Goal: Information Seeking & Learning: Learn about a topic

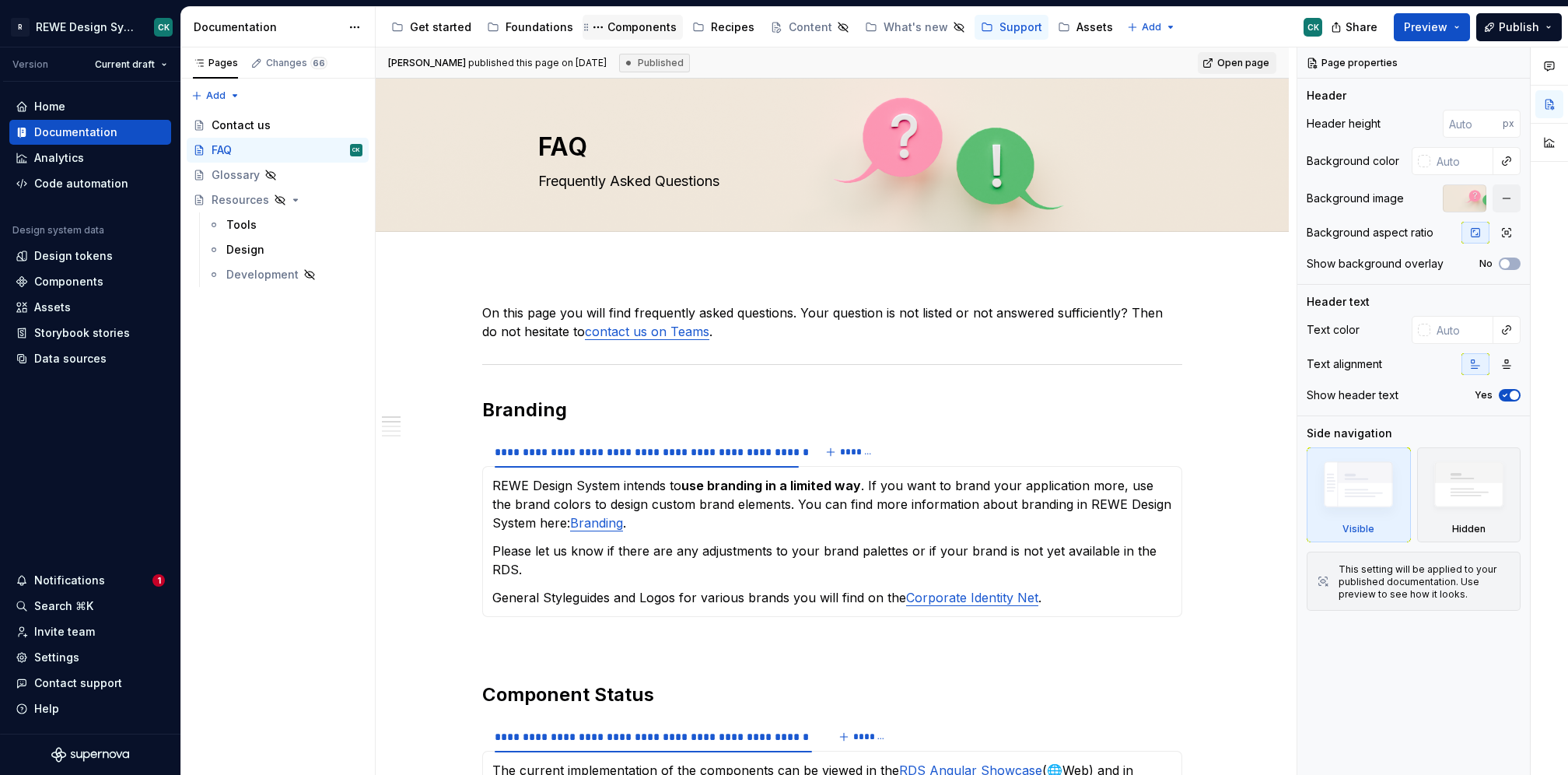
click at [652, 20] on div "Components" at bounding box center [642, 27] width 69 height 16
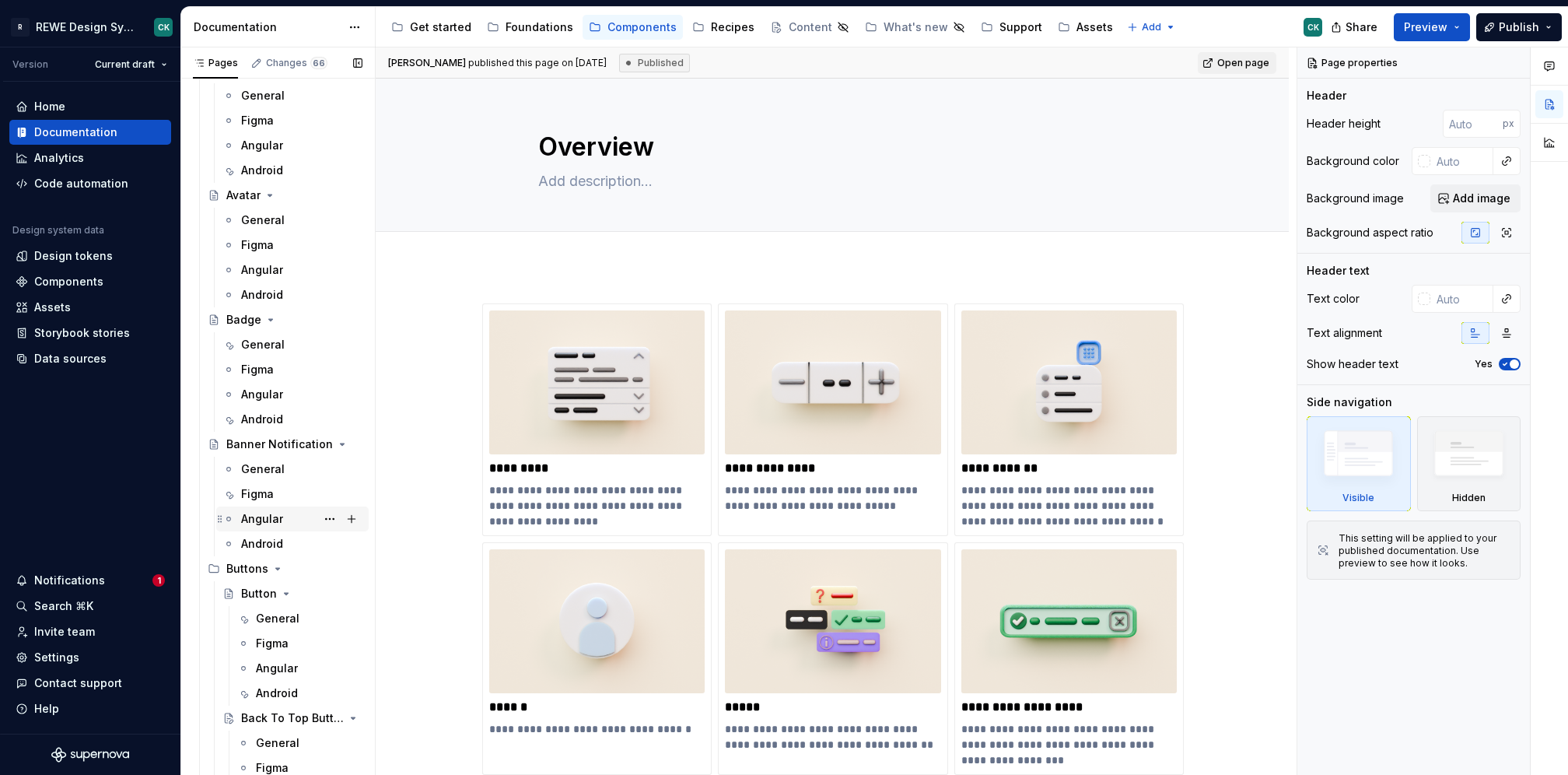
scroll to position [380, 0]
click at [269, 613] on div "General" at bounding box center [278, 617] width 44 height 16
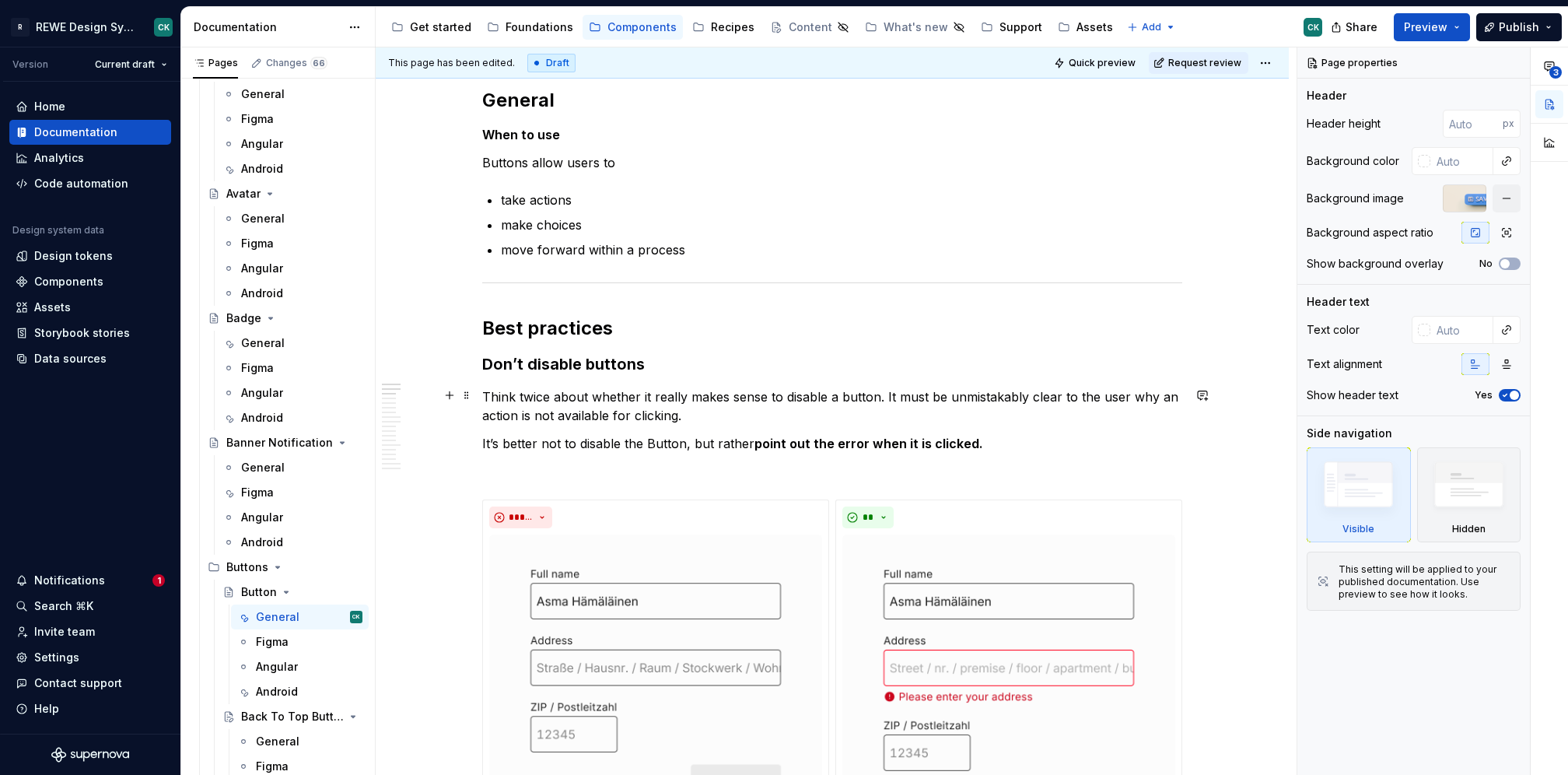
scroll to position [456, 0]
click at [1121, 61] on span "Quick preview" at bounding box center [1102, 63] width 67 height 13
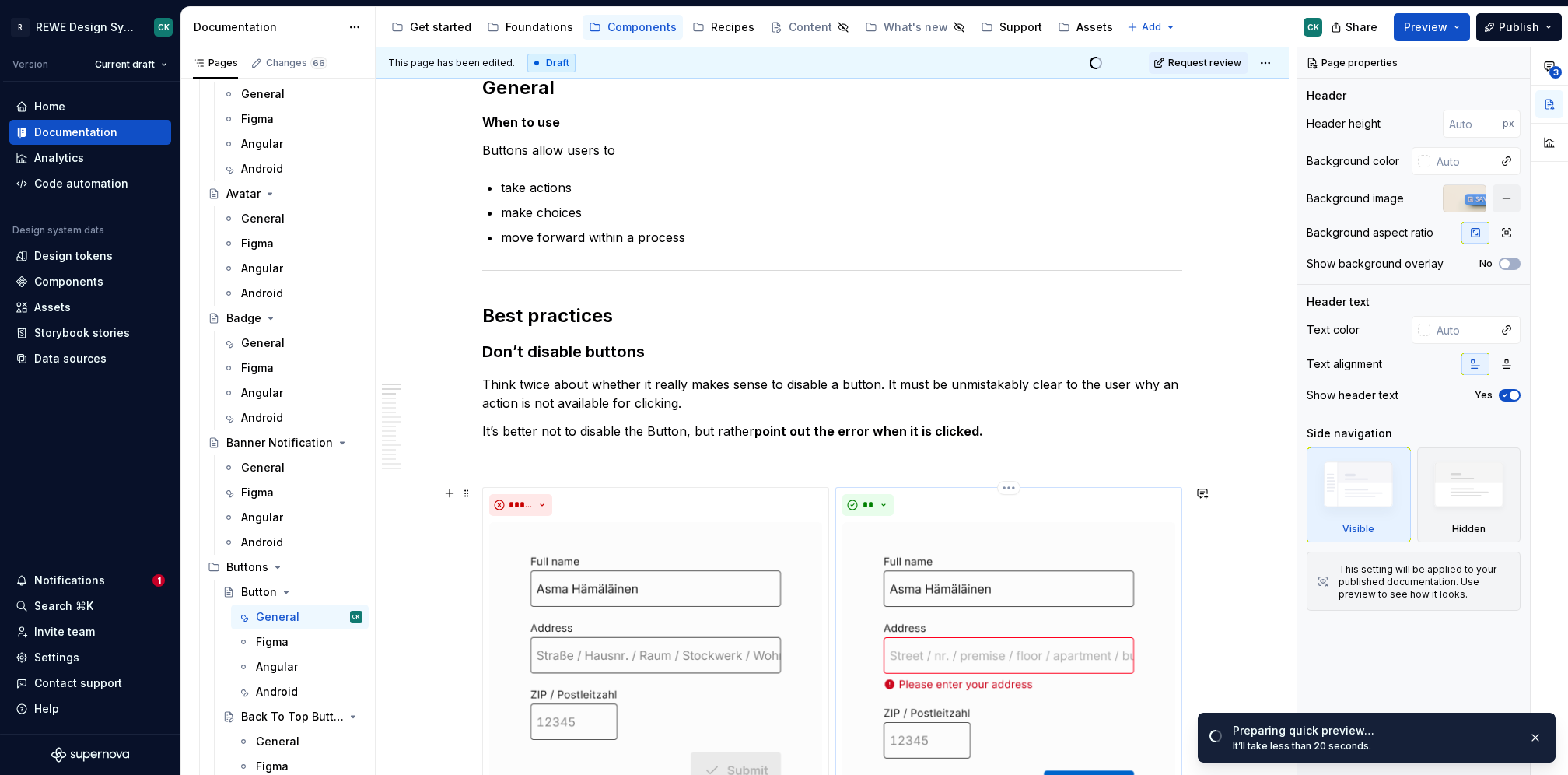
scroll to position [469, 0]
click at [1458, 732] on link "Open page" at bounding box center [1480, 737] width 79 height 22
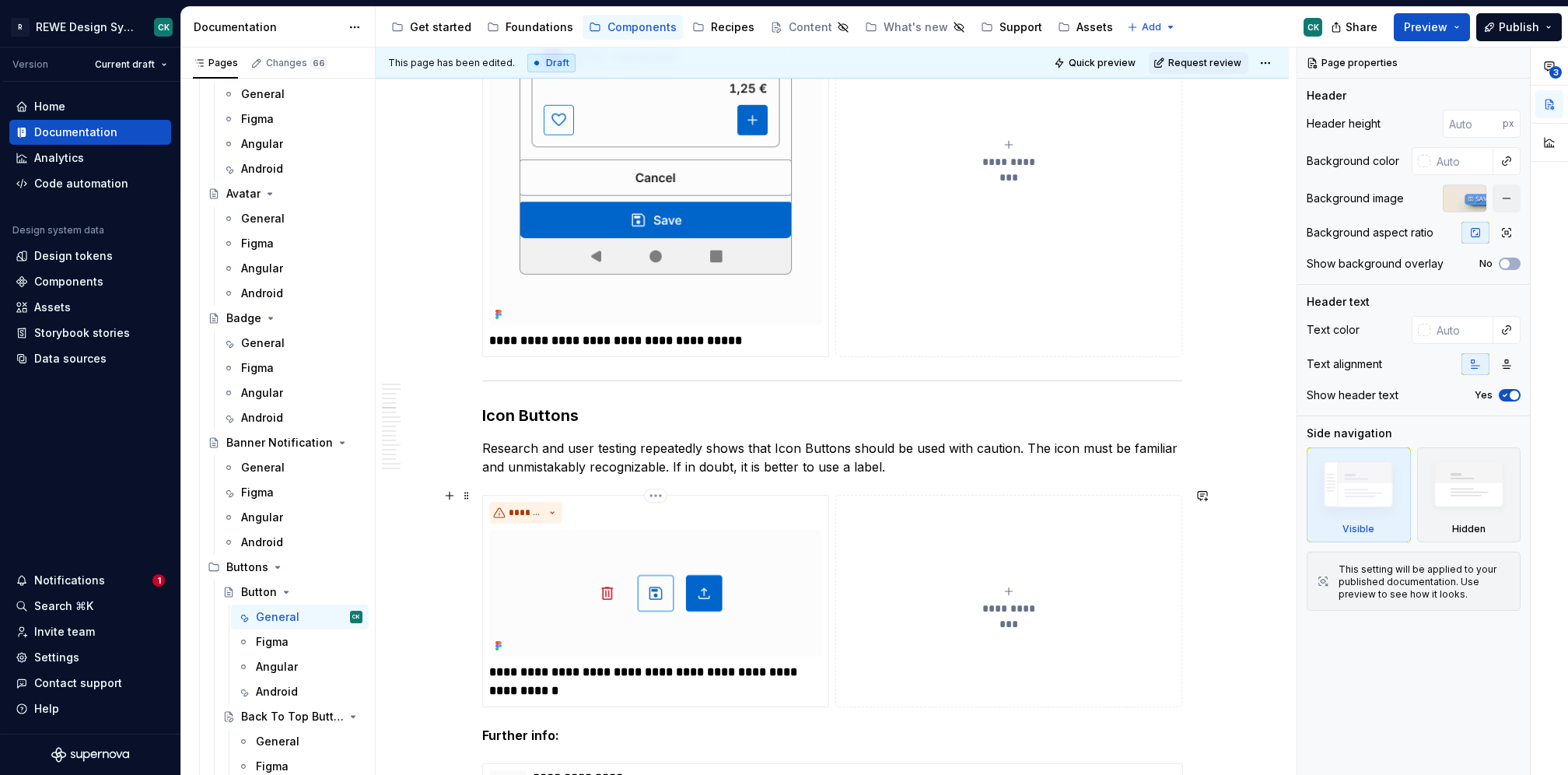
scroll to position [2680, 0]
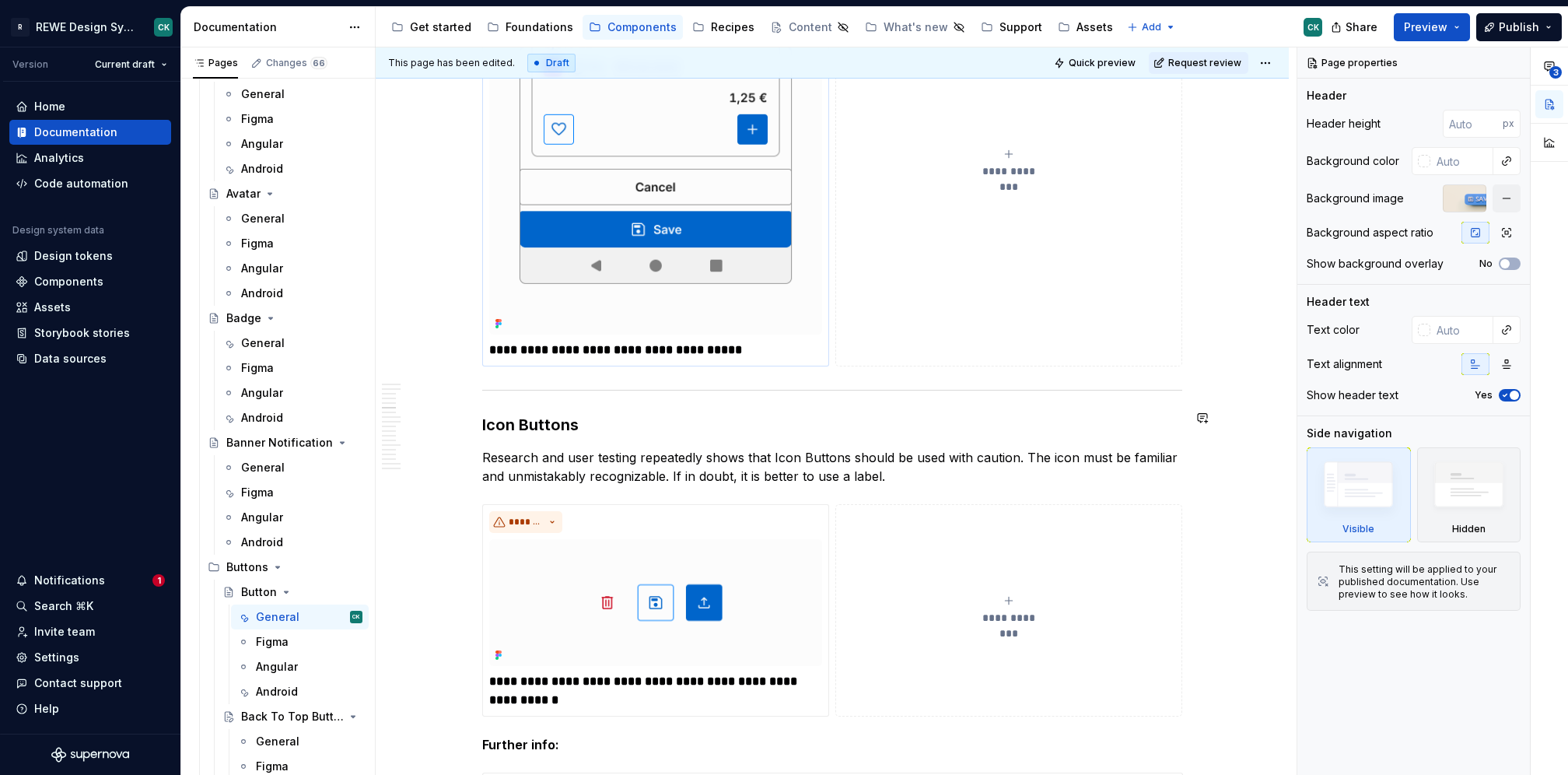
click at [672, 205] on img at bounding box center [656, 164] width 333 height 339
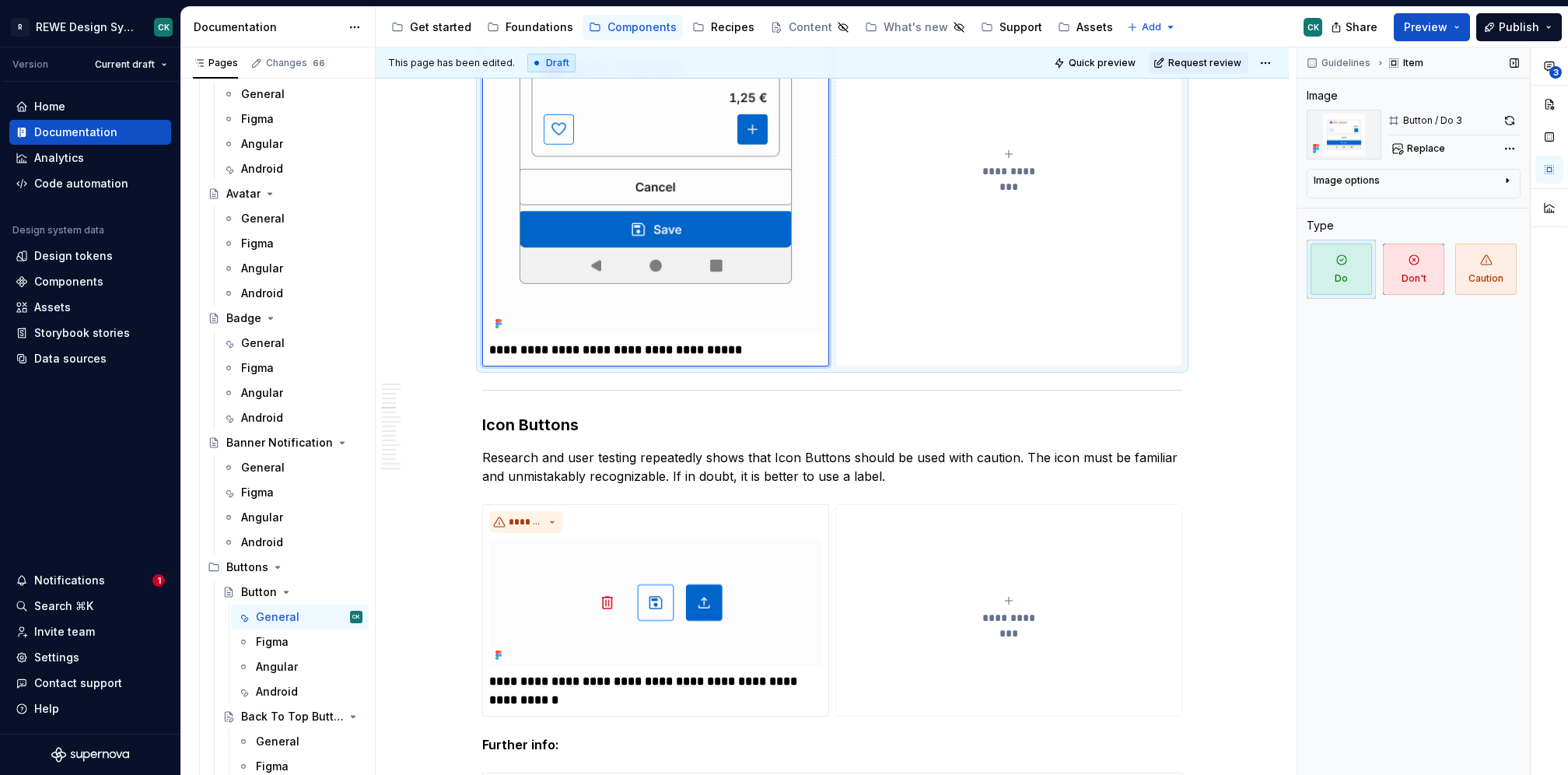
click at [1505, 119] on button "button" at bounding box center [1509, 121] width 22 height 22
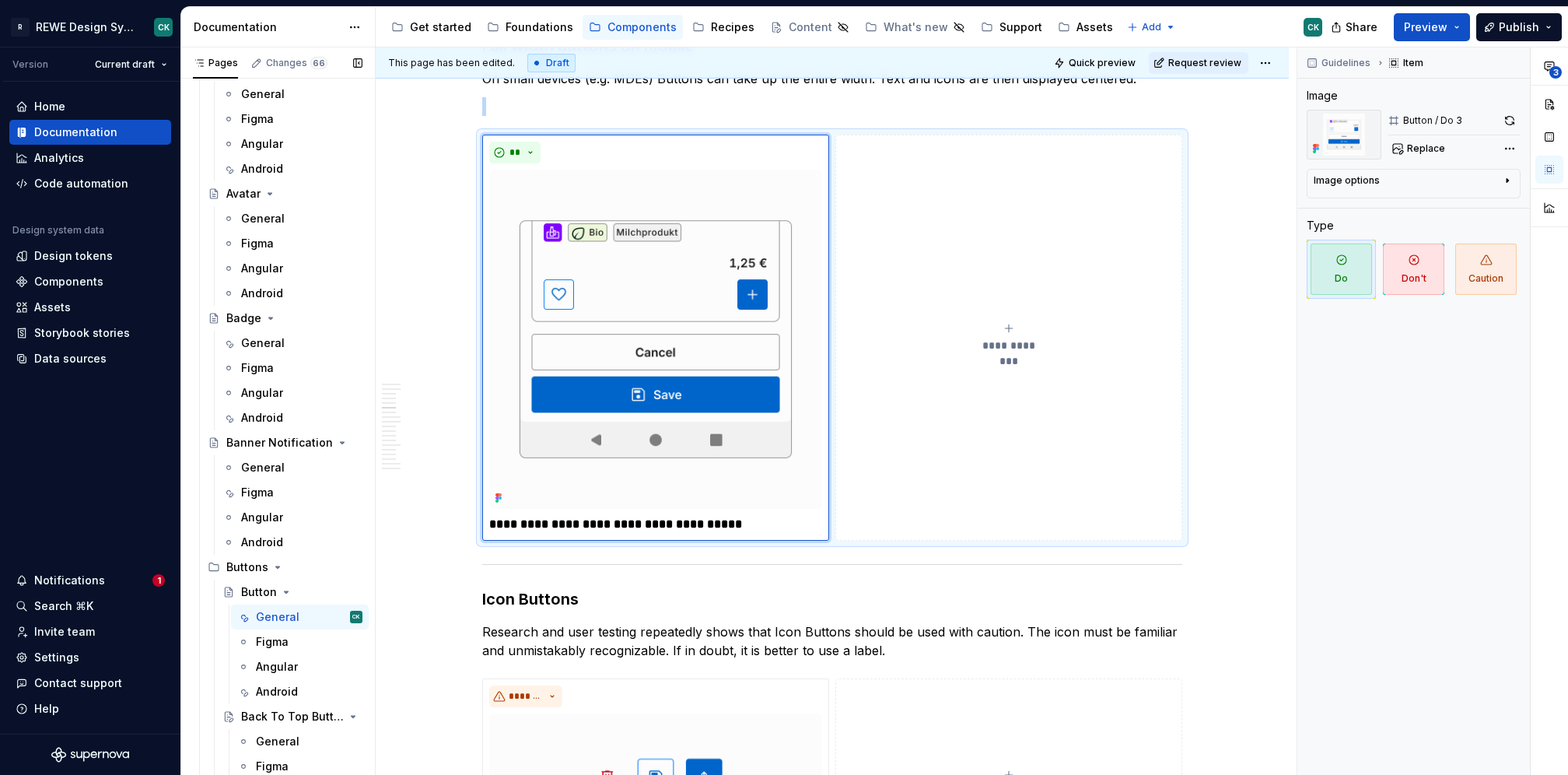
scroll to position [0, 0]
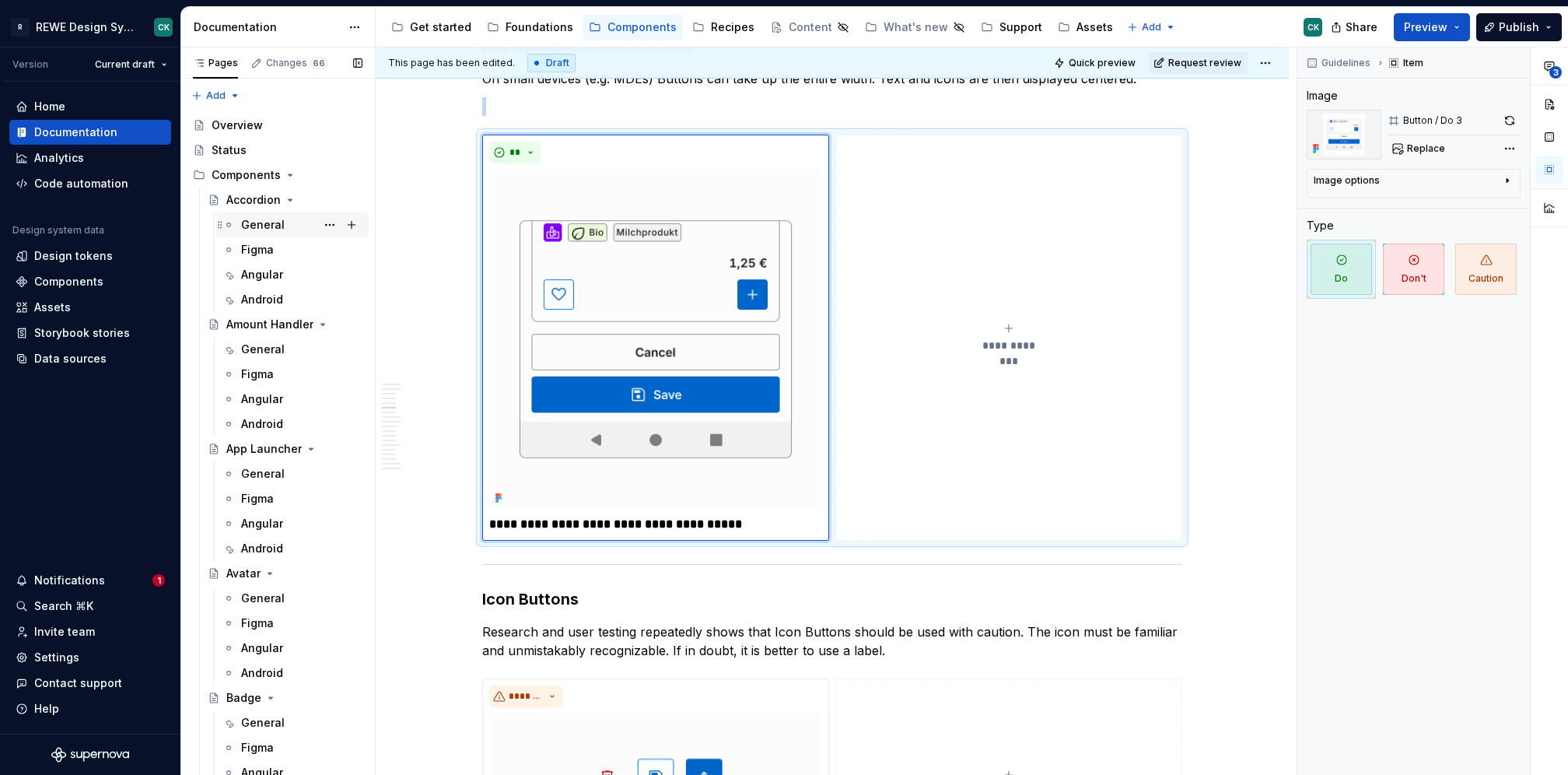
click at [253, 221] on div "General" at bounding box center [263, 224] width 44 height 16
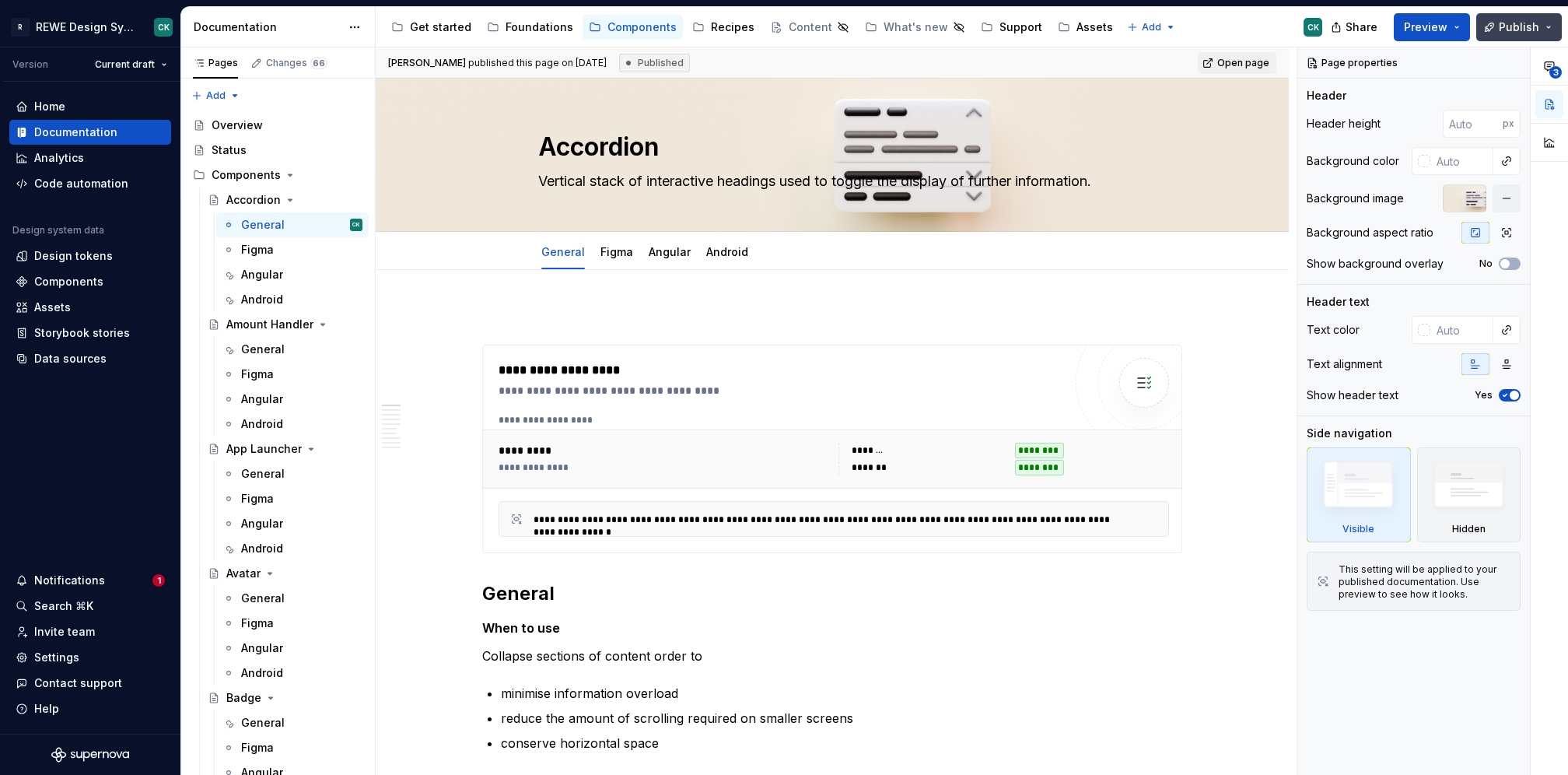
click at [1517, 26] on span "Publish" at bounding box center [1519, 27] width 40 height 16
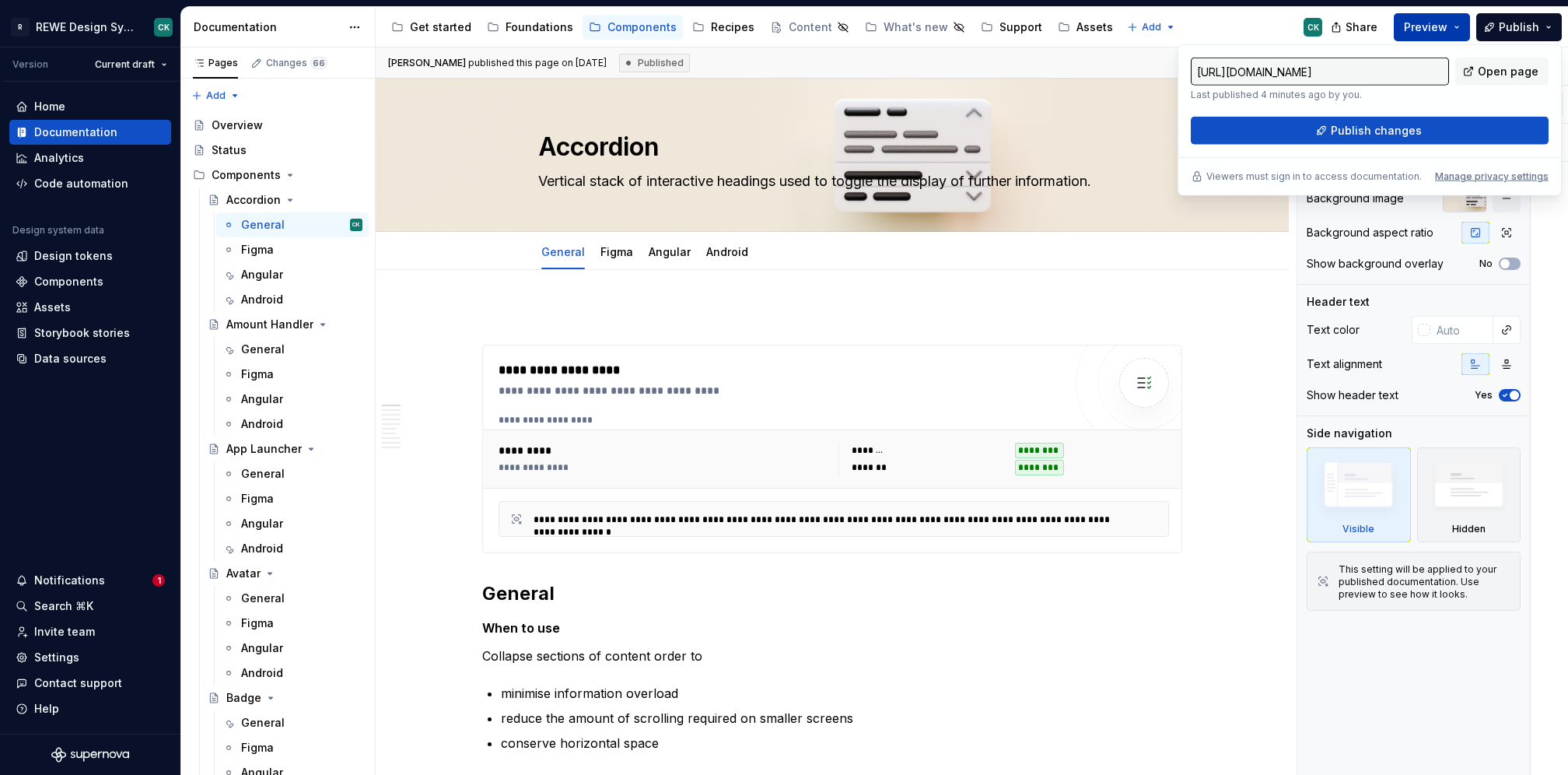
click at [1448, 25] on span "Preview" at bounding box center [1426, 27] width 44 height 16
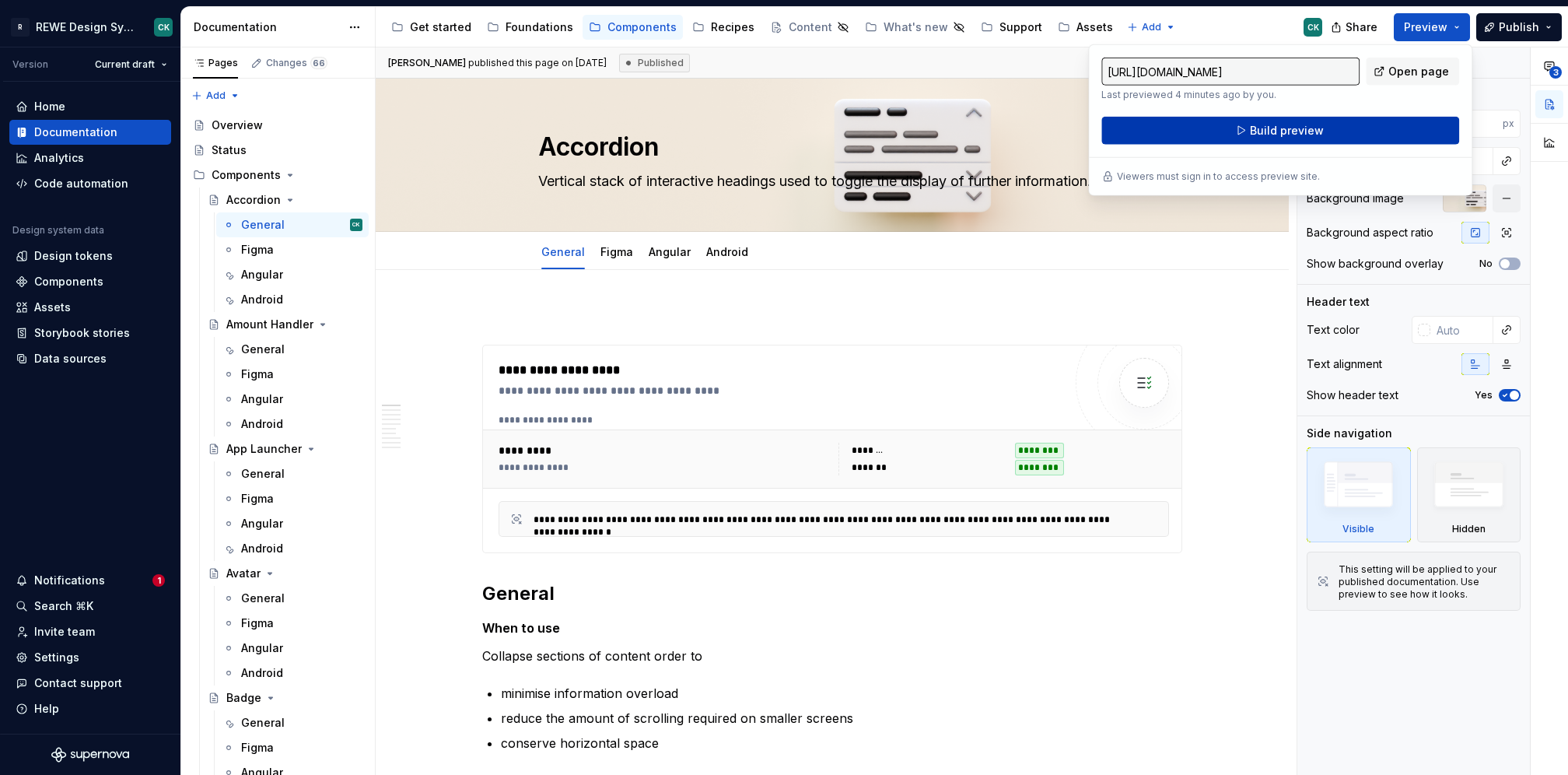
click at [1276, 131] on span "Build preview" at bounding box center [1287, 131] width 74 height 16
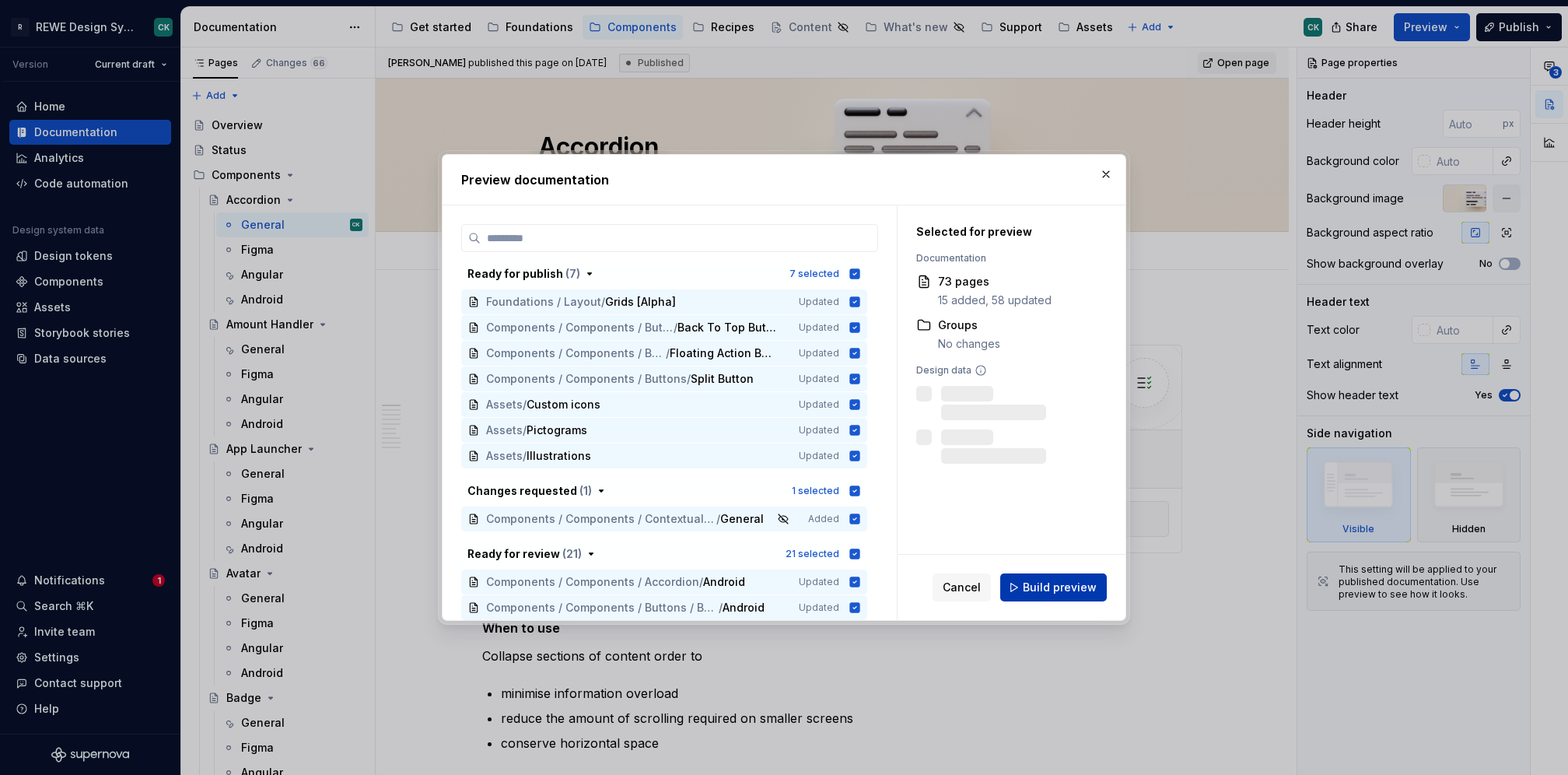
click at [1077, 592] on span "Build preview" at bounding box center [1059, 588] width 74 height 16
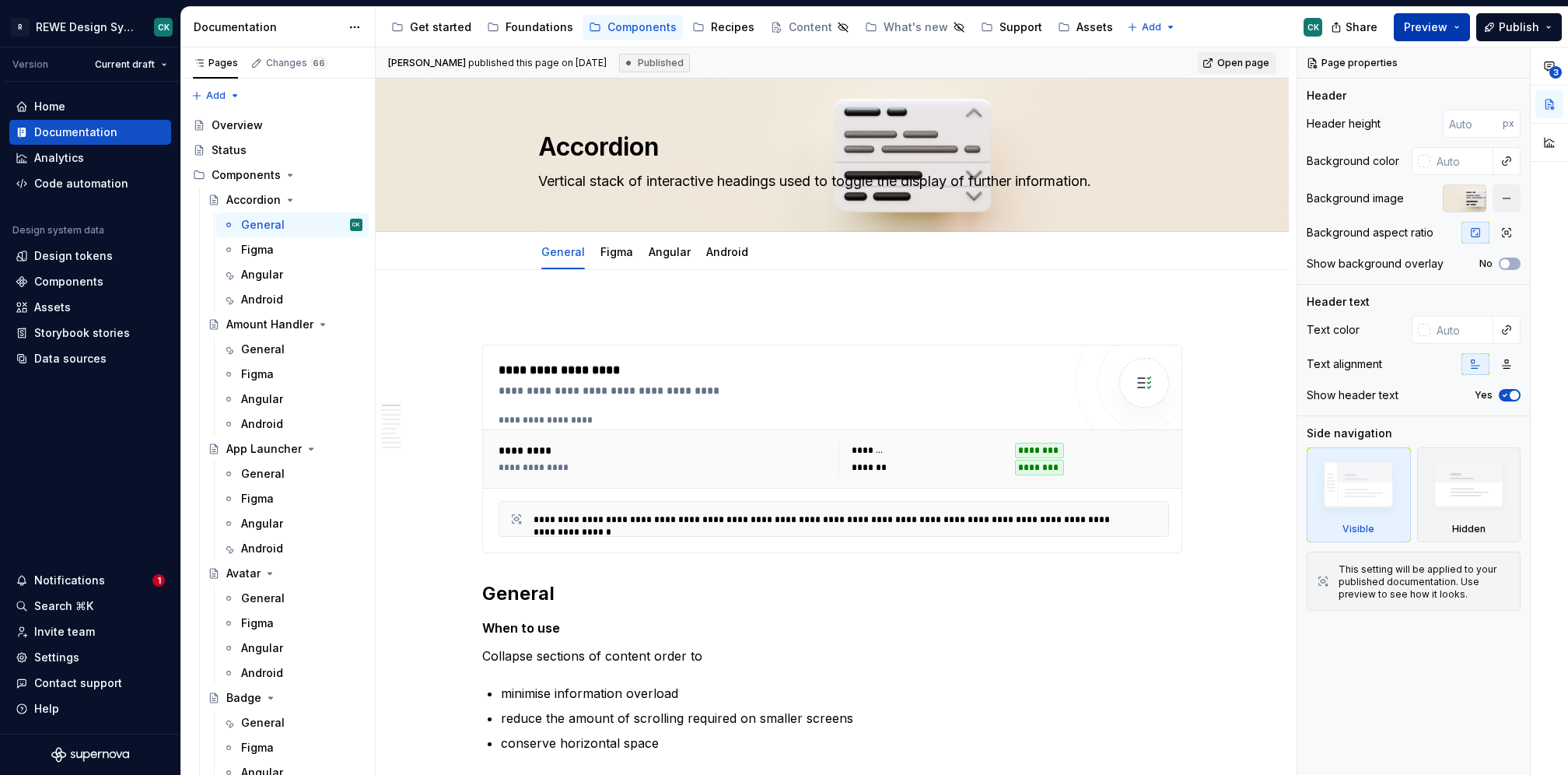
click at [1465, 17] on button "Preview" at bounding box center [1432, 27] width 76 height 28
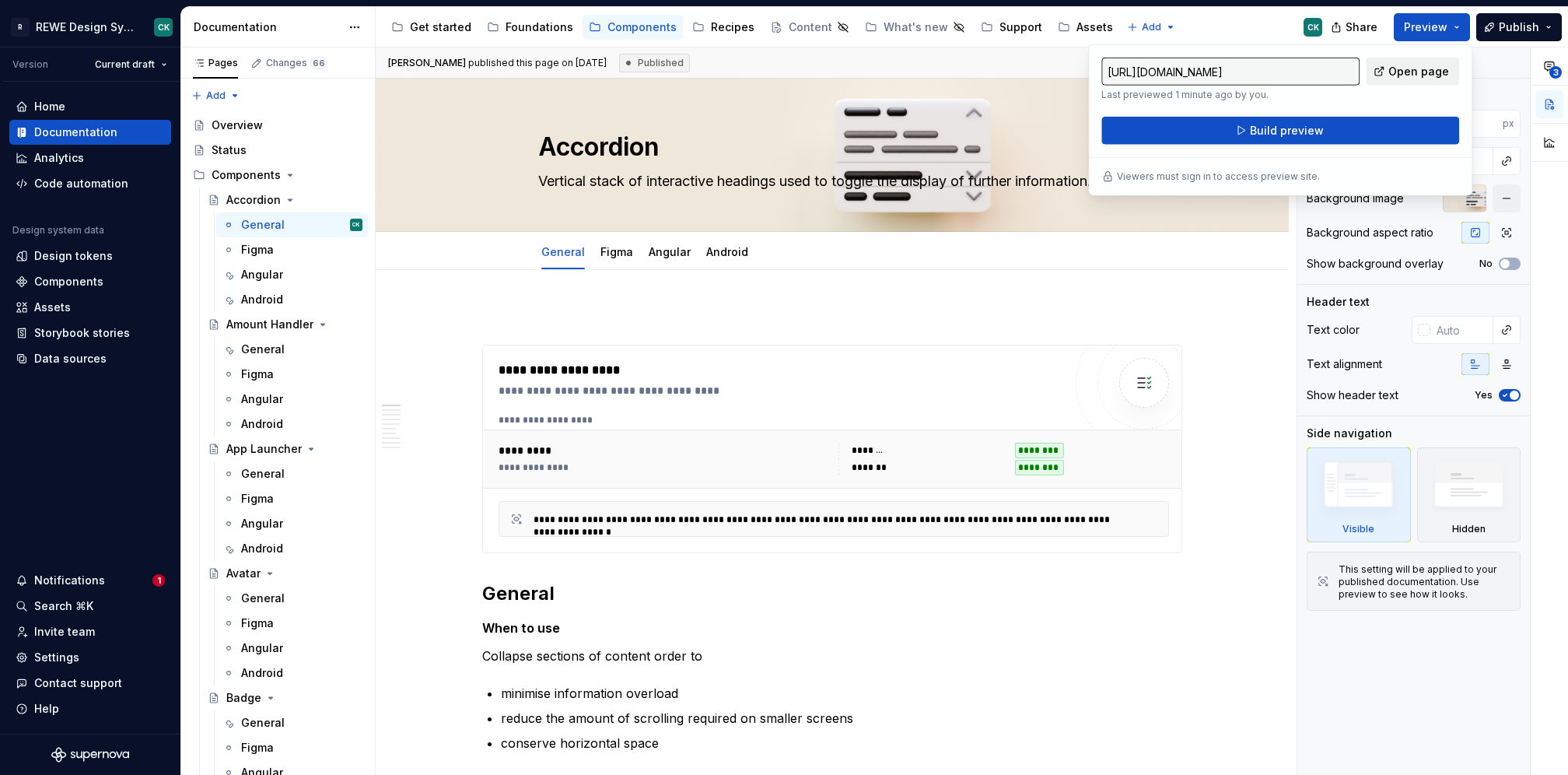
click at [1425, 73] on span "Open page" at bounding box center [1418, 71] width 61 height 16
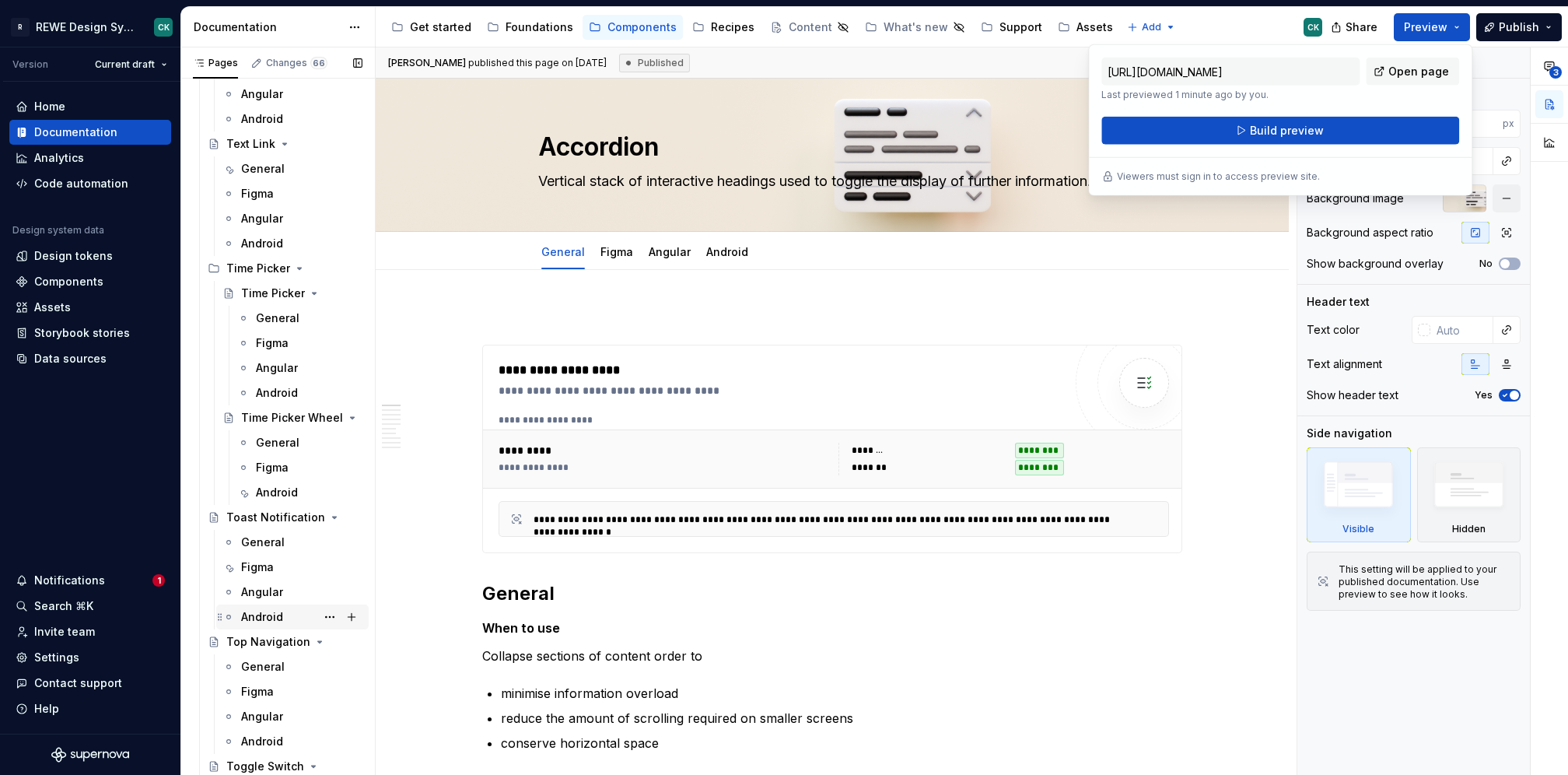
scroll to position [5758, 0]
click at [254, 541] on div "General" at bounding box center [263, 541] width 44 height 16
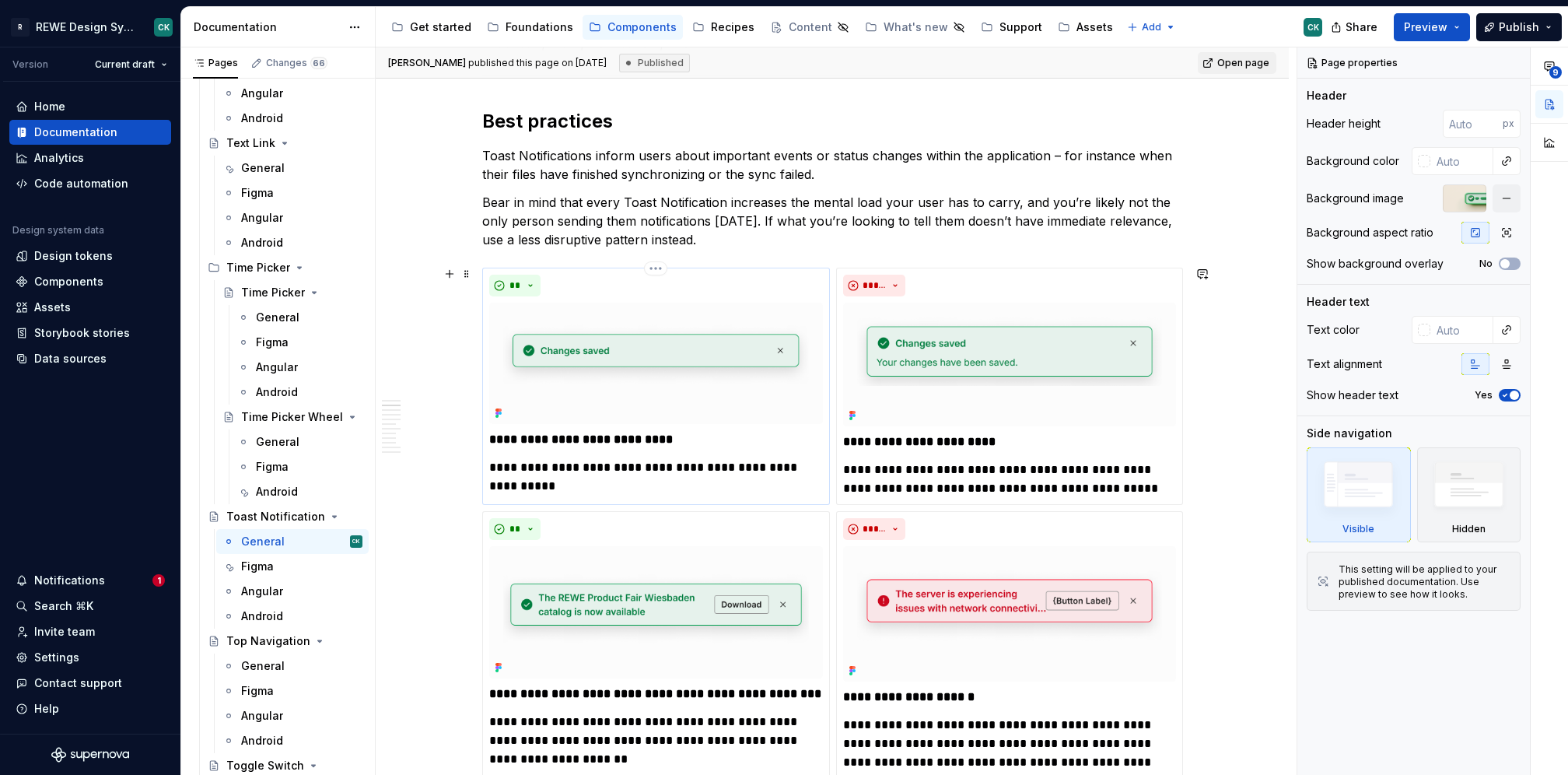
scroll to position [754, 0]
click at [497, 479] on p "**********" at bounding box center [656, 476] width 334 height 38
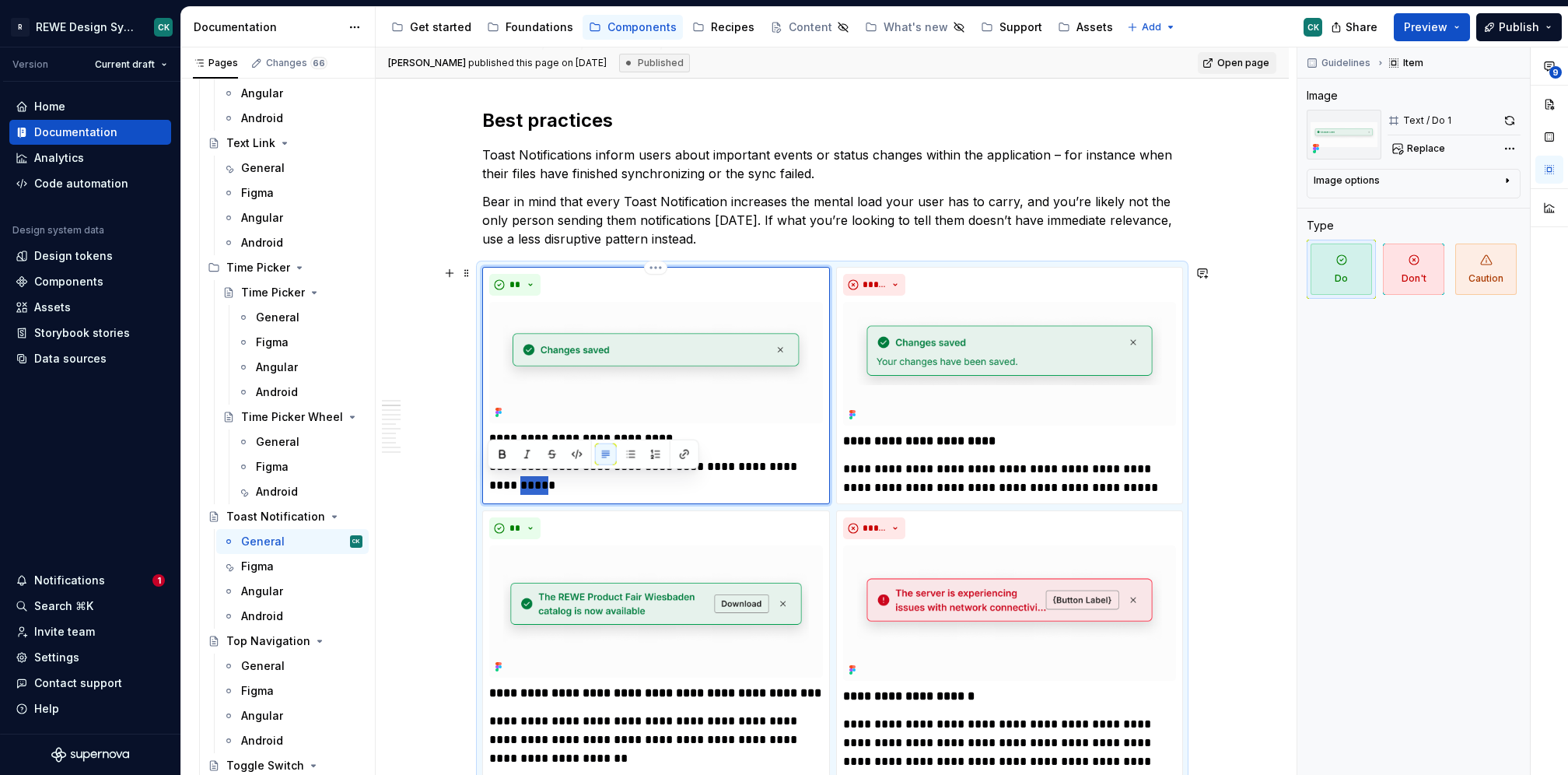
click at [816, 464] on p "**********" at bounding box center [656, 476] width 334 height 38
click at [790, 459] on p "**********" at bounding box center [656, 476] width 334 height 38
type textarea "*"
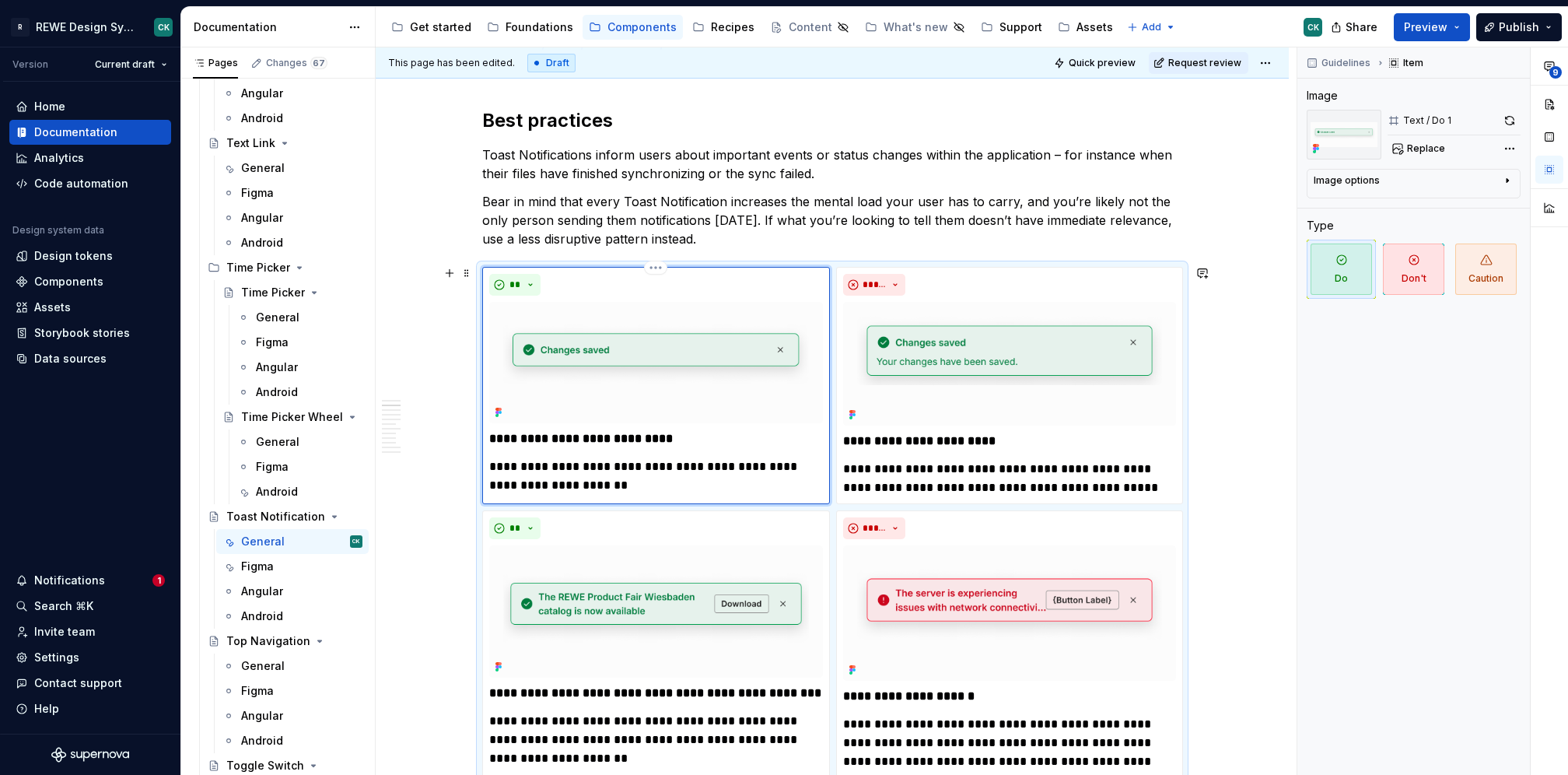
click at [545, 472] on p "**********" at bounding box center [656, 476] width 334 height 38
click at [547, 480] on p "**********" at bounding box center [656, 476] width 334 height 38
type textarea "*"
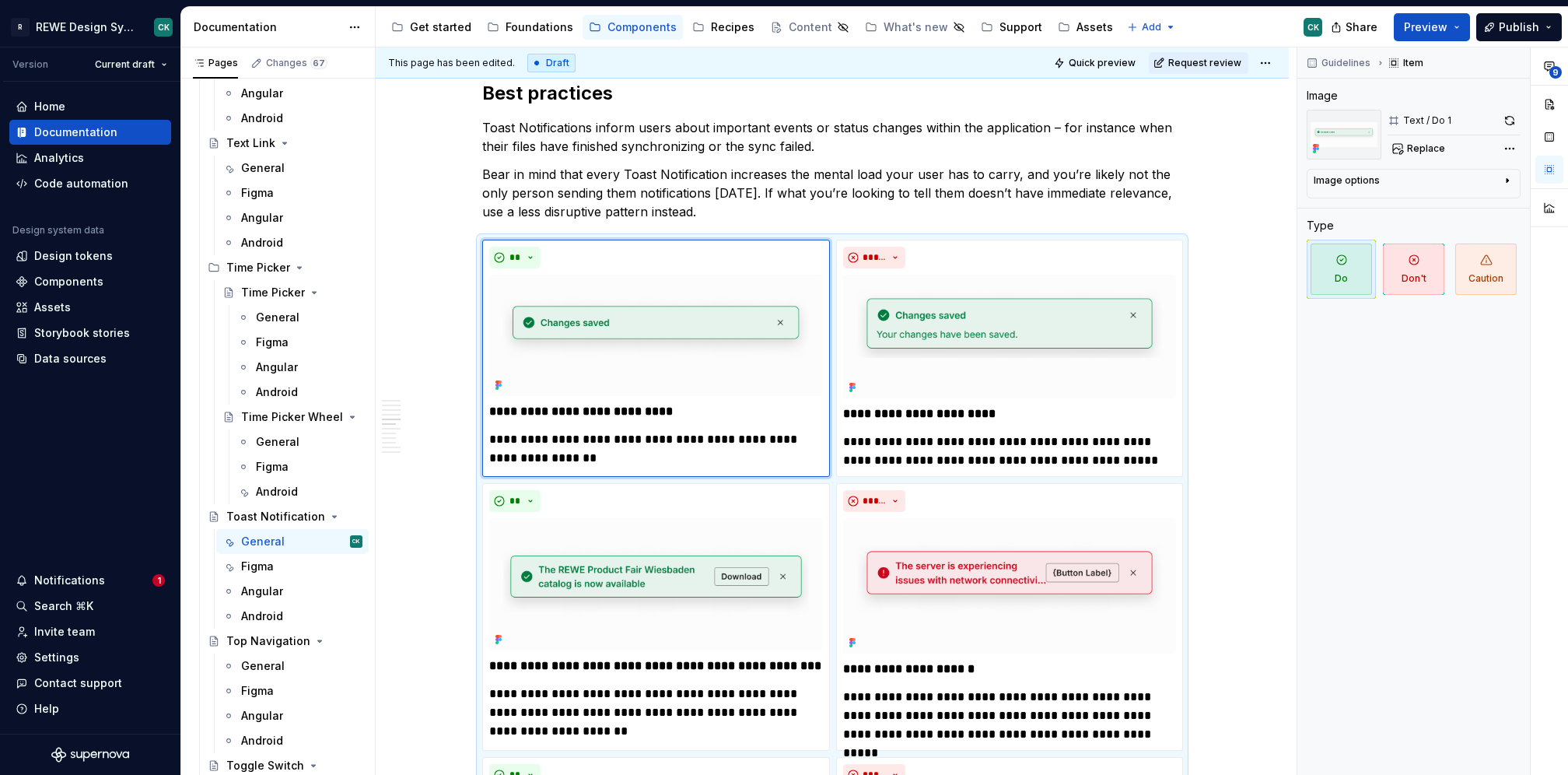
scroll to position [4165, 0]
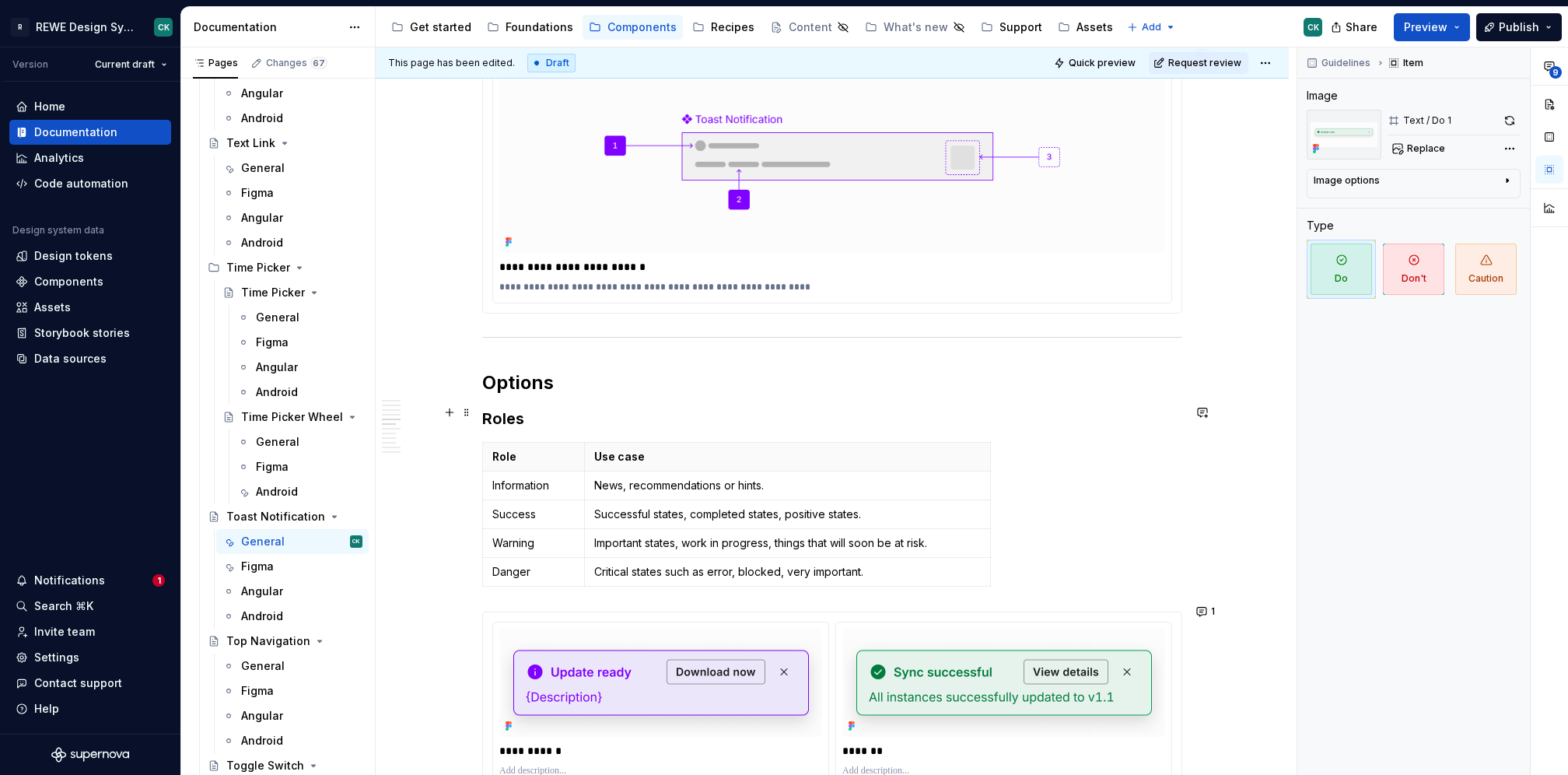
click at [499, 408] on h3 "Roles" at bounding box center [832, 418] width 700 height 22
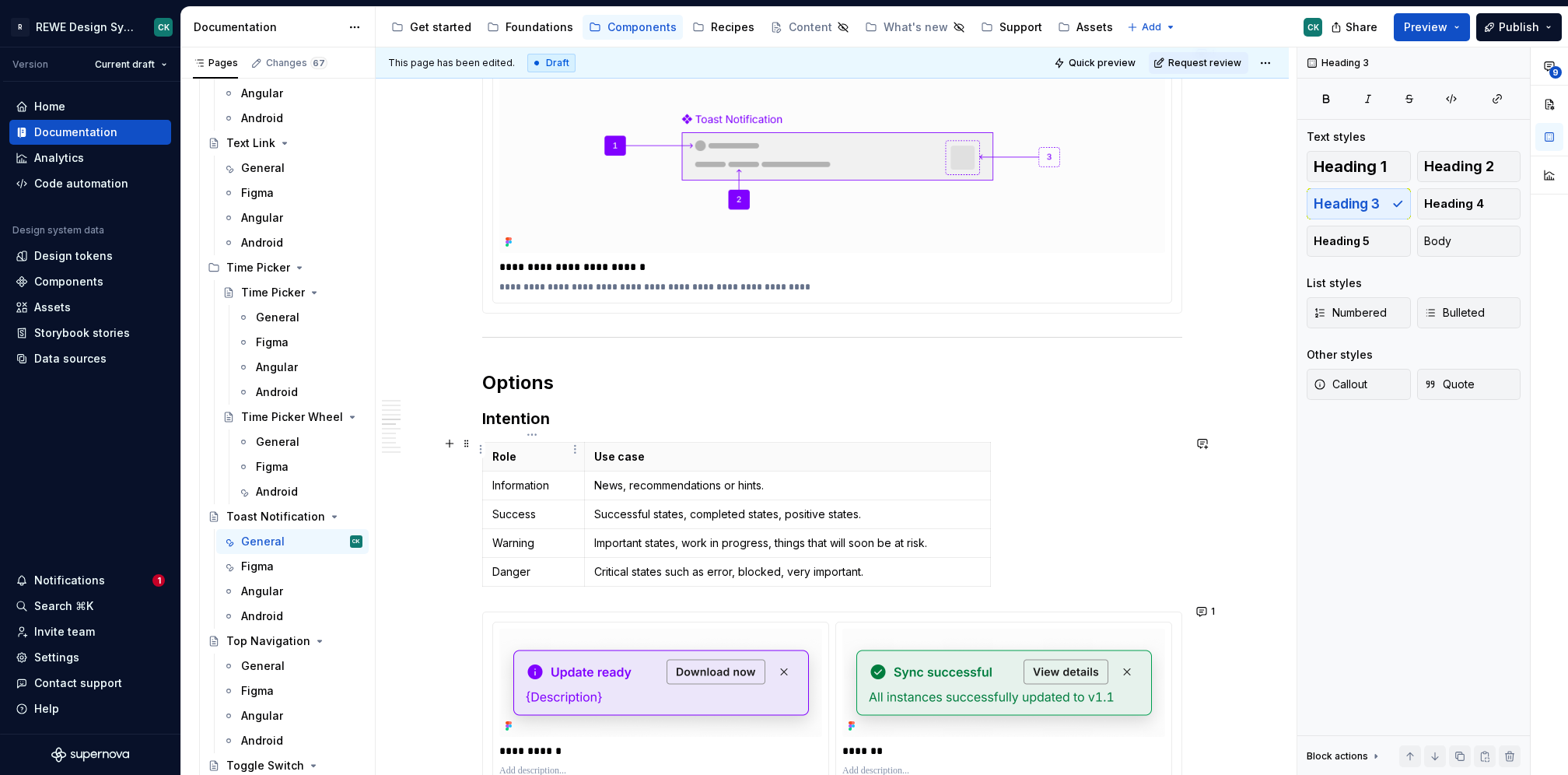
click at [499, 449] on p "Role" at bounding box center [533, 456] width 83 height 16
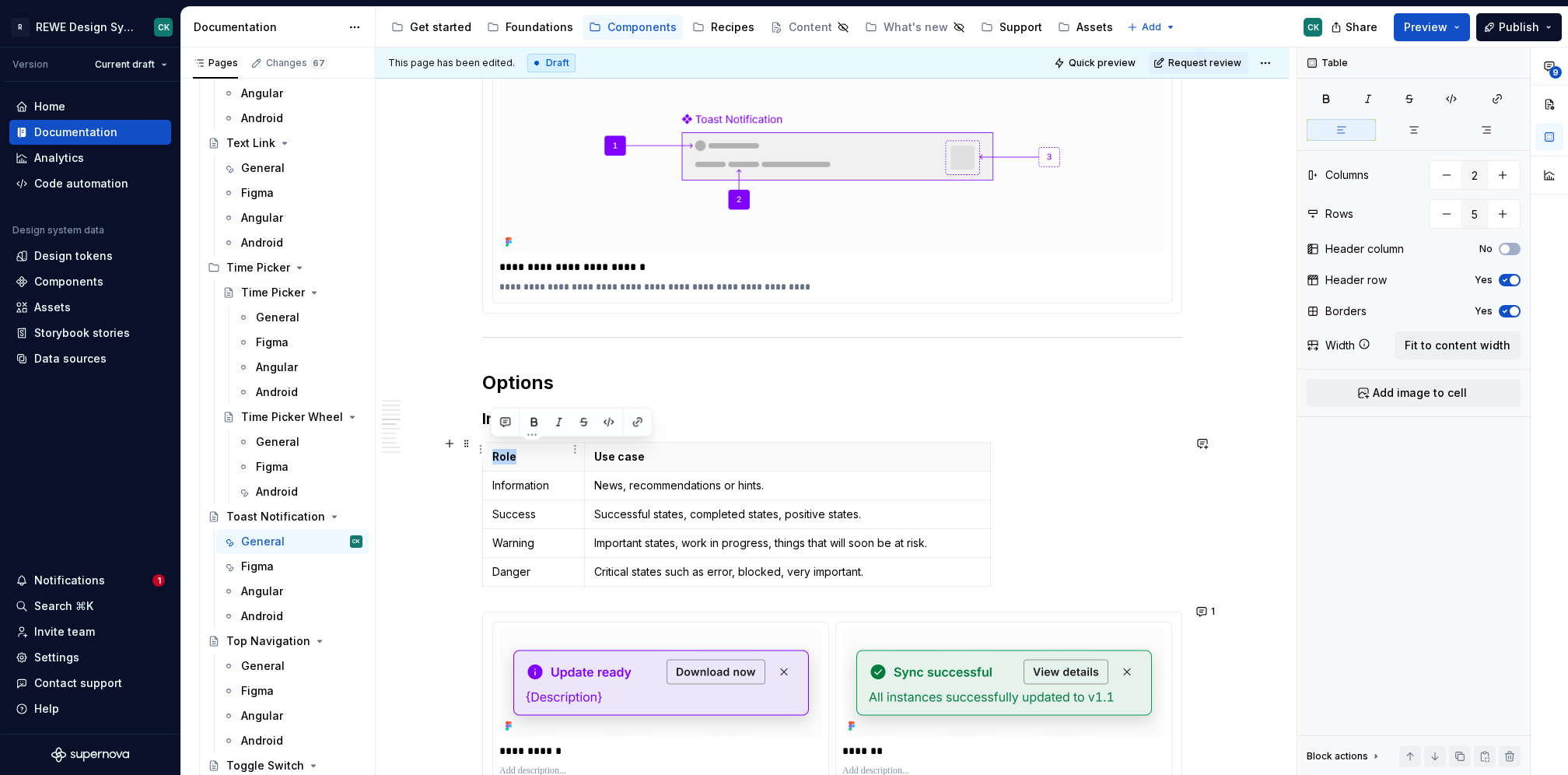
click at [499, 449] on p "Role" at bounding box center [533, 456] width 83 height 16
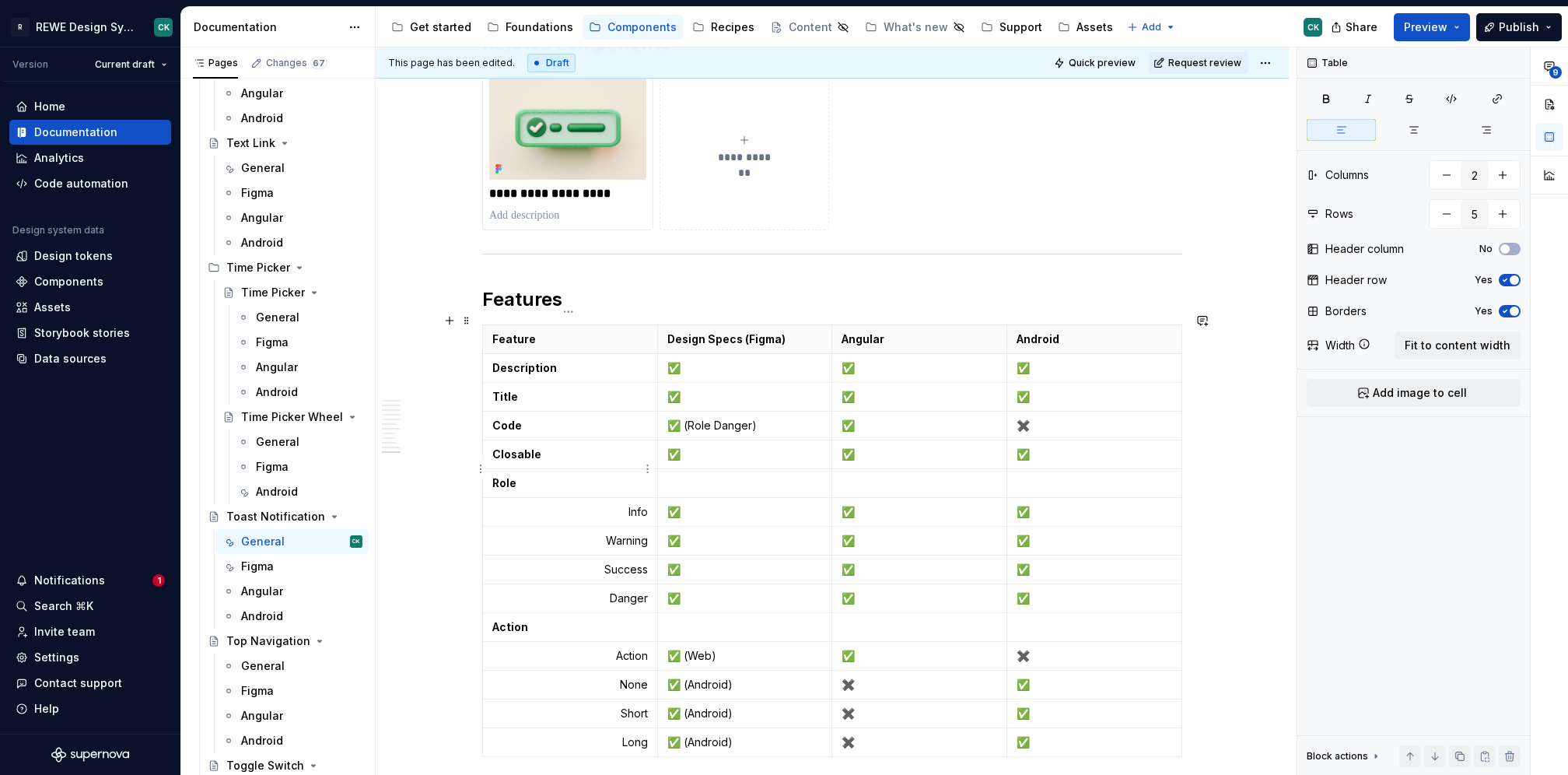
click at [499, 476] on strong "Role" at bounding box center [504, 483] width 24 height 13
type input "4"
type input "15"
click at [701, 418] on p "✅ (Role Danger)" at bounding box center [746, 425] width 156 height 16
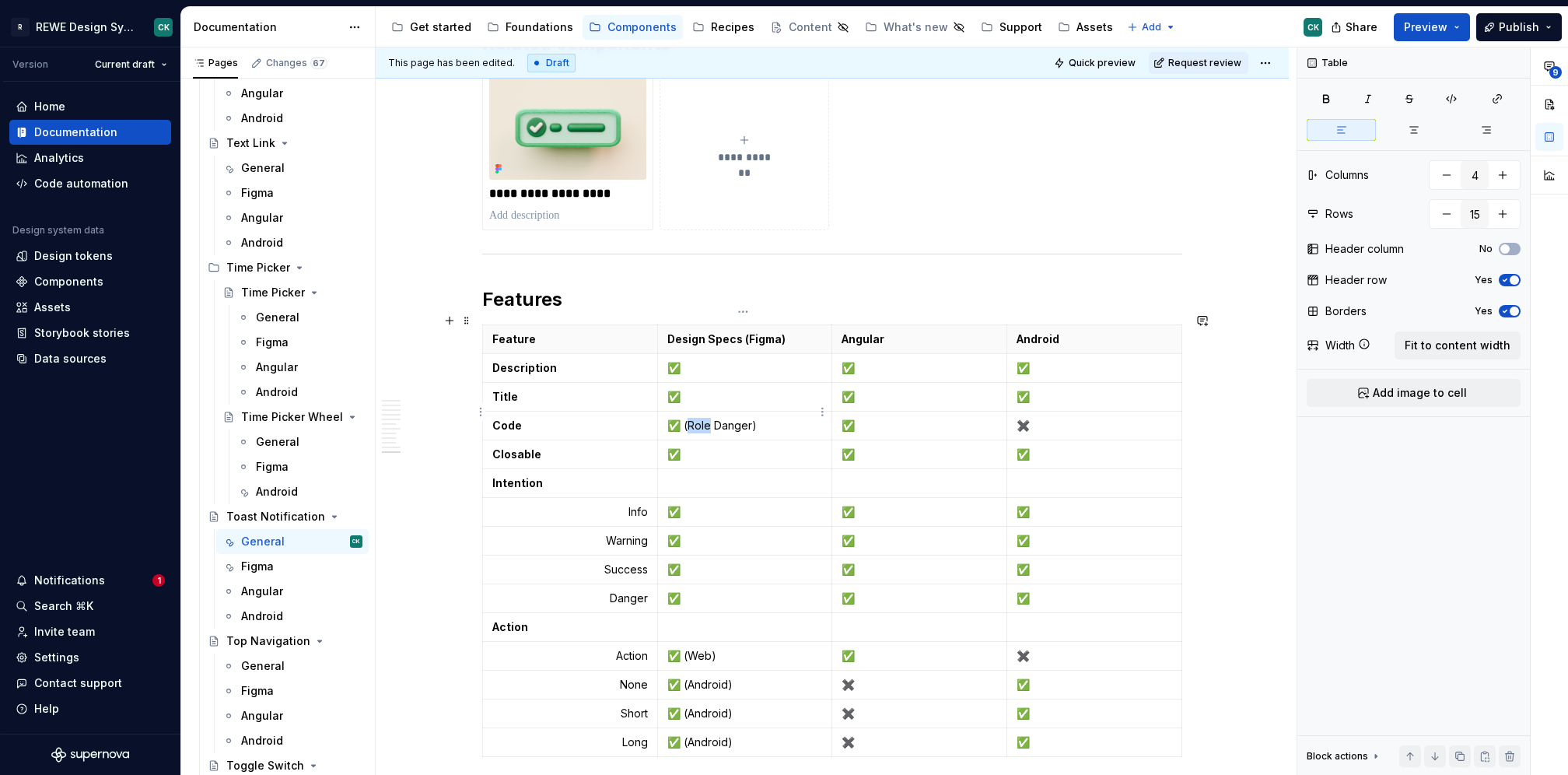
click at [701, 418] on p "✅ (Role Danger)" at bounding box center [746, 425] width 156 height 16
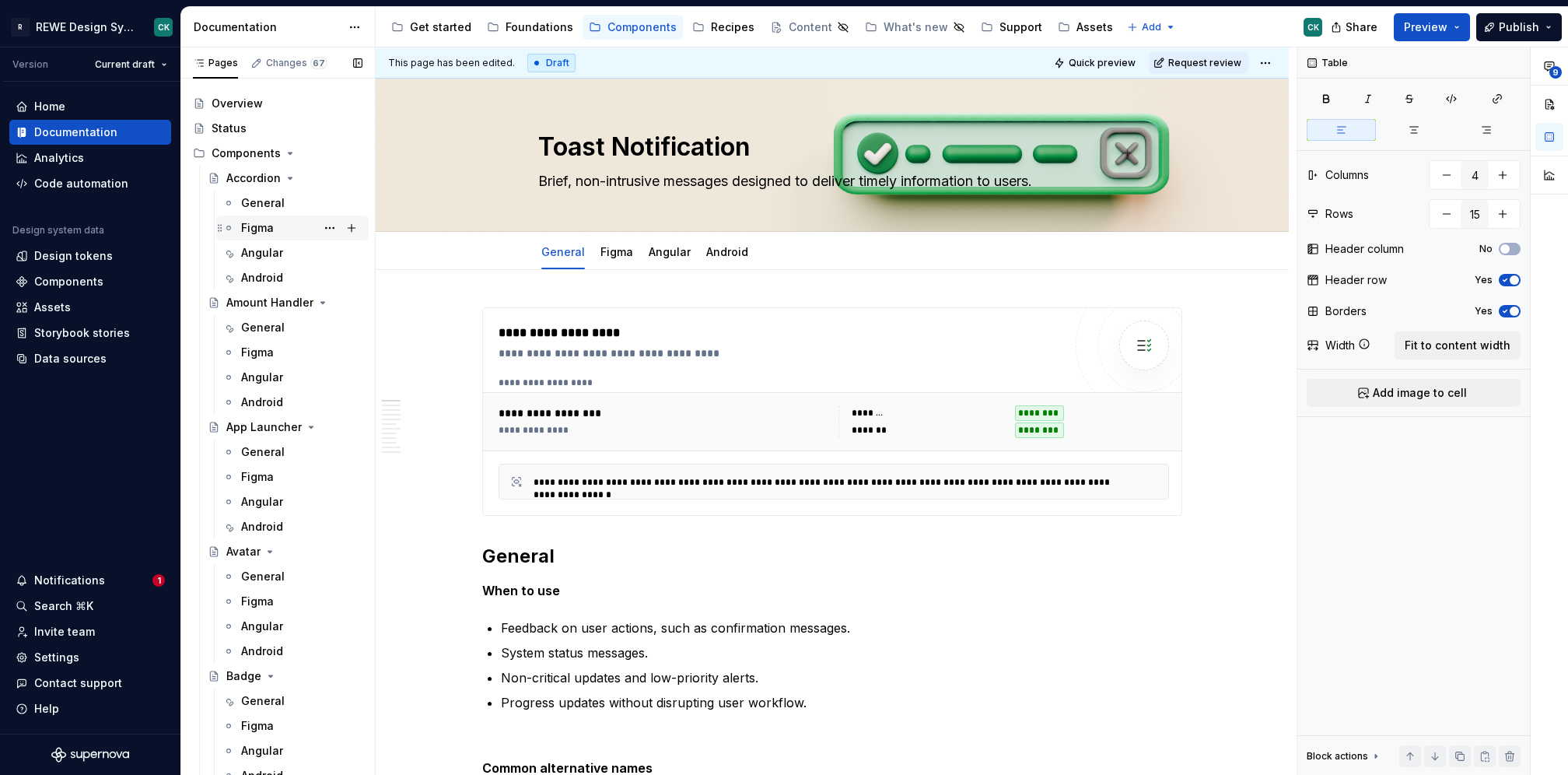
scroll to position [0, 0]
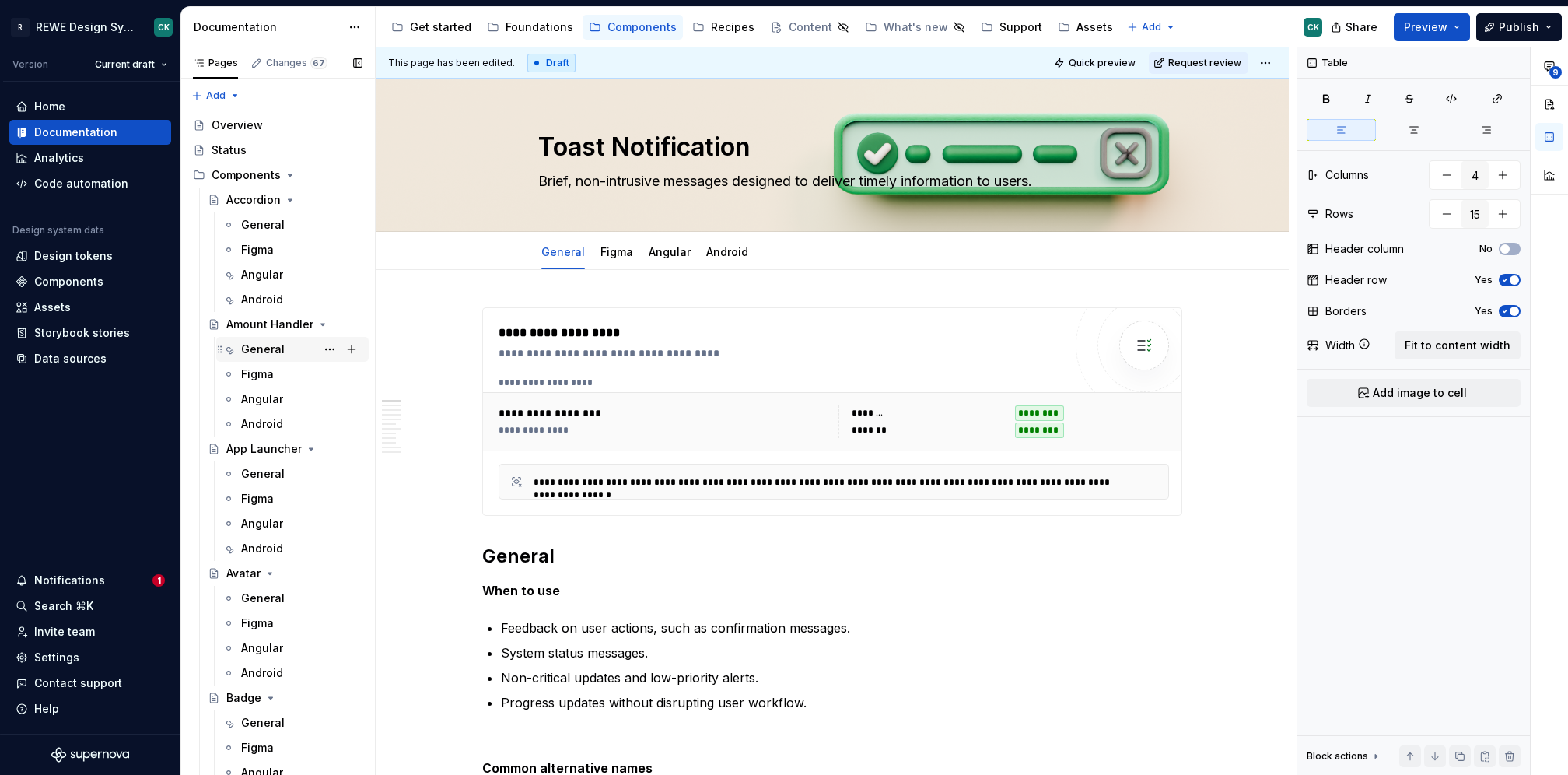
click at [267, 350] on div "General" at bounding box center [263, 349] width 44 height 16
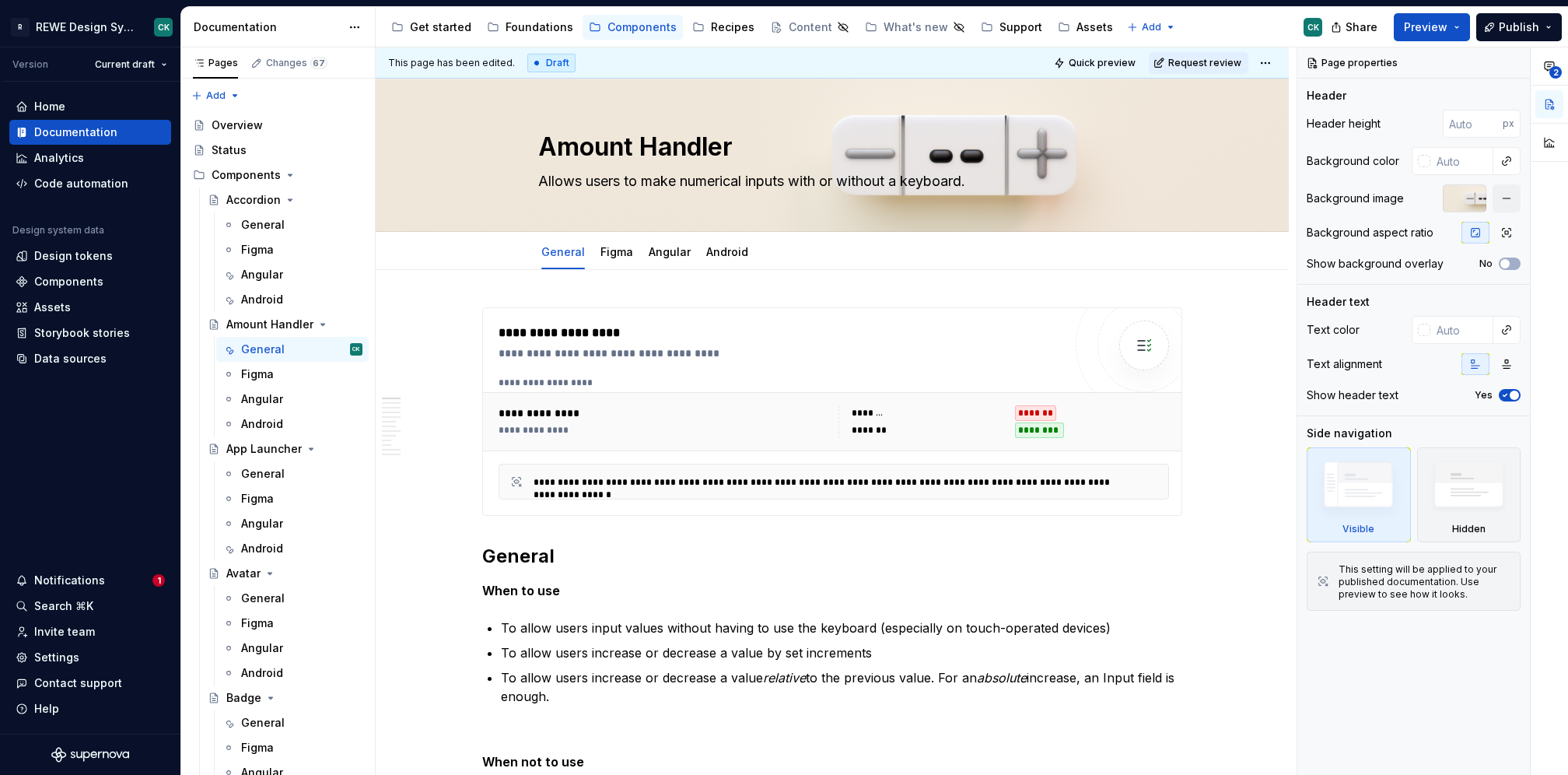
type textarea "*"
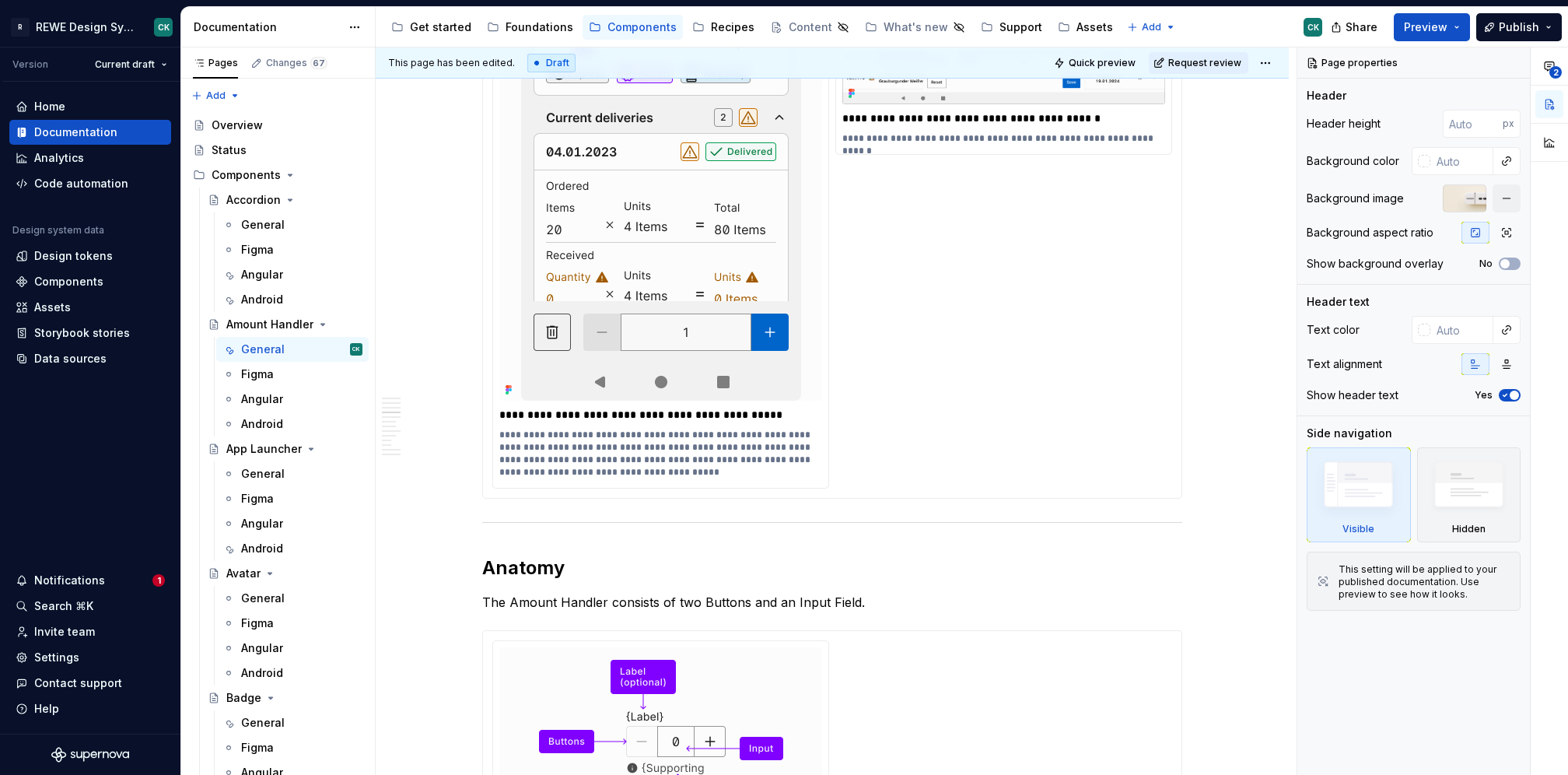
click at [756, 412] on p "**********" at bounding box center [661, 414] width 324 height 16
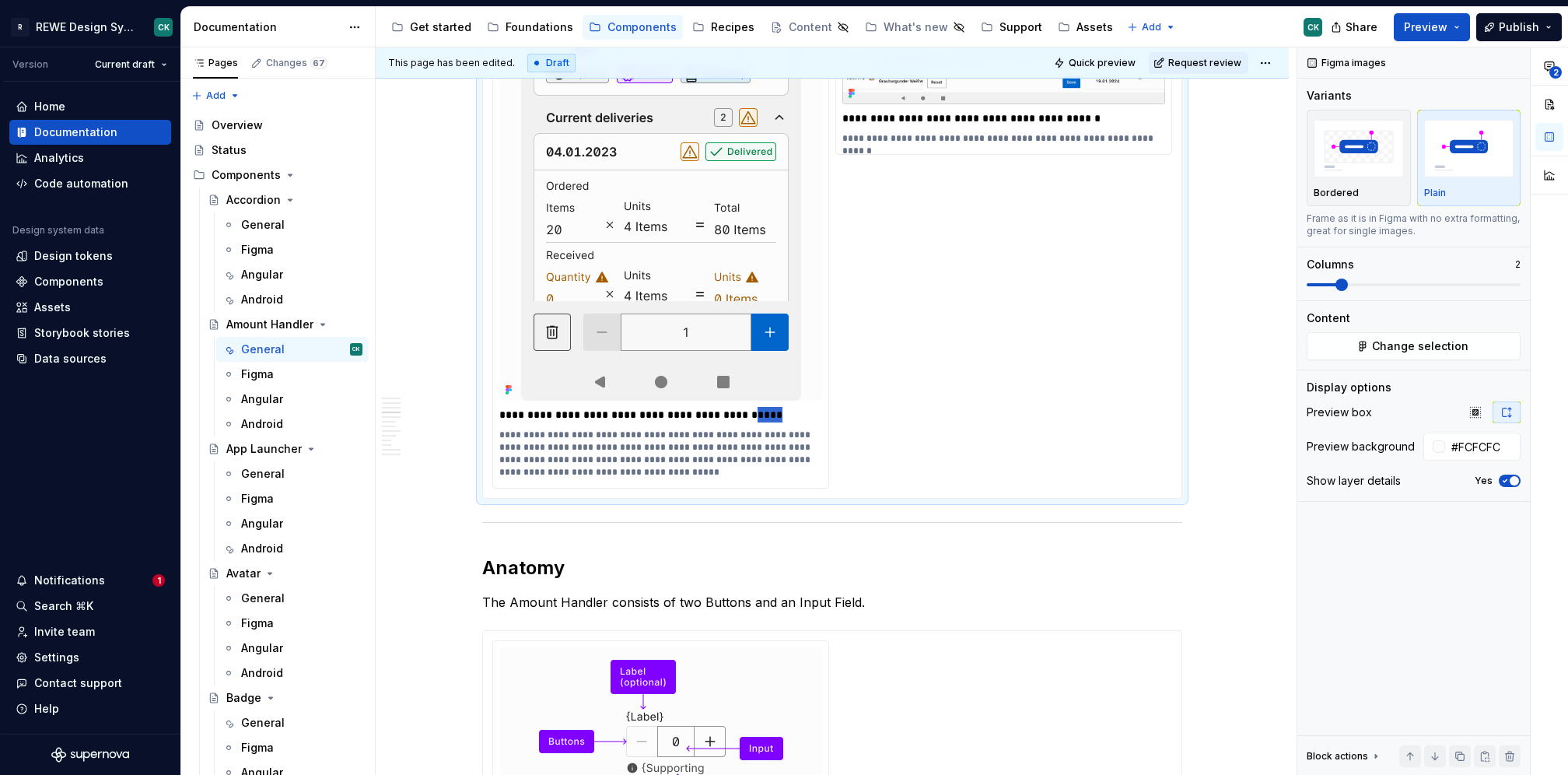
click at [756, 412] on p "**********" at bounding box center [661, 414] width 324 height 16
click at [766, 408] on p "**********" at bounding box center [661, 414] width 324 height 16
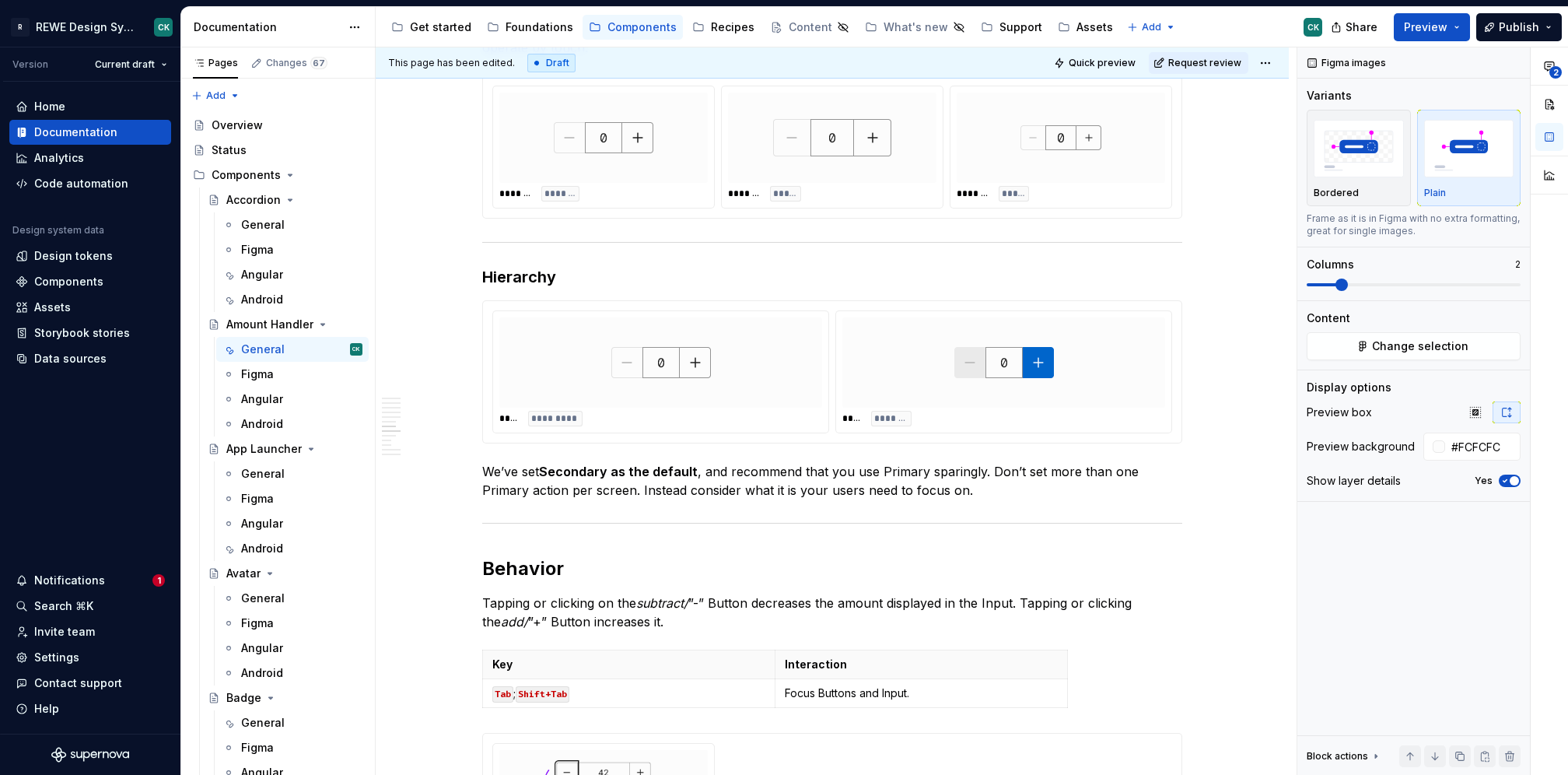
scroll to position [4529, 0]
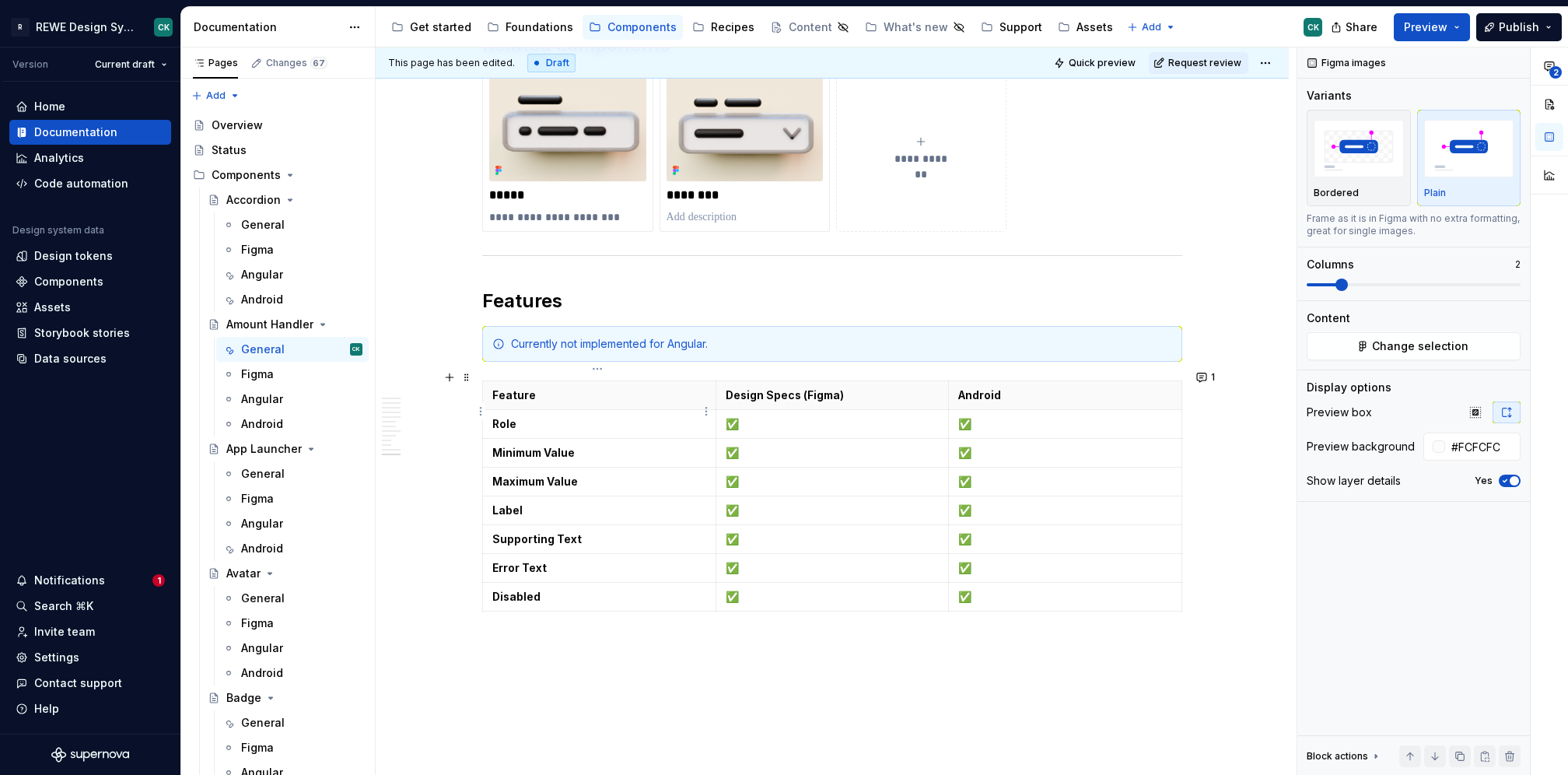
click at [508, 417] on strong "Role" at bounding box center [504, 423] width 24 height 13
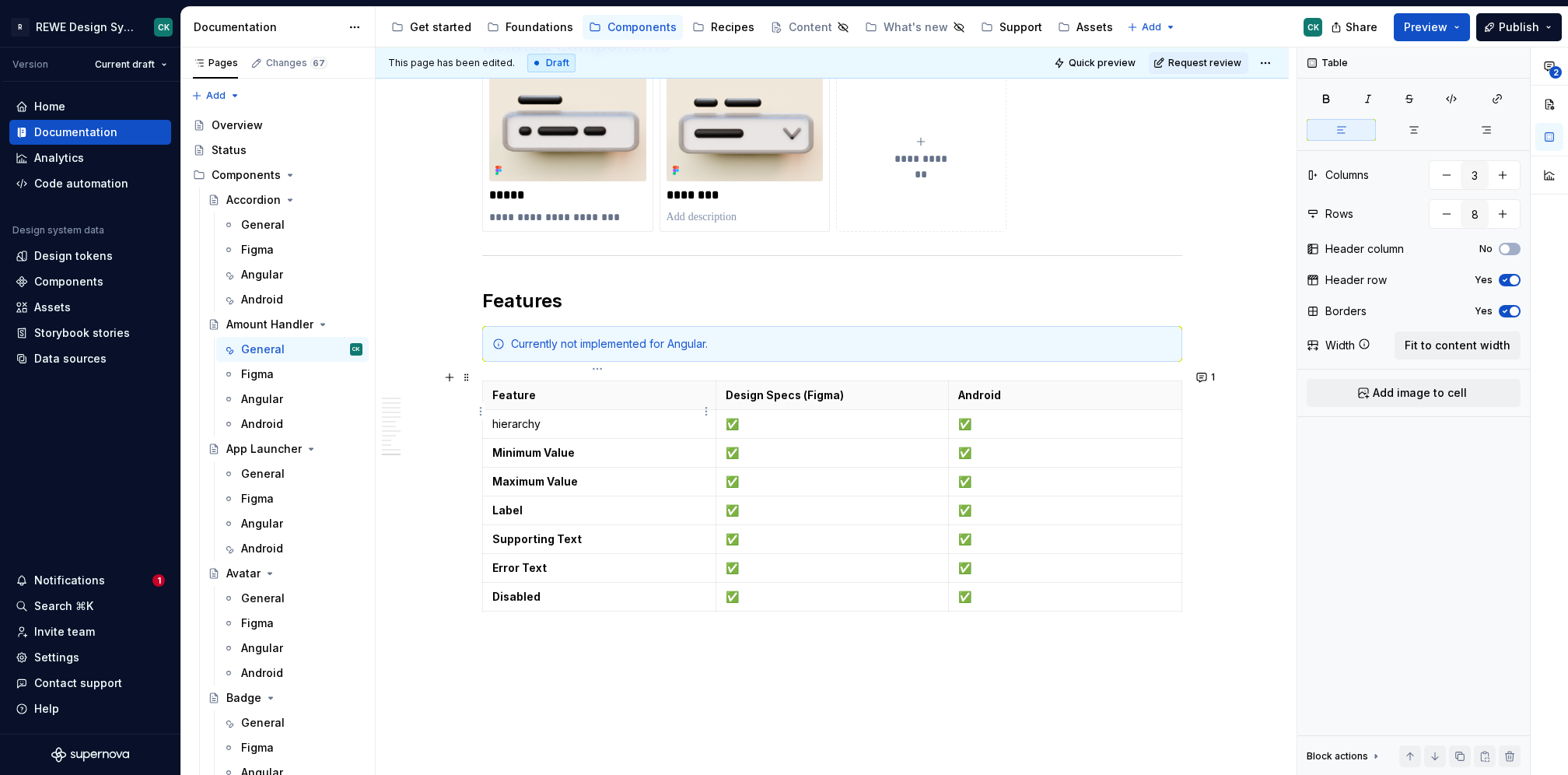
click at [521, 416] on p "hierarchy" at bounding box center [599, 423] width 214 height 16
click at [537, 446] on strong "Minimum Value" at bounding box center [533, 453] width 83 height 13
type textarea "*"
click at [503, 417] on strong "Role" at bounding box center [504, 423] width 24 height 13
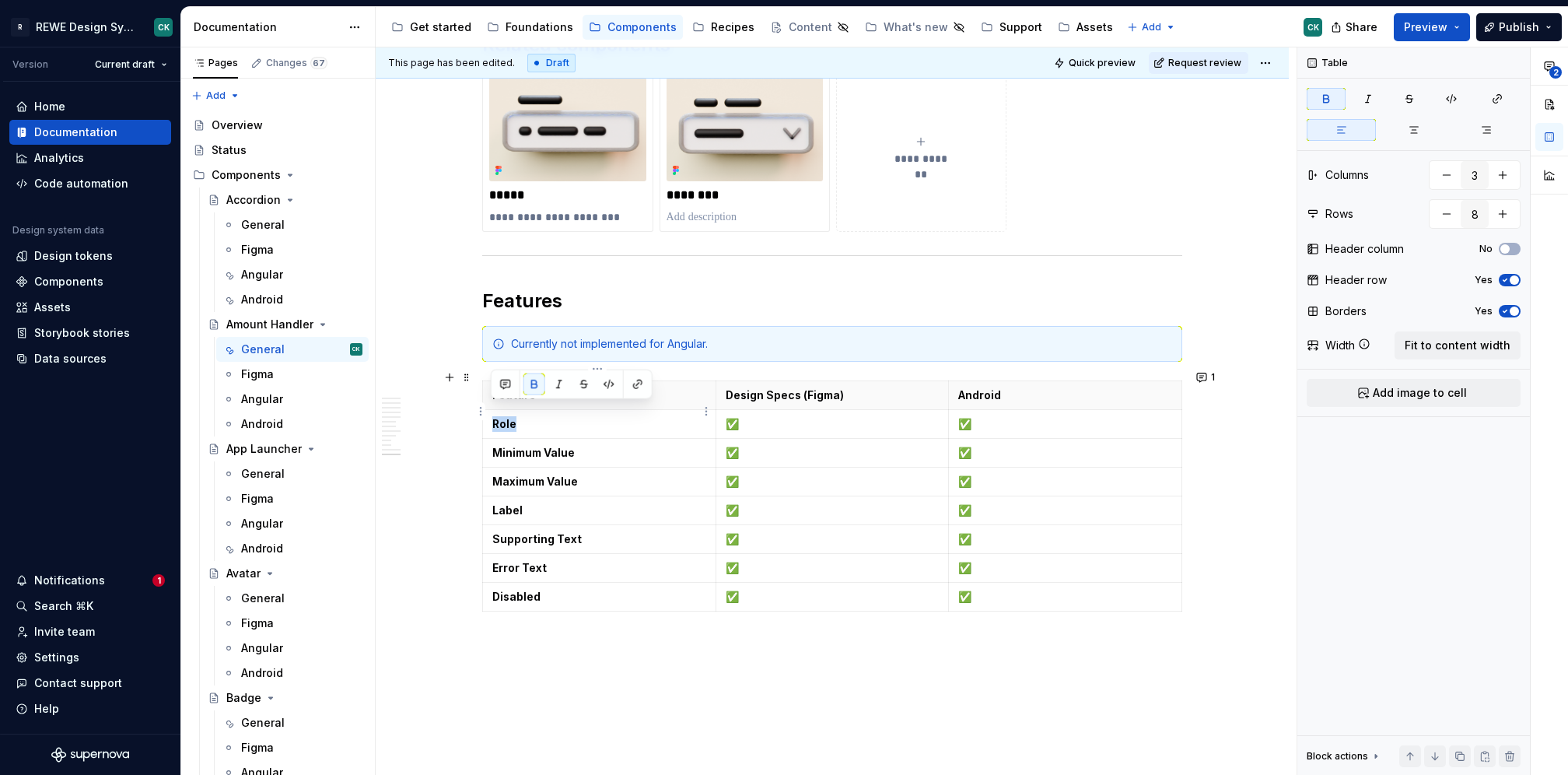
click at [503, 417] on strong "Role" at bounding box center [504, 423] width 24 height 13
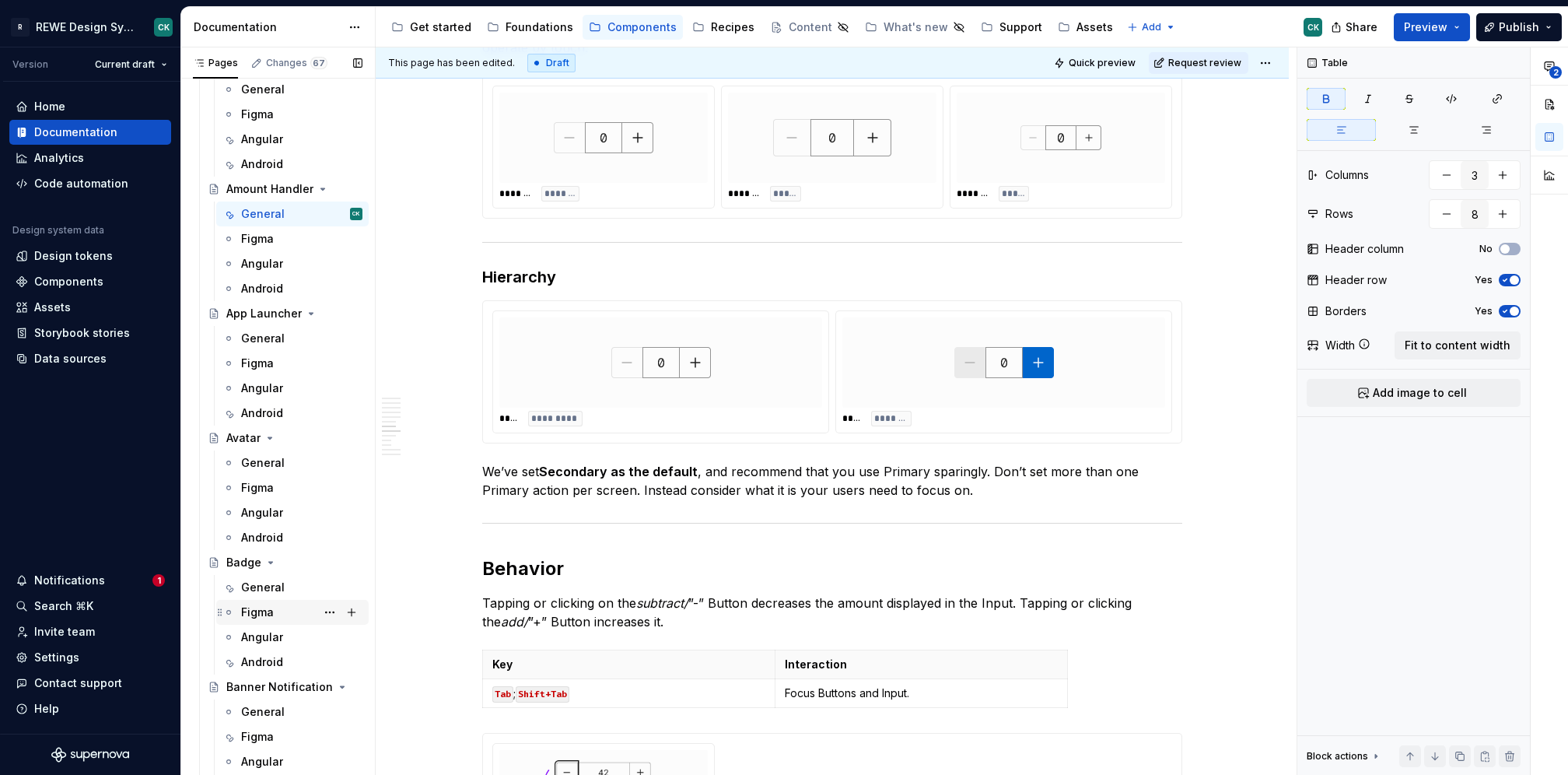
scroll to position [170, 0]
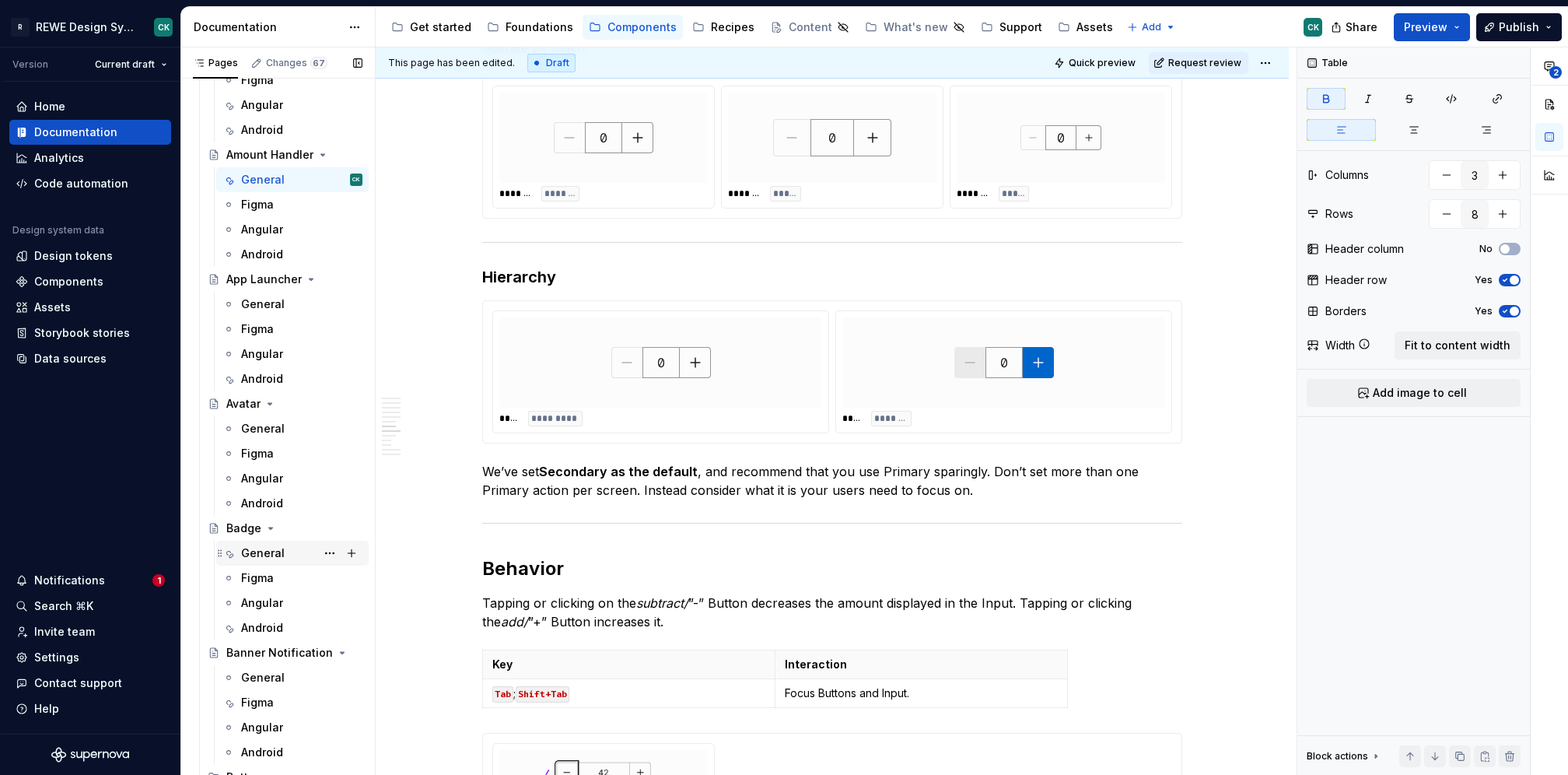
click at [268, 557] on div "General" at bounding box center [263, 553] width 44 height 16
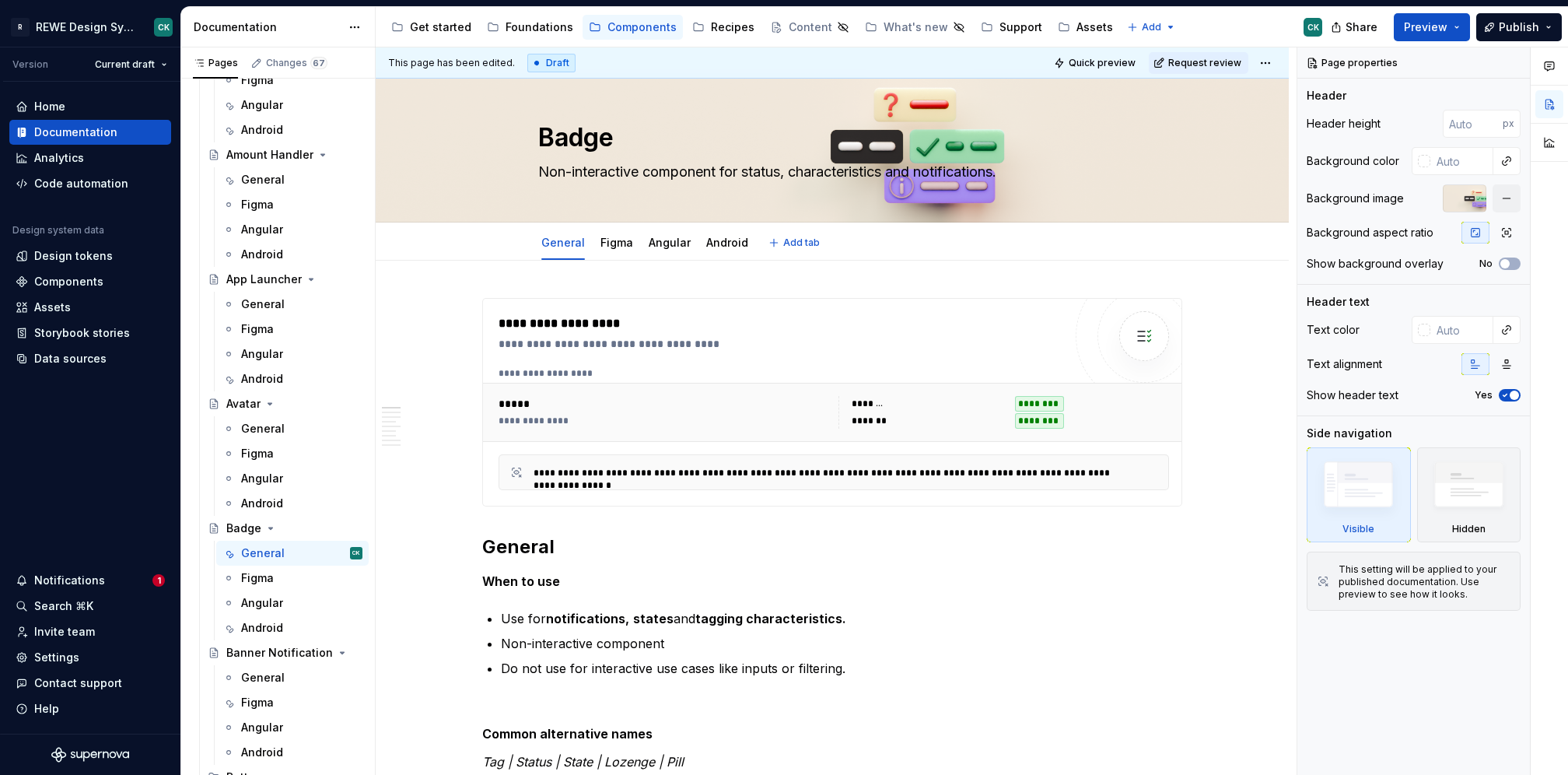
scroll to position [858, 0]
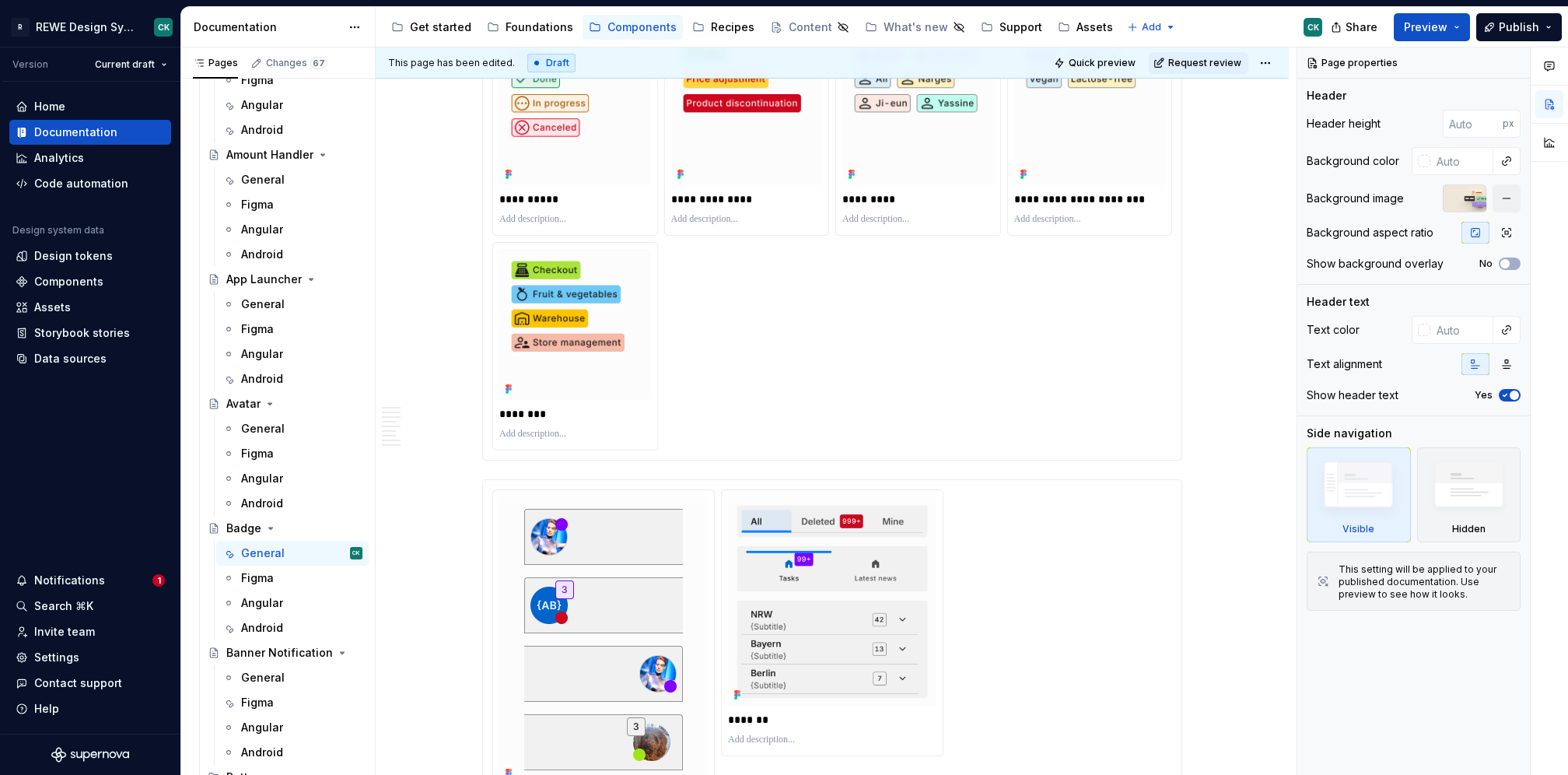
type textarea "*"
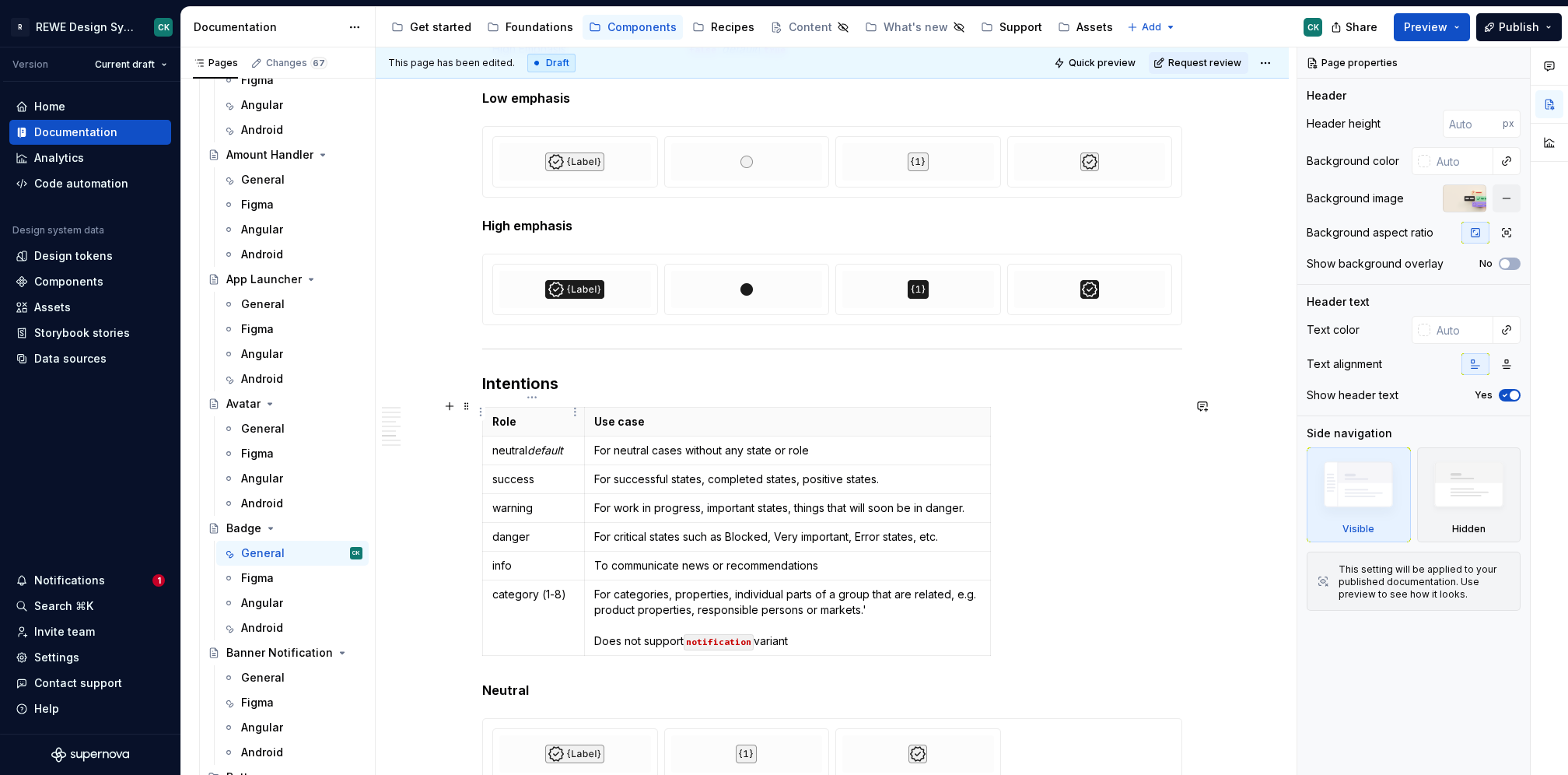
click at [494, 414] on p "Role" at bounding box center [533, 422] width 83 height 16
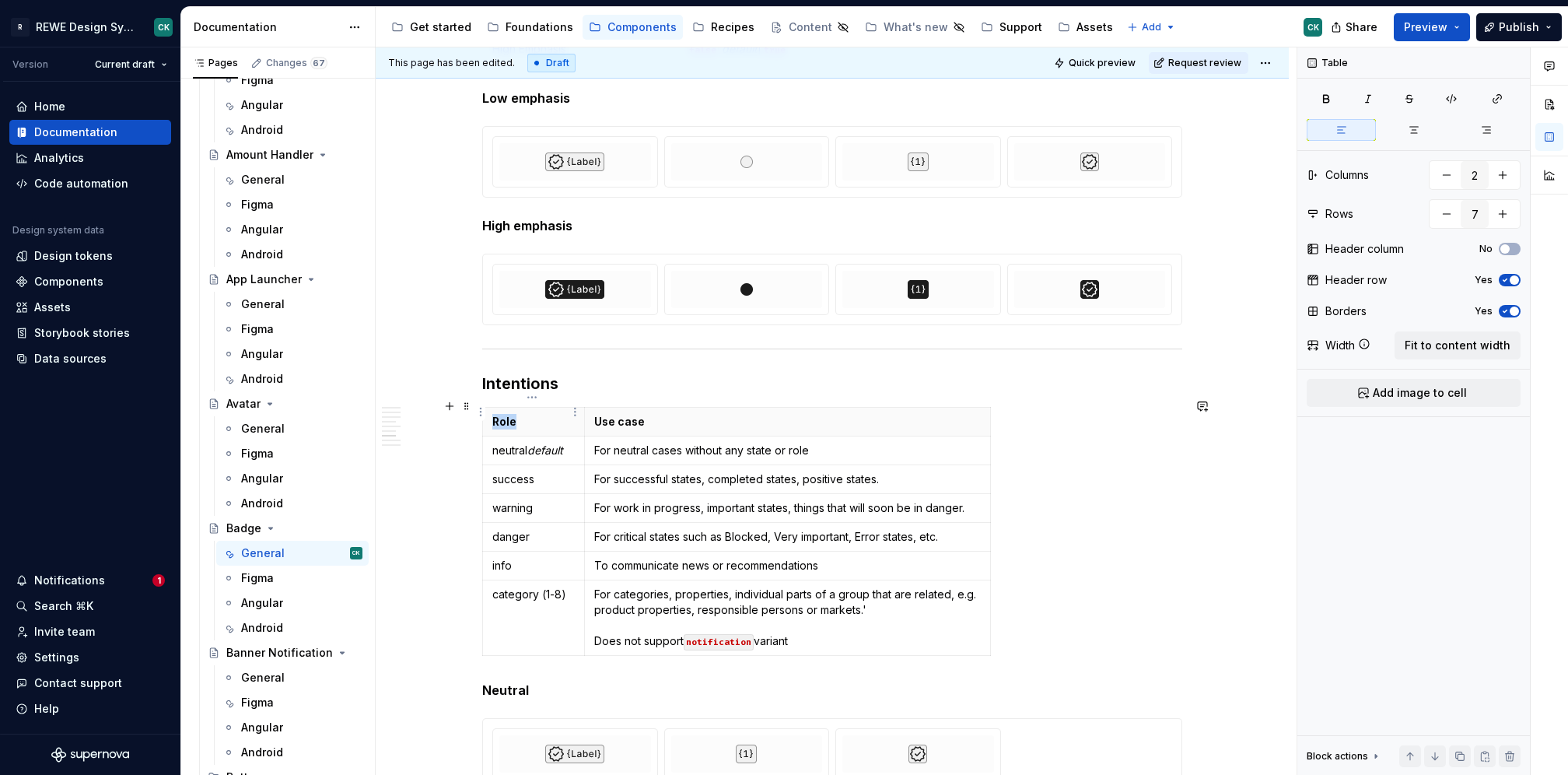
click at [494, 414] on p "Role" at bounding box center [533, 422] width 83 height 16
click at [561, 376] on h3 "Intentions" at bounding box center [832, 383] width 700 height 22
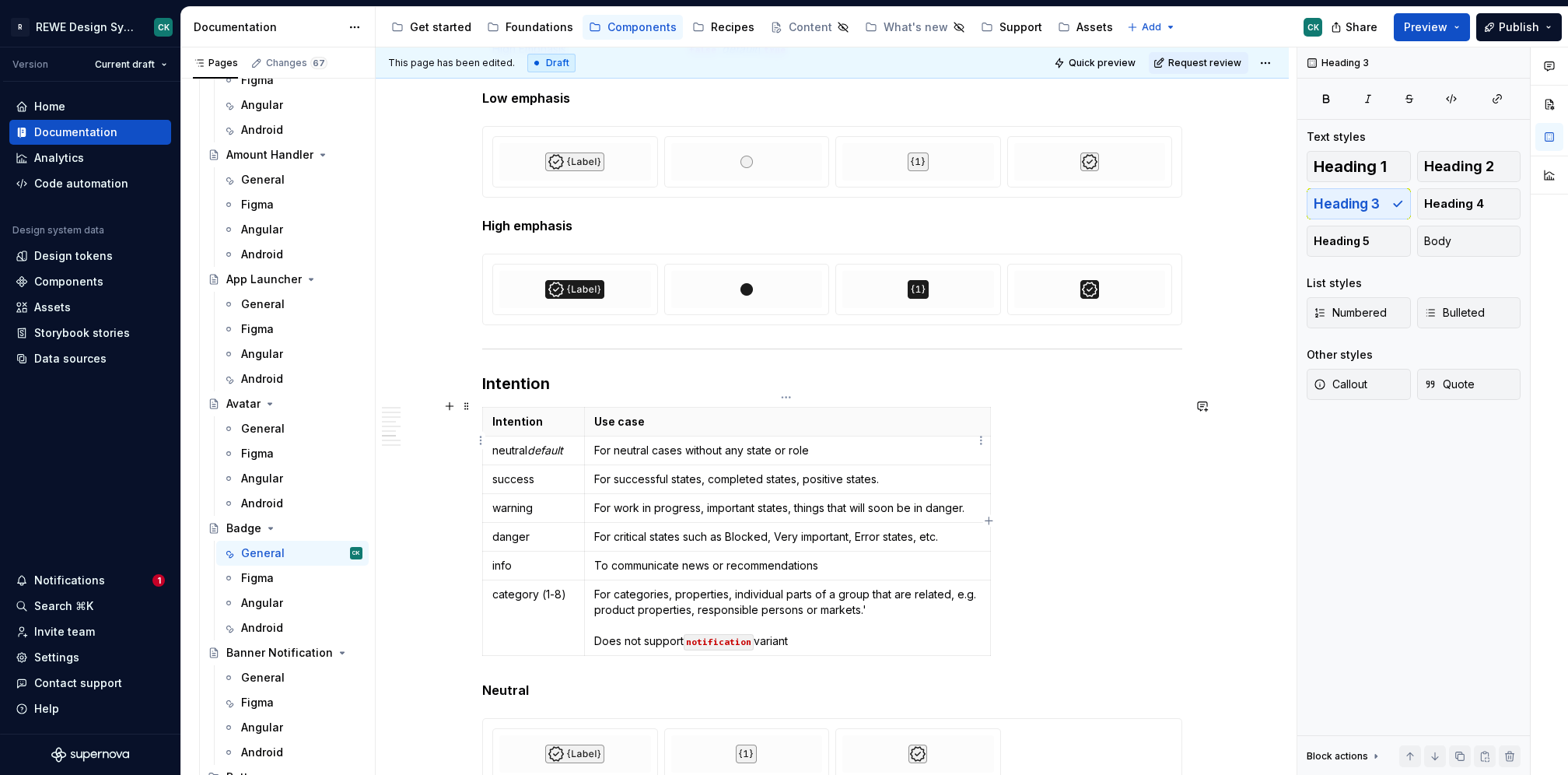
click at [792, 443] on p "For neutral cases without any state or role" at bounding box center [787, 450] width 387 height 16
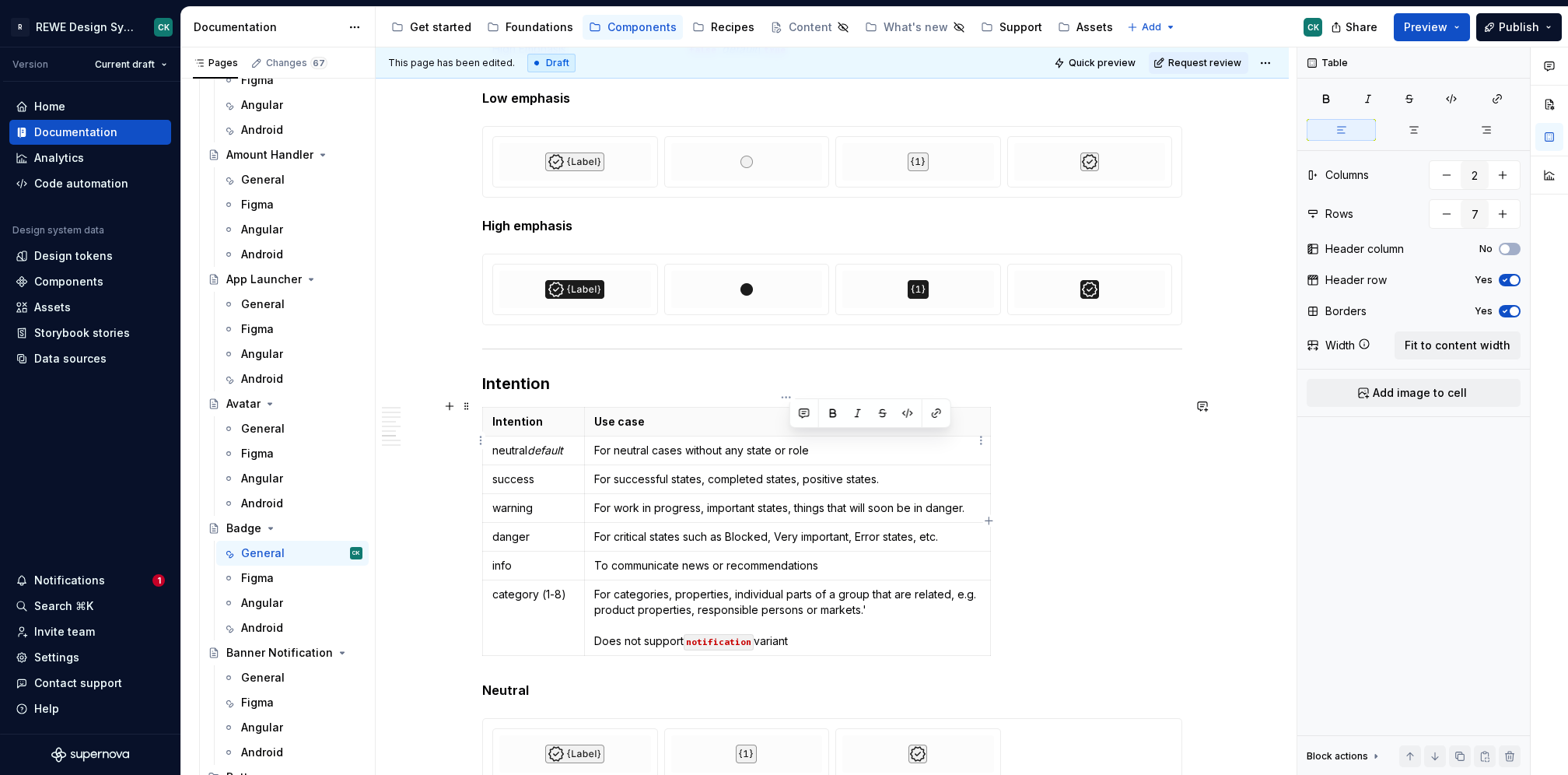
click at [825, 443] on p "For neutral cases without any state or role" at bounding box center [787, 450] width 387 height 16
type textarea "*"
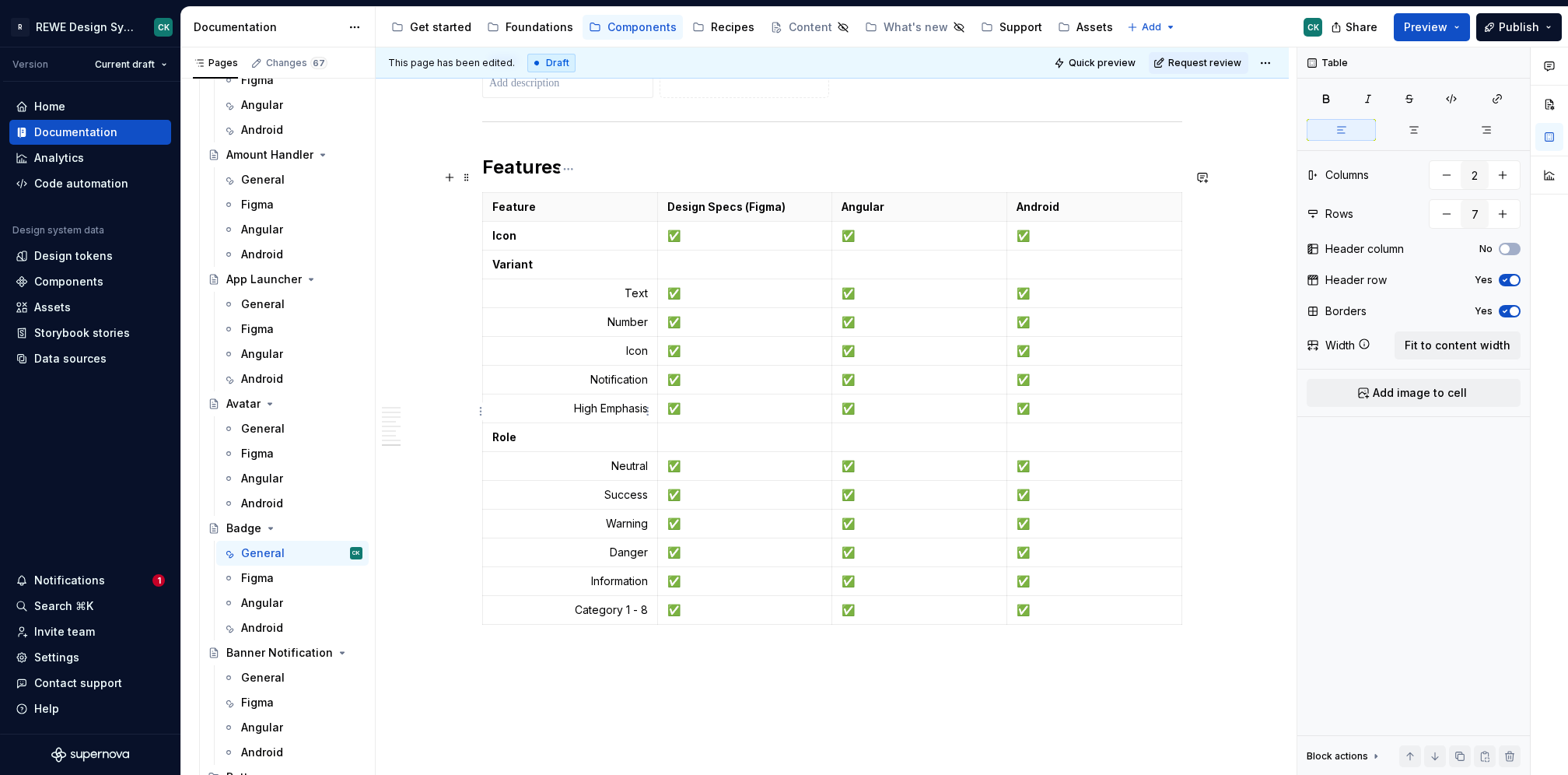
click at [500, 430] on strong "Role" at bounding box center [504, 437] width 24 height 13
type input "4"
type input "15"
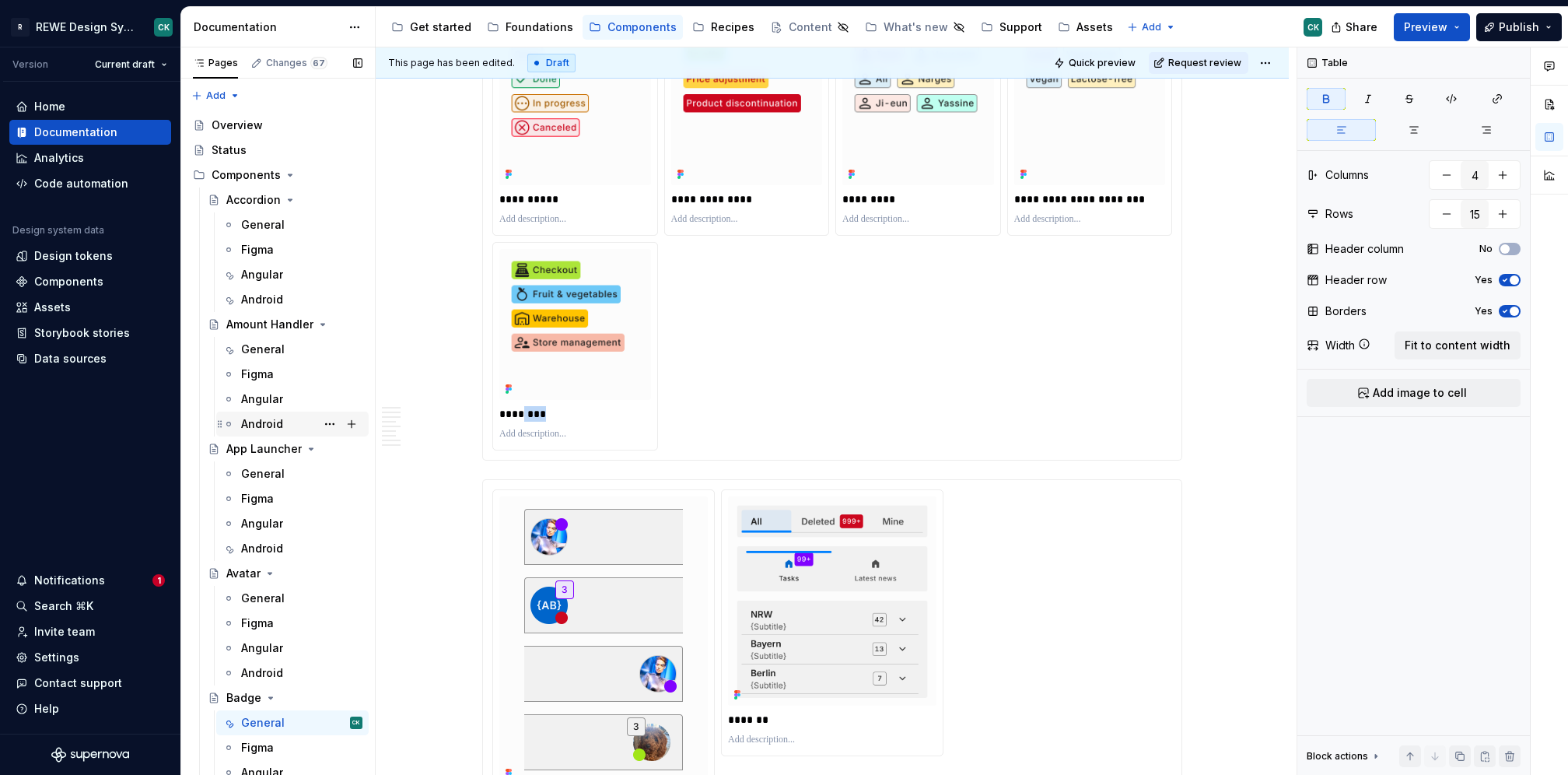
scroll to position [670, 0]
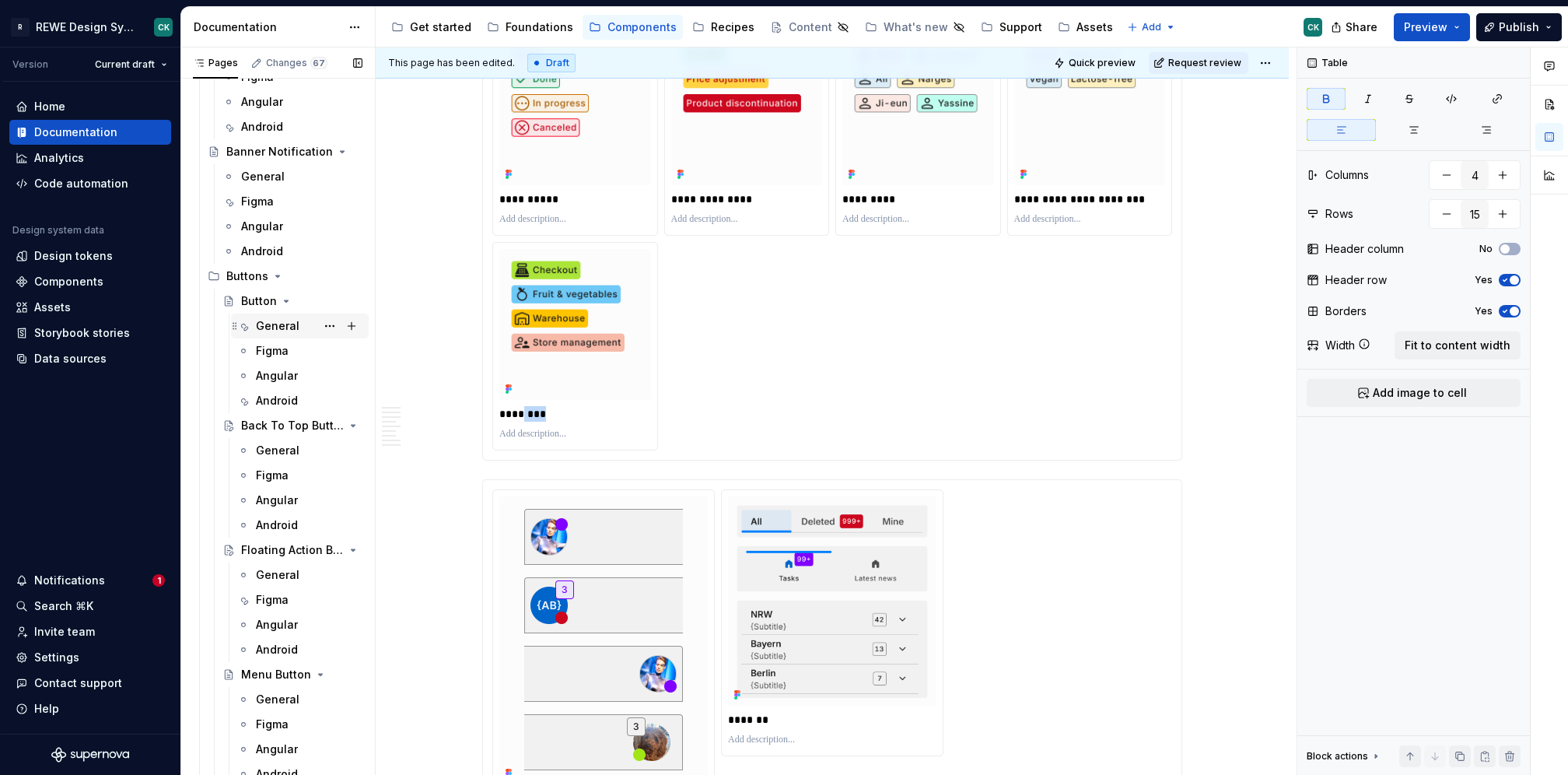
click at [278, 329] on div "General" at bounding box center [278, 326] width 44 height 16
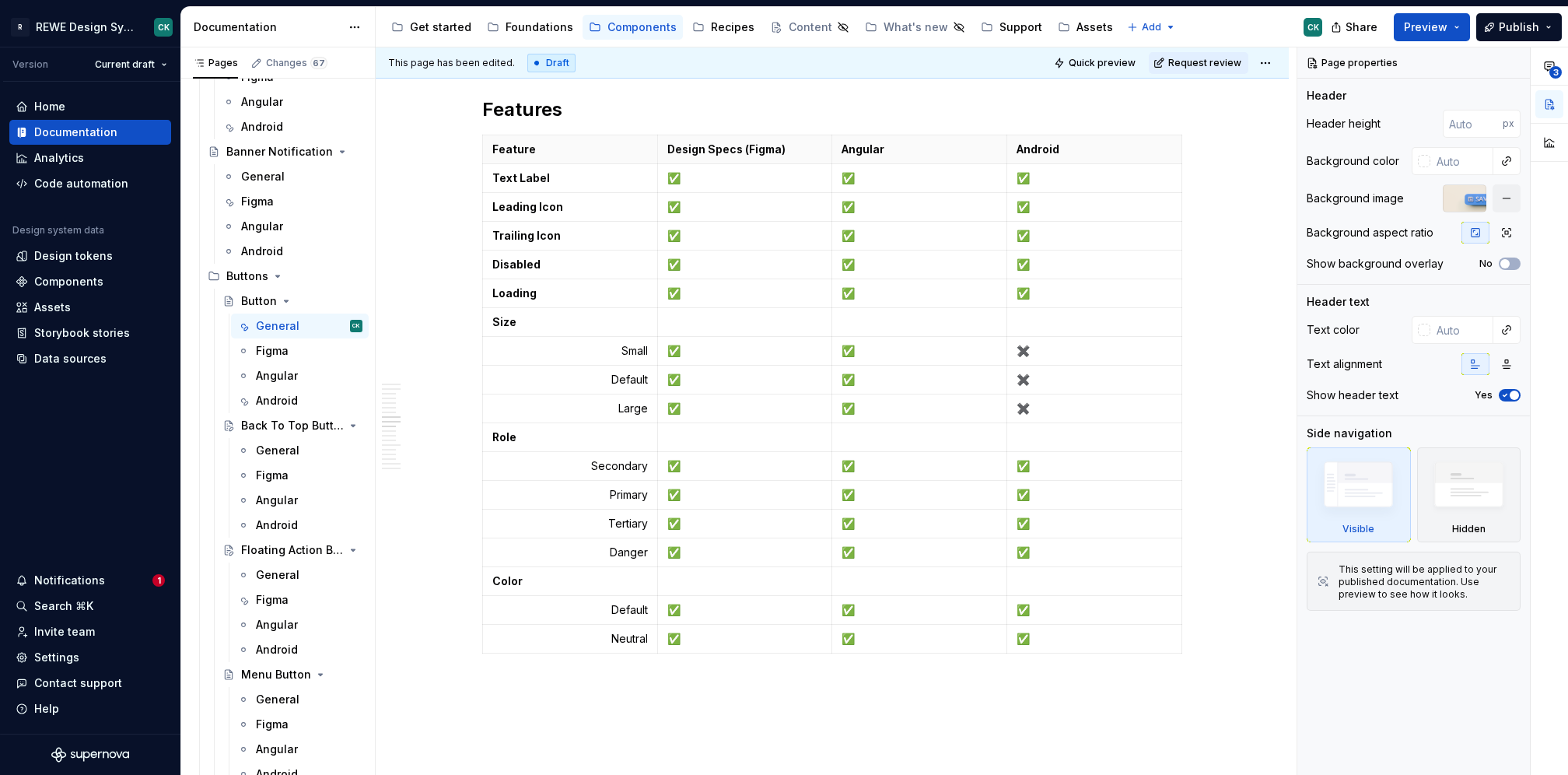
scroll to position [3920, 0]
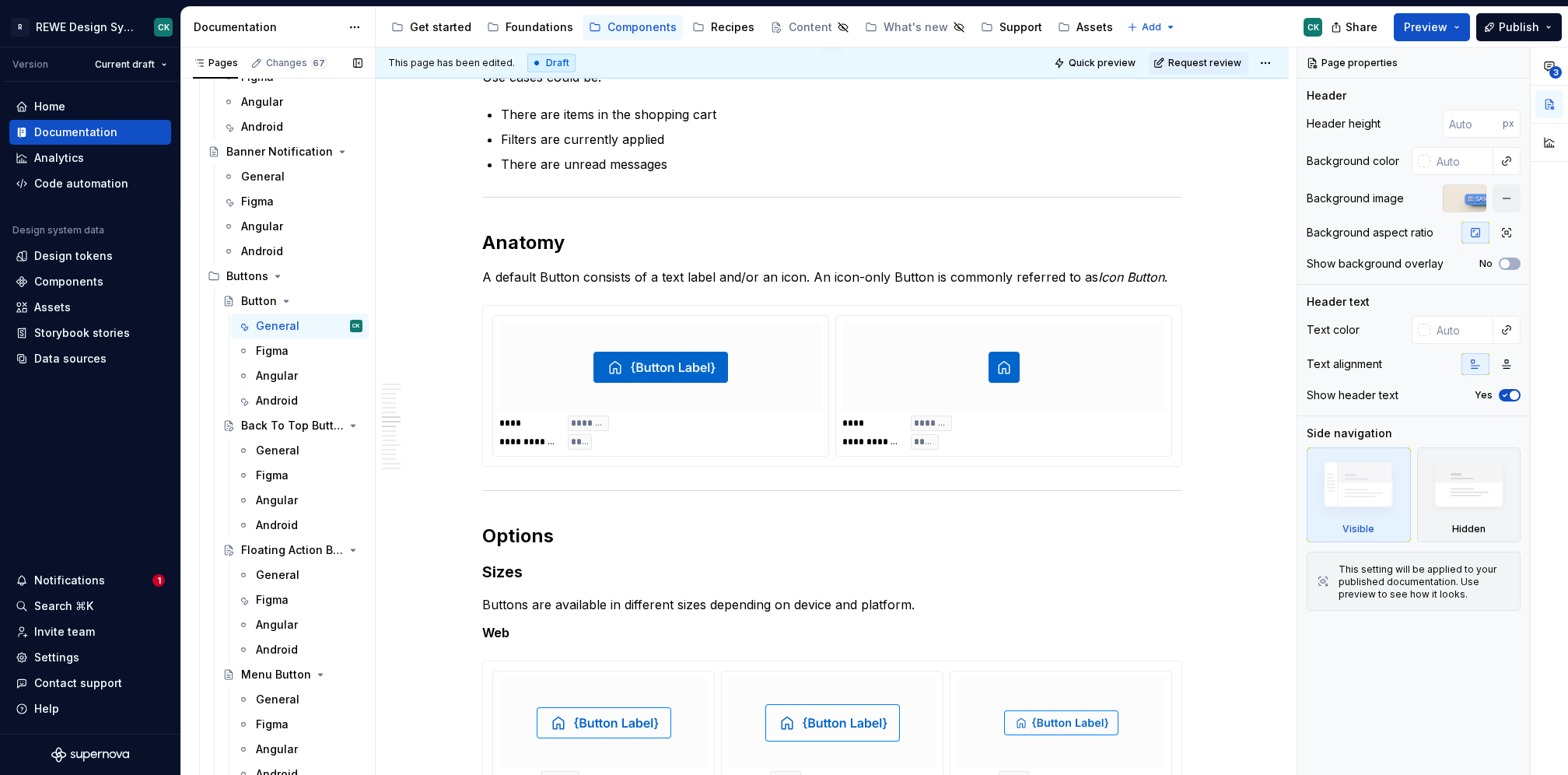
click at [272, 454] on div "General" at bounding box center [278, 450] width 44 height 16
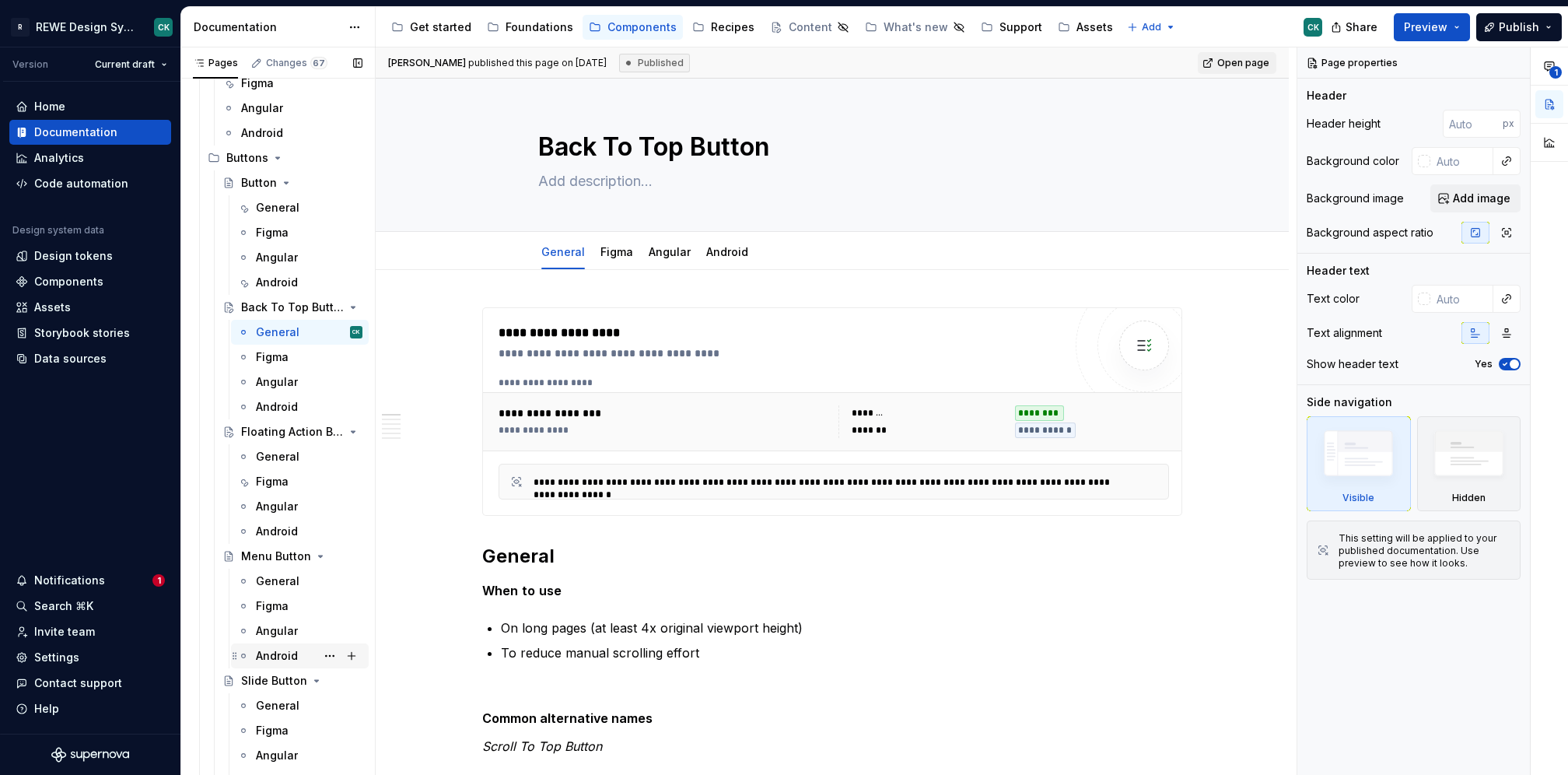
scroll to position [808, 0]
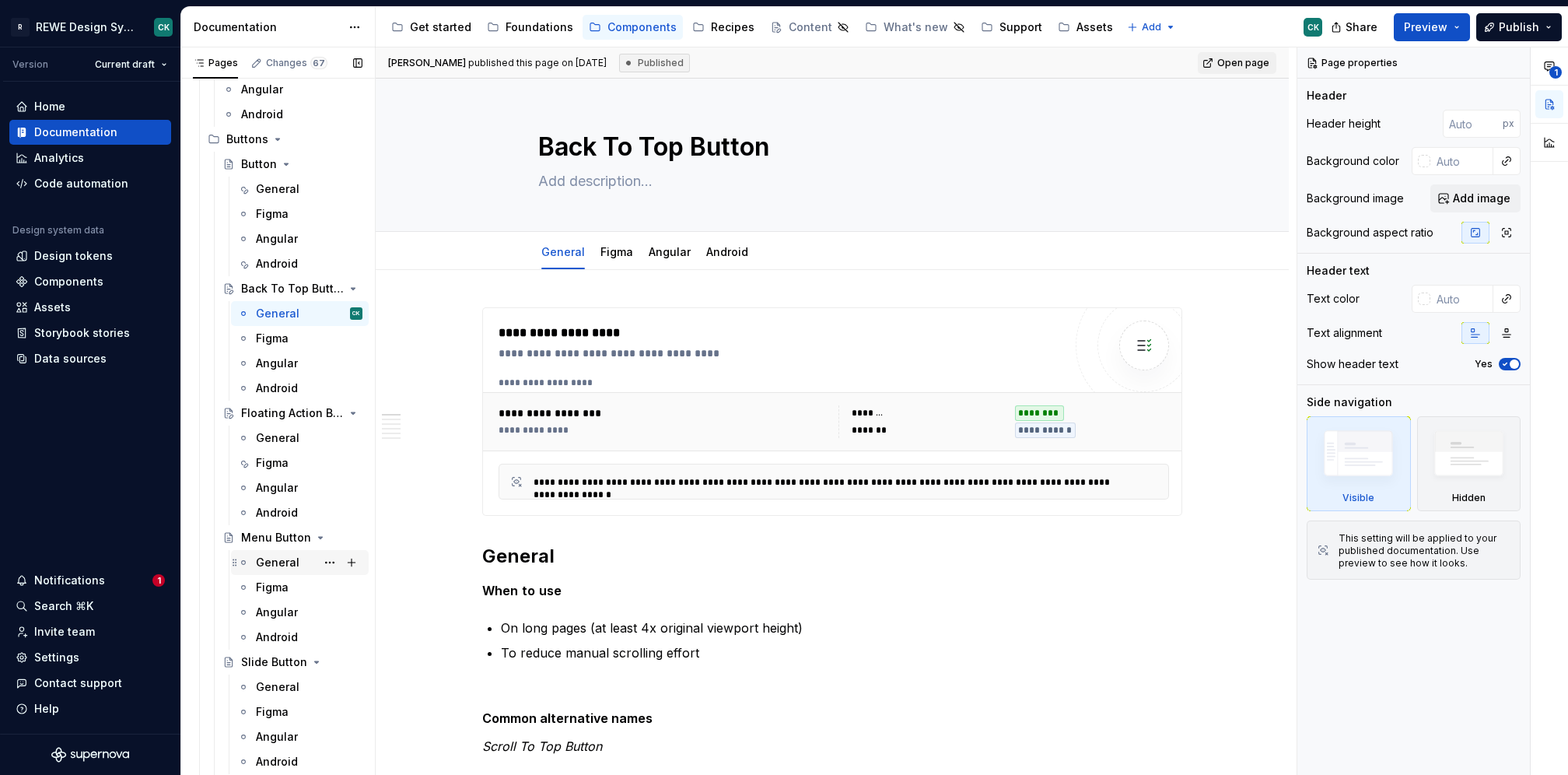
click at [269, 563] on div "General" at bounding box center [278, 562] width 44 height 16
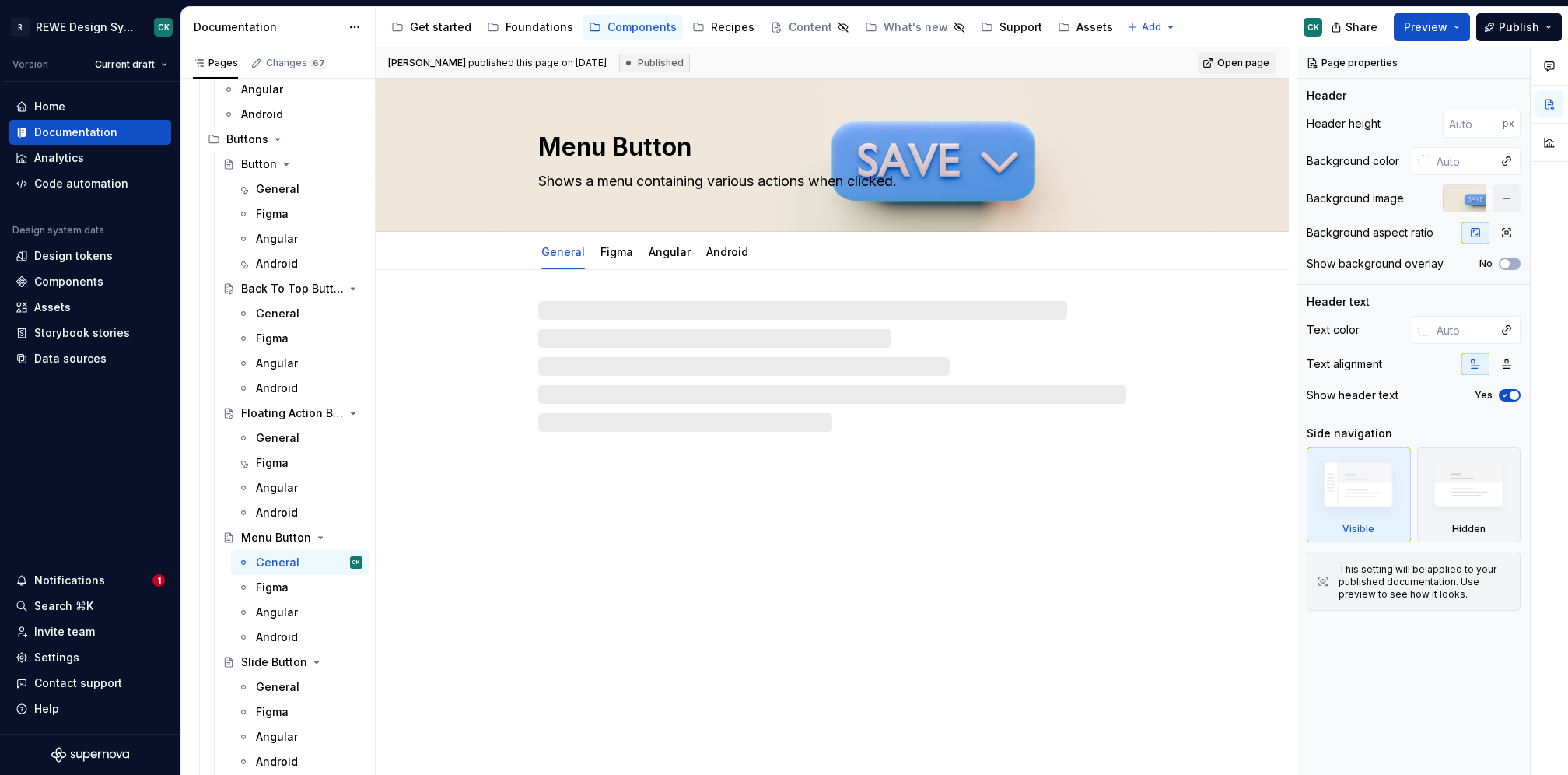
type textarea "*"
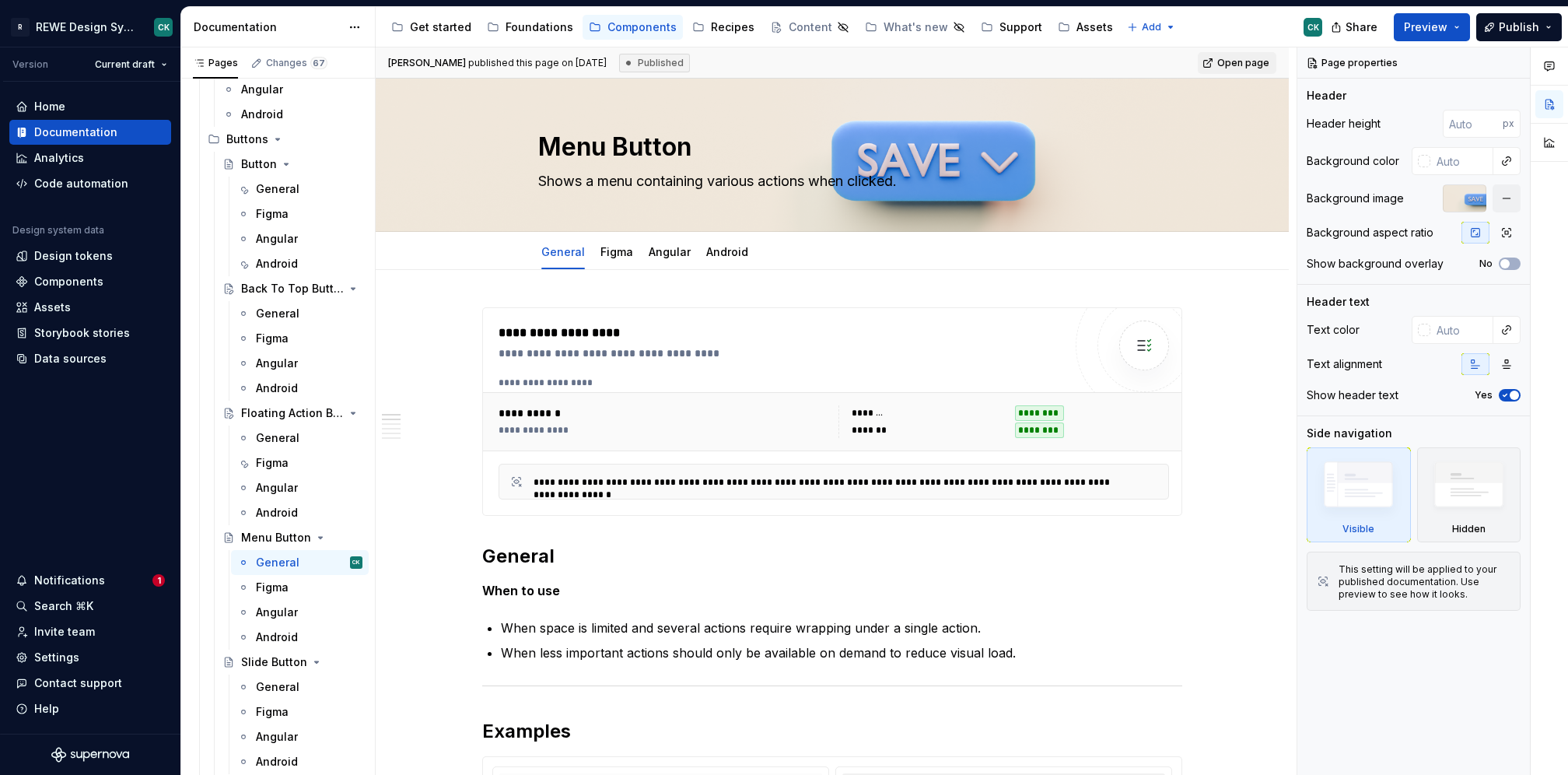
scroll to position [3008, 0]
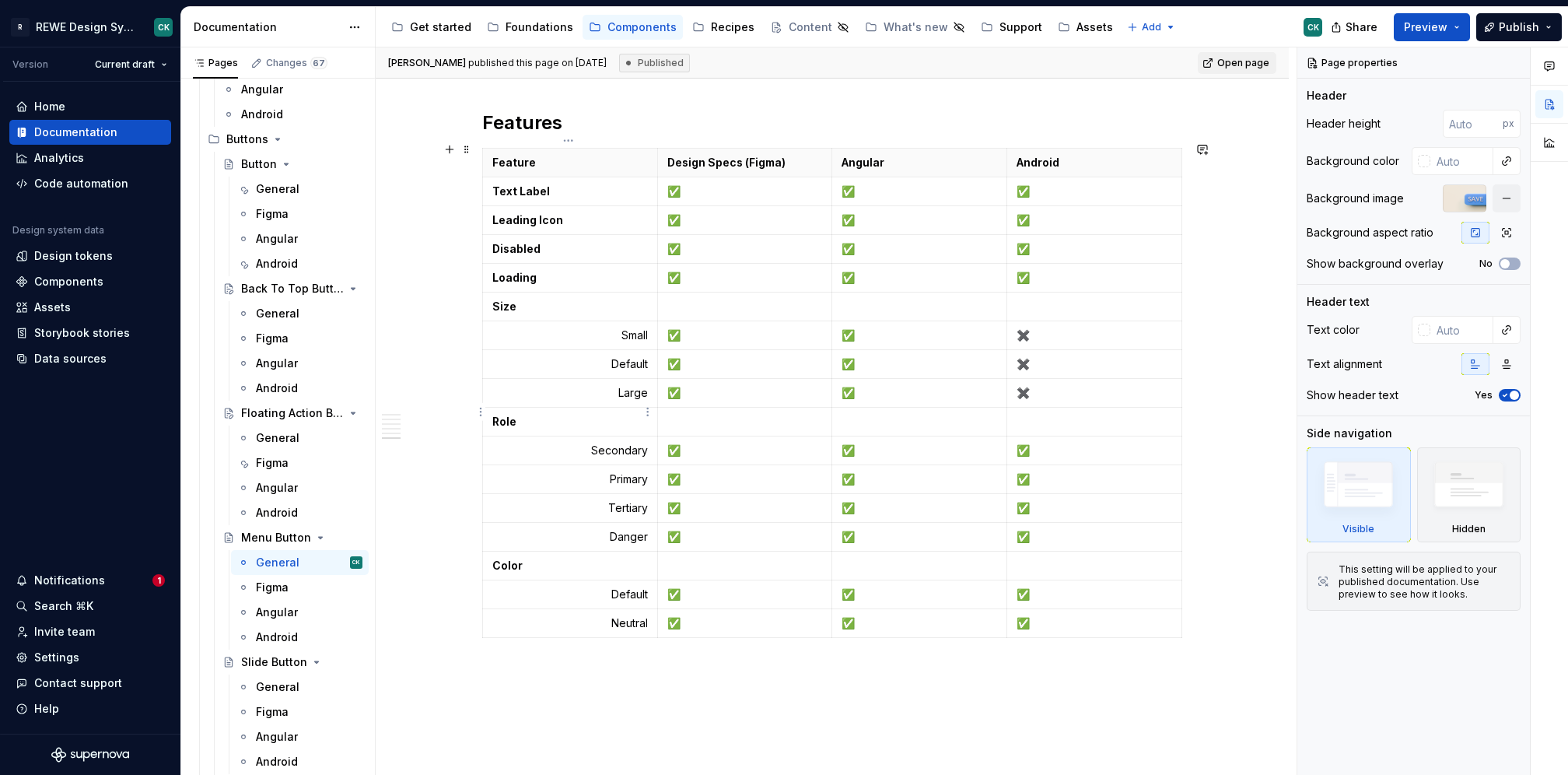
click at [499, 414] on strong "Role" at bounding box center [504, 421] width 24 height 13
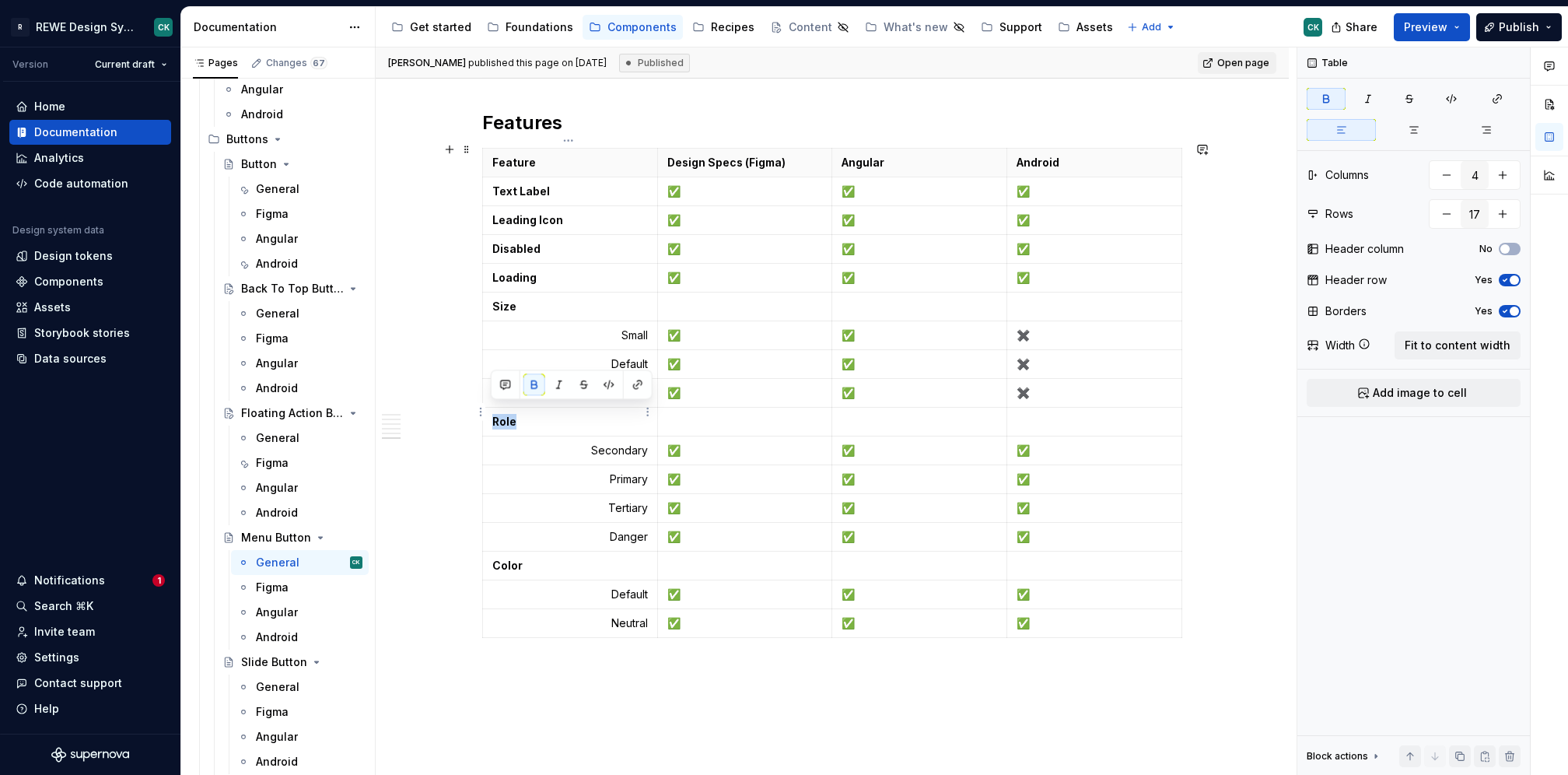
click at [499, 414] on strong "Role" at bounding box center [504, 421] width 24 height 13
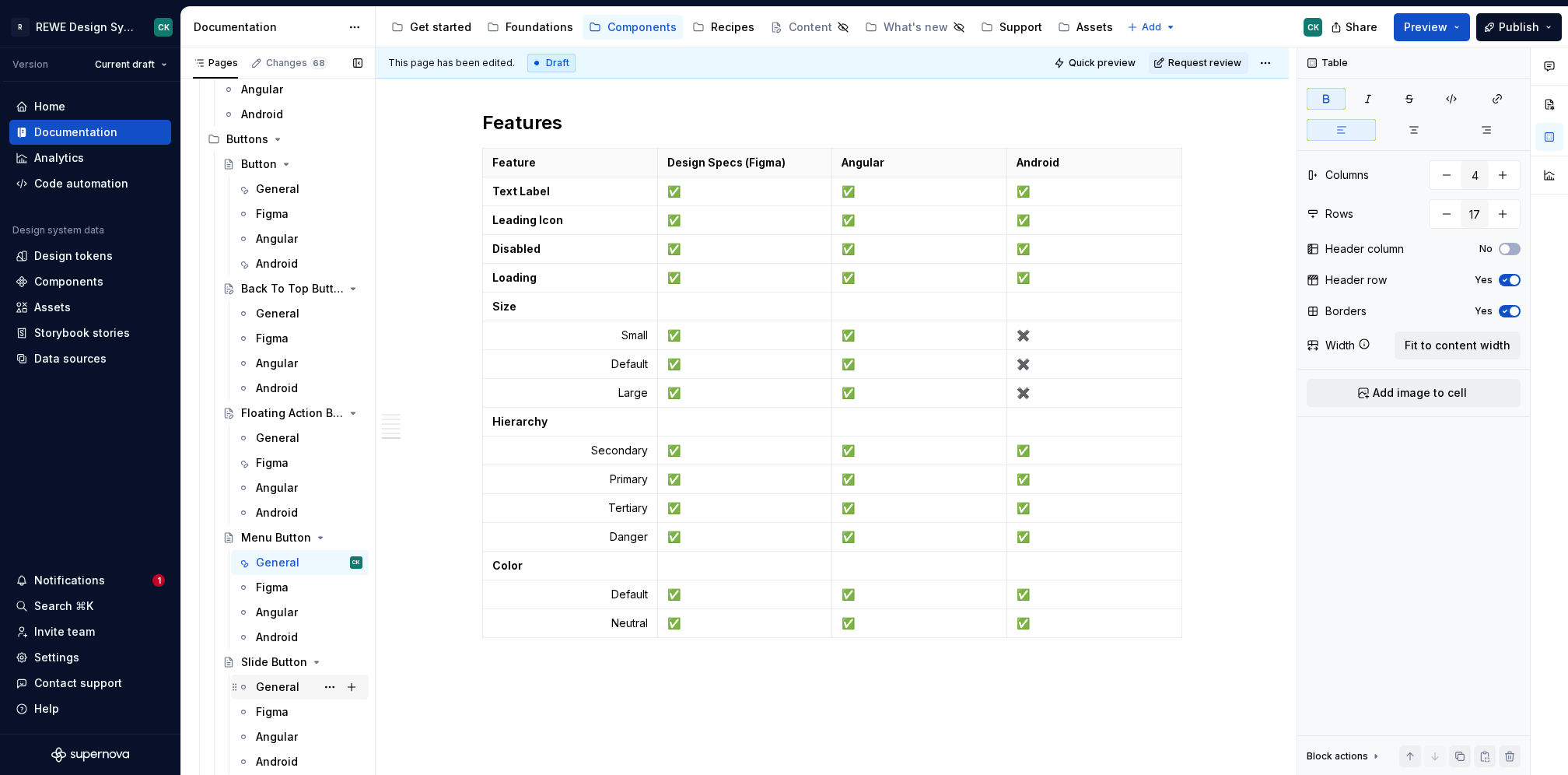
click at [280, 689] on div "General" at bounding box center [278, 687] width 44 height 16
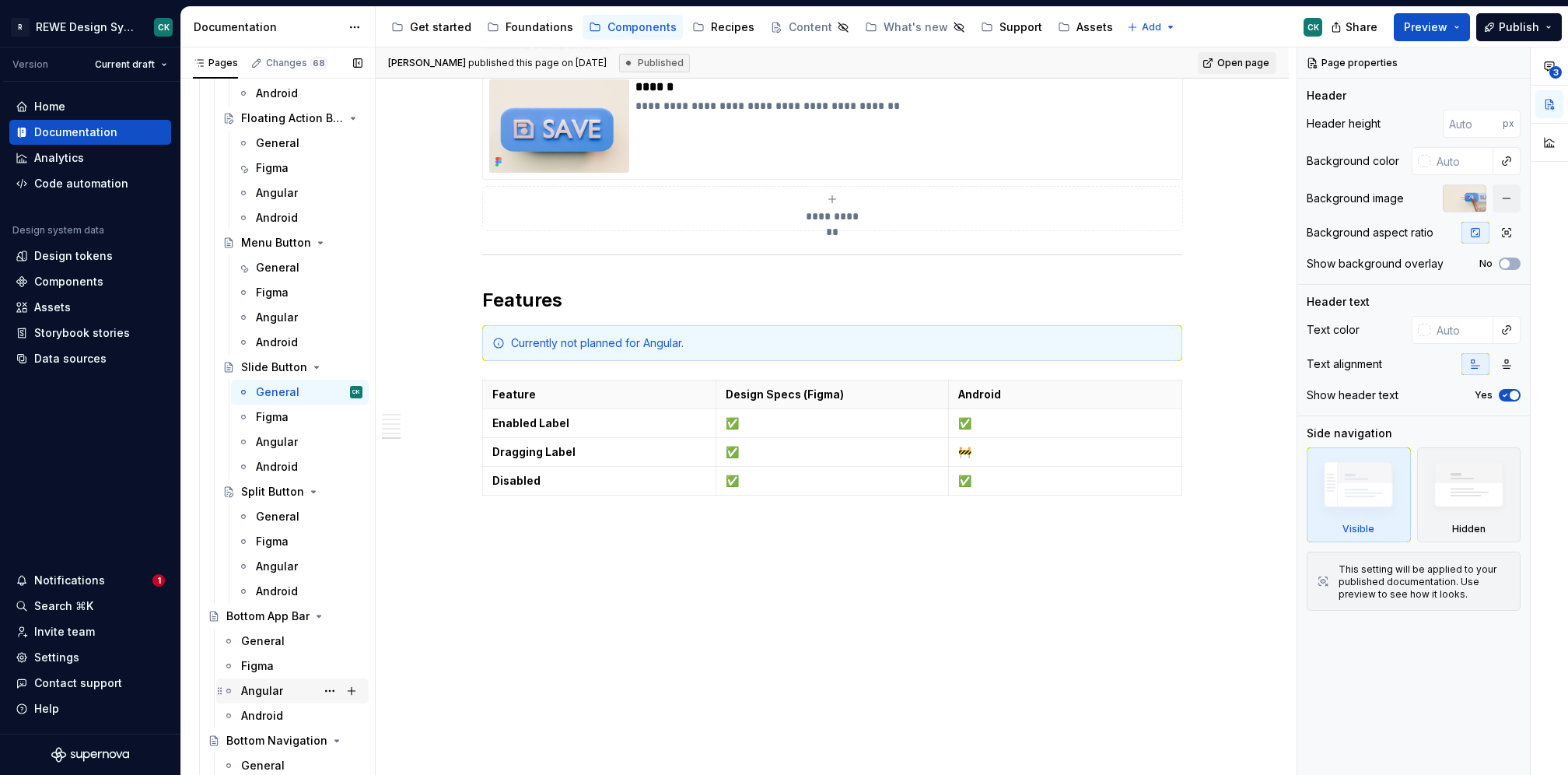
scroll to position [1103, 0]
click at [269, 515] on div "General" at bounding box center [278, 516] width 44 height 16
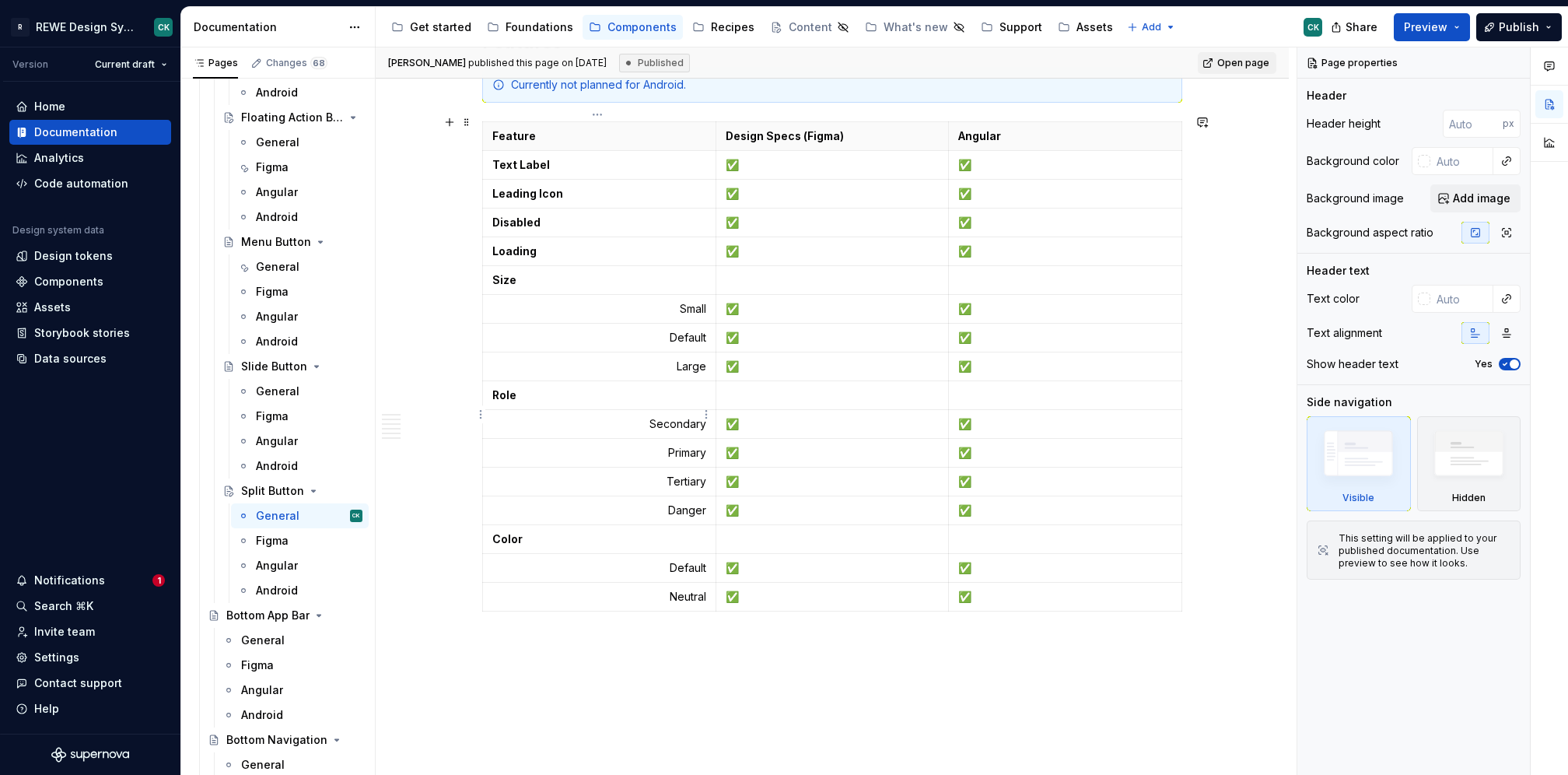
scroll to position [4032, 0]
click at [500, 392] on strong "Role" at bounding box center [504, 398] width 24 height 13
type textarea "*"
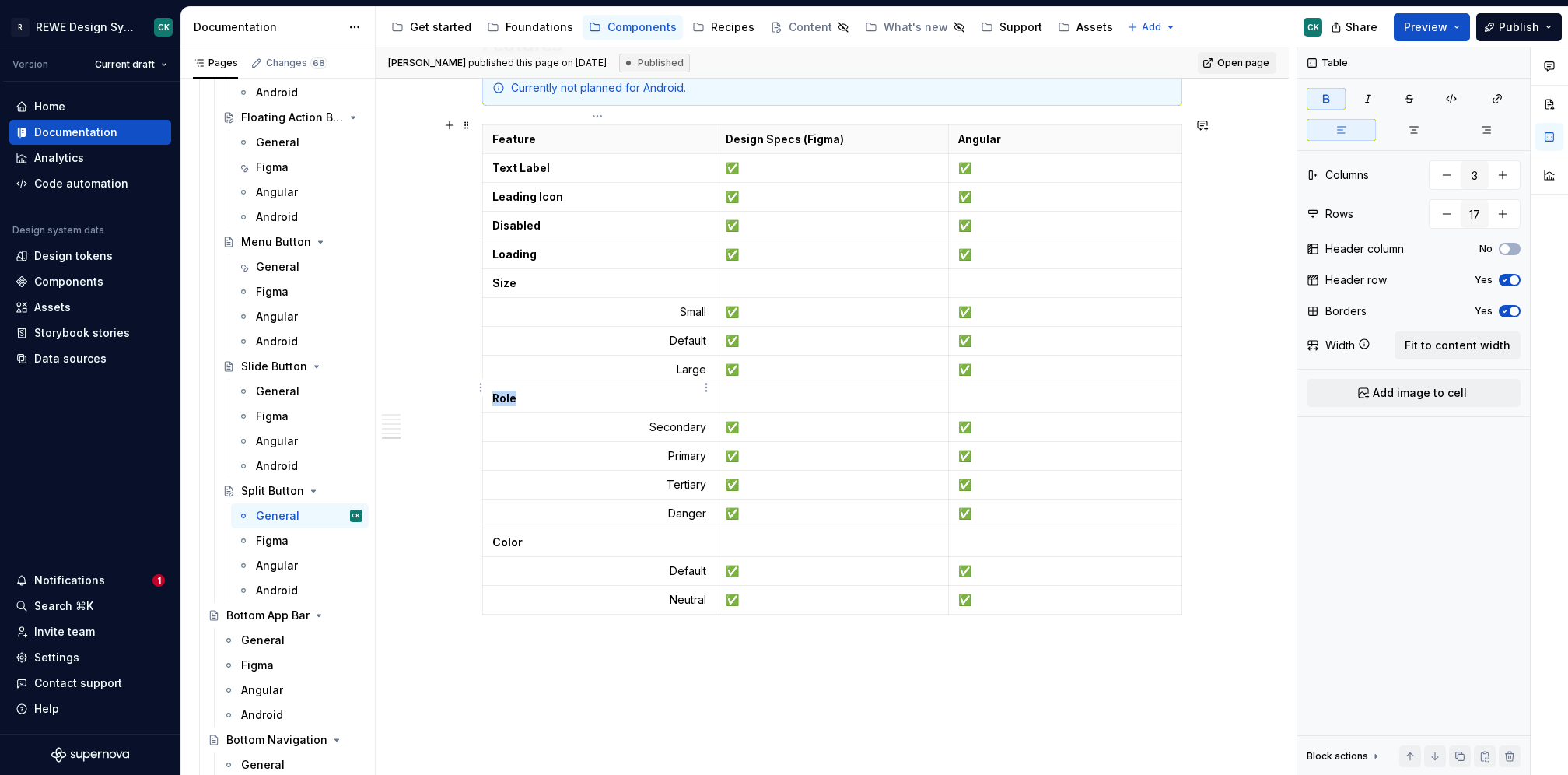
click at [500, 392] on strong "Role" at bounding box center [504, 398] width 24 height 13
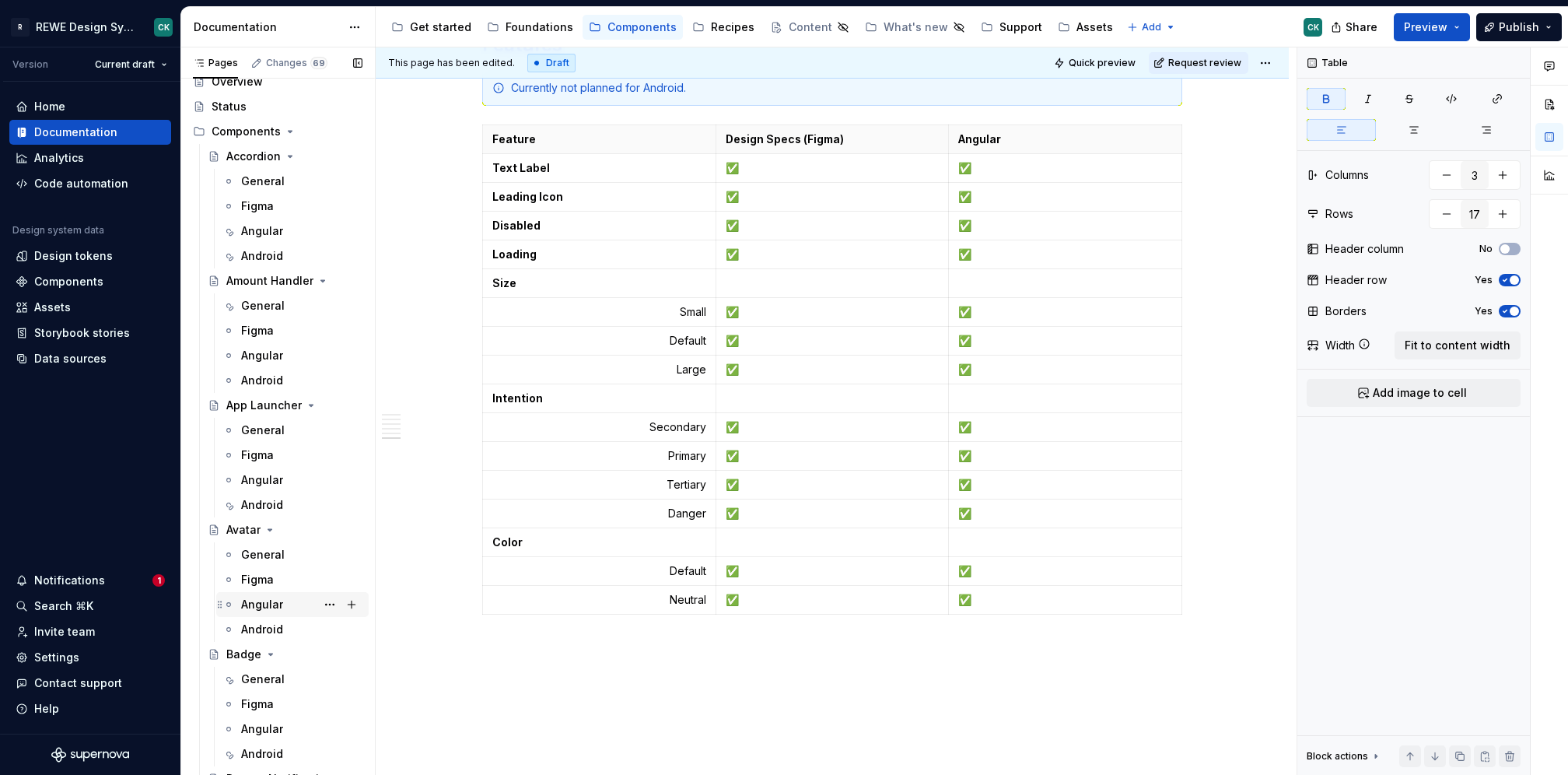
scroll to position [0, 0]
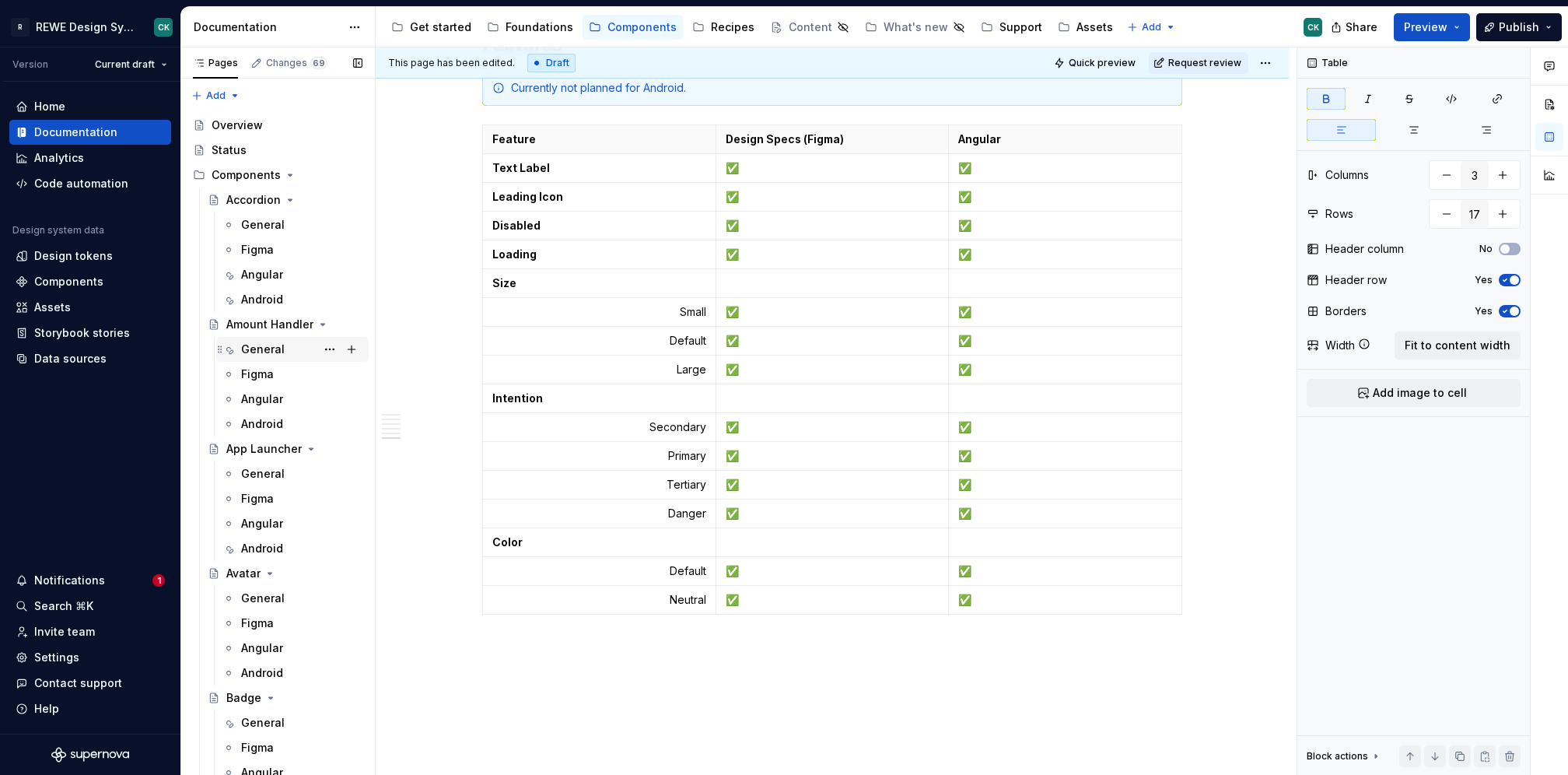
click at [259, 351] on div "General" at bounding box center [263, 349] width 44 height 16
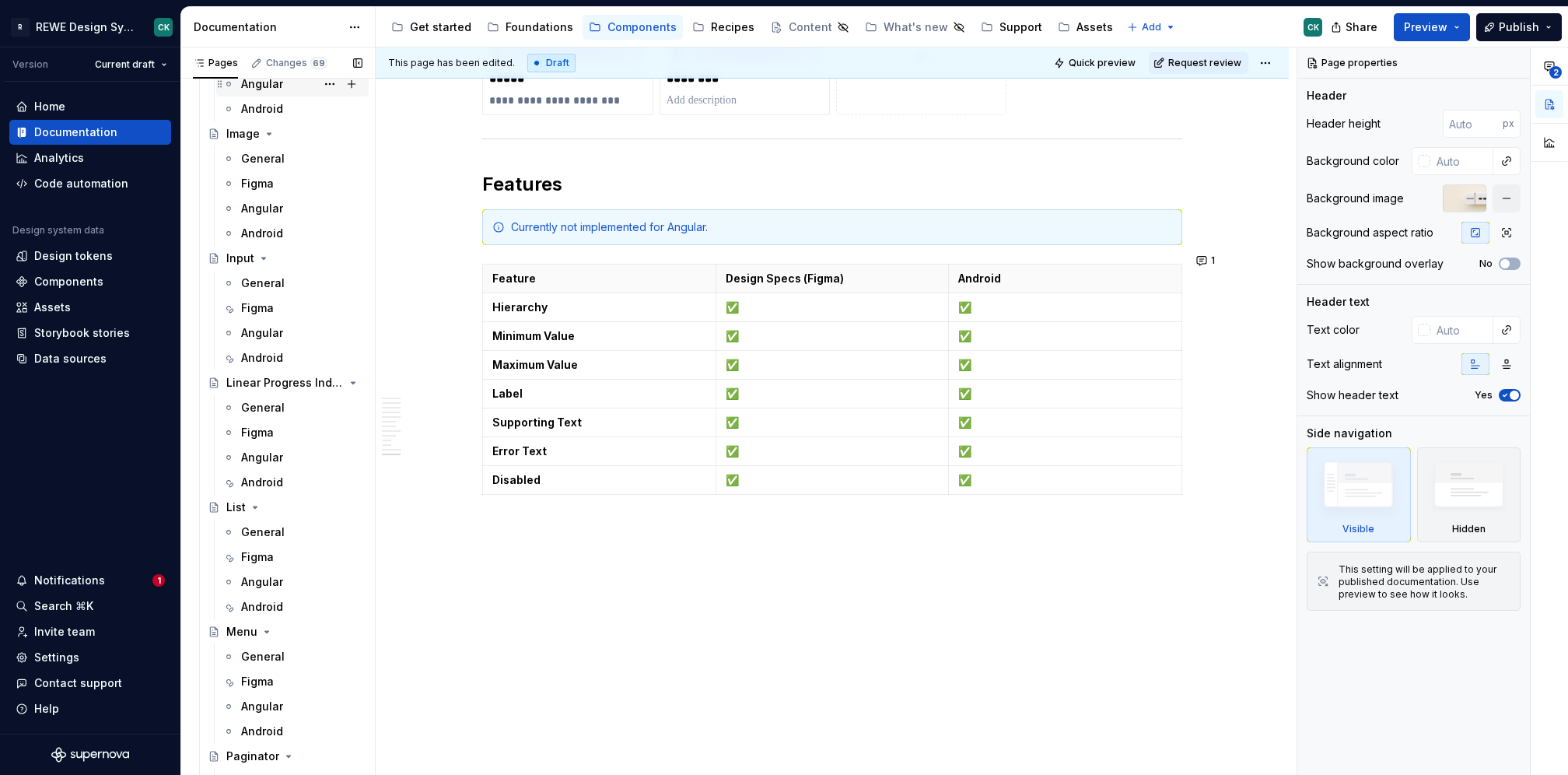
scroll to position [3784, 0]
click at [273, 404] on div "General" at bounding box center [263, 400] width 44 height 16
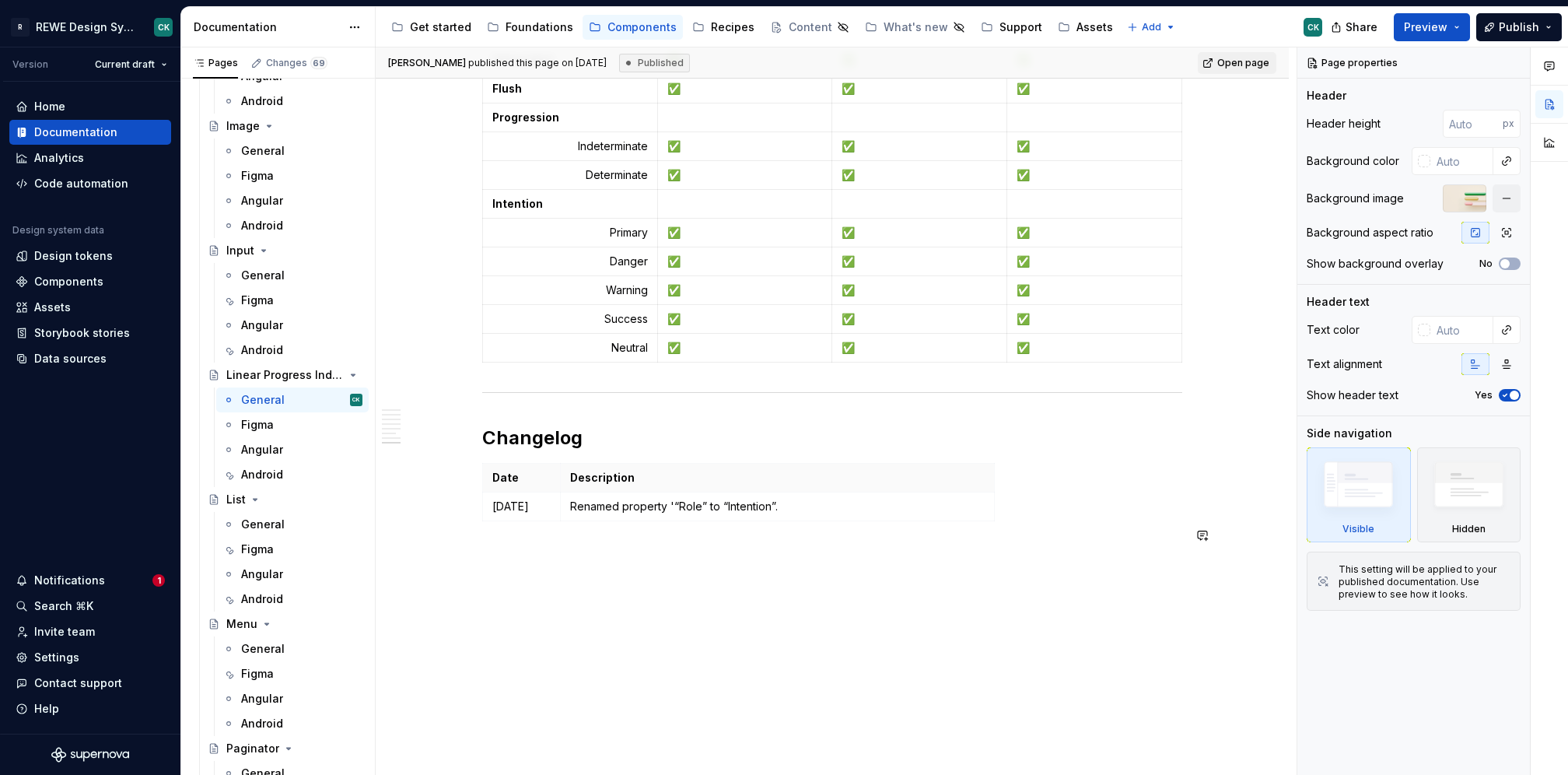
scroll to position [4448, 0]
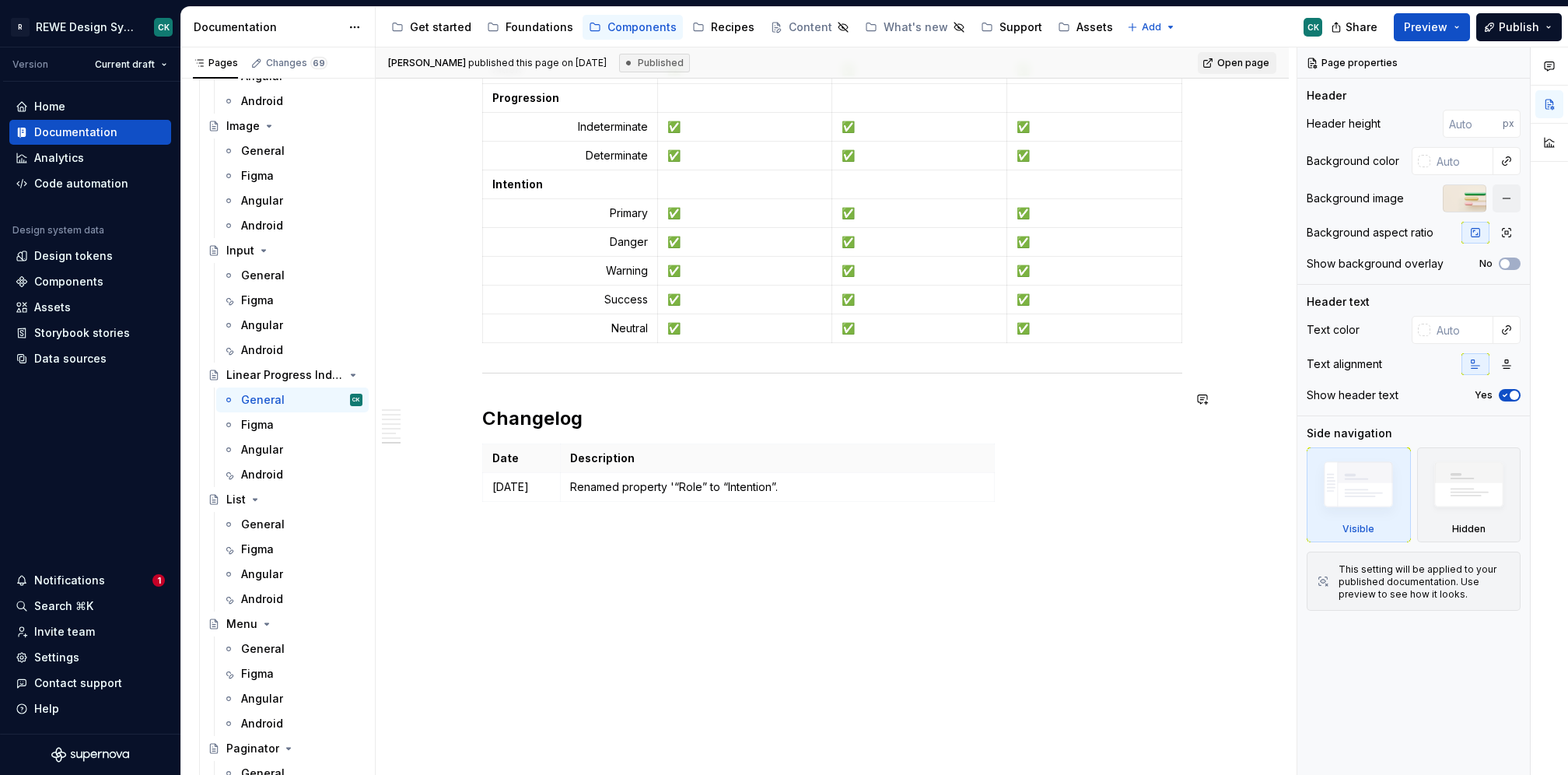
type textarea "*"
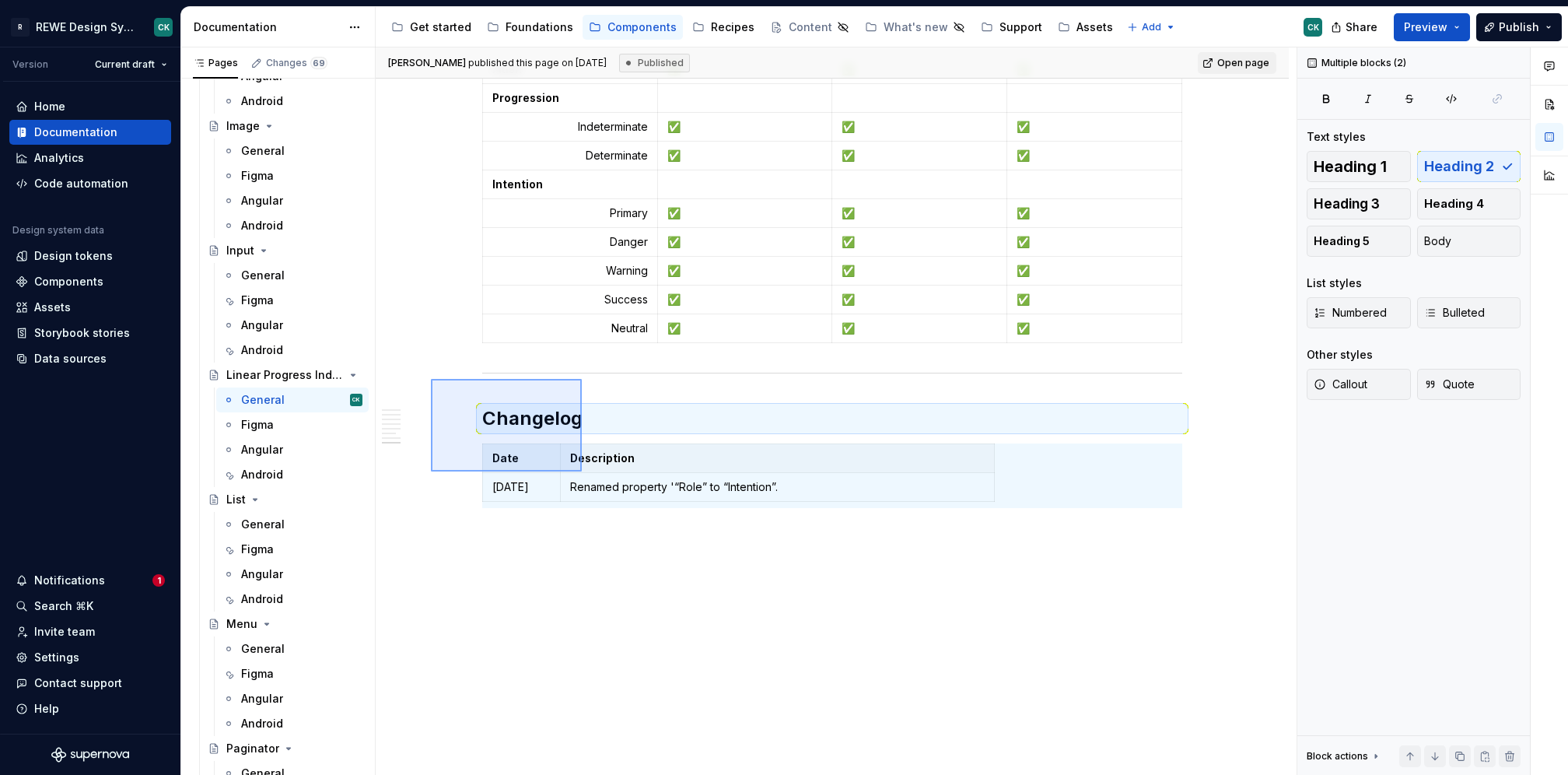
drag, startPoint x: 431, startPoint y: 379, endPoint x: 582, endPoint y: 471, distance: 176.8
click at [582, 471] on div "**********" at bounding box center [836, 412] width 921 height 728
click at [496, 480] on p "[DATE]" at bounding box center [521, 487] width 59 height 16
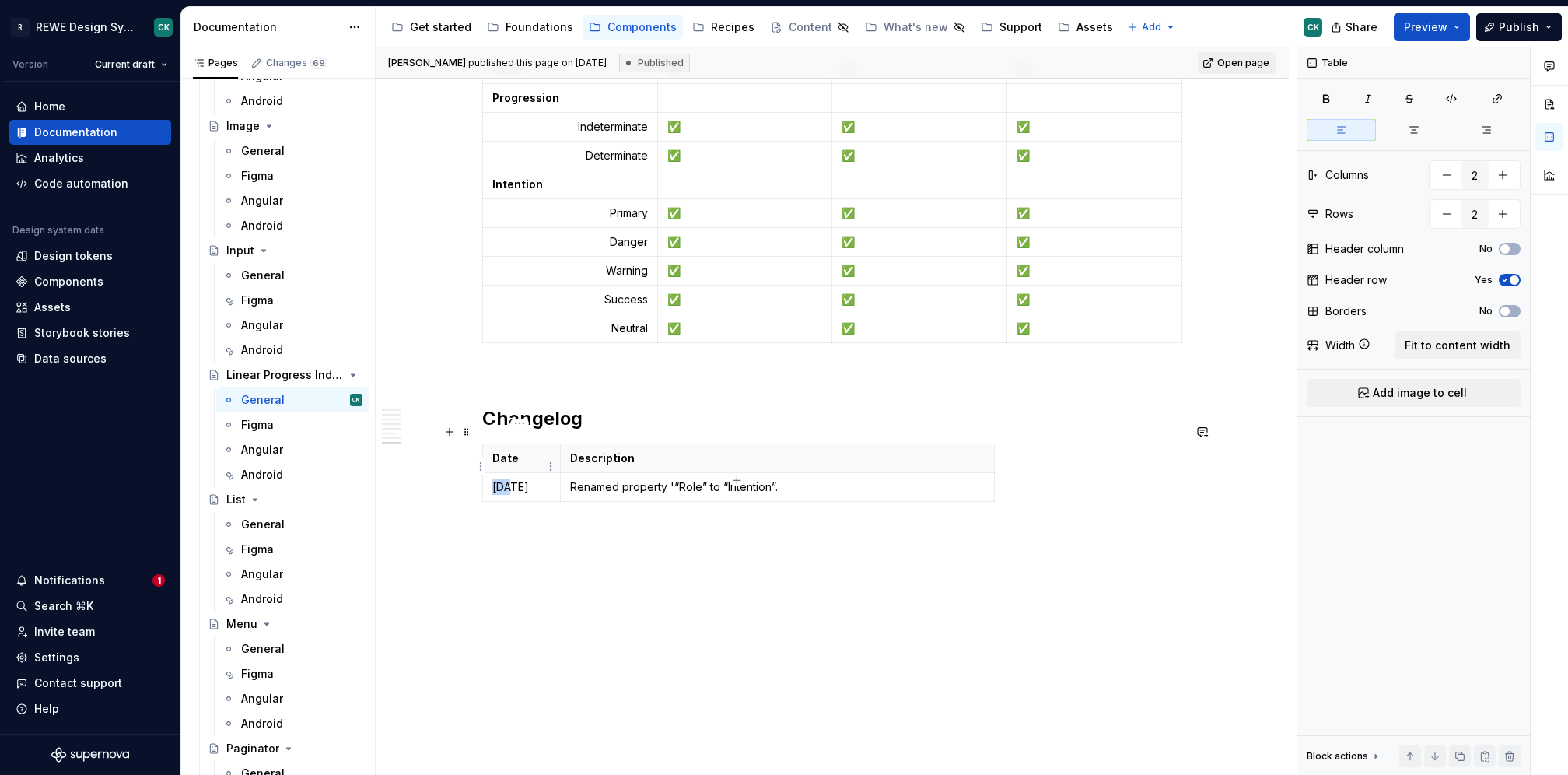
click at [496, 480] on p "[DATE]" at bounding box center [521, 487] width 59 height 16
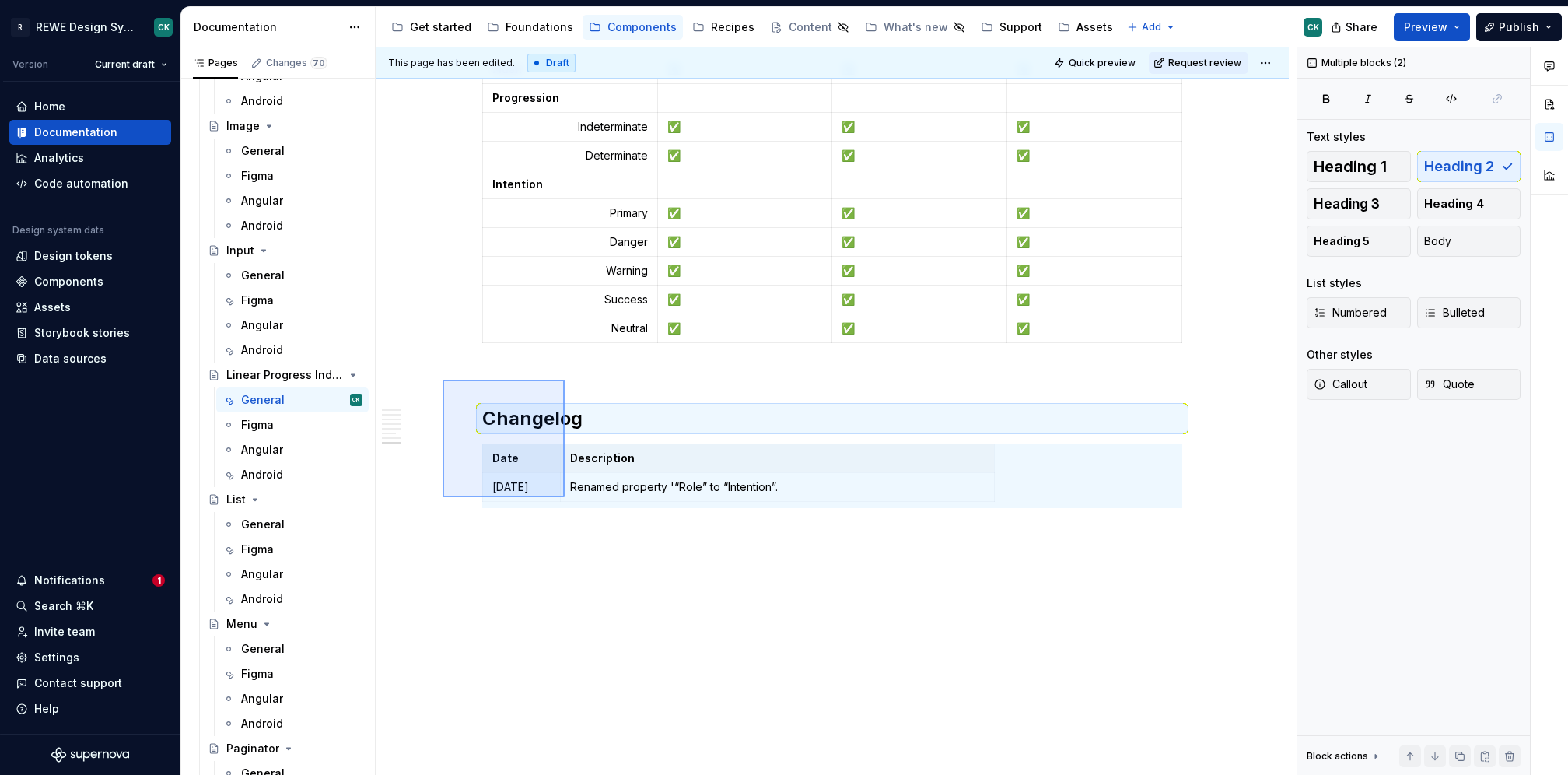
drag, startPoint x: 549, startPoint y: 480, endPoint x: 565, endPoint y: 497, distance: 23.3
click at [565, 497] on div "**********" at bounding box center [836, 412] width 921 height 728
copy div "Changelog"
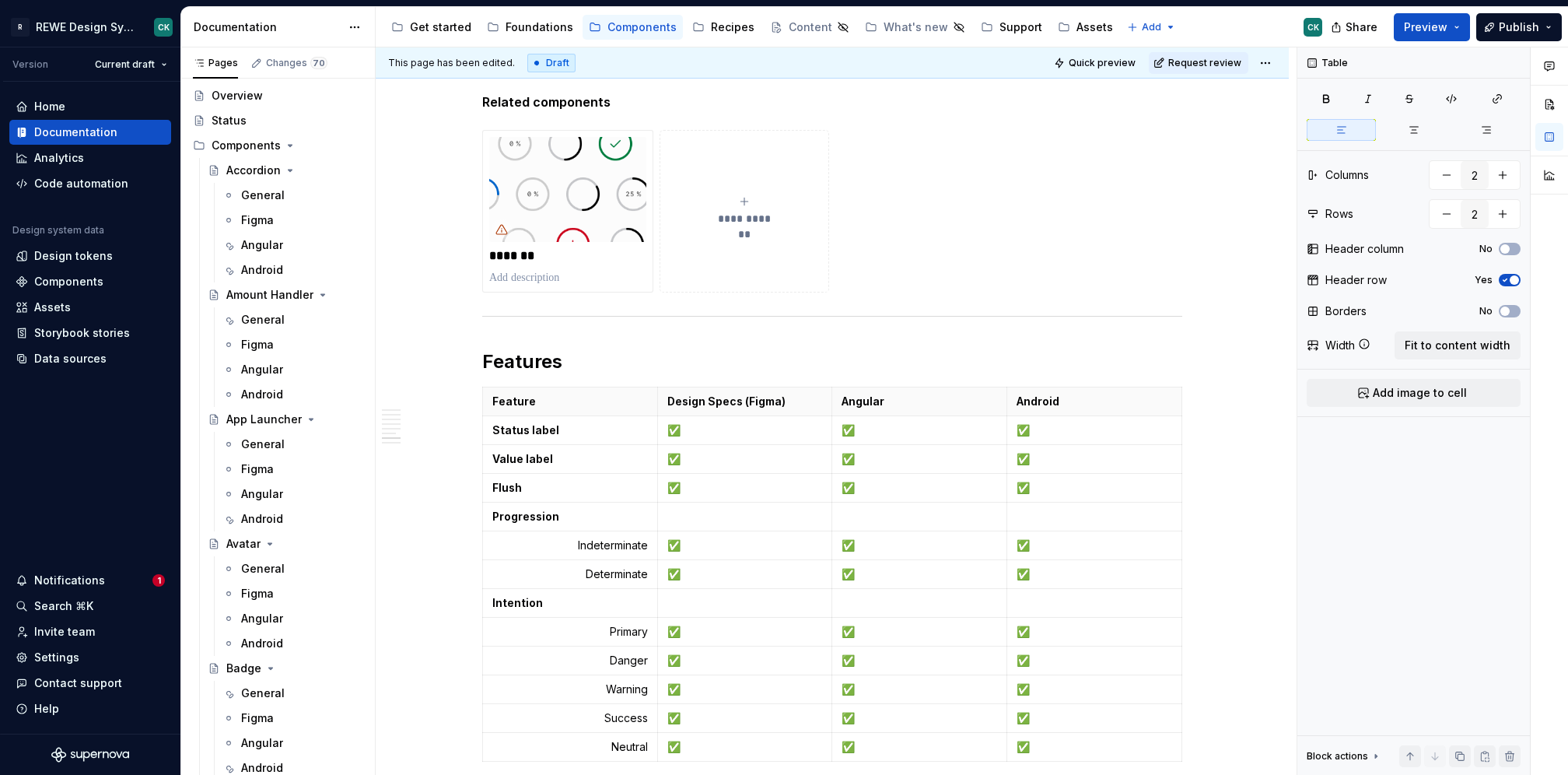
scroll to position [0, 0]
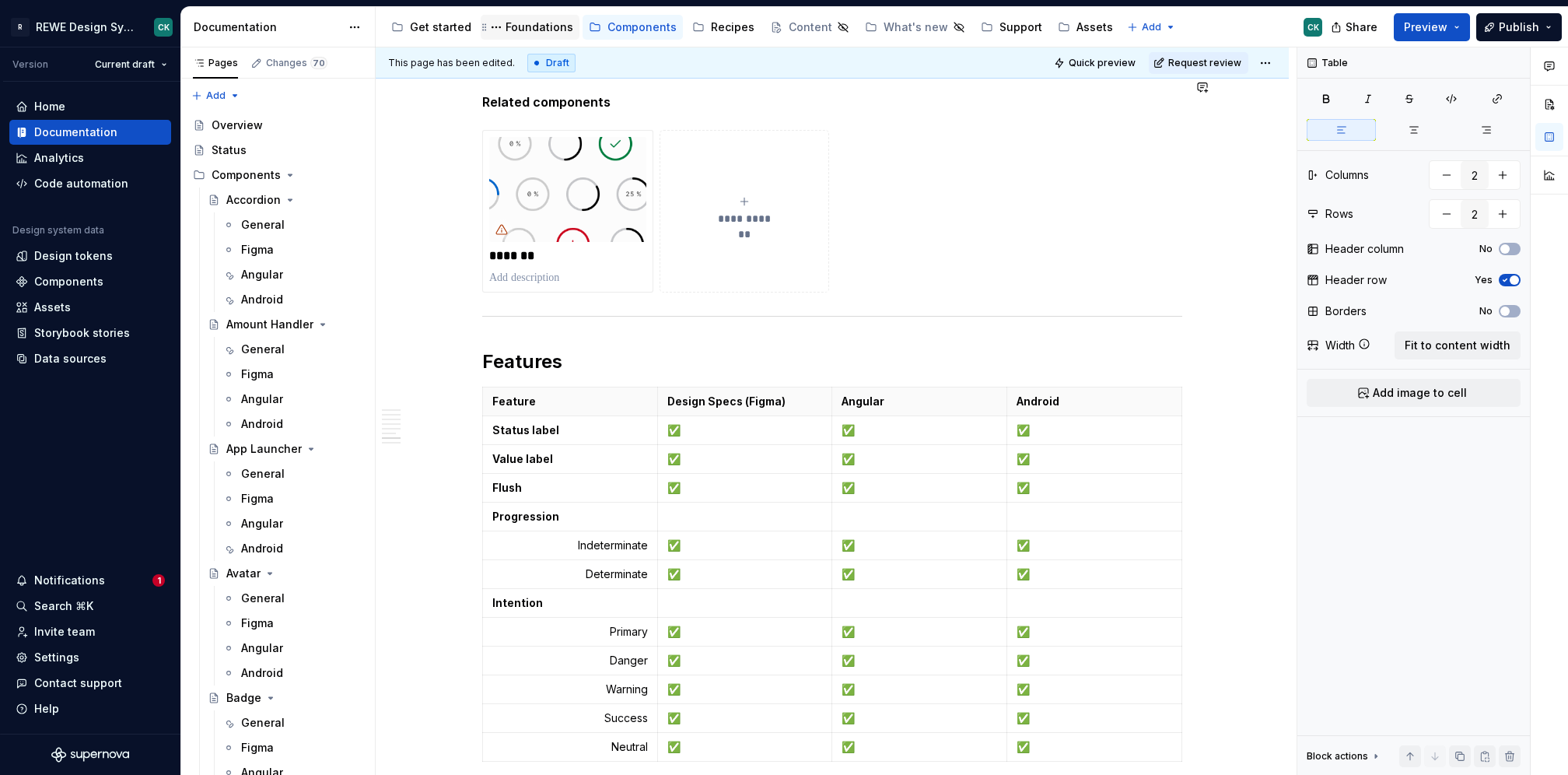
click at [523, 25] on div "Foundations" at bounding box center [539, 27] width 68 height 16
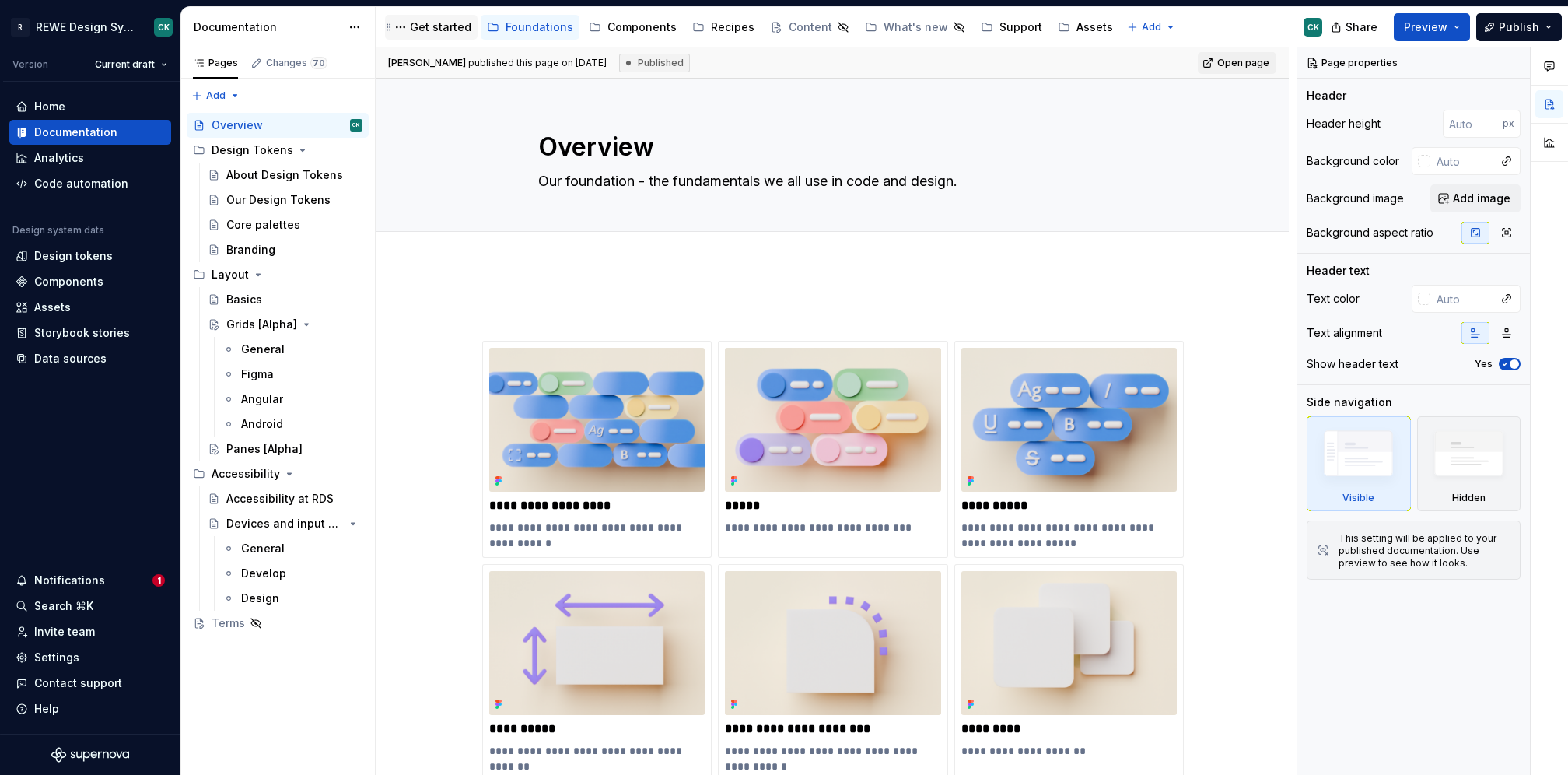
click at [432, 36] on div "Get started" at bounding box center [432, 27] width 80 height 18
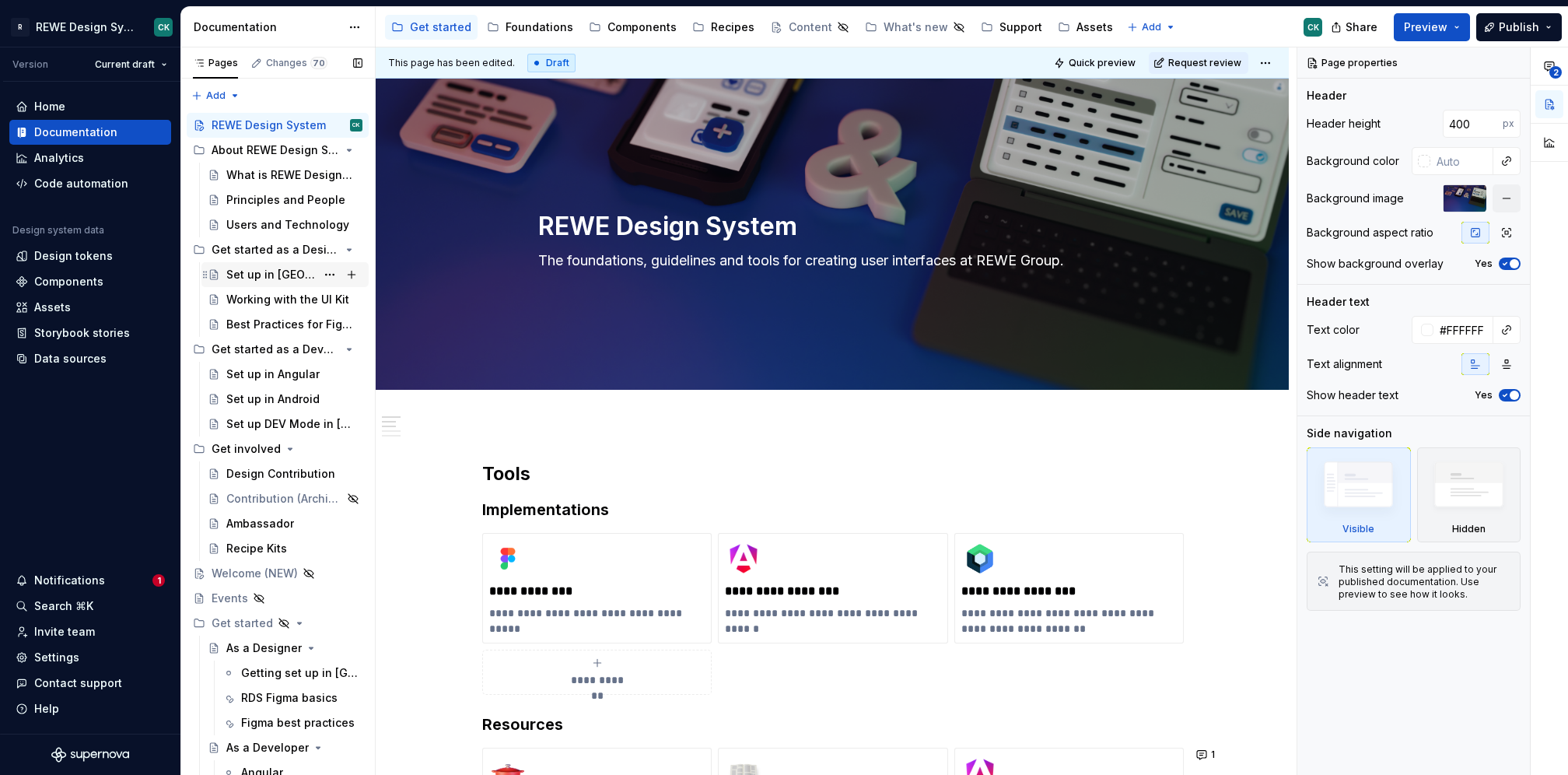
click at [251, 269] on div "Set up in [GEOGRAPHIC_DATA]" at bounding box center [271, 275] width 90 height 16
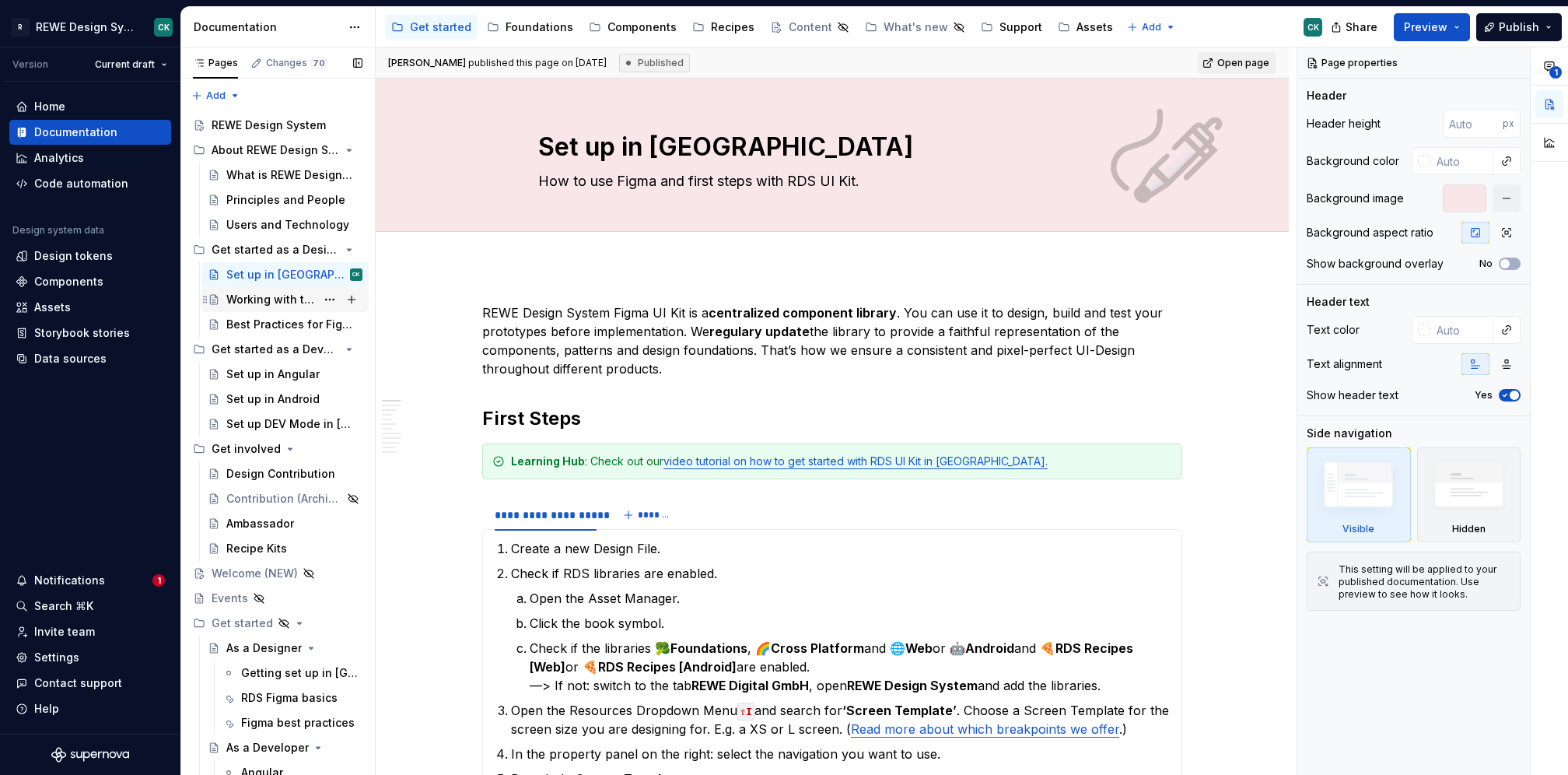
click at [268, 302] on div "Working with the UI Kit" at bounding box center [271, 300] width 90 height 16
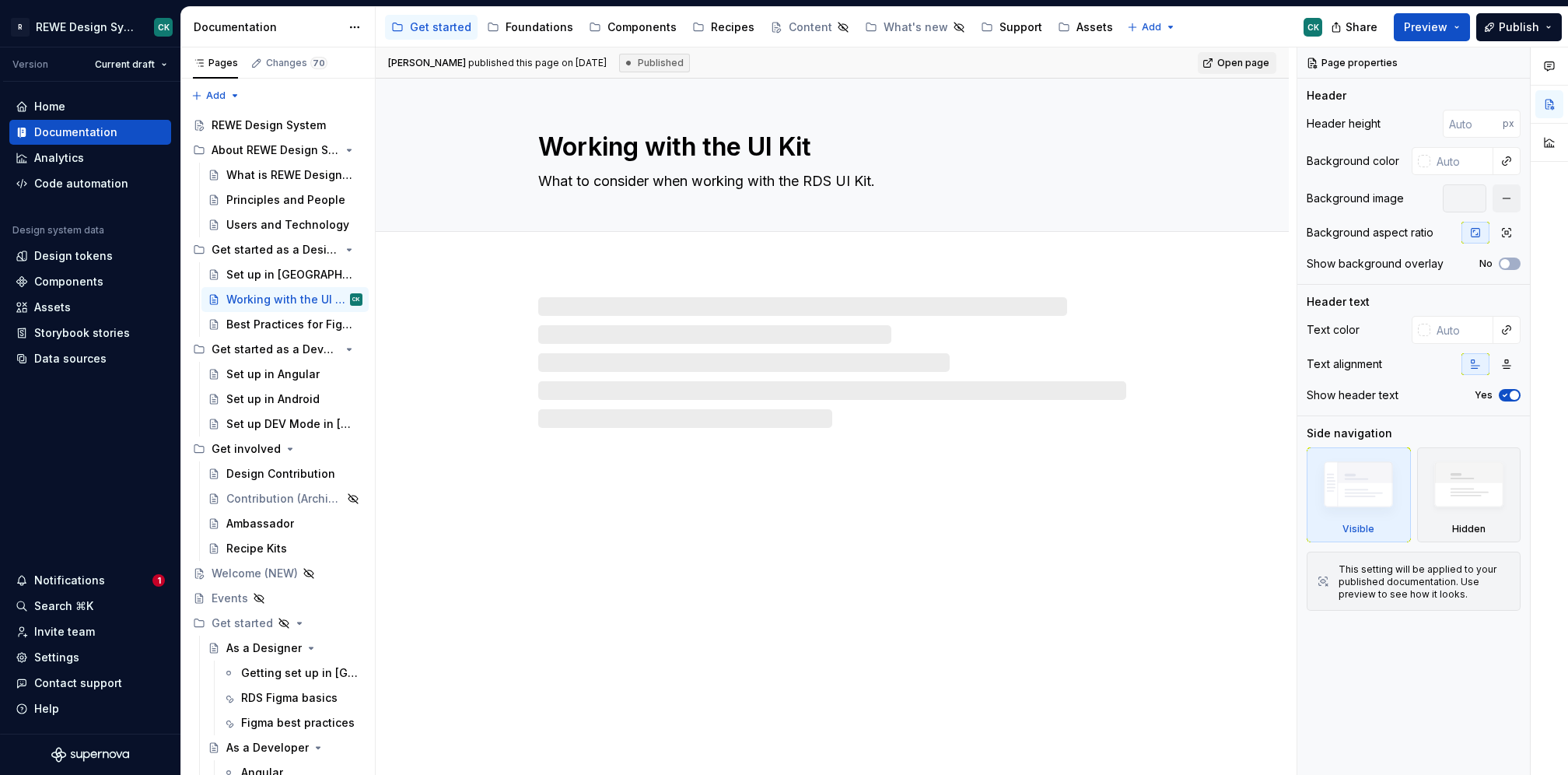
type textarea "*"
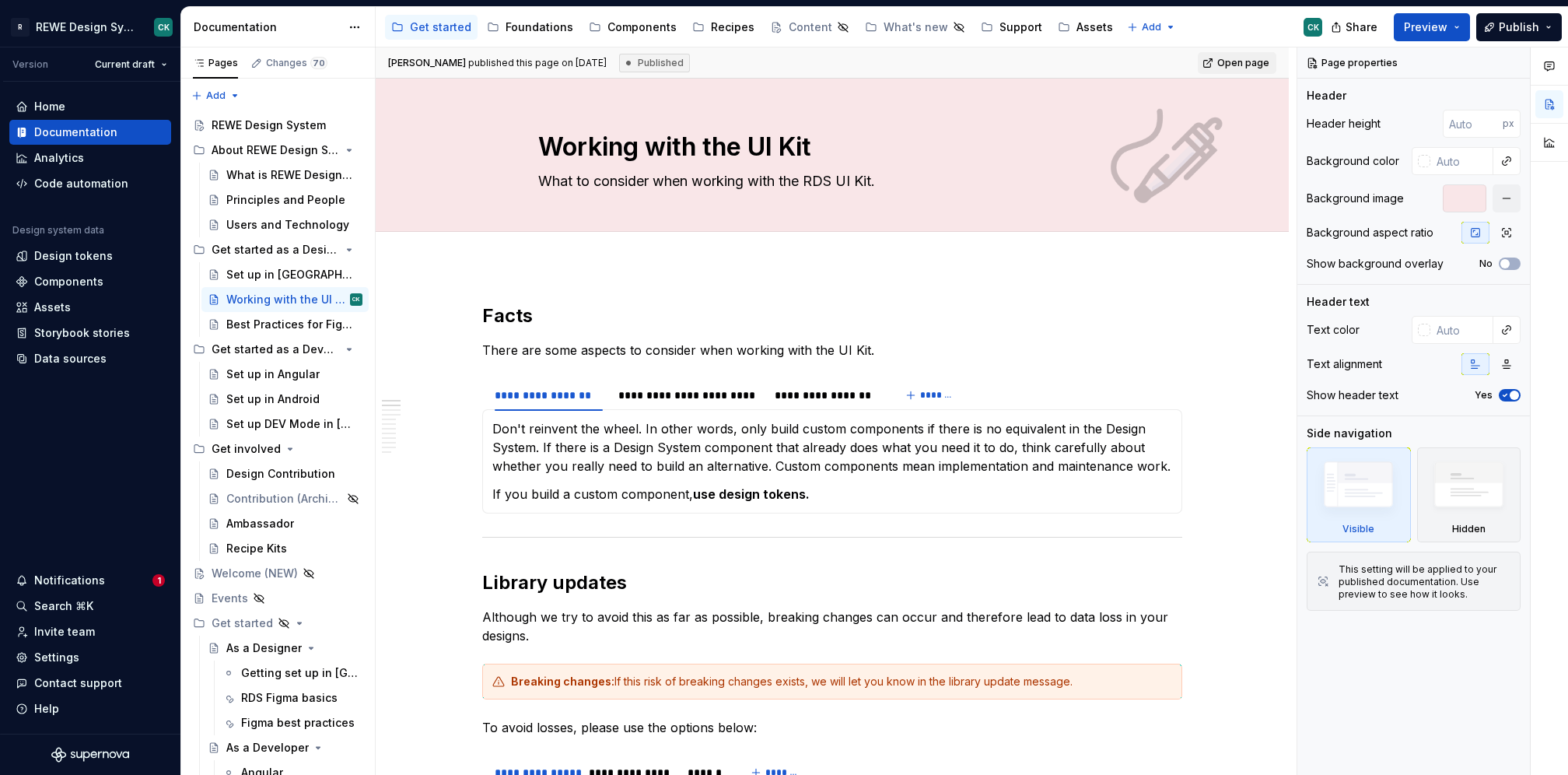
scroll to position [2769, 0]
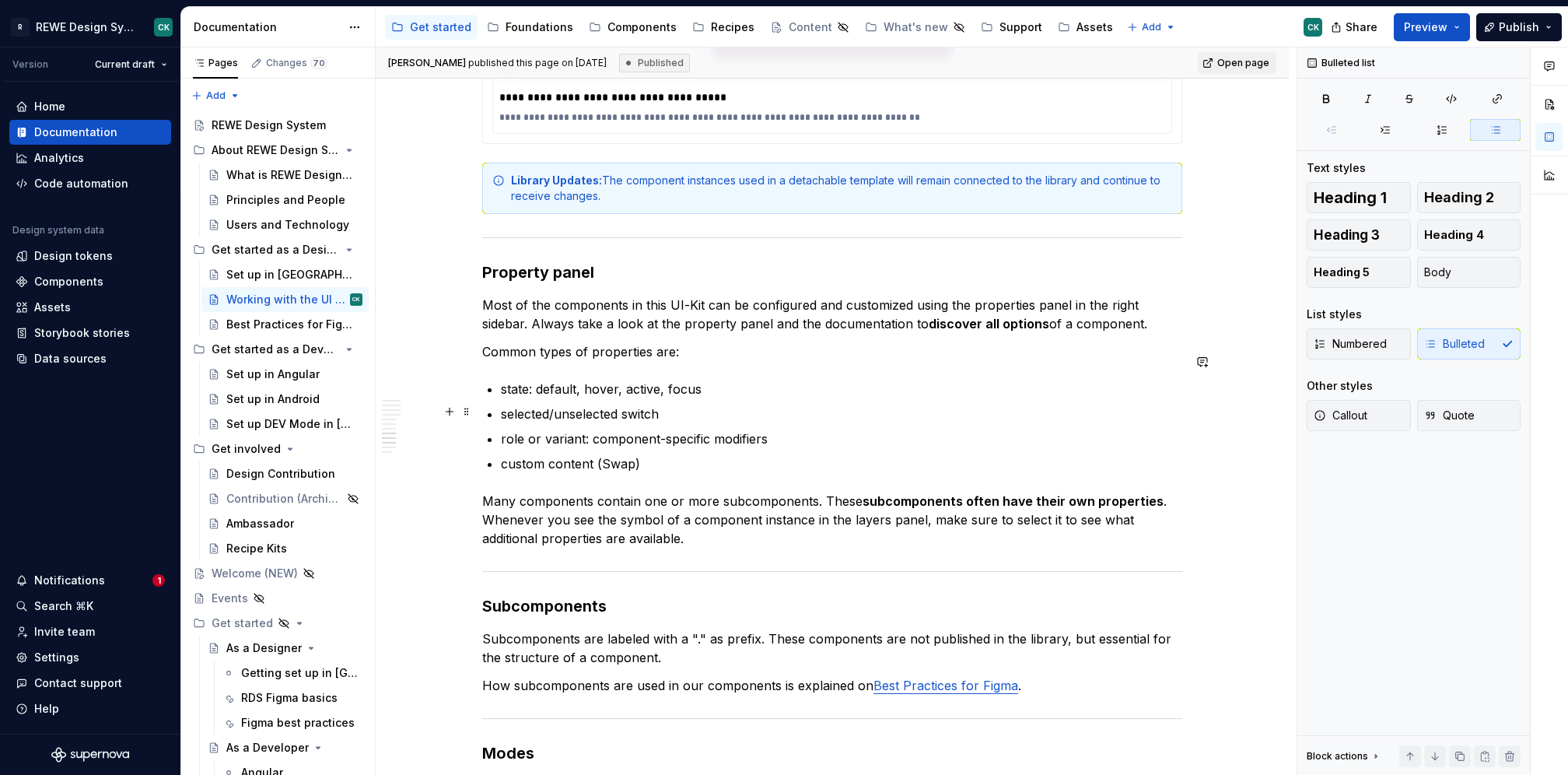
click at [517, 429] on p "role or variant: component-specific modifiers" at bounding box center [842, 439] width 681 height 18
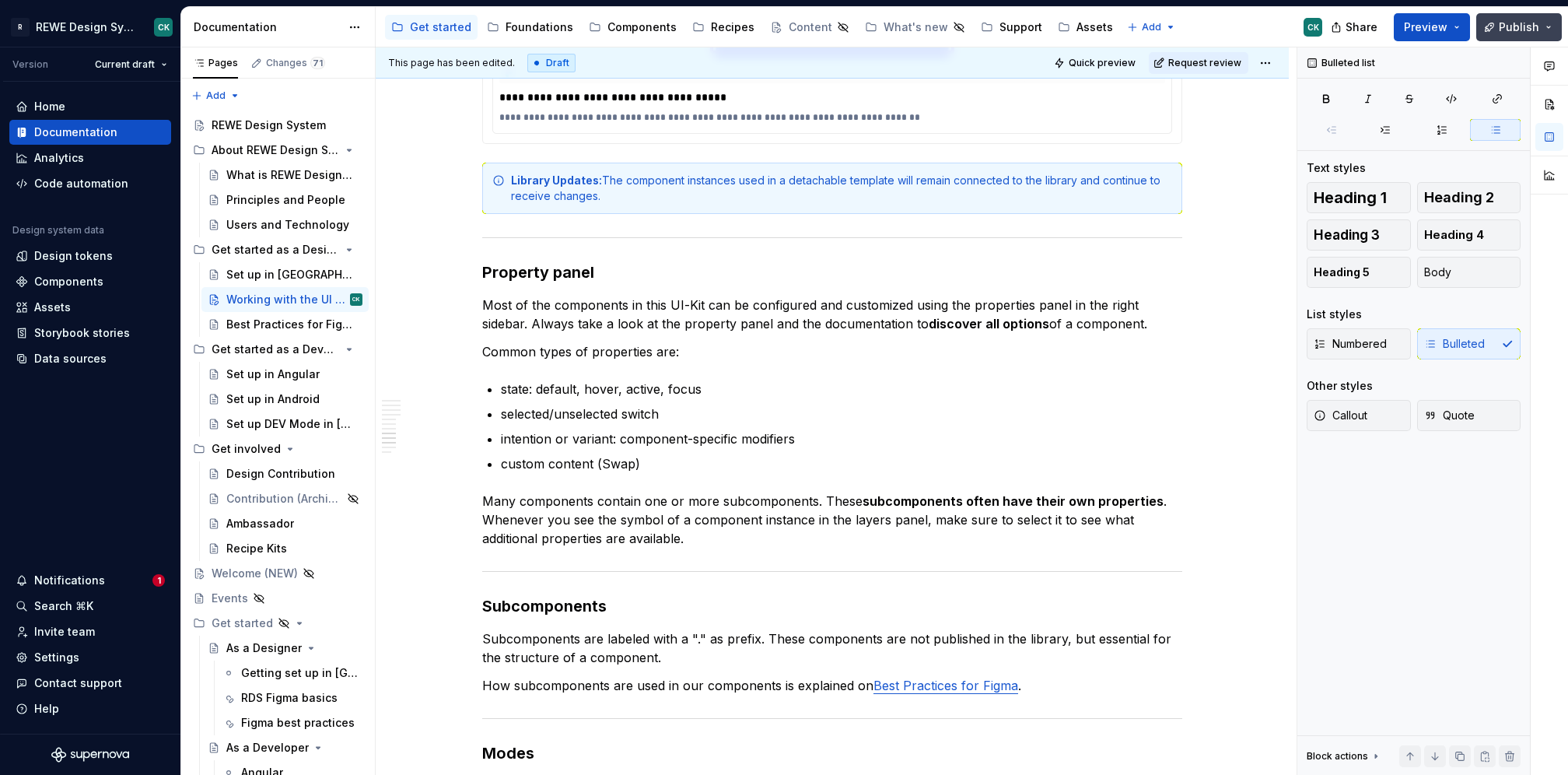
click at [1504, 28] on span "Publish" at bounding box center [1519, 27] width 40 height 16
click at [1463, 26] on button "Preview" at bounding box center [1432, 27] width 76 height 28
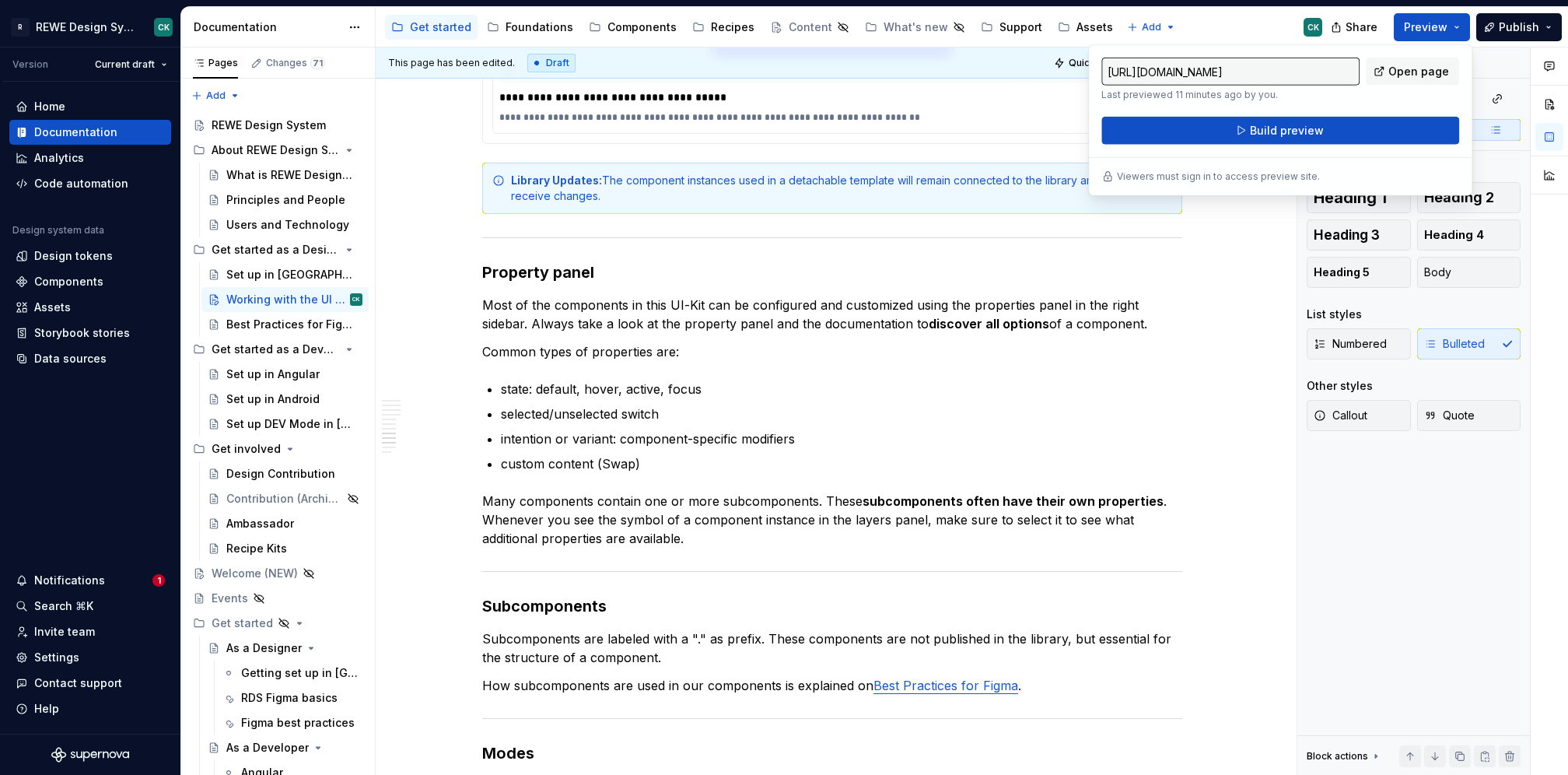
click at [1386, 111] on div "[URL][DOMAIN_NAME] Last previewed 11 minutes ago by you. Open page Build preview" at bounding box center [1280, 101] width 358 height 87
click at [1383, 115] on div "[URL][DOMAIN_NAME] Last previewed 11 minutes ago by you. Open page Build preview" at bounding box center [1280, 101] width 358 height 87
click at [1377, 141] on button "Build preview" at bounding box center [1280, 130] width 358 height 28
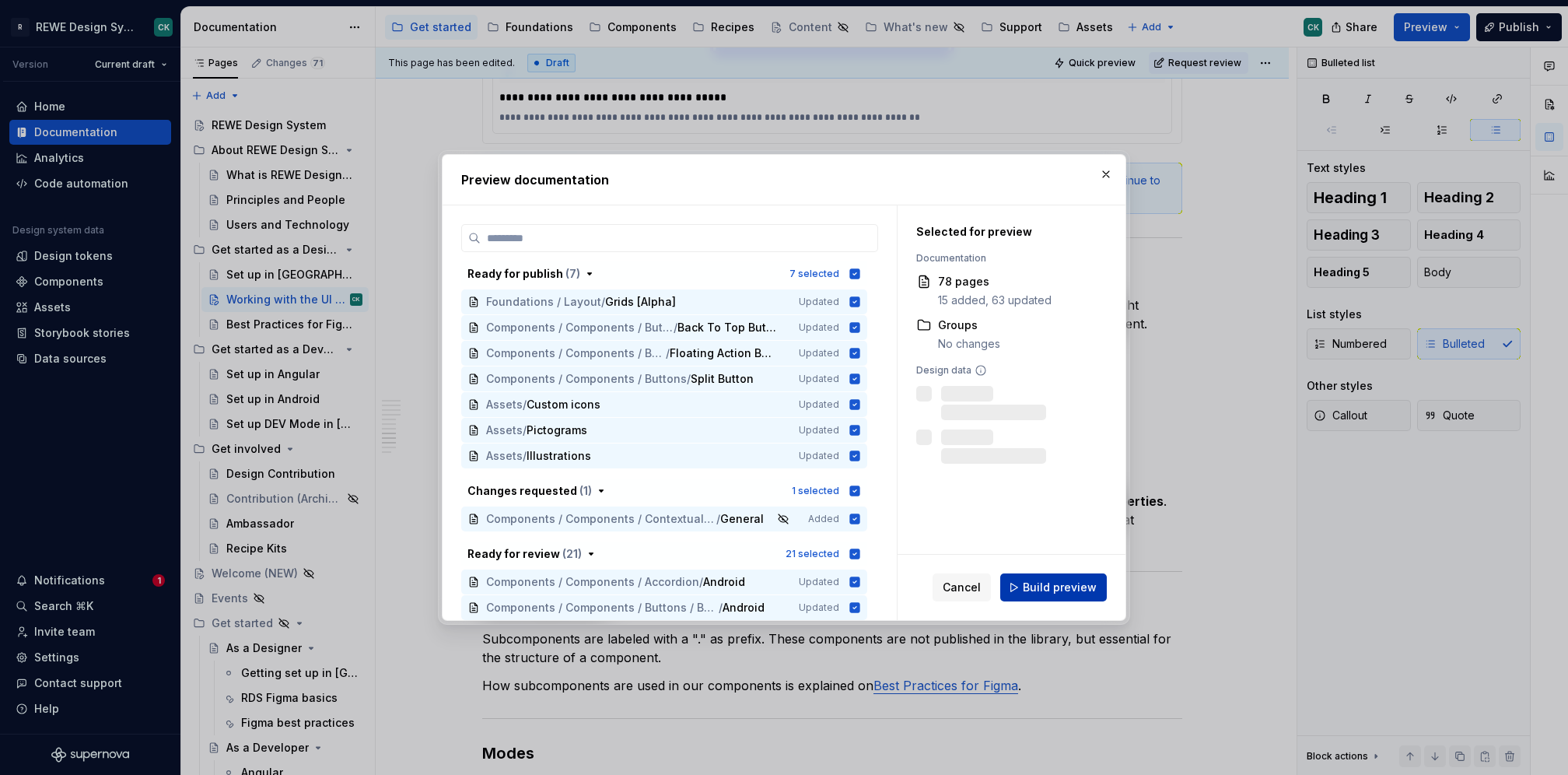
click at [1058, 575] on button "Build preview" at bounding box center [1053, 587] width 106 height 28
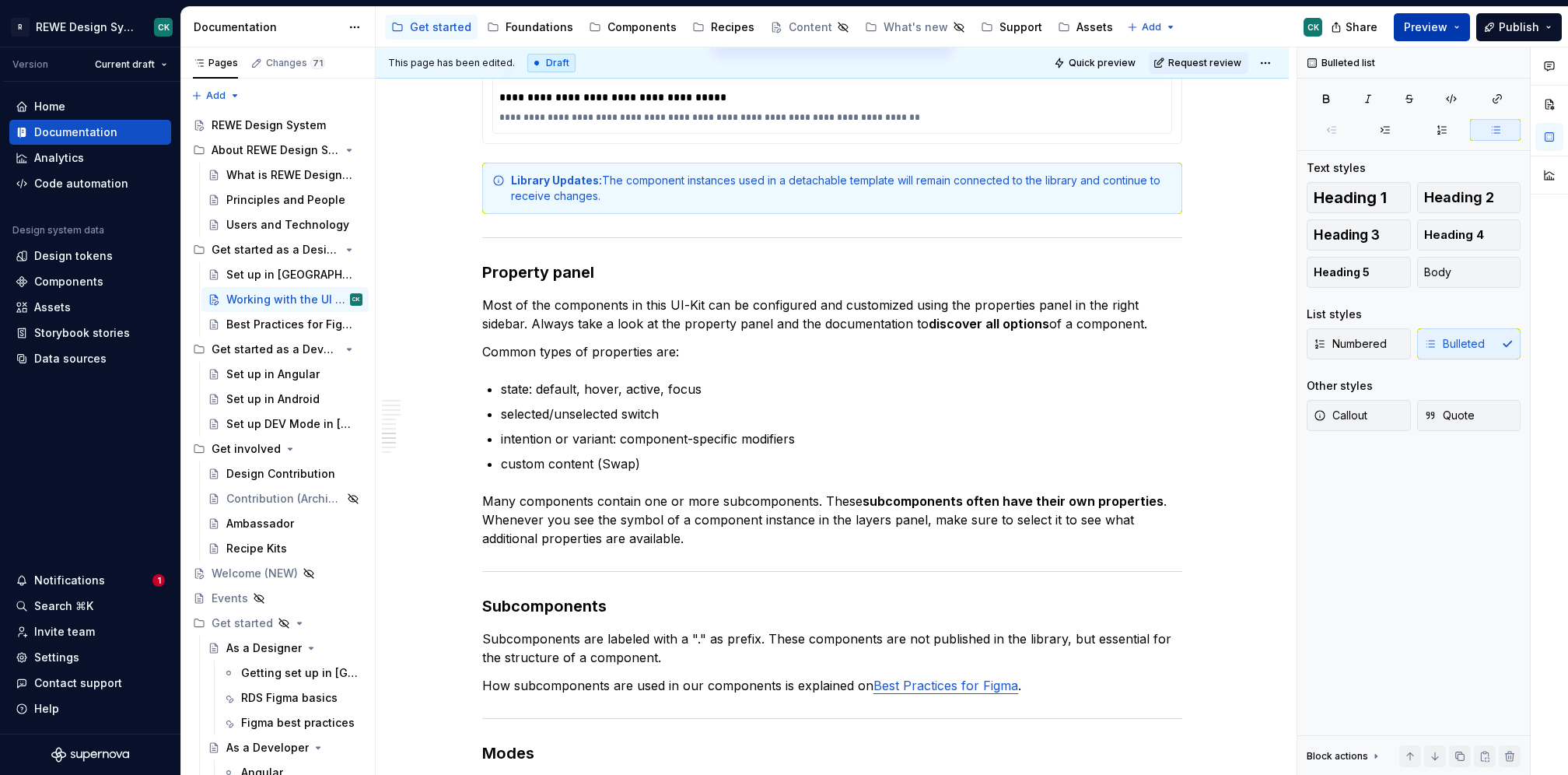
click at [1468, 28] on button "Preview" at bounding box center [1432, 27] width 76 height 28
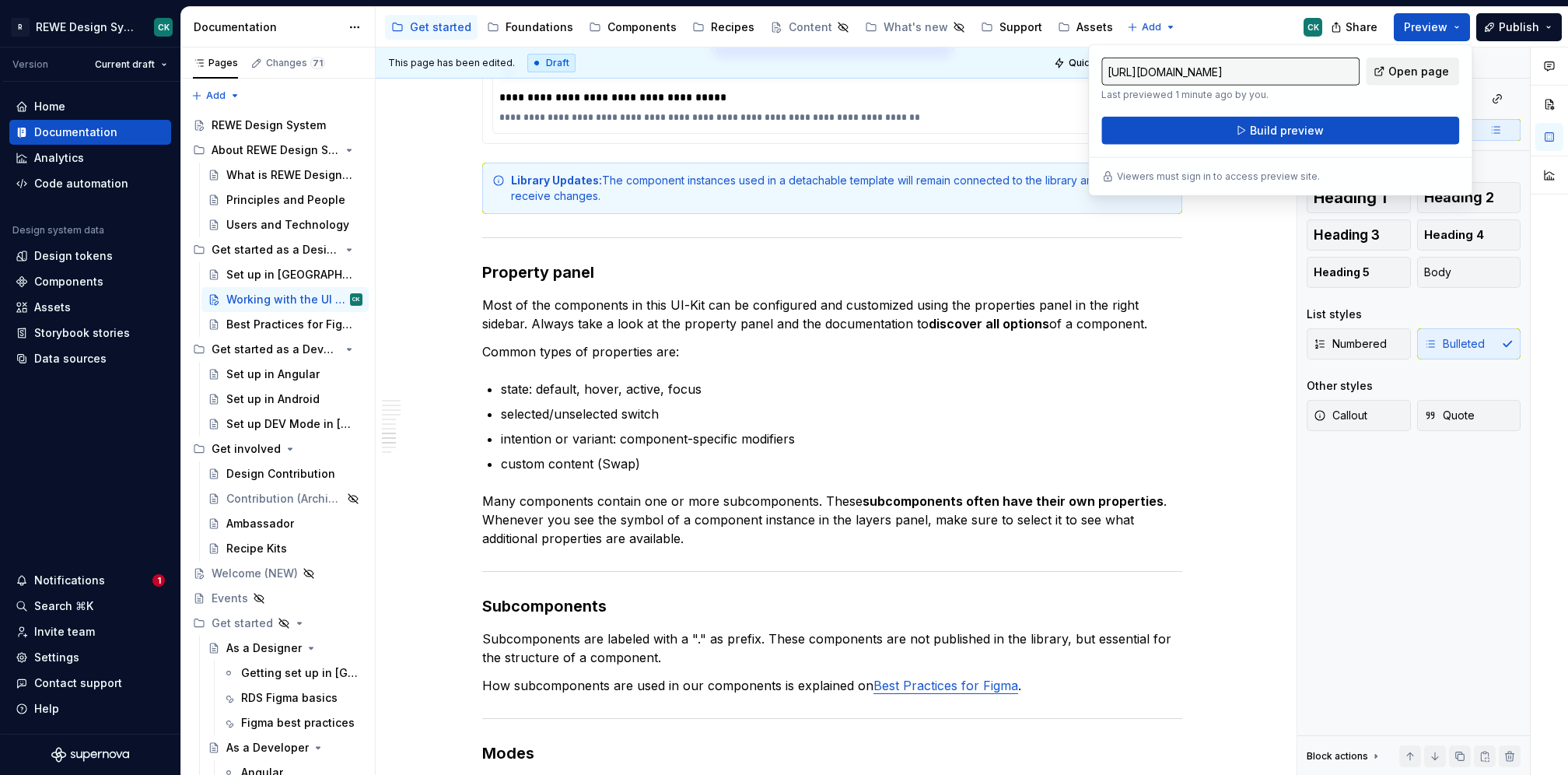
click at [1437, 69] on span "Open page" at bounding box center [1418, 71] width 61 height 16
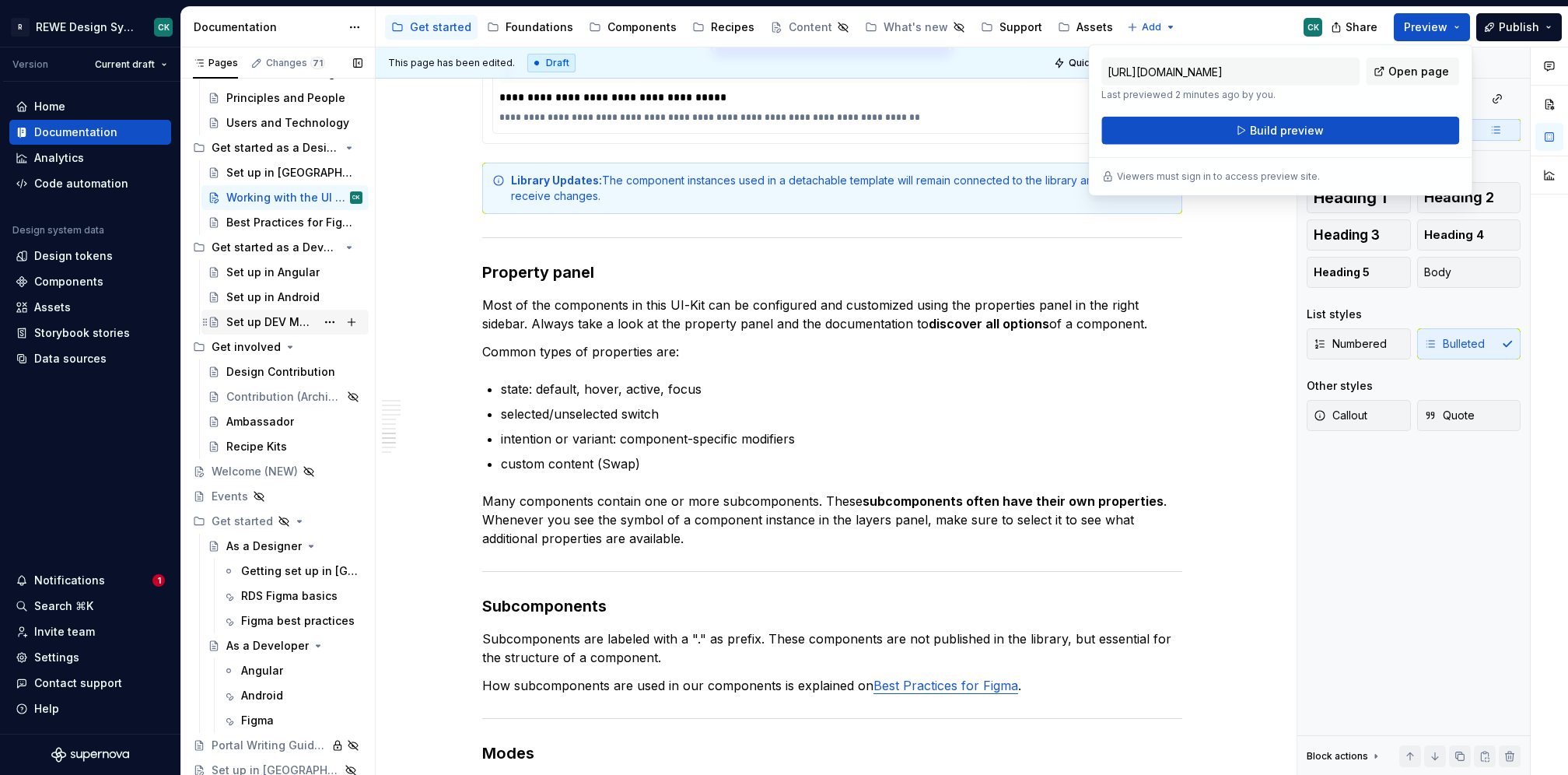
scroll to position [105, 0]
click at [645, 19] on div "Components" at bounding box center [642, 27] width 69 height 16
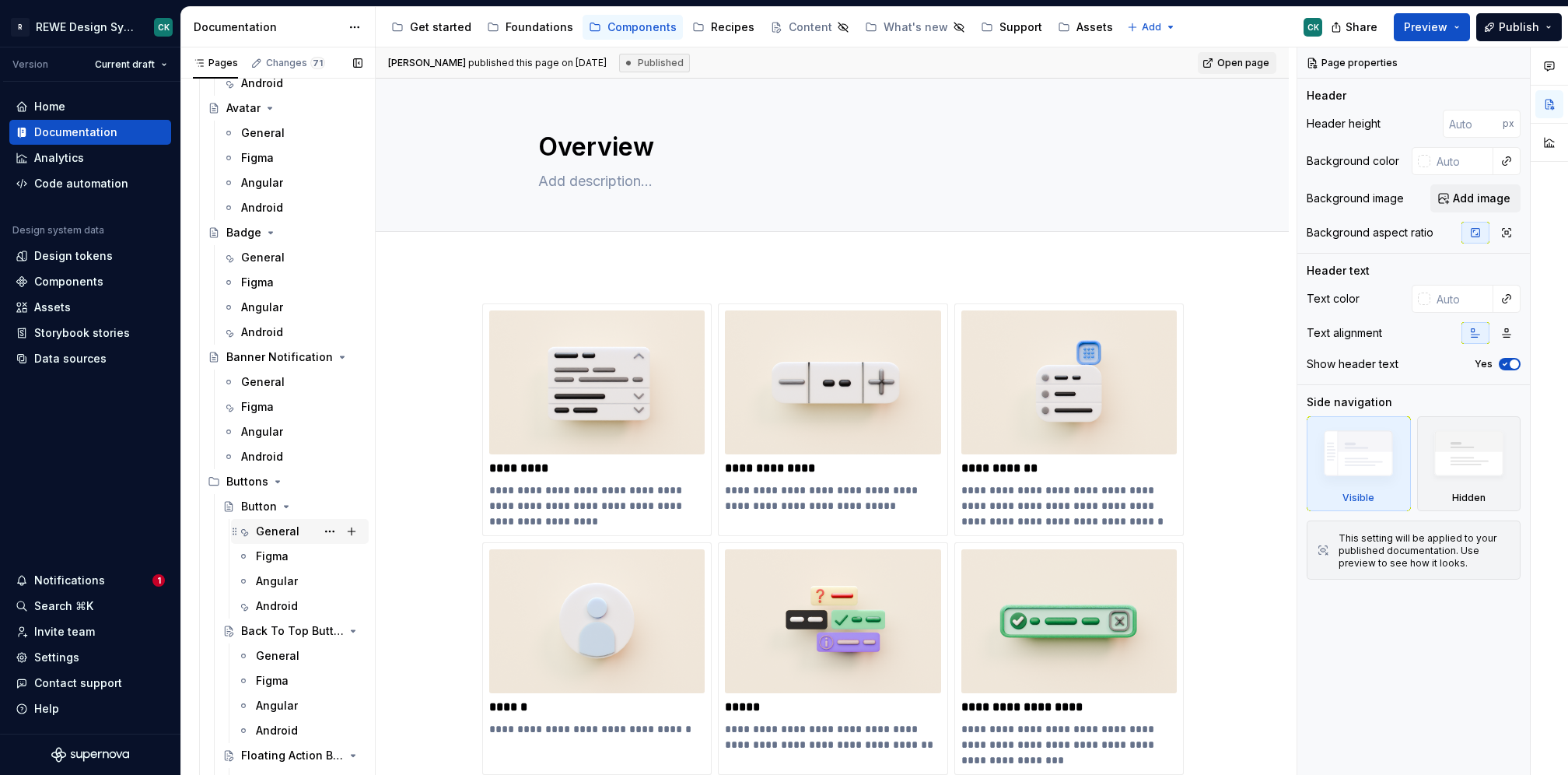
scroll to position [593, 0]
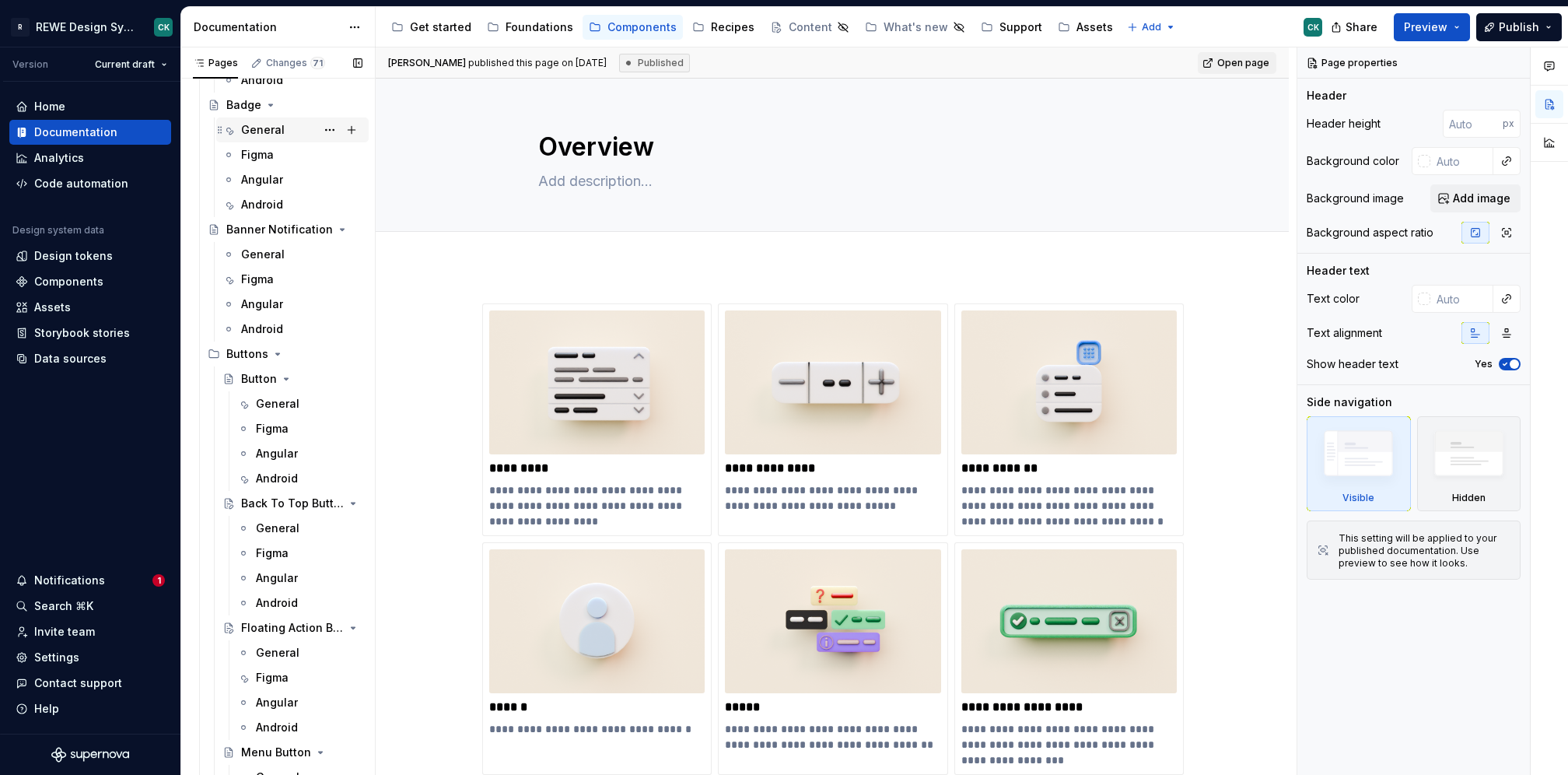
drag, startPoint x: 267, startPoint y: 130, endPoint x: 602, endPoint y: 13, distance: 354.8
click at [267, 130] on div "General" at bounding box center [263, 130] width 44 height 16
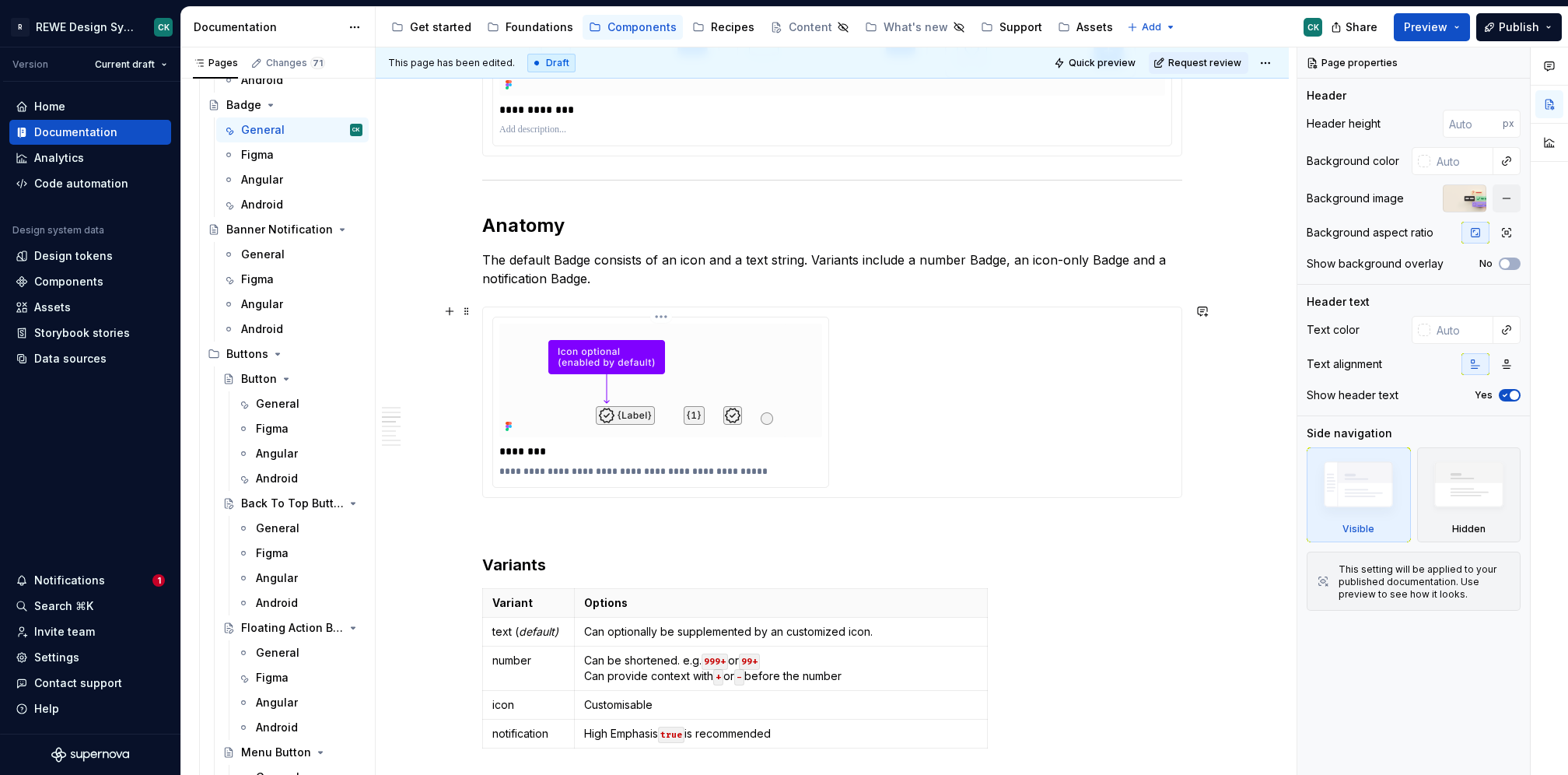
scroll to position [1927, 0]
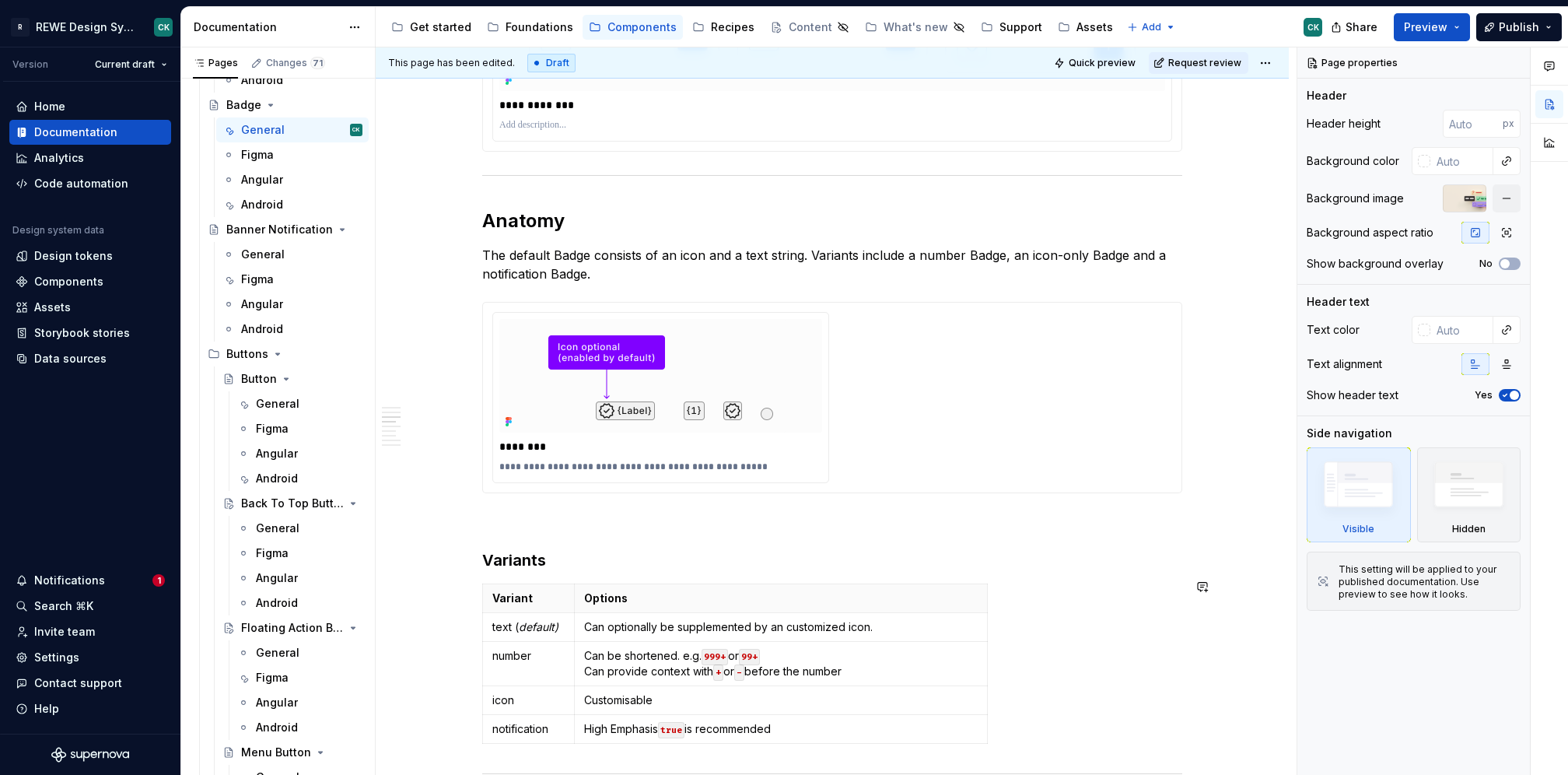
type textarea "*"
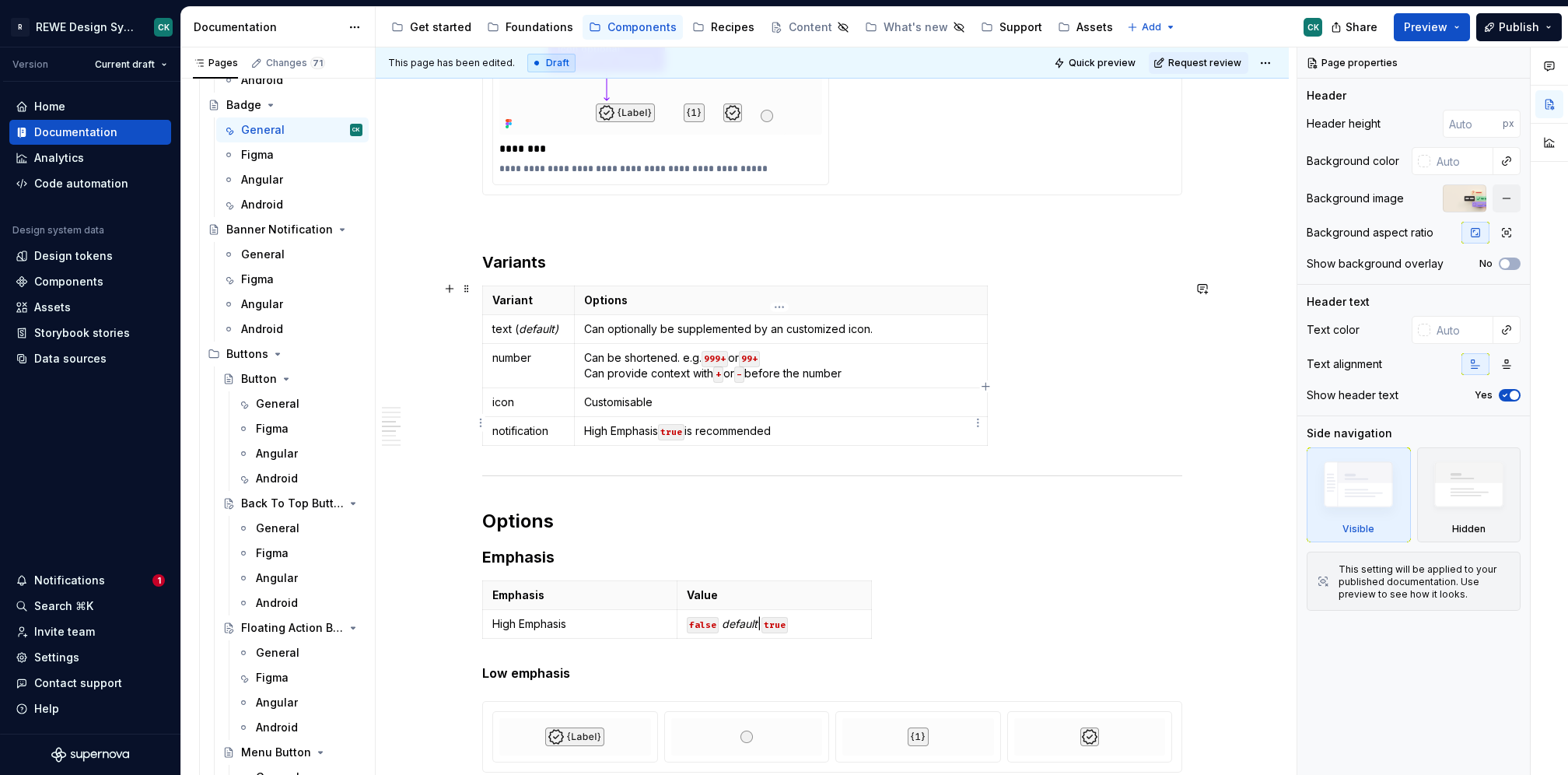
scroll to position [2244, 0]
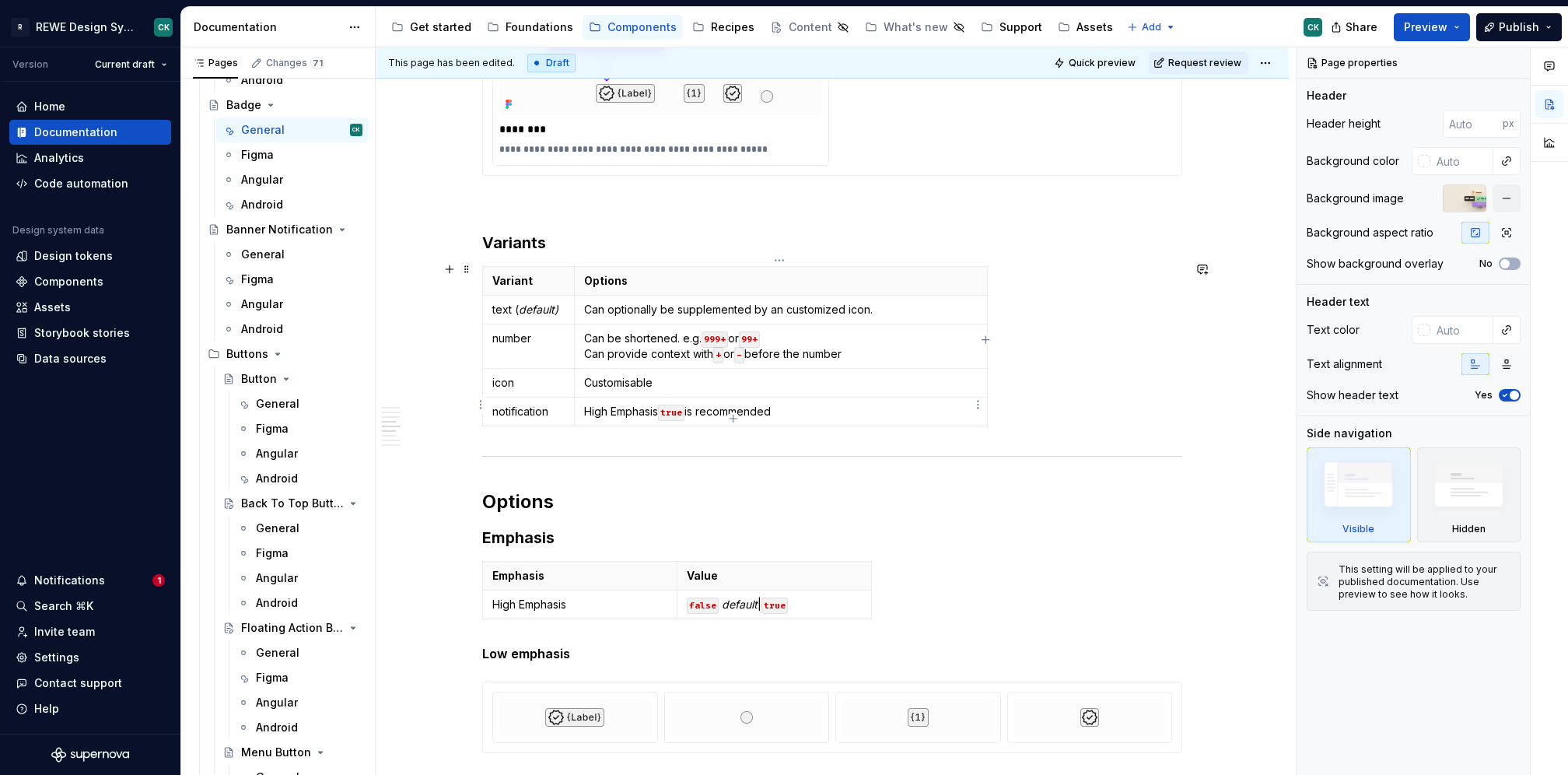
click at [609, 405] on p "High Emphasis true is recommended" at bounding box center [781, 411] width 393 height 16
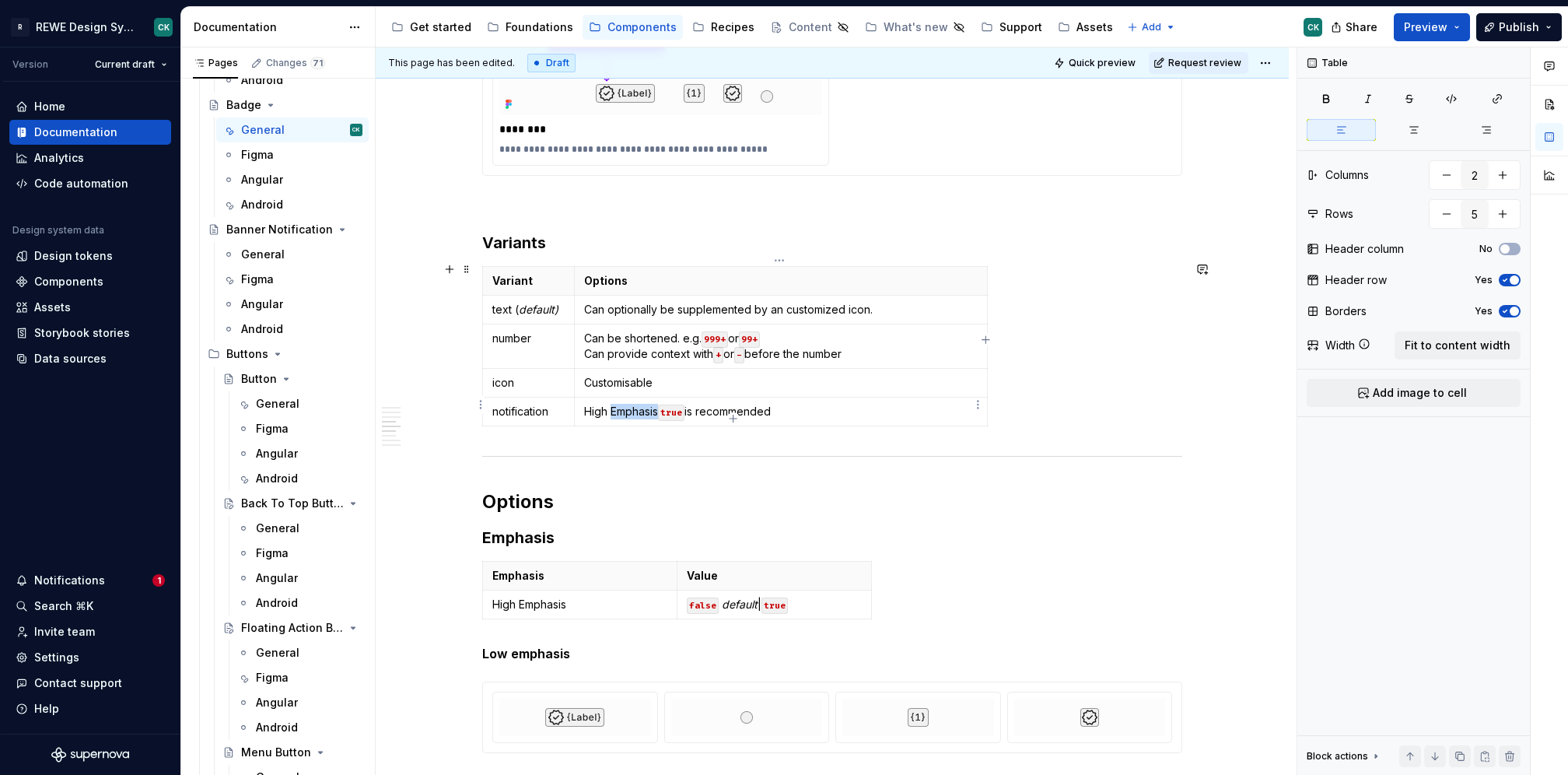
click at [609, 405] on p "High Emphasis true is recommended" at bounding box center [781, 411] width 393 height 16
click at [1093, 398] on div "Variant Options text ( default) Can optionally be supplemented by an customized…" at bounding box center [832, 349] width 700 height 167
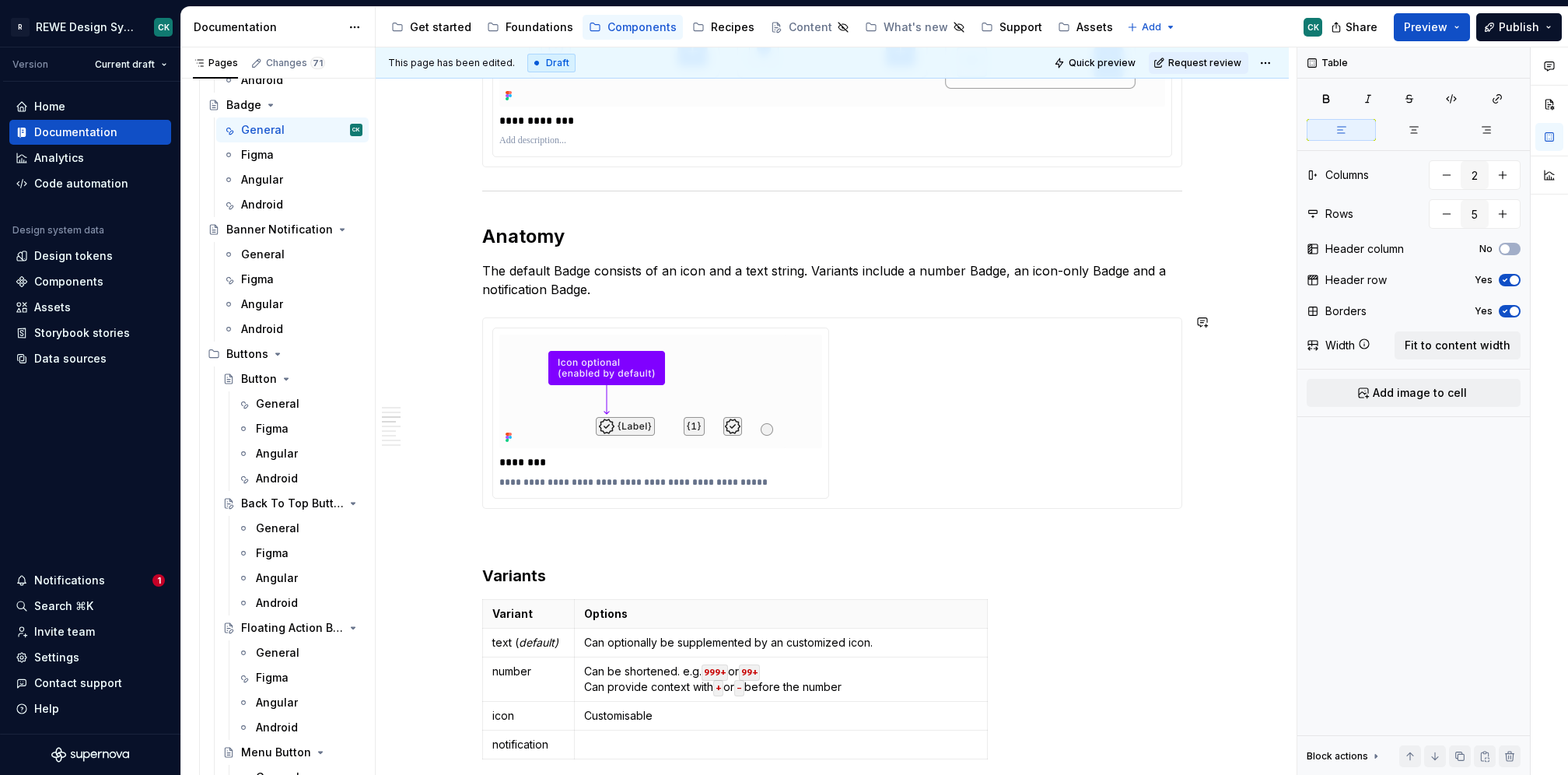
scroll to position [1912, 0]
click at [1199, 315] on button "button" at bounding box center [1202, 321] width 22 height 22
click at [1038, 353] on p "**********" at bounding box center [1087, 348] width 228 height 17
click at [992, 326] on span "[PERSON_NAME]" at bounding box center [1027, 326] width 89 height 16
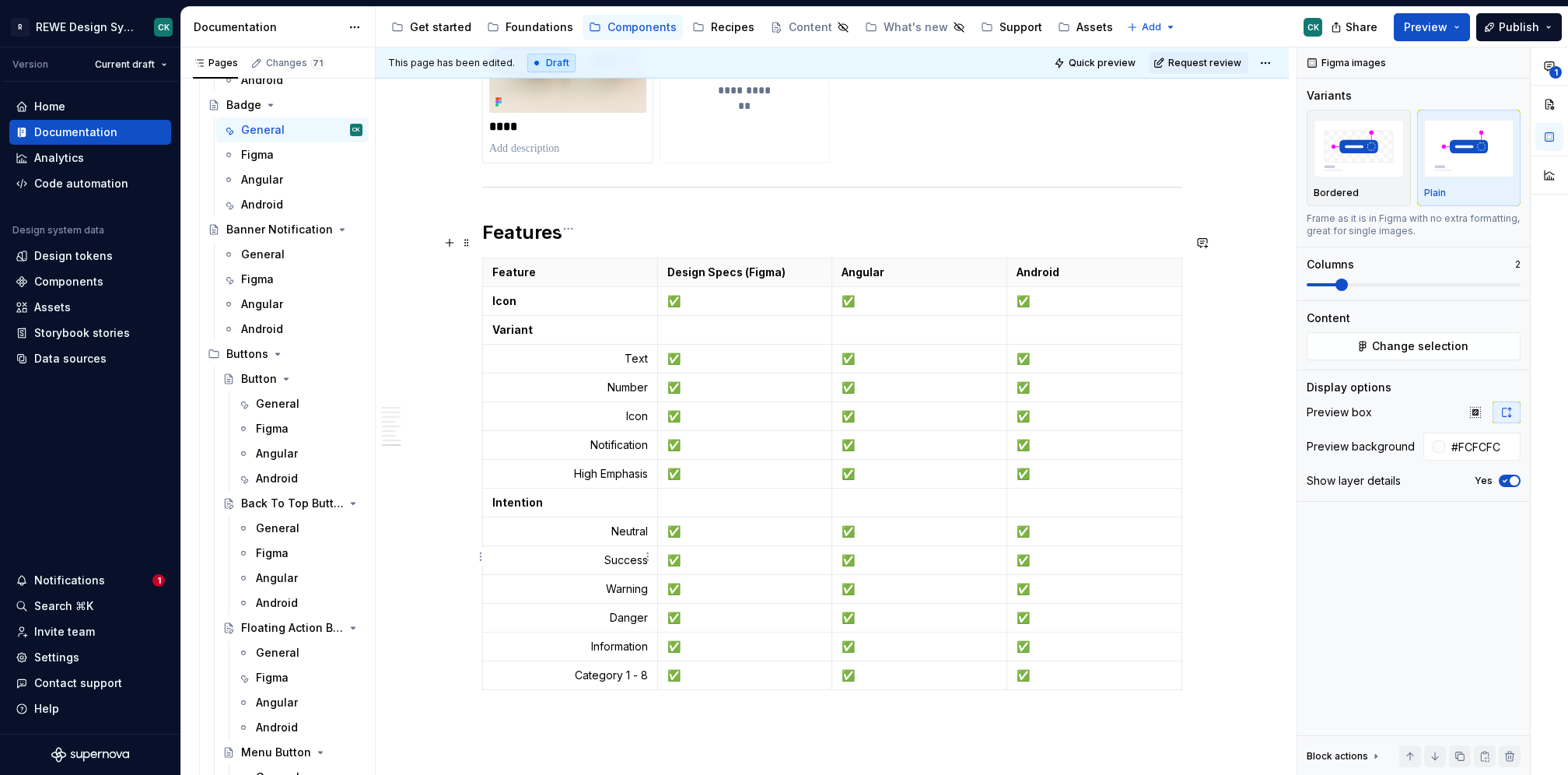
scroll to position [4935, 0]
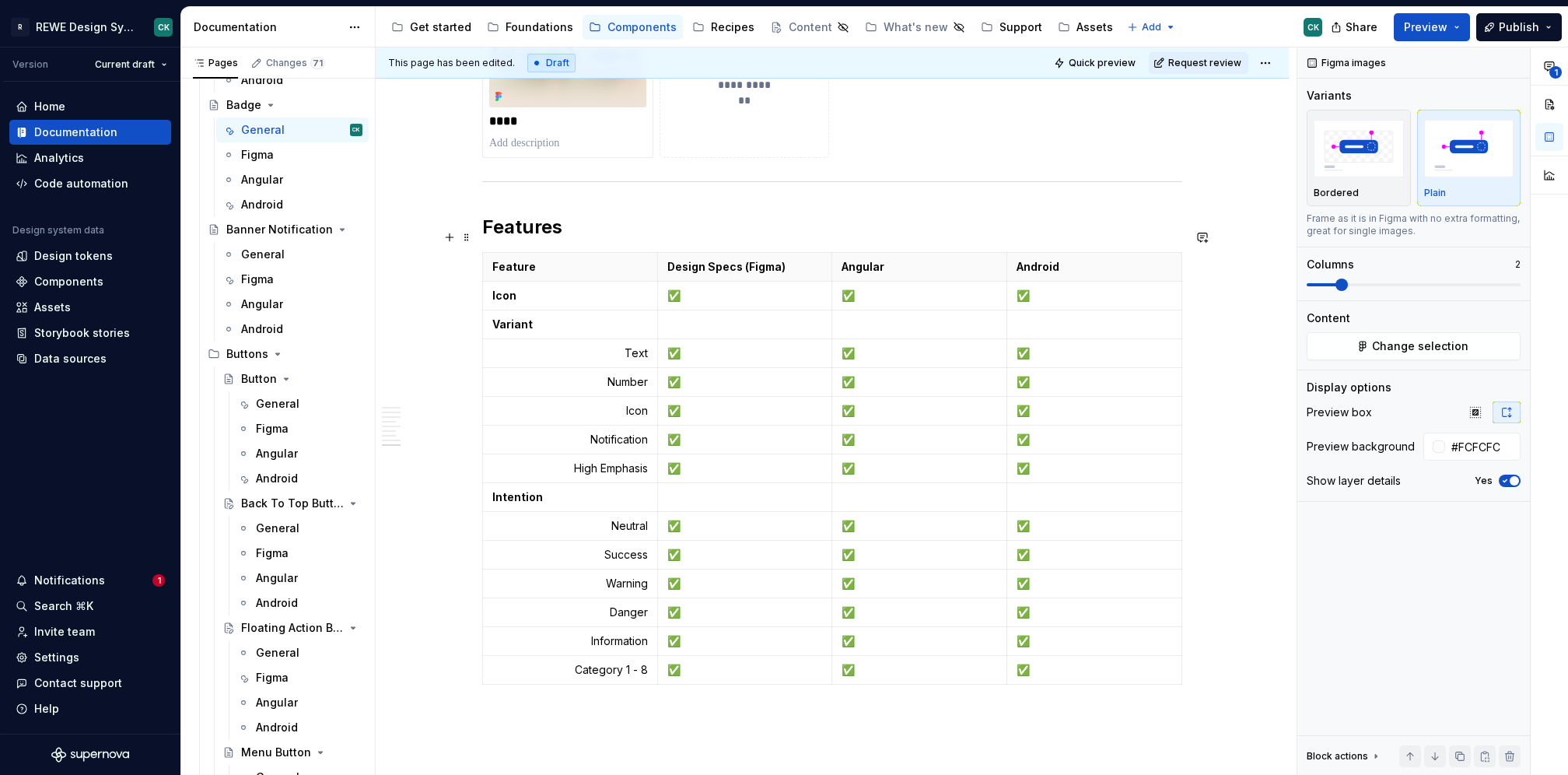
click at [1214, 238] on div "**********" at bounding box center [836, 412] width 921 height 728
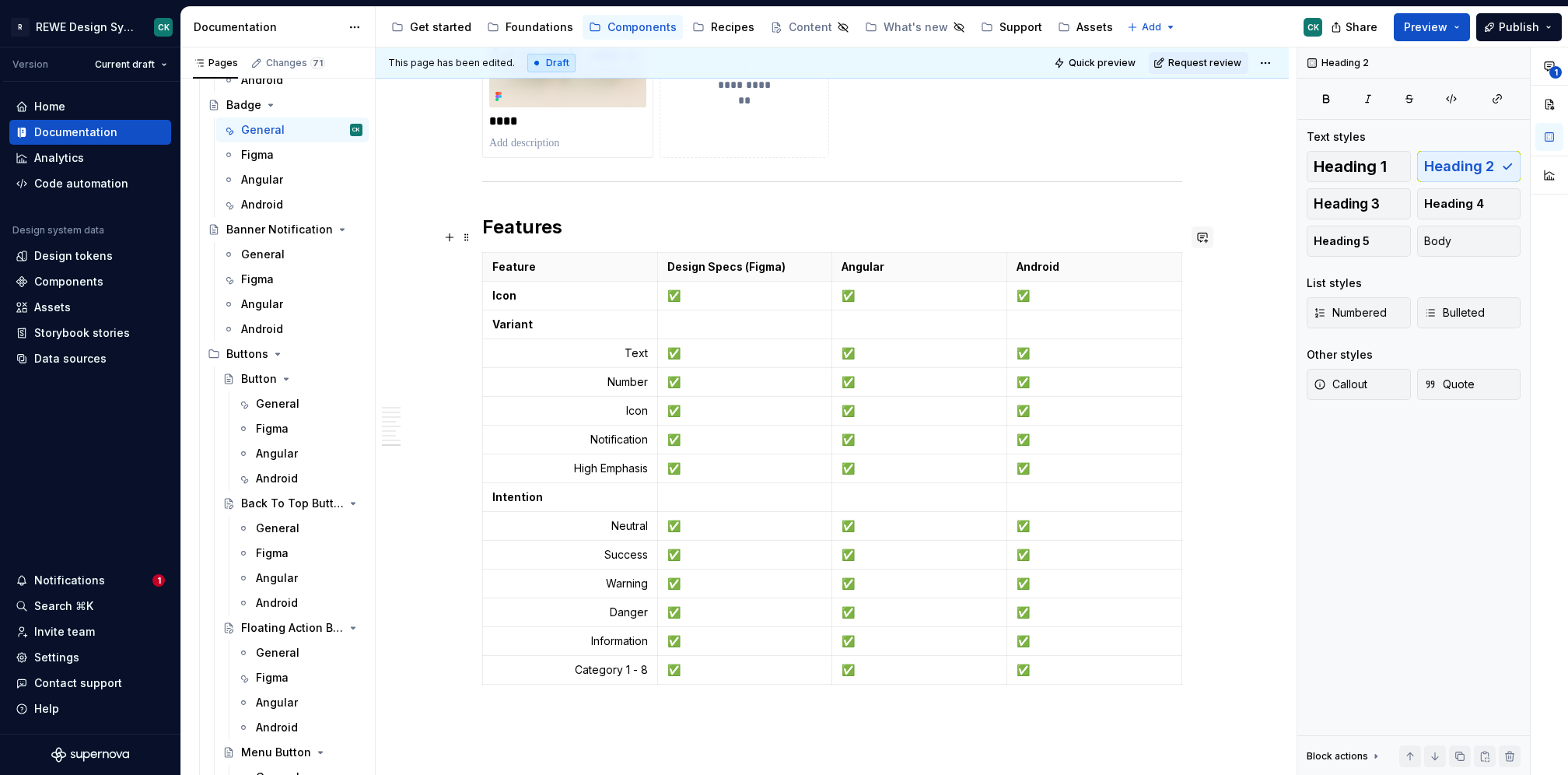
click at [1207, 231] on button "button" at bounding box center [1202, 238] width 22 height 22
click at [1003, 239] on span "[PERSON_NAME]" at bounding box center [1027, 243] width 89 height 16
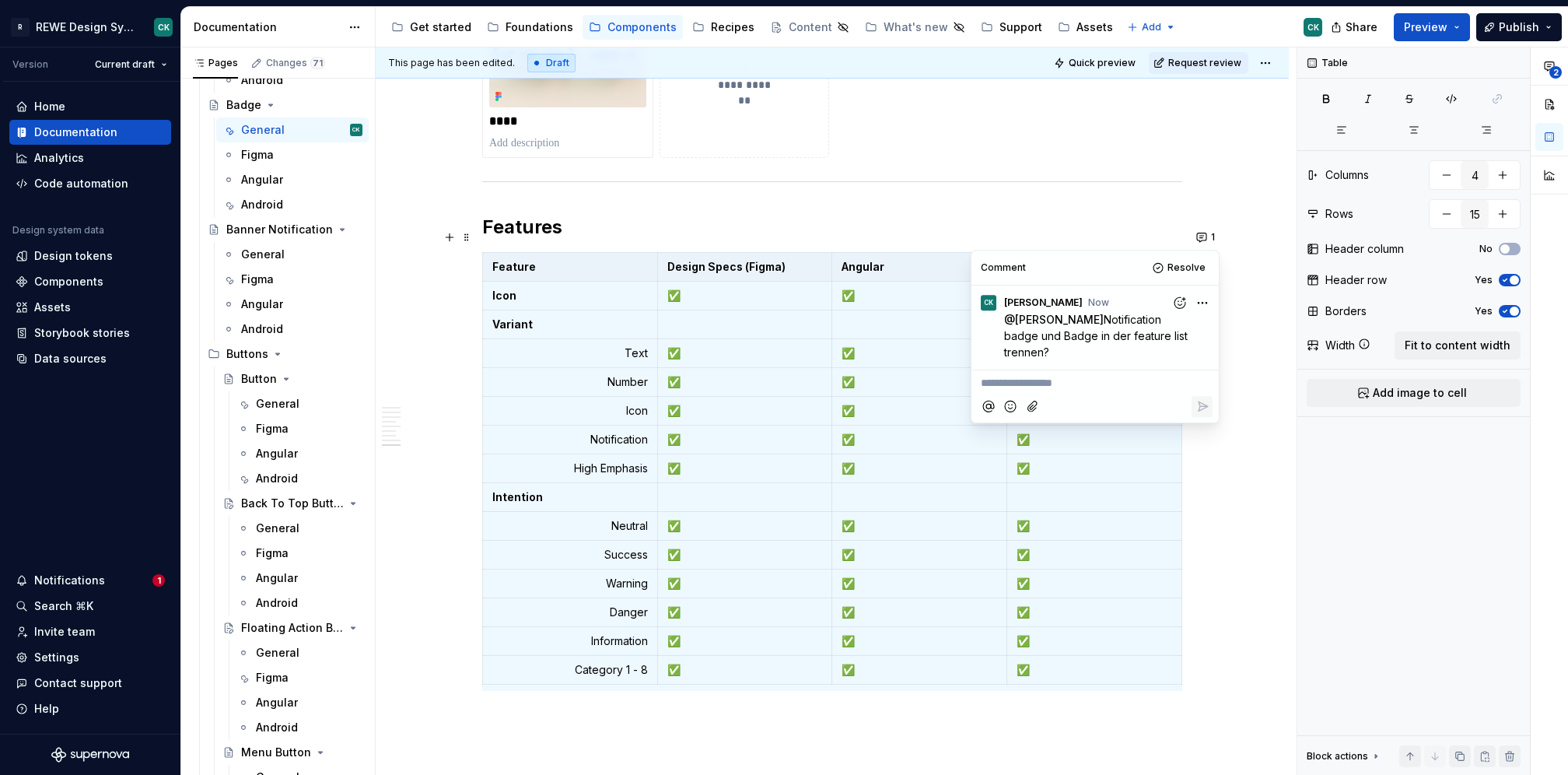
click at [652, 215] on h2 "Features" at bounding box center [832, 228] width 700 height 25
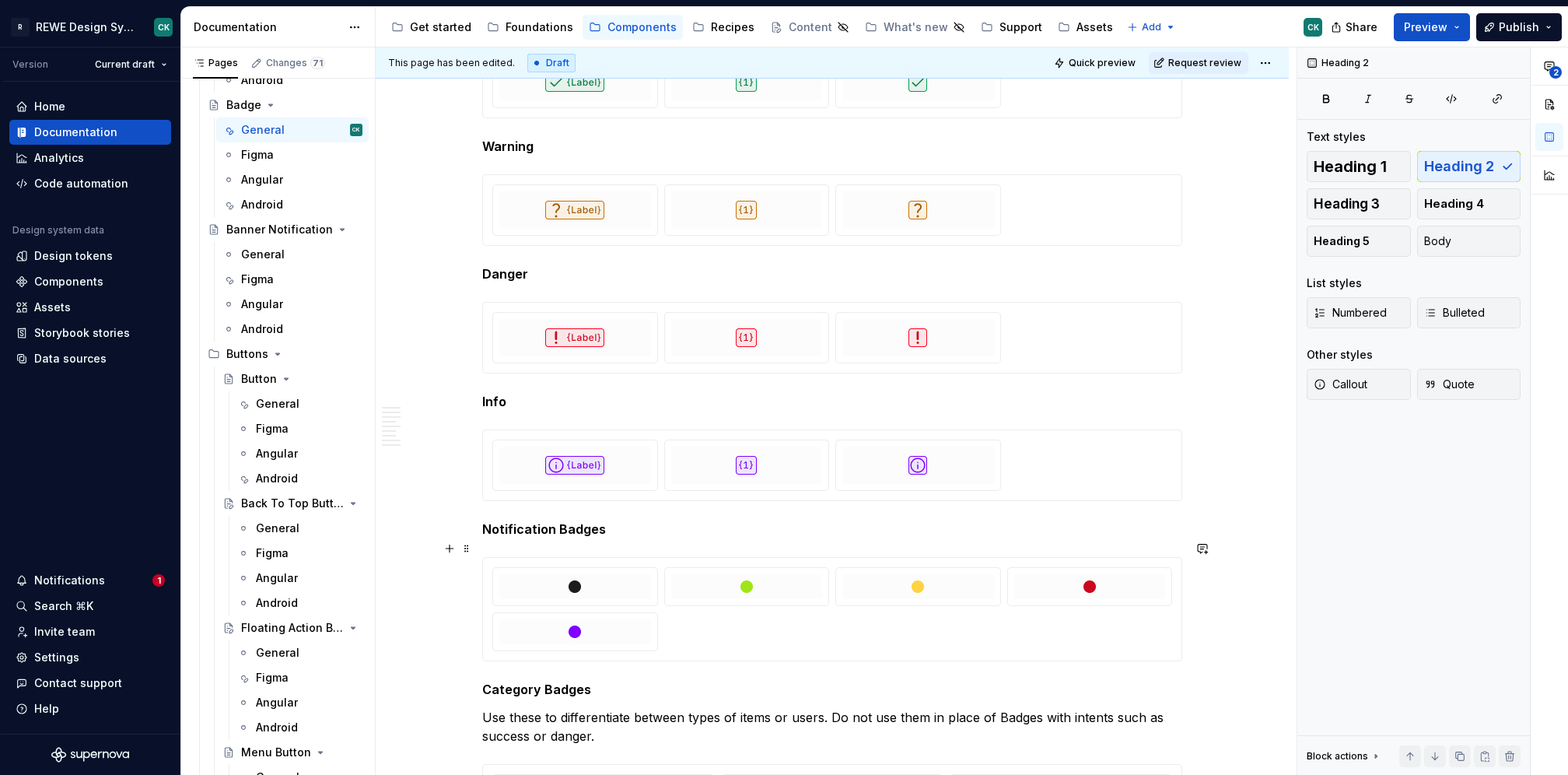
scroll to position [3614, 0]
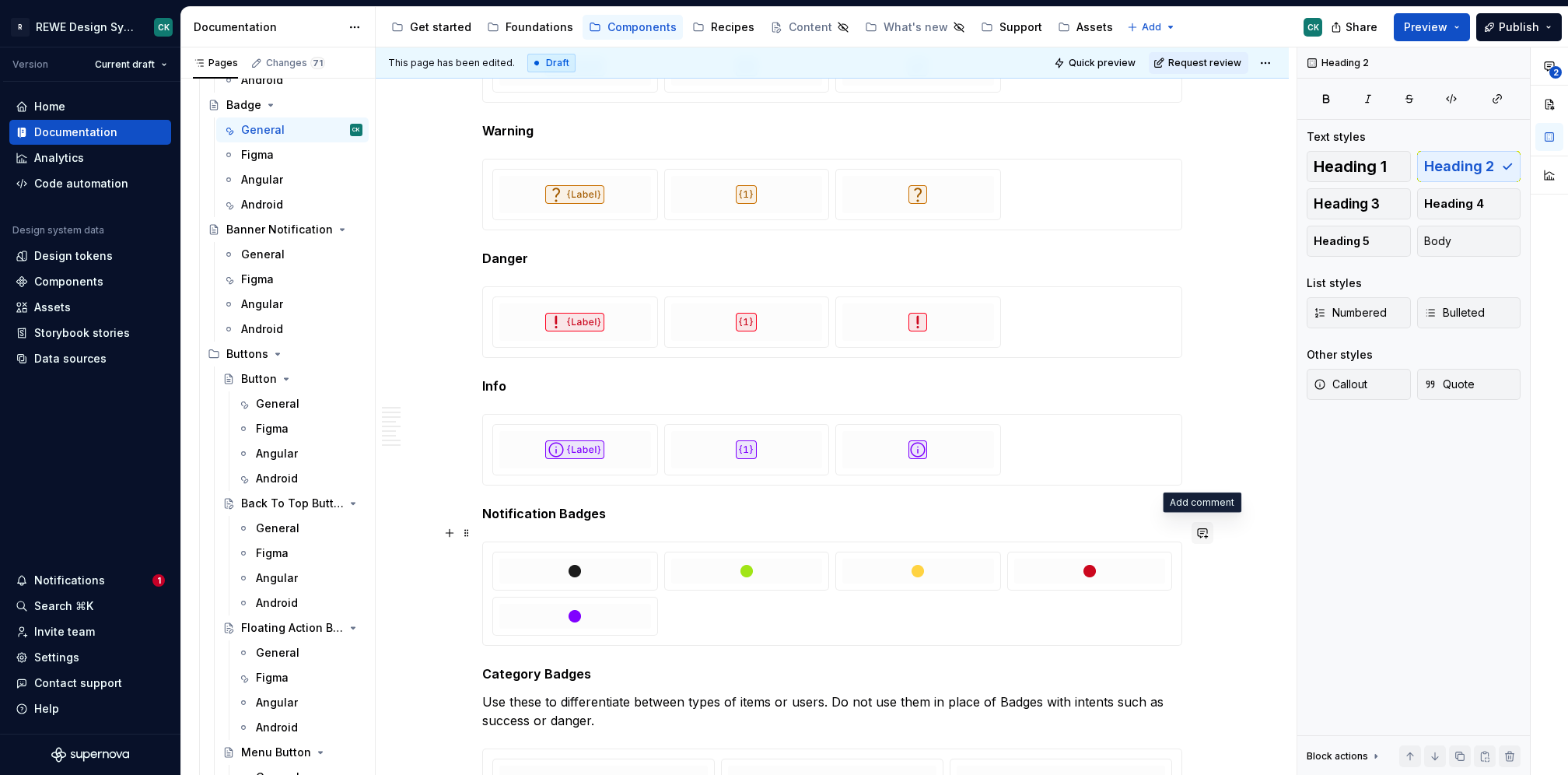
click at [1209, 531] on button "button" at bounding box center [1202, 533] width 22 height 22
click at [1033, 557] on p "**********" at bounding box center [1087, 560] width 228 height 17
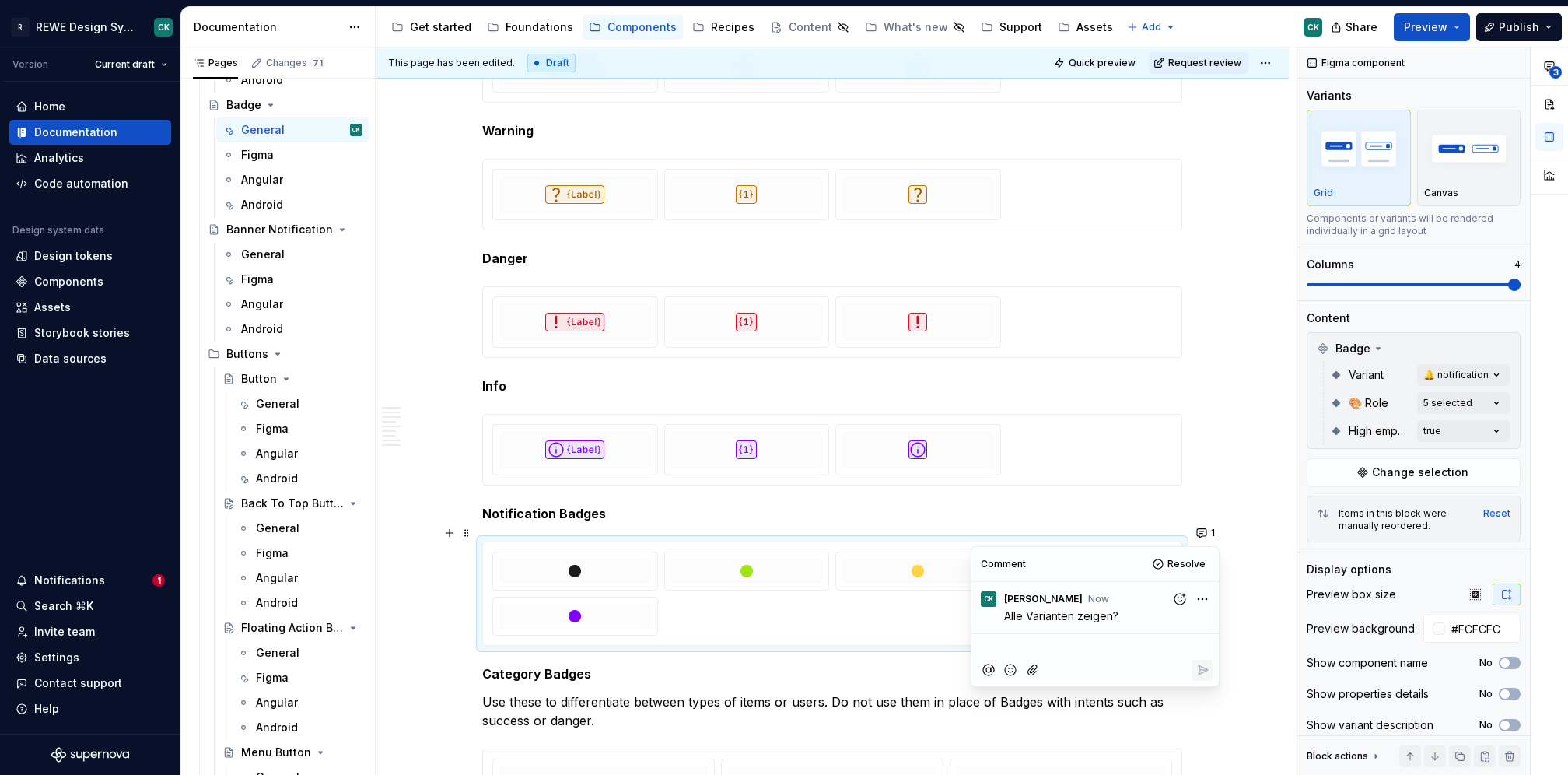
type textarea "*"
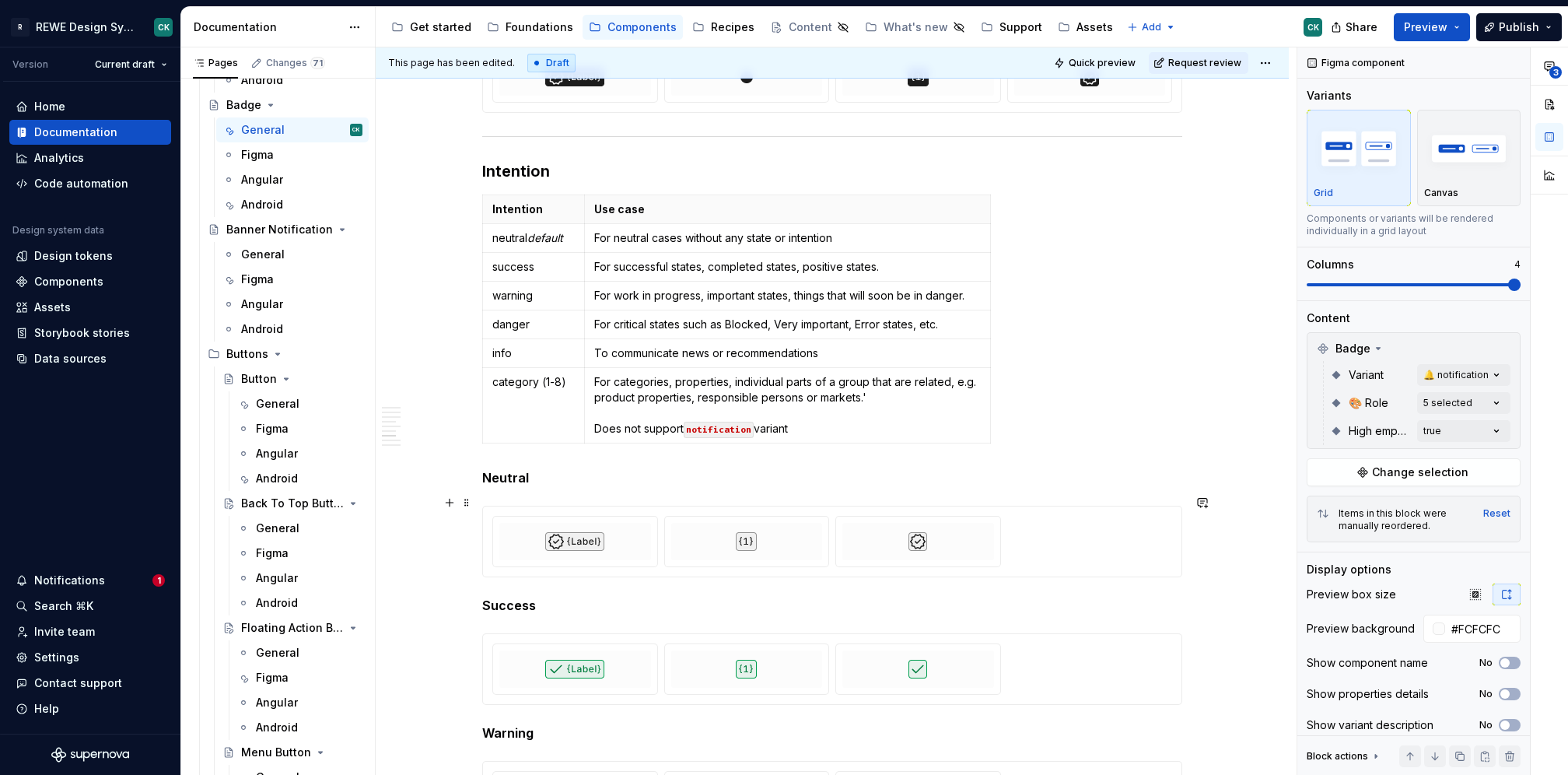
scroll to position [2986, 0]
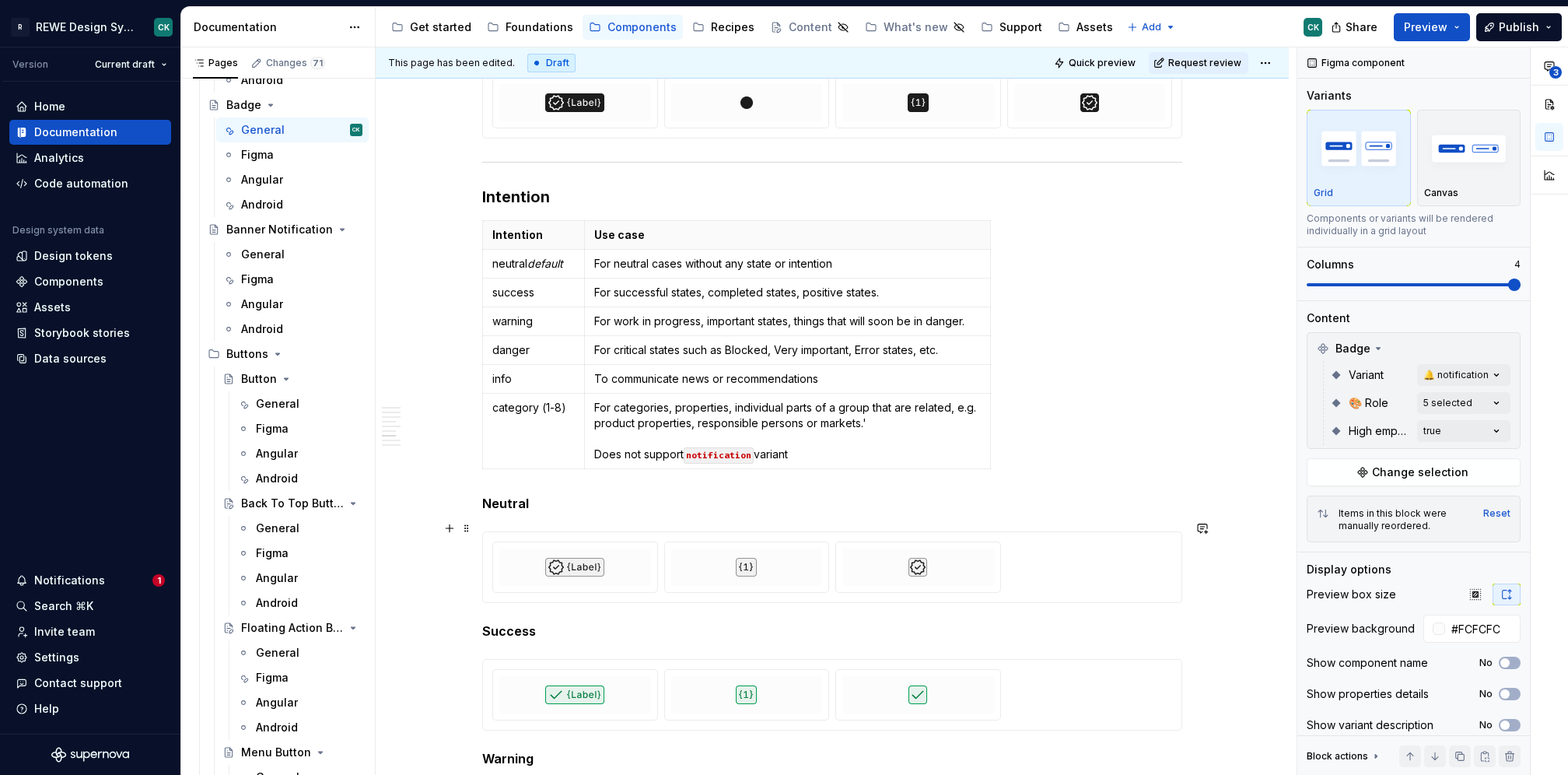
click at [778, 532] on div at bounding box center [832, 567] width 699 height 70
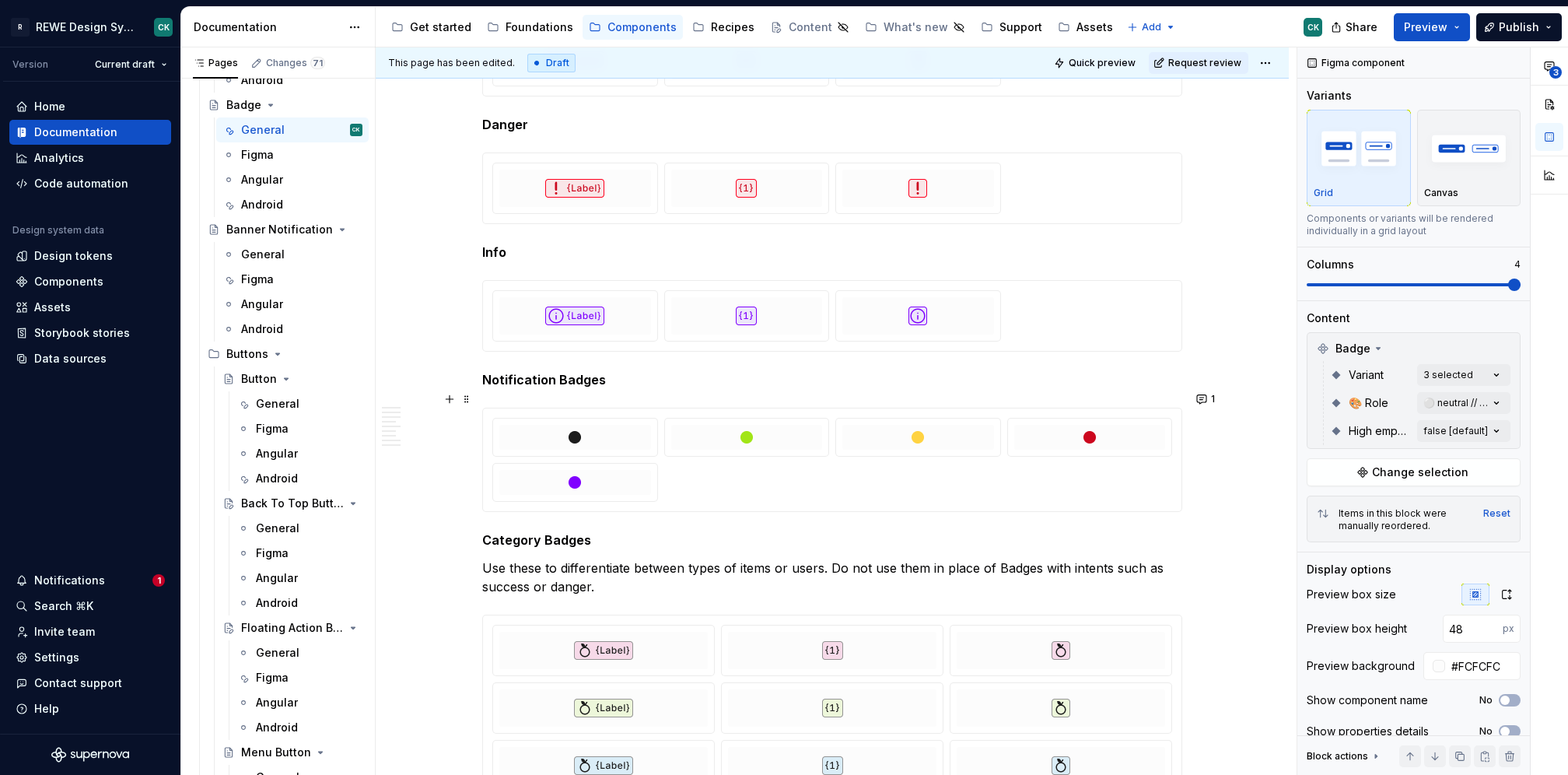
scroll to position [3749, 0]
click at [1211, 394] on span "1" at bounding box center [1212, 398] width 4 height 13
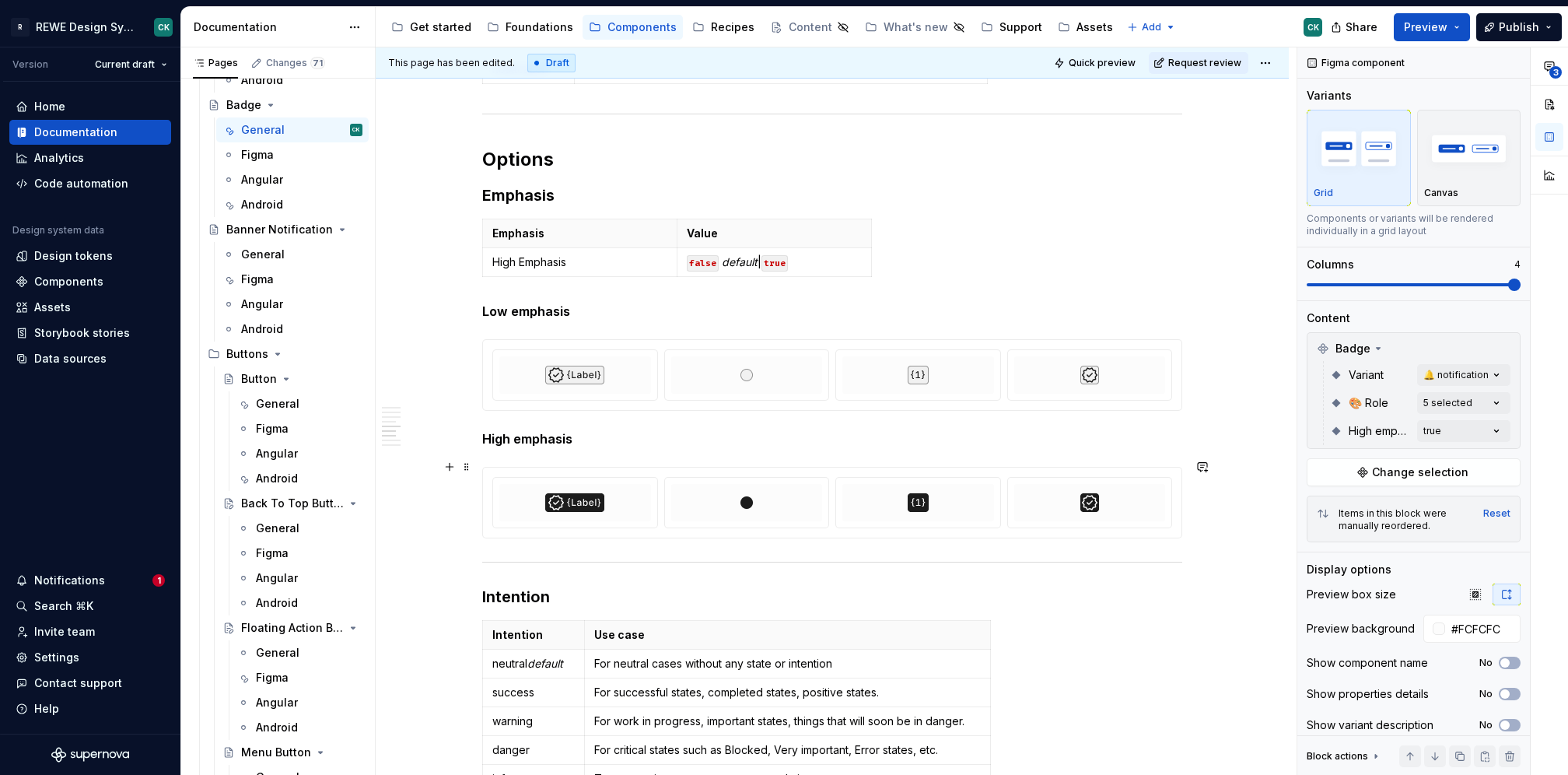
scroll to position [2569, 0]
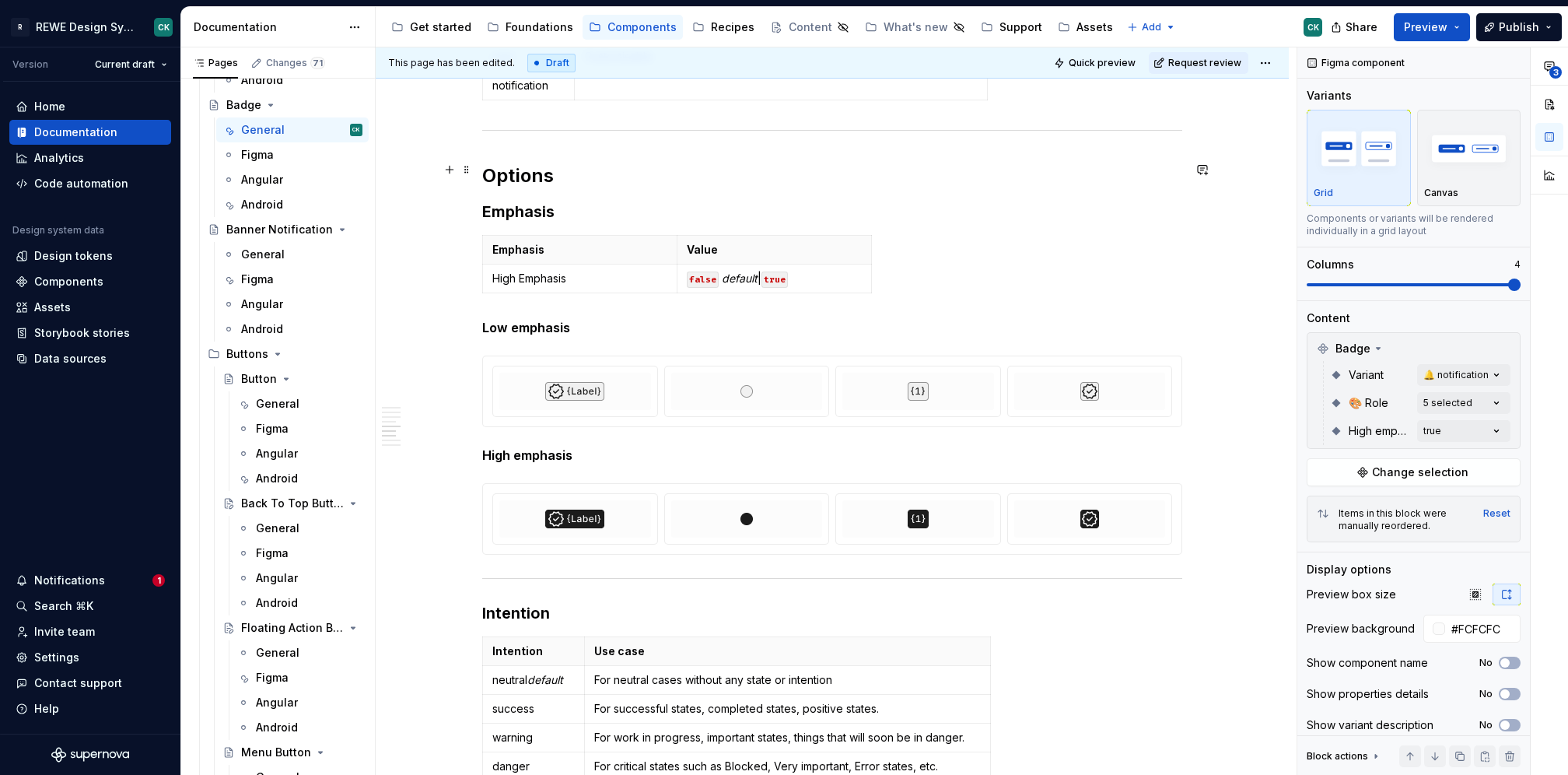
click at [499, 168] on h2 "Options" at bounding box center [832, 176] width 700 height 25
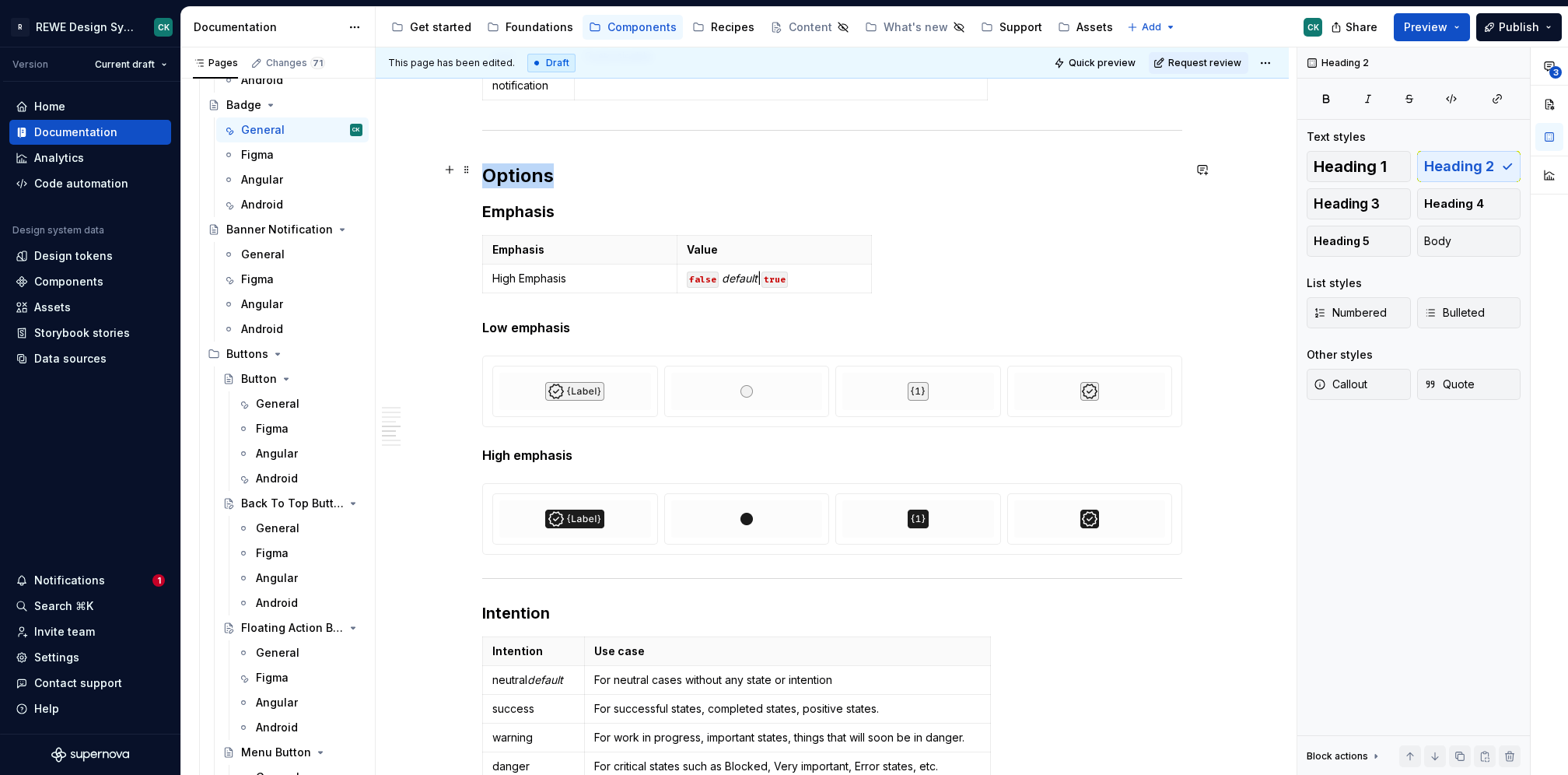
click at [499, 167] on h2 "Options" at bounding box center [832, 176] width 700 height 25
click at [535, 204] on h3 "Emphasis" at bounding box center [832, 212] width 700 height 22
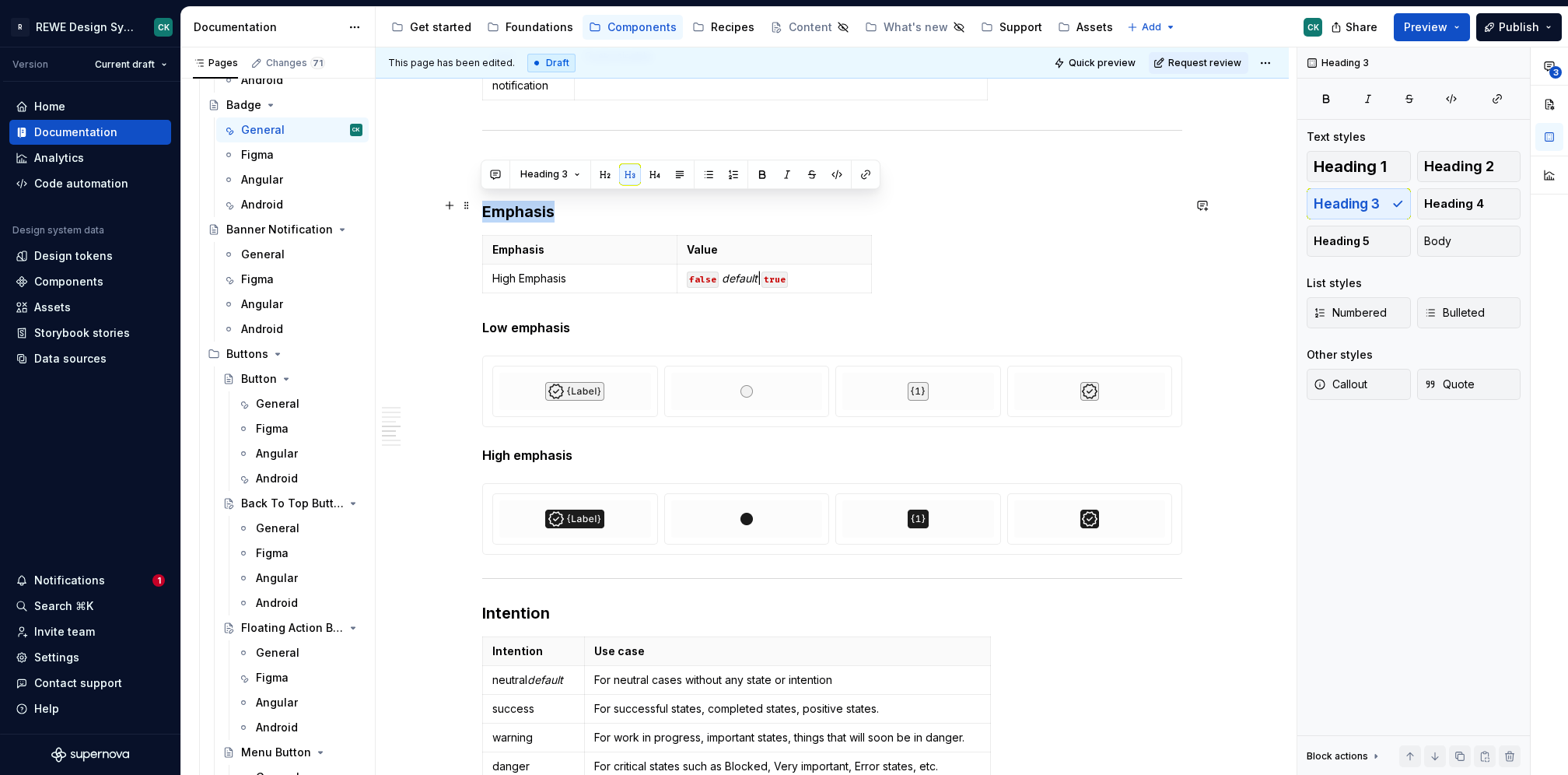
click at [535, 204] on h3 "Emphasis" at bounding box center [832, 212] width 700 height 22
click at [571, 203] on h3 "Emphasis" at bounding box center [832, 212] width 700 height 22
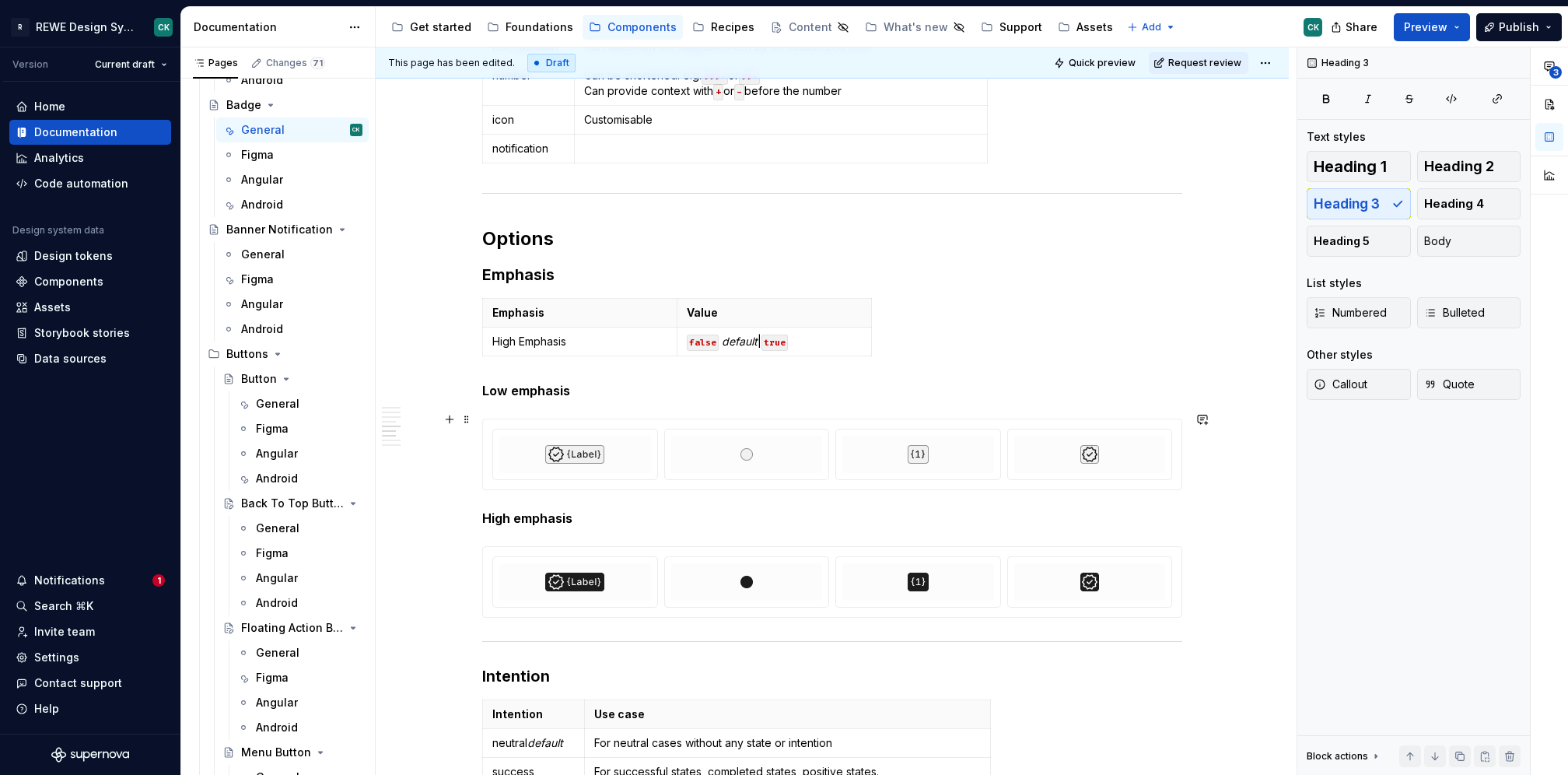
scroll to position [2507, 0]
click at [1203, 412] on button "button" at bounding box center [1202, 419] width 22 height 22
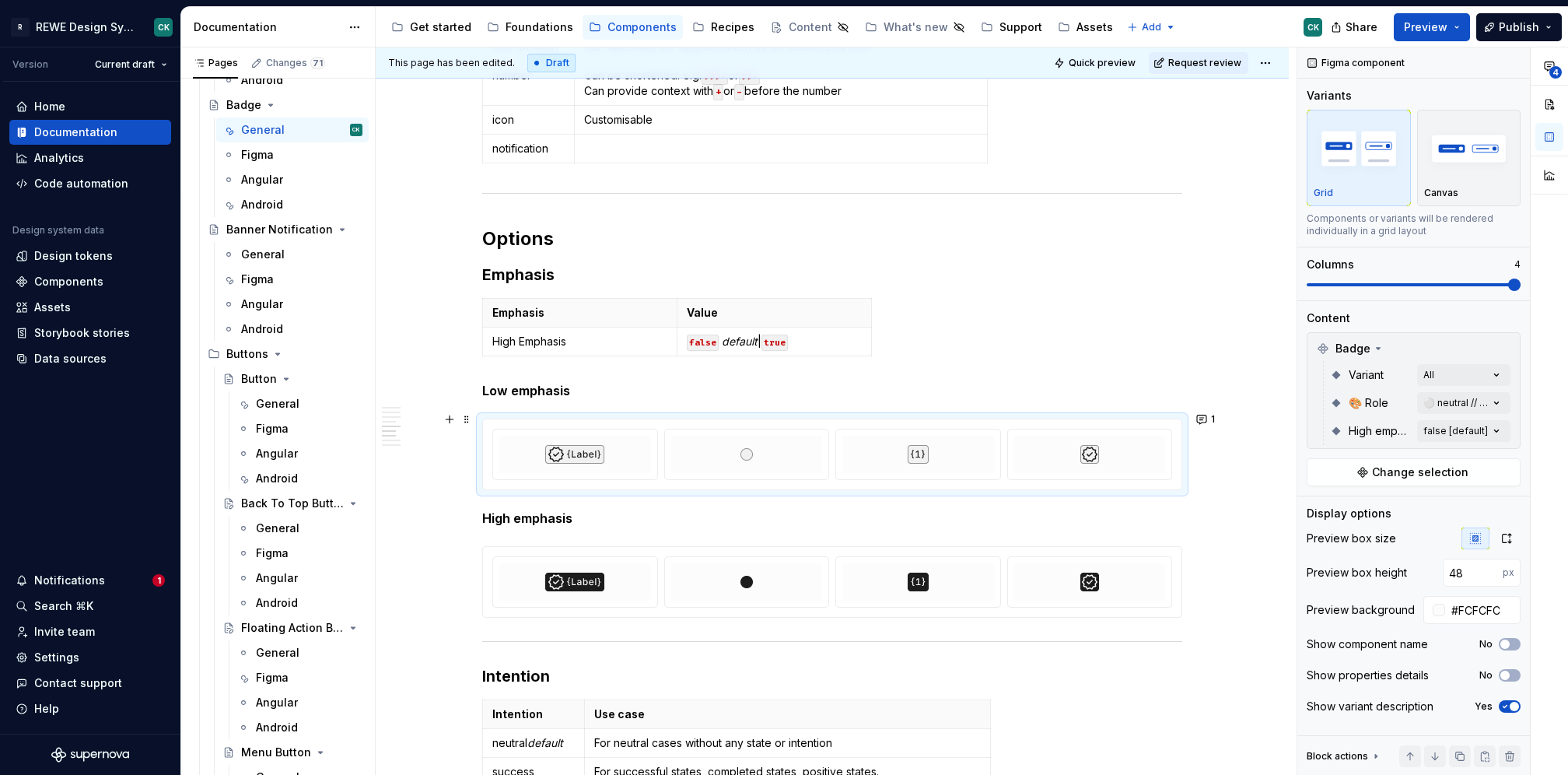
click at [843, 436] on div at bounding box center [918, 454] width 151 height 38
drag, startPoint x: 1207, startPoint y: 415, endPoint x: 1207, endPoint y: 425, distance: 10.0
click at [1207, 414] on button "1" at bounding box center [1207, 419] width 30 height 22
click at [1064, 540] on div "**********" at bounding box center [1095, 547] width 235 height 21
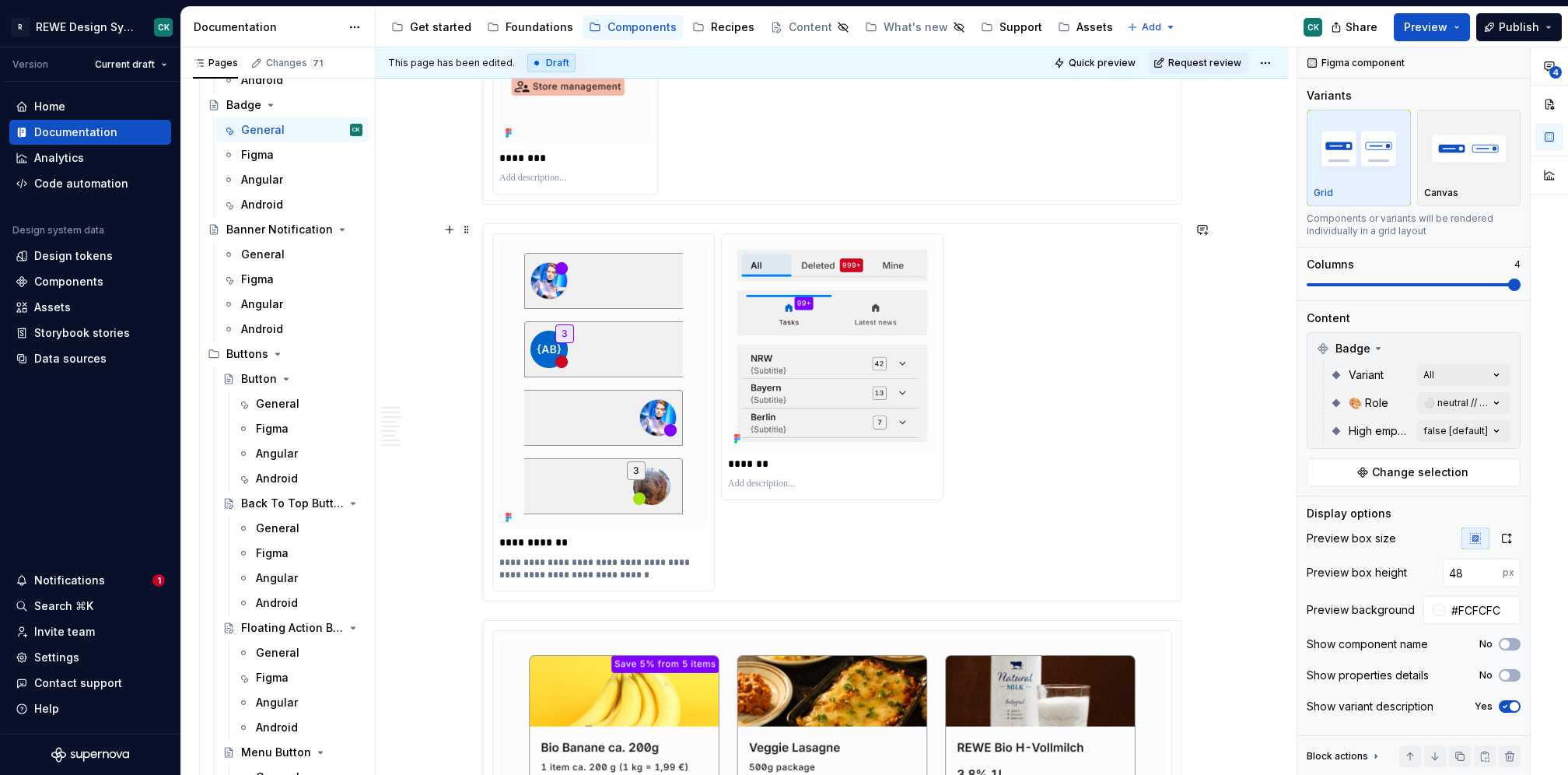
scroll to position [1132, 0]
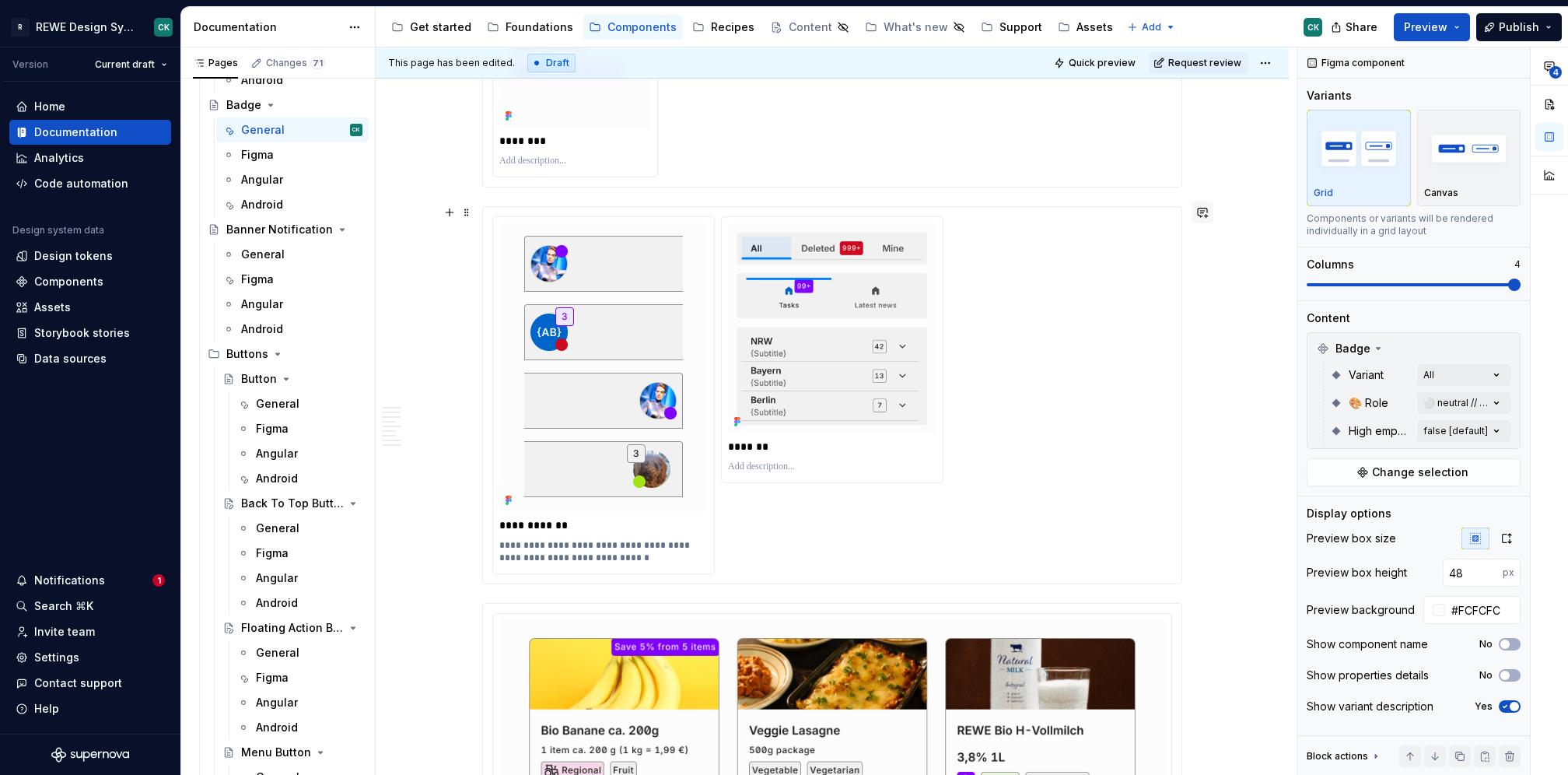
click at [1205, 213] on button "button" at bounding box center [1202, 213] width 22 height 22
click at [1058, 245] on p "**********" at bounding box center [1087, 239] width 228 height 17
click at [1021, 236] on span "Tabs beispiel auch mit einem" at bounding box center [1048, 239] width 149 height 13
click at [1039, 233] on span "Tabs Beispiel auch mit einem" at bounding box center [1048, 239] width 149 height 13
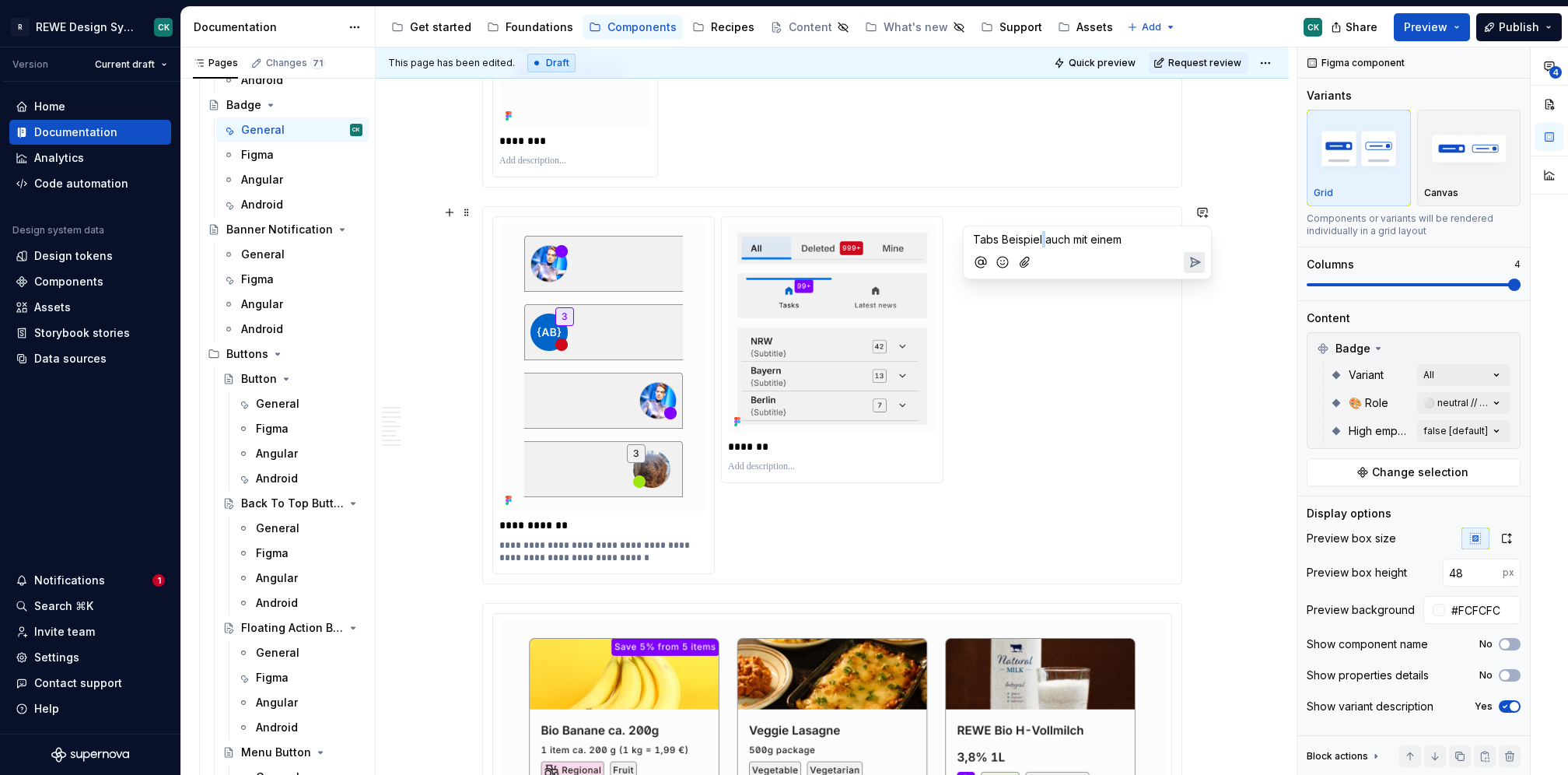
click at [1039, 233] on span "Tabs Beispiel auch mit einem" at bounding box center [1048, 239] width 149 height 13
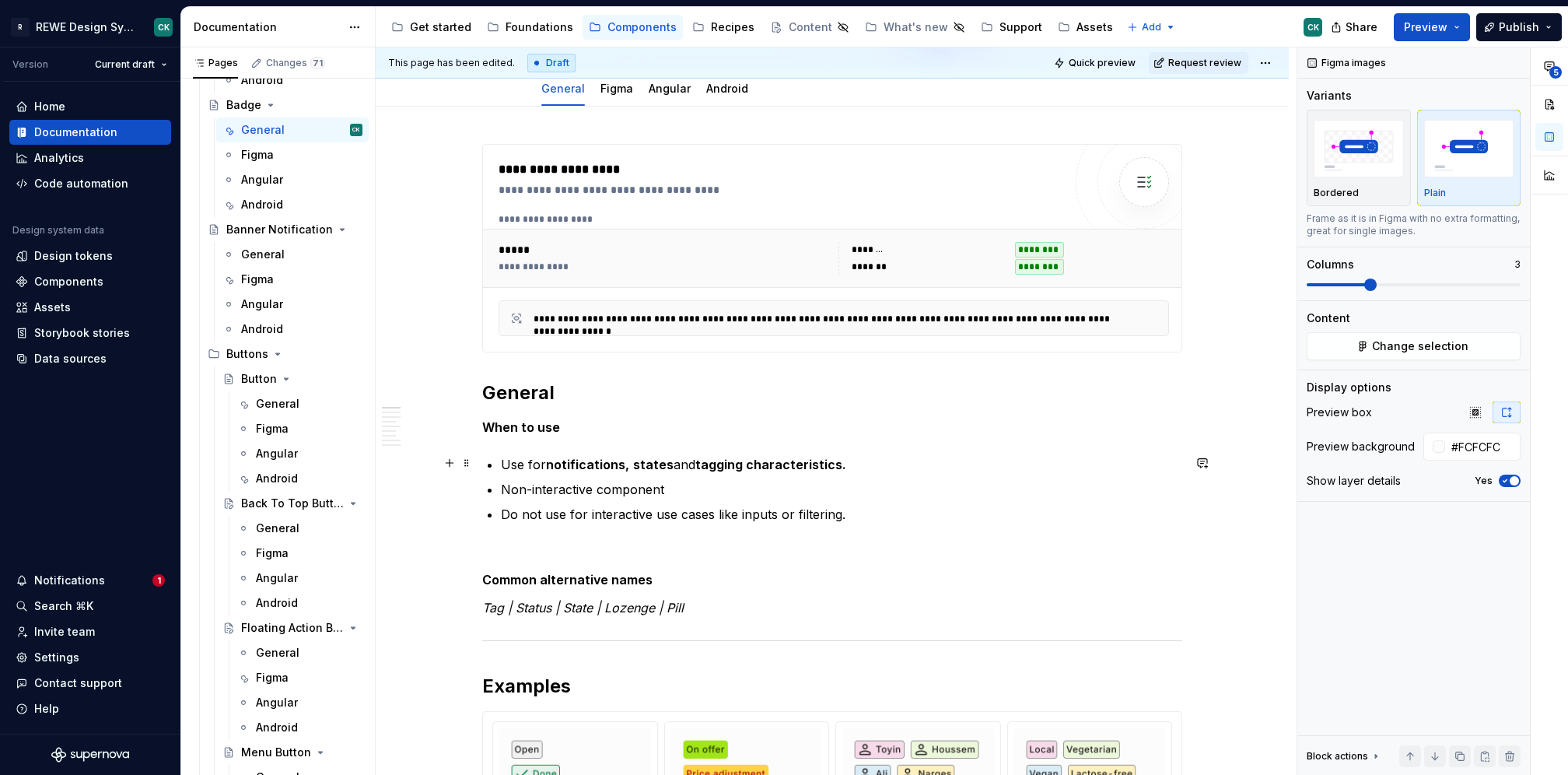
scroll to position [0, 0]
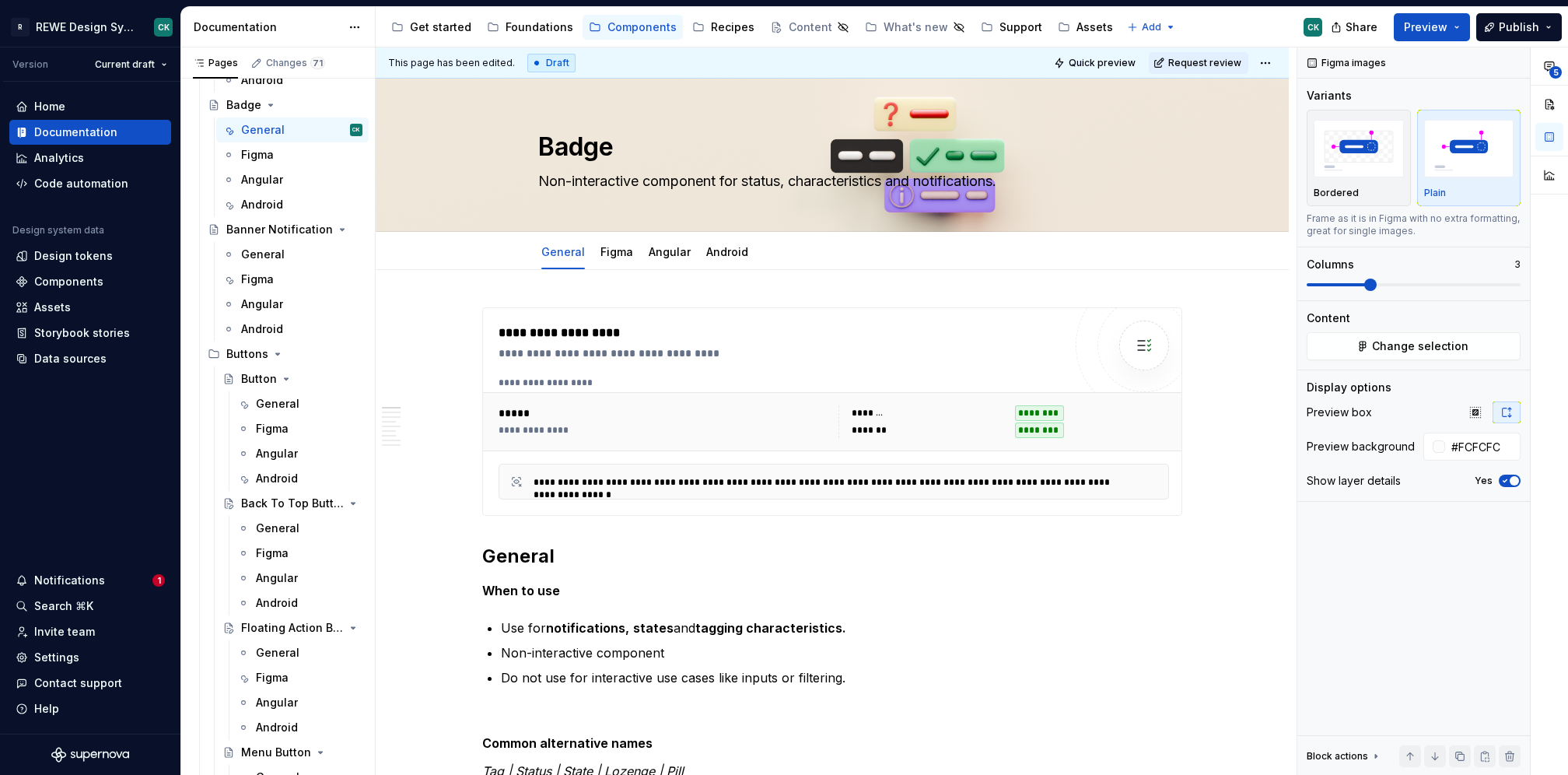
type textarea "*"
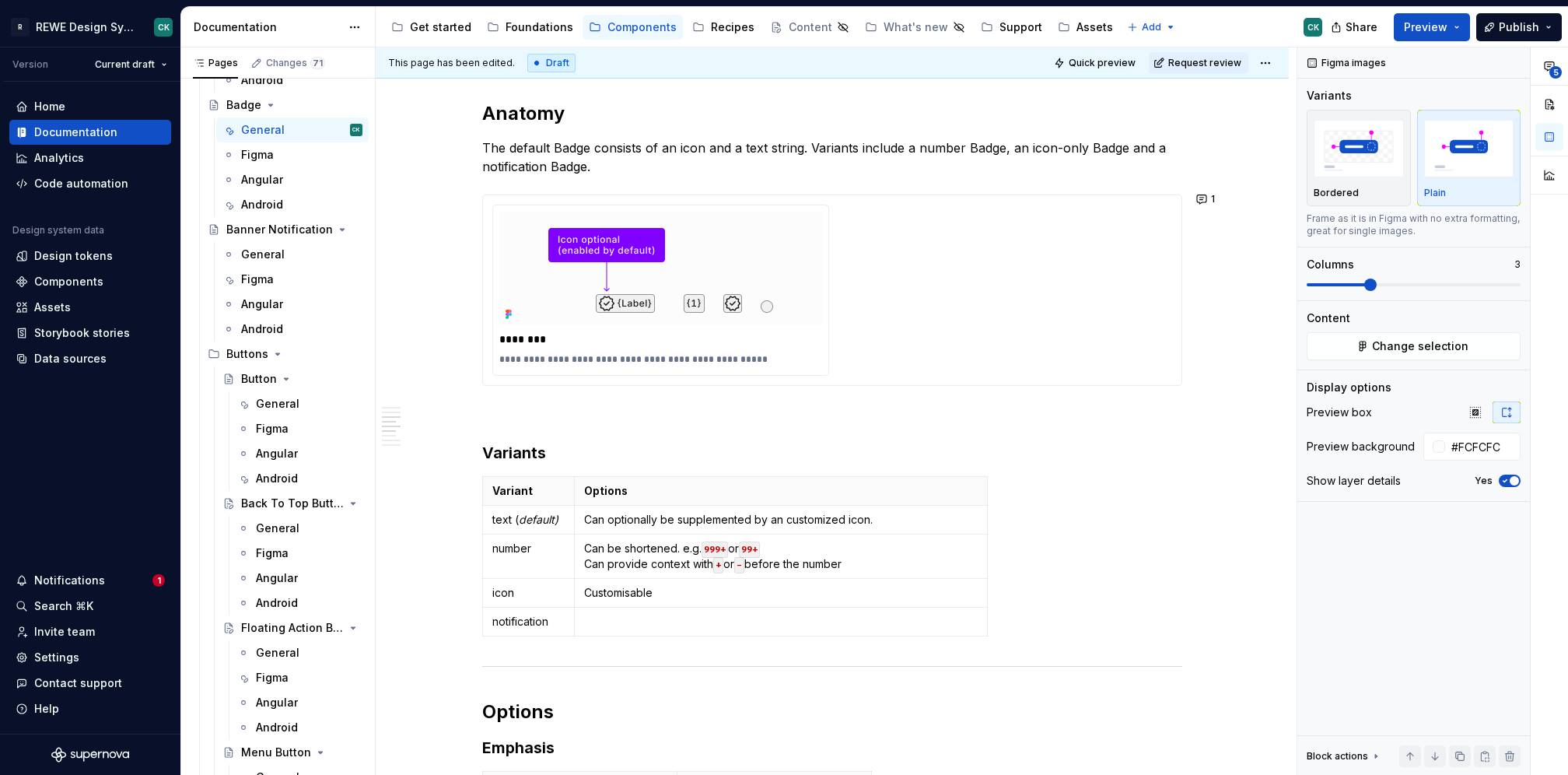
scroll to position [2017, 0]
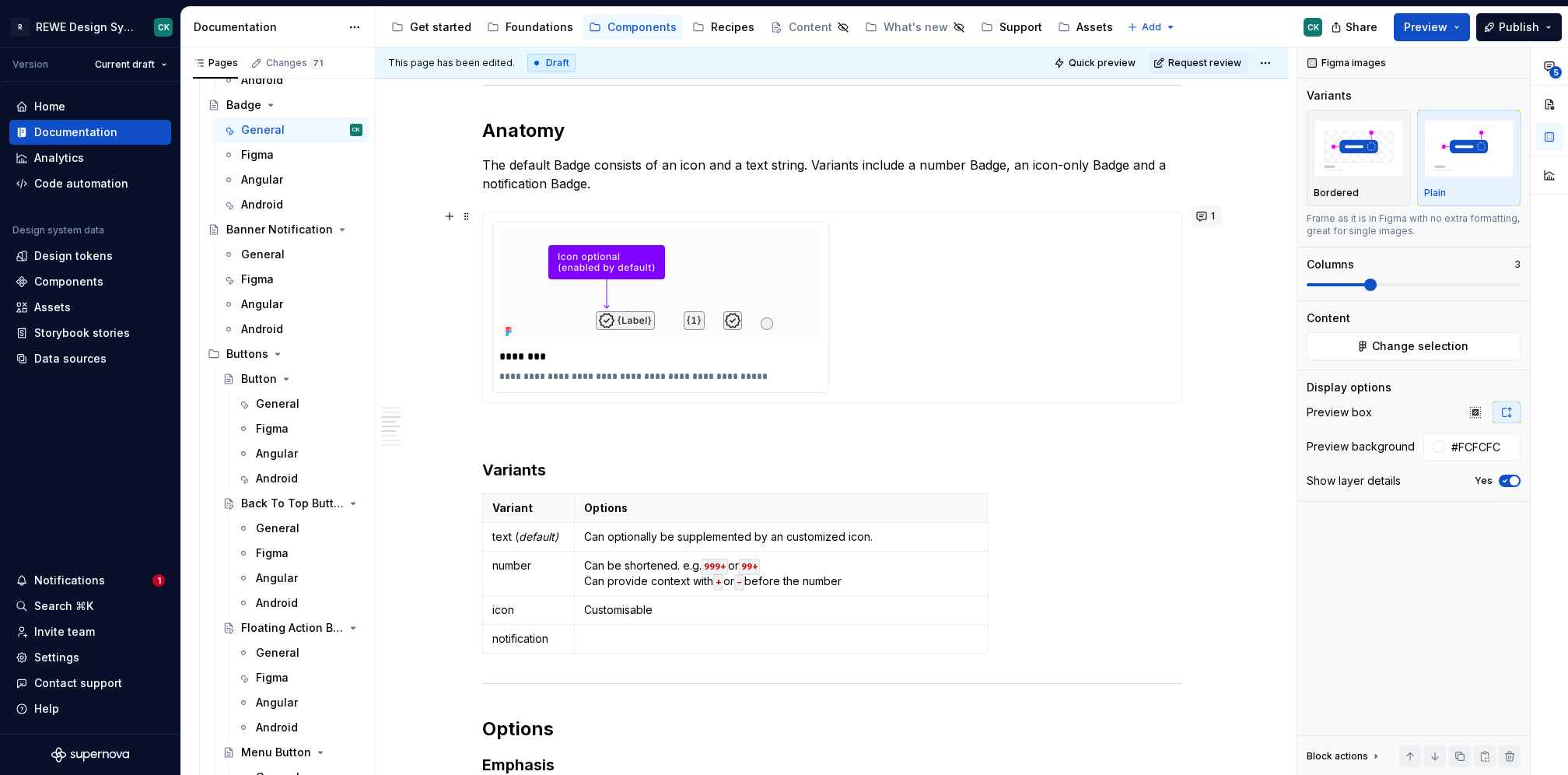
click at [1194, 213] on button "1" at bounding box center [1207, 216] width 30 height 22
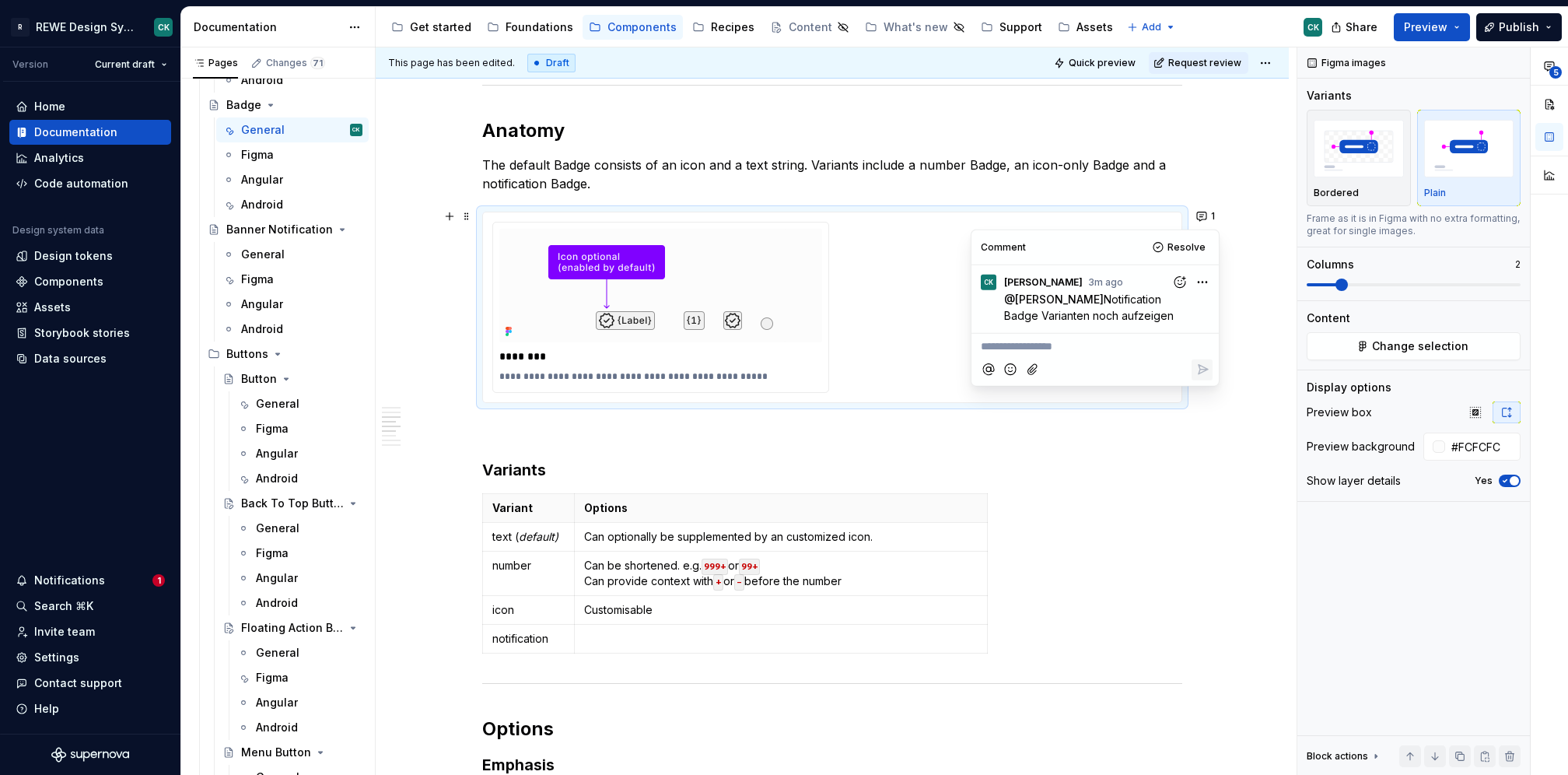
click at [1115, 350] on p "**********" at bounding box center [1094, 346] width 228 height 17
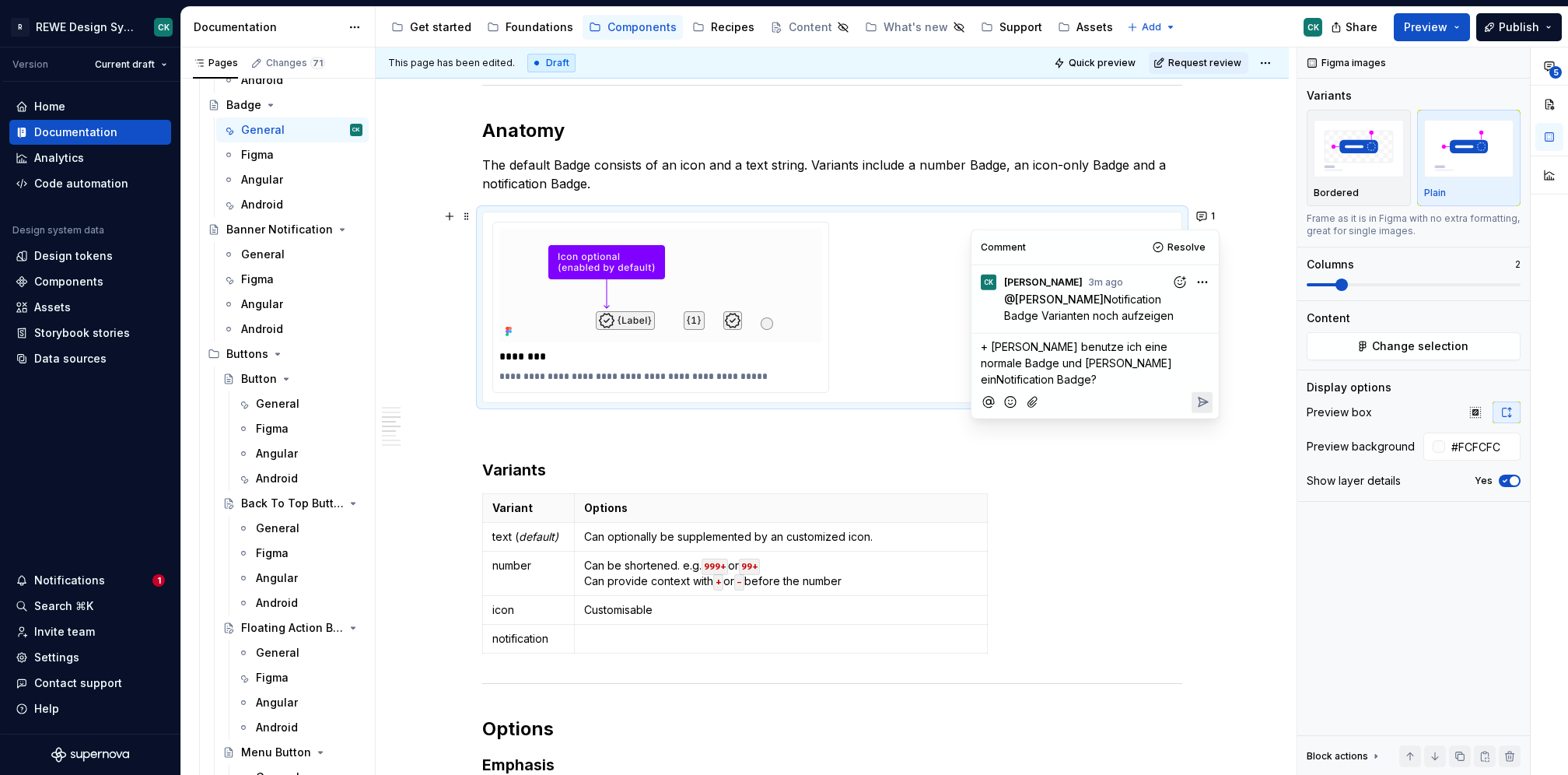
click at [1049, 361] on span "+ [PERSON_NAME] benutze ich eine normale Badge und [PERSON_NAME] einNotificatio…" at bounding box center [1078, 362] width 194 height 46
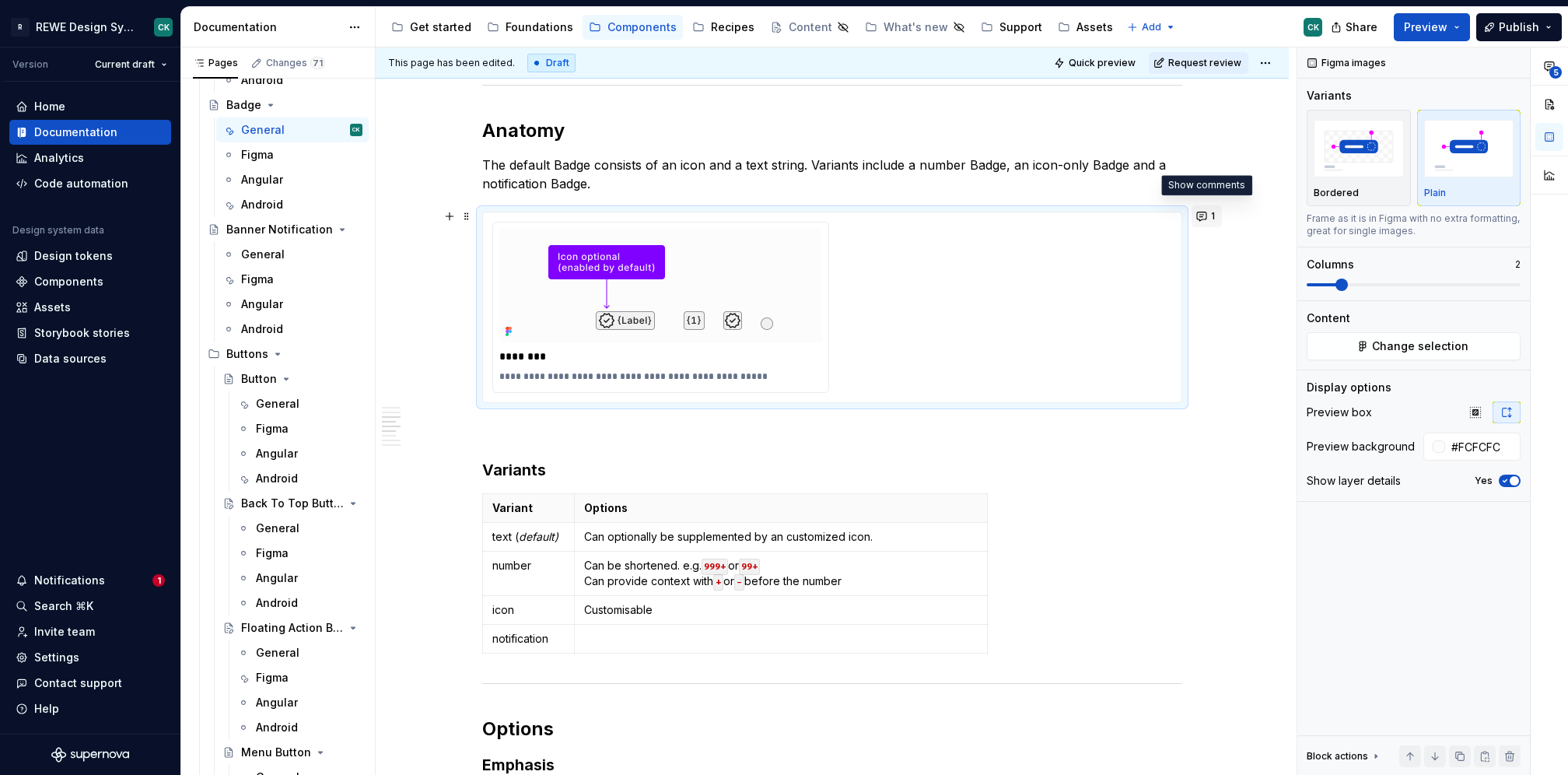
click at [1200, 208] on button "1" at bounding box center [1207, 216] width 30 height 22
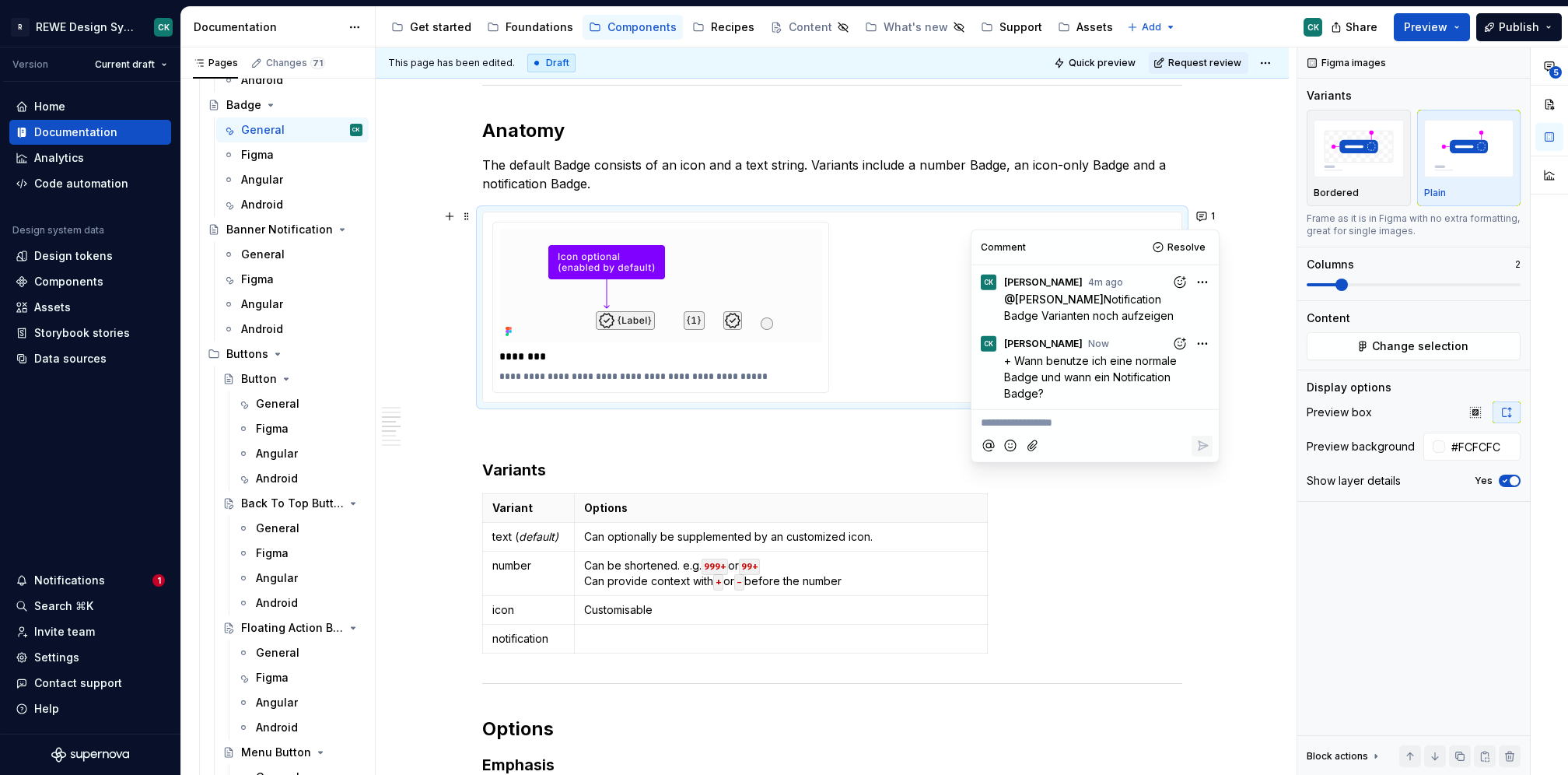
click at [1040, 414] on p "**********" at bounding box center [1094, 423] width 228 height 17
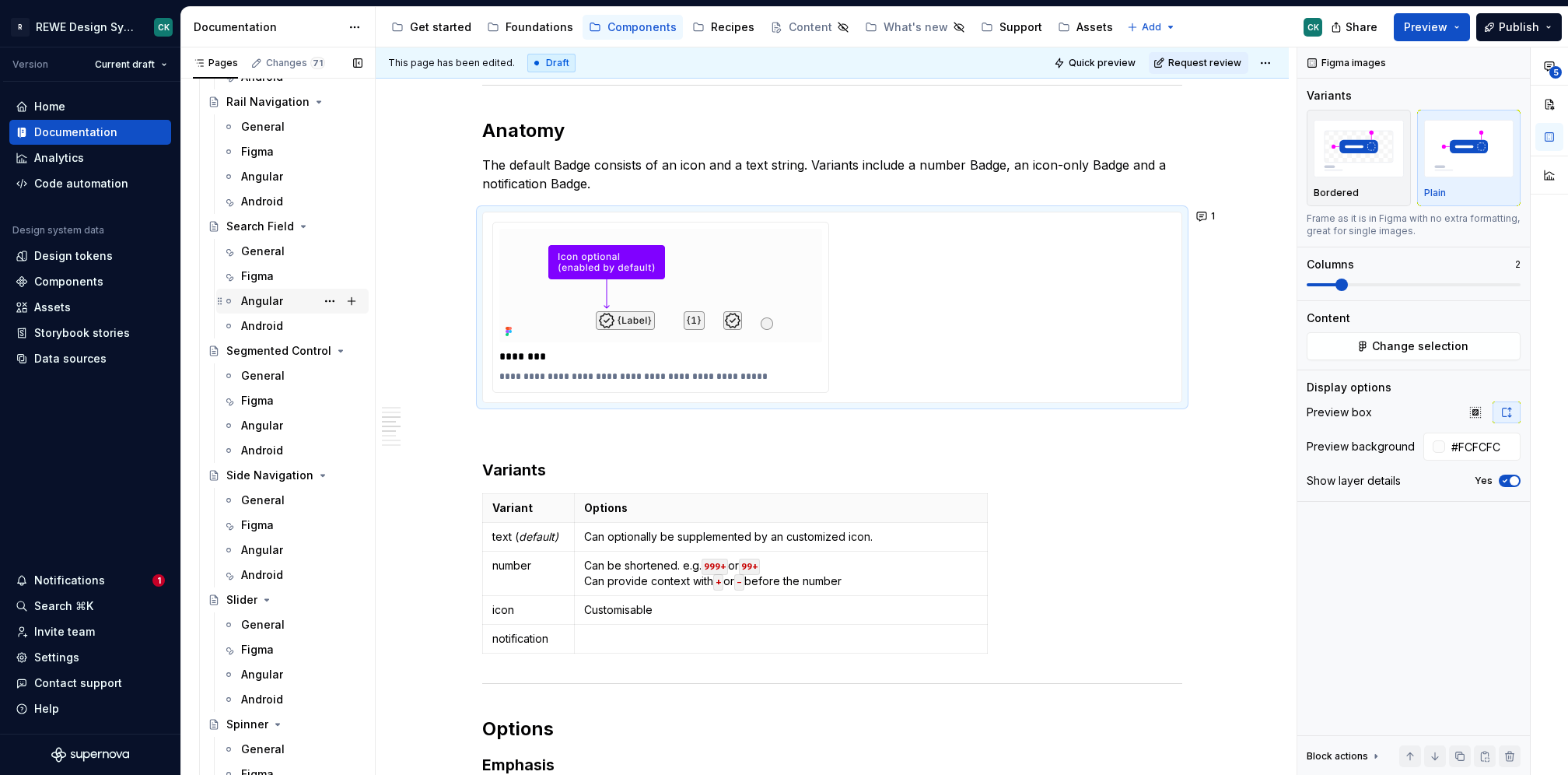
scroll to position [4678, 0]
click at [262, 249] on div "General" at bounding box center [263, 252] width 44 height 16
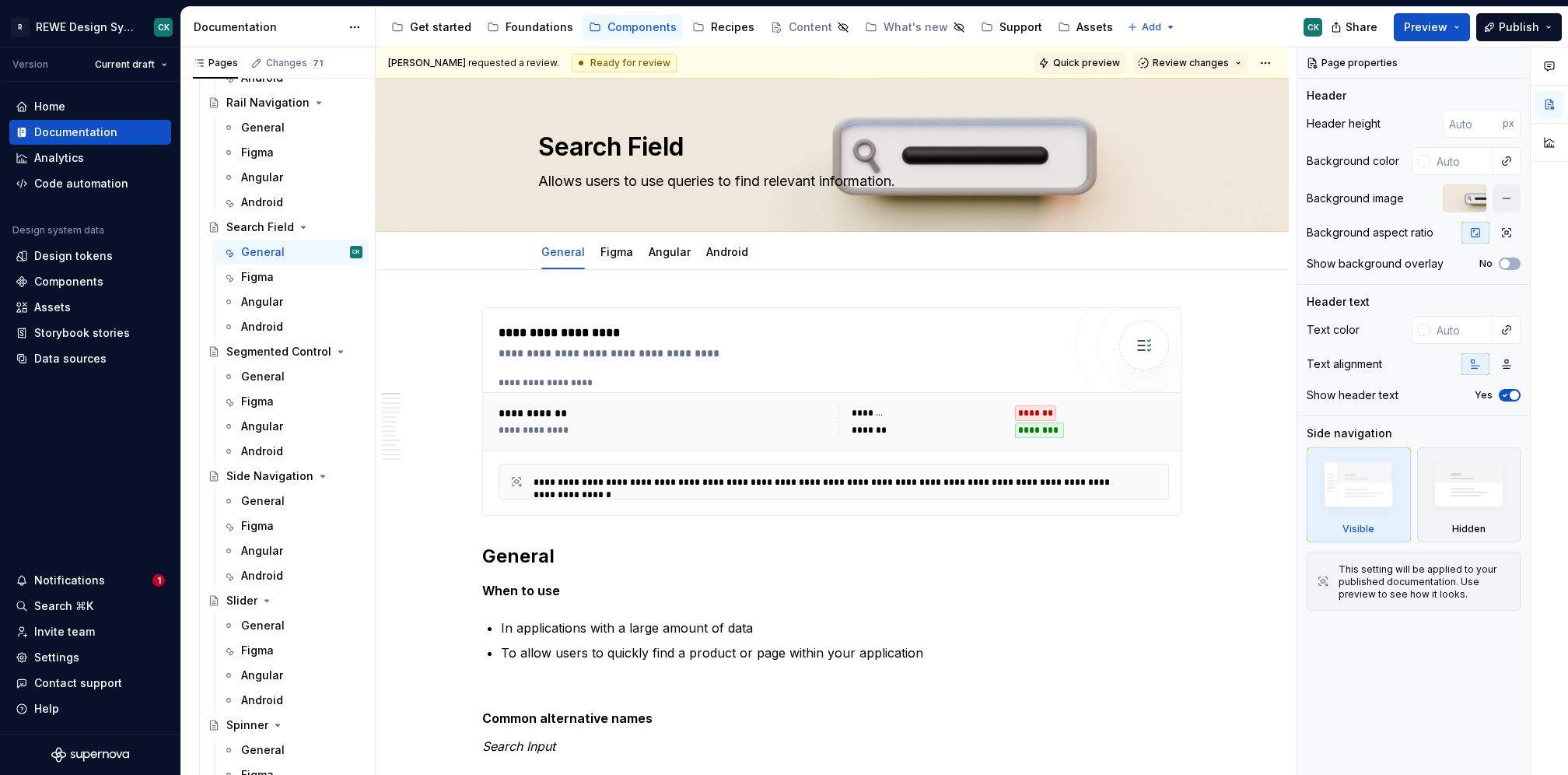
click at [1094, 59] on span "Quick preview" at bounding box center [1087, 63] width 67 height 13
click at [1269, 60] on html "R REWE Design System CK Version Current draft Home Documentation Analytics Code…" at bounding box center [784, 388] width 1568 height 775
click at [1308, 123] on div "Open preview" at bounding box center [1330, 118] width 101 height 16
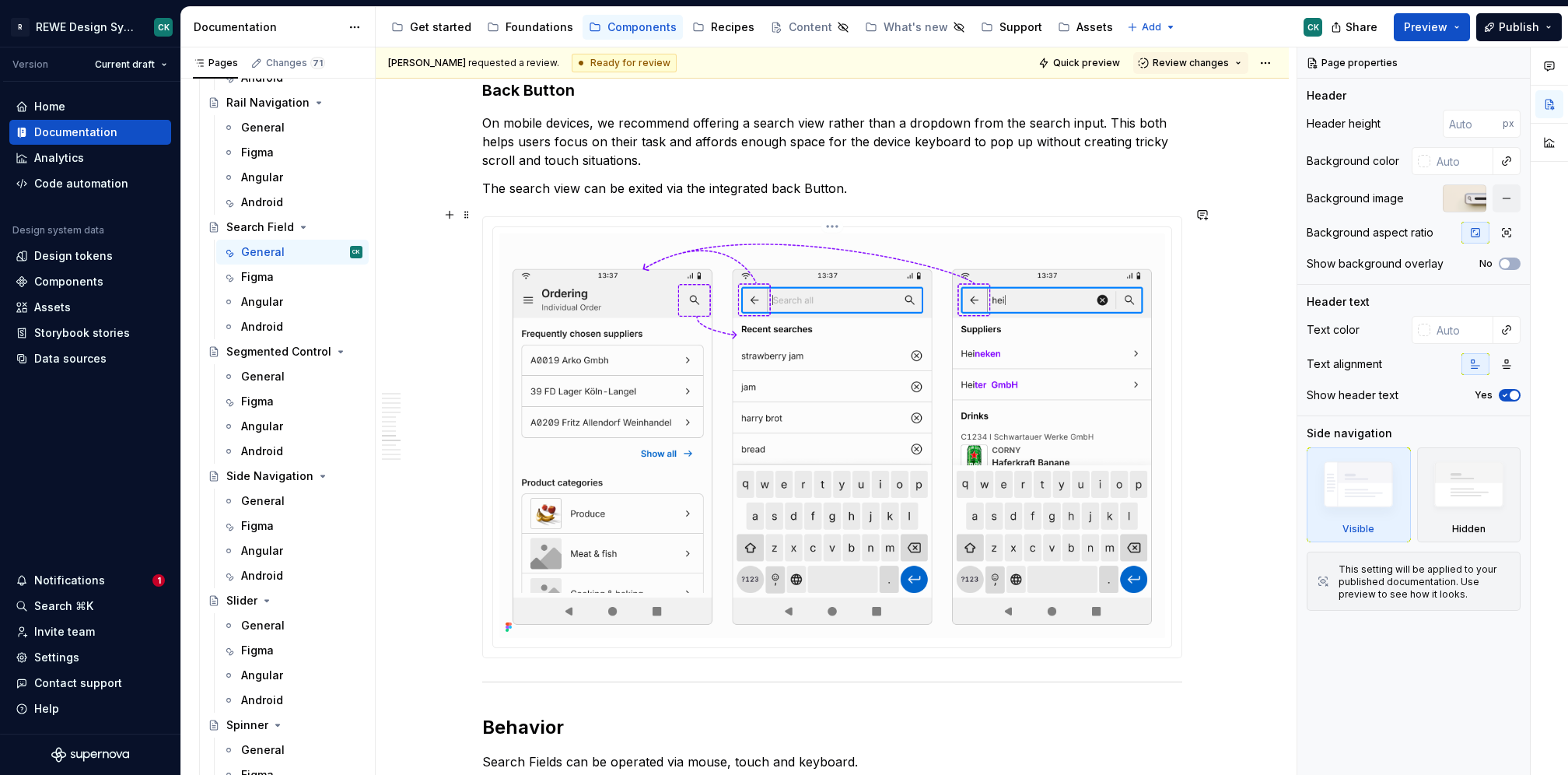
scroll to position [4156, 0]
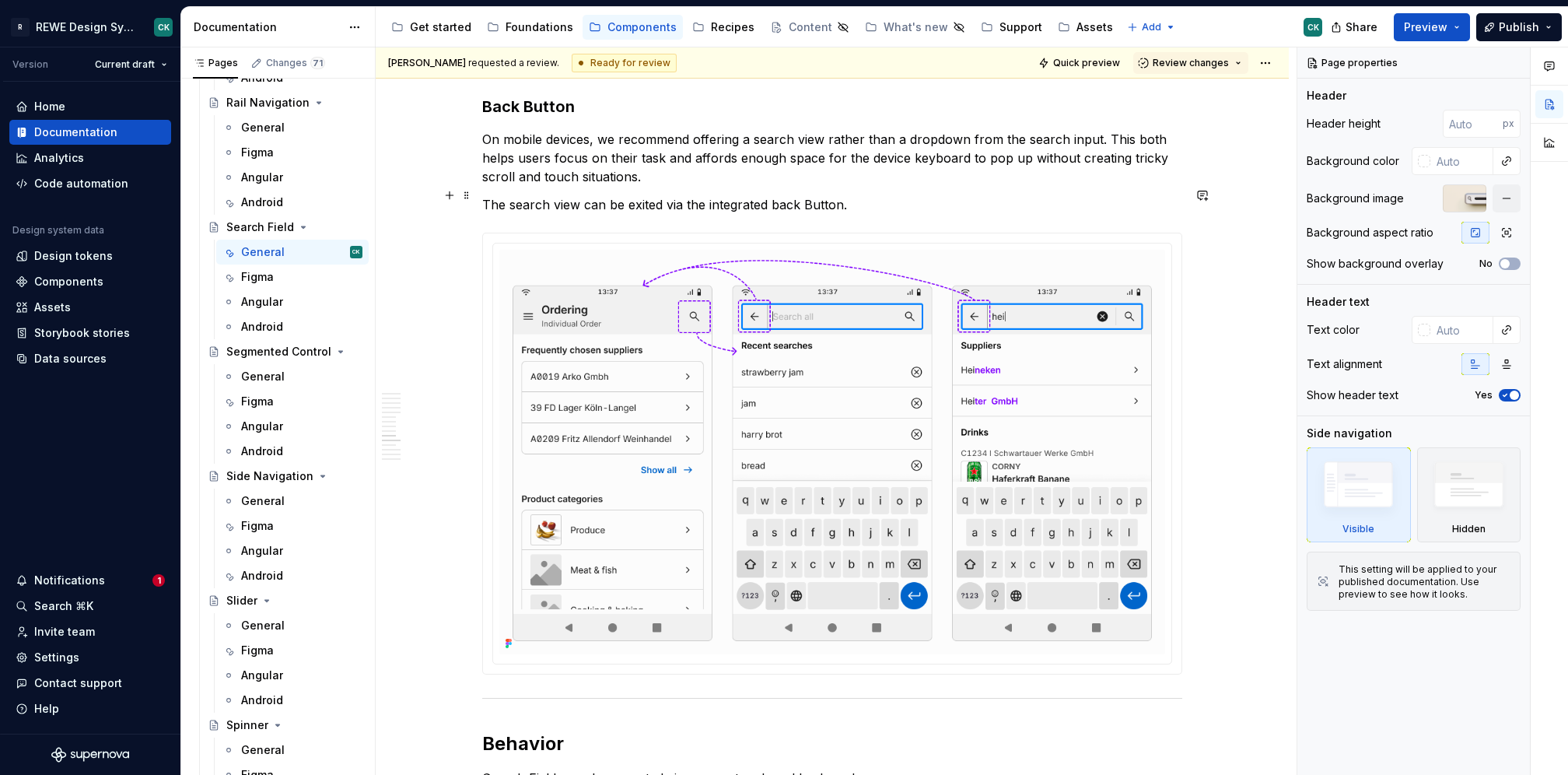
type textarea "*"
click at [1238, 61] on button "Review changes" at bounding box center [1191, 63] width 115 height 22
click at [954, 130] on p "On mobile devices, we recommend offering a search view rather than a dropdown f…" at bounding box center [832, 157] width 700 height 56
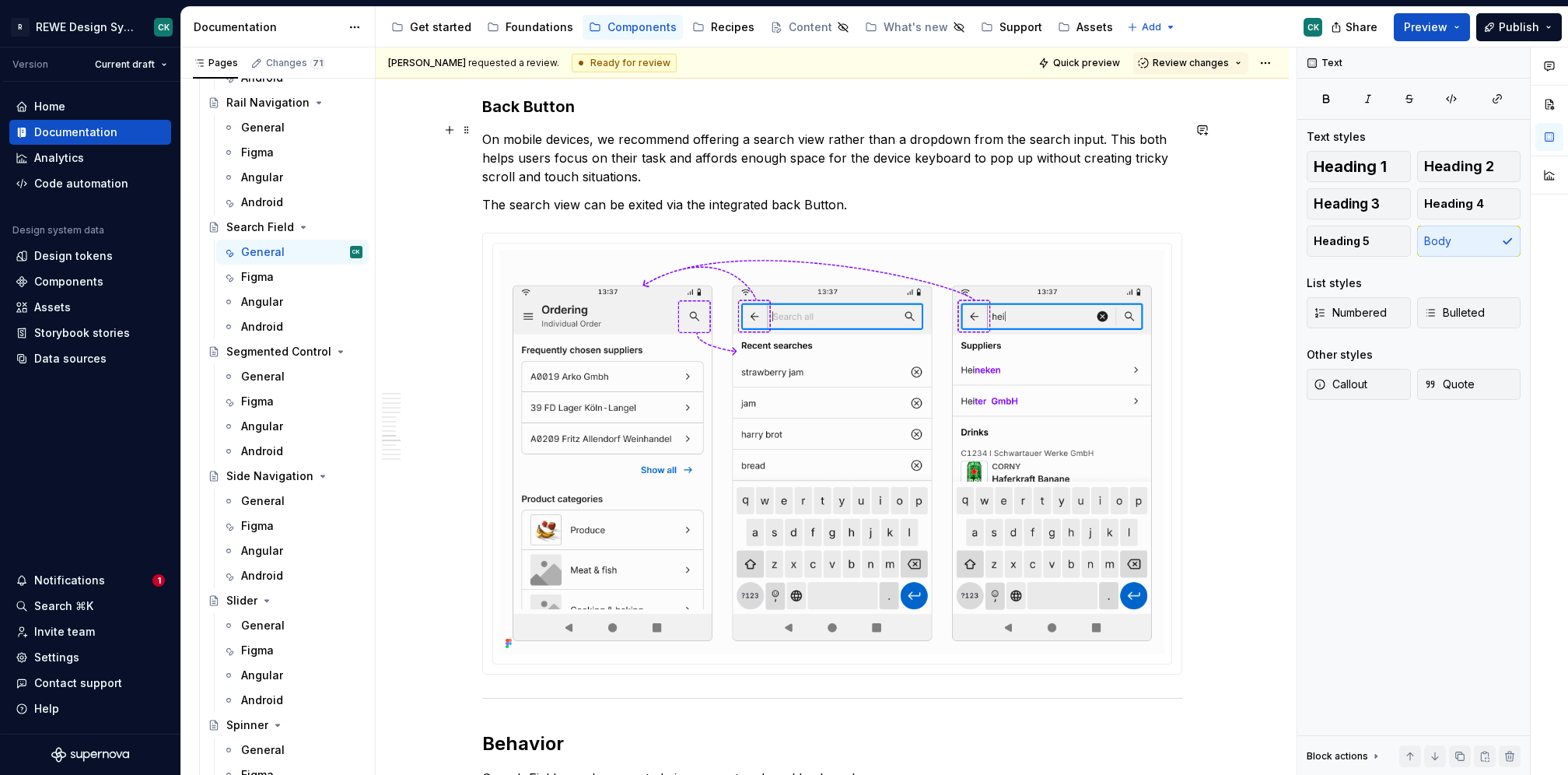
click at [751, 130] on p "On mobile devices, we recommend offering a search view rather than a dropdown f…" at bounding box center [832, 157] width 700 height 56
click at [1022, 134] on p "On mobile devices, we recommend offering a full page search view rather than a …" at bounding box center [832, 162] width 700 height 56
click at [755, 168] on p "On mobile devices, we recommend offering a full page search view rather than a …" at bounding box center [832, 162] width 700 height 56
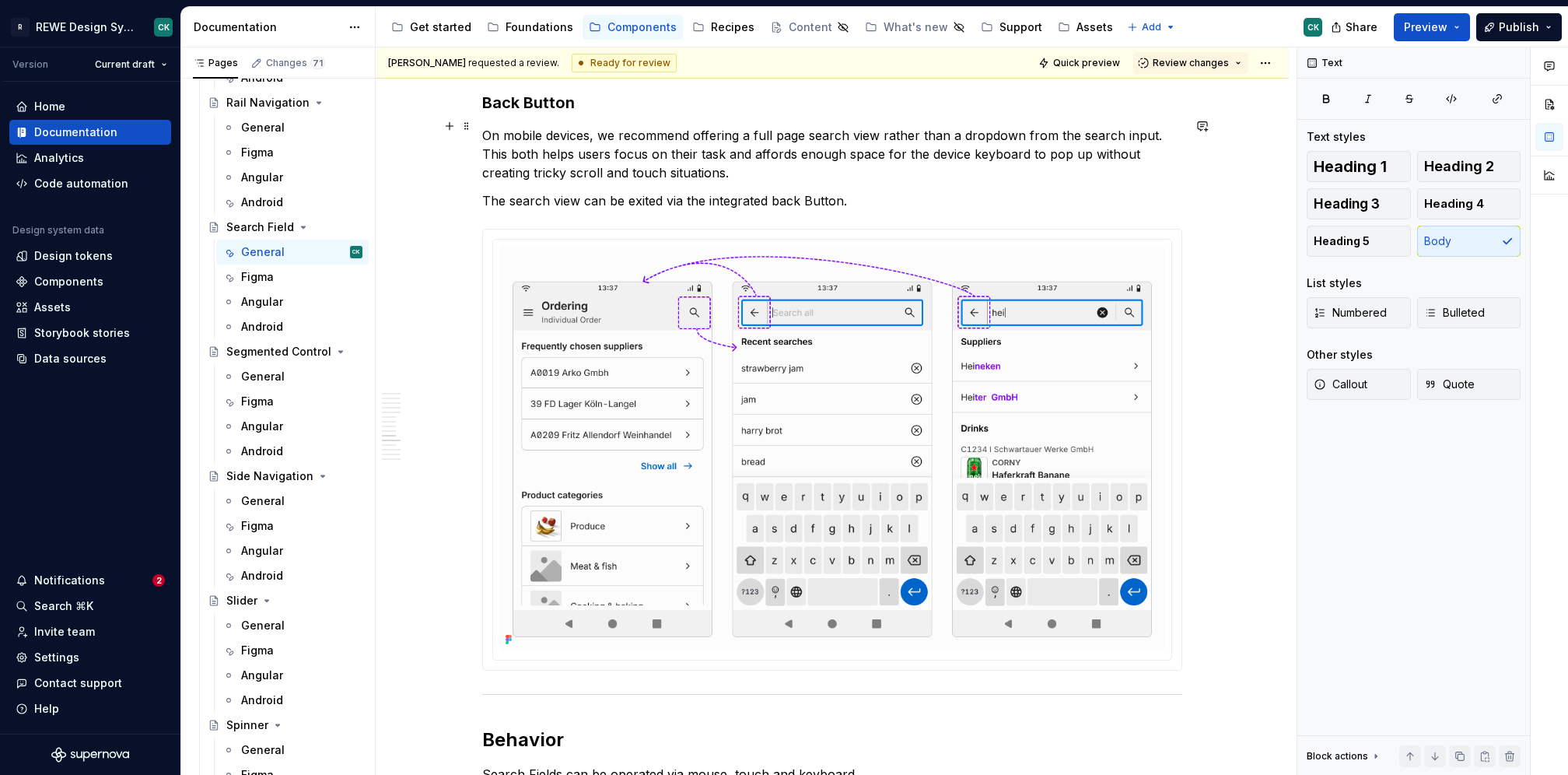
scroll to position [4167, 0]
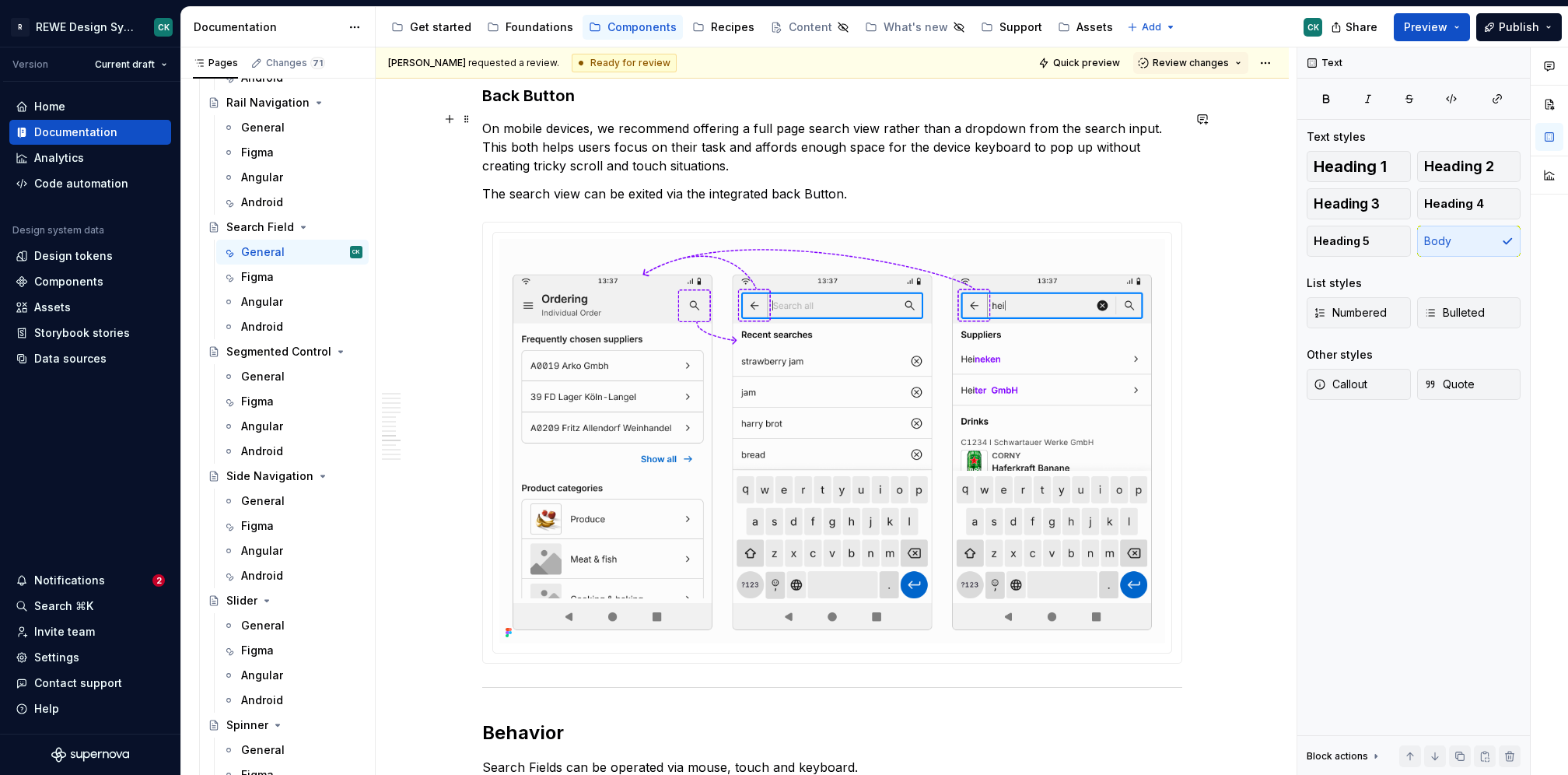
click at [659, 131] on p "On mobile devices, we recommend offering a full page search view rather than a …" at bounding box center [832, 146] width 700 height 56
click at [740, 157] on p "On mobile devices, we recommend offering a full page search view rather than a …" at bounding box center [832, 146] width 700 height 56
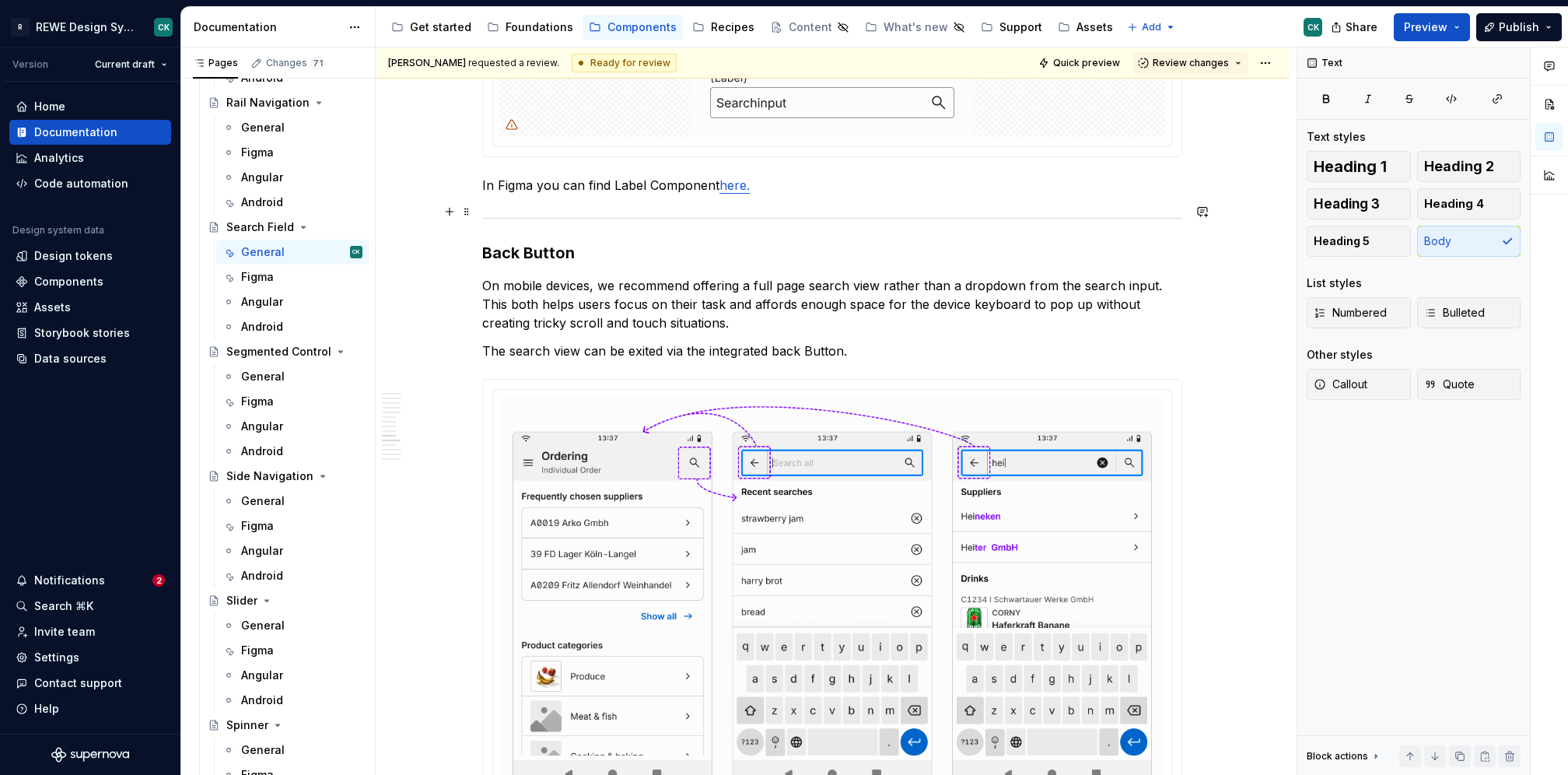
scroll to position [4138, 0]
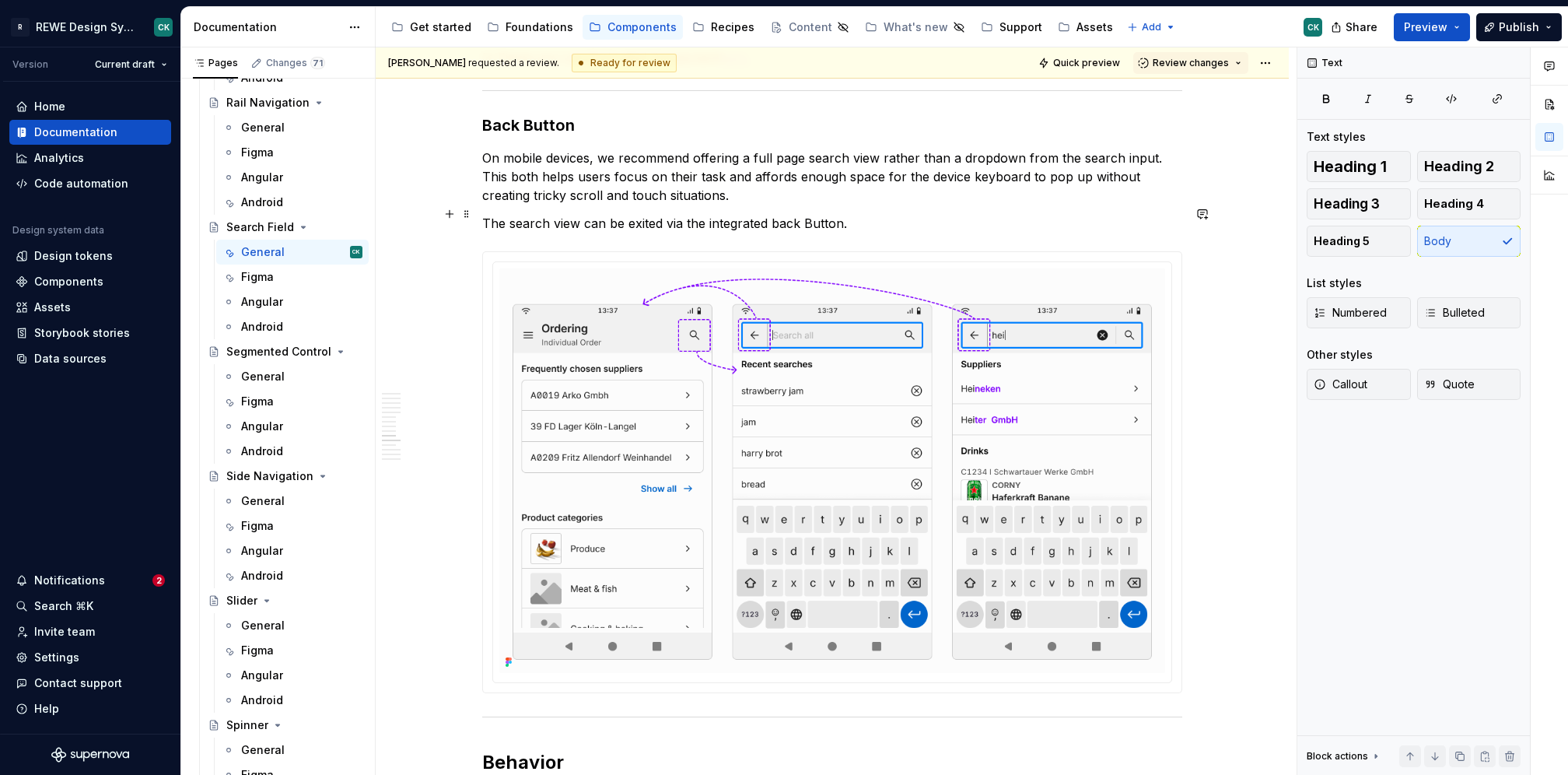
click at [622, 214] on p "The search view can be exited via the integrated back Button." at bounding box center [832, 223] width 700 height 18
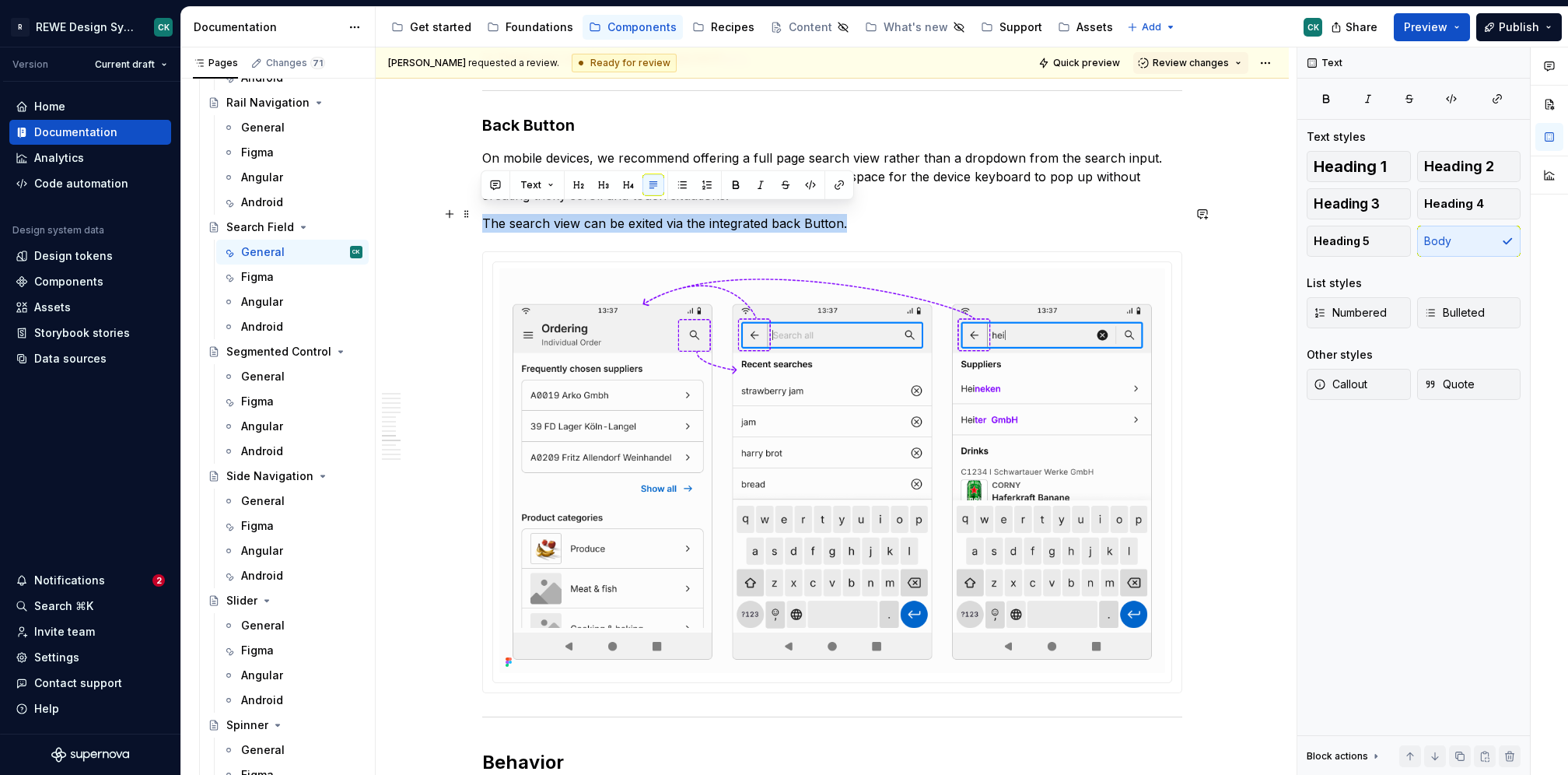
click at [622, 214] on p "The search view can be exited via the integrated back Button." at bounding box center [832, 223] width 700 height 18
copy p "The search view can be exited via the integrated back Button."
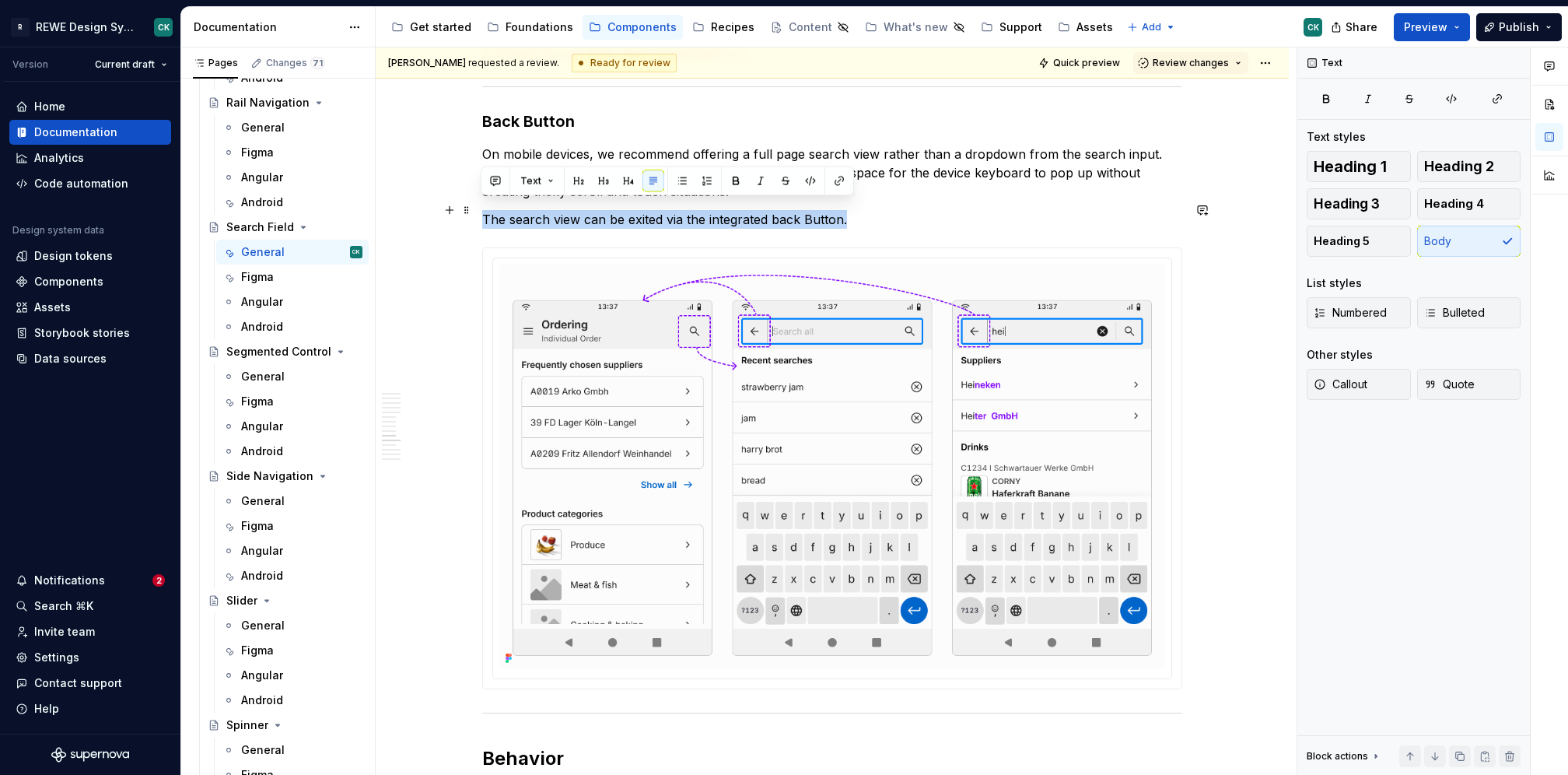
click at [673, 210] on p "The search view can be exited via the integrated back Button." at bounding box center [832, 219] width 700 height 18
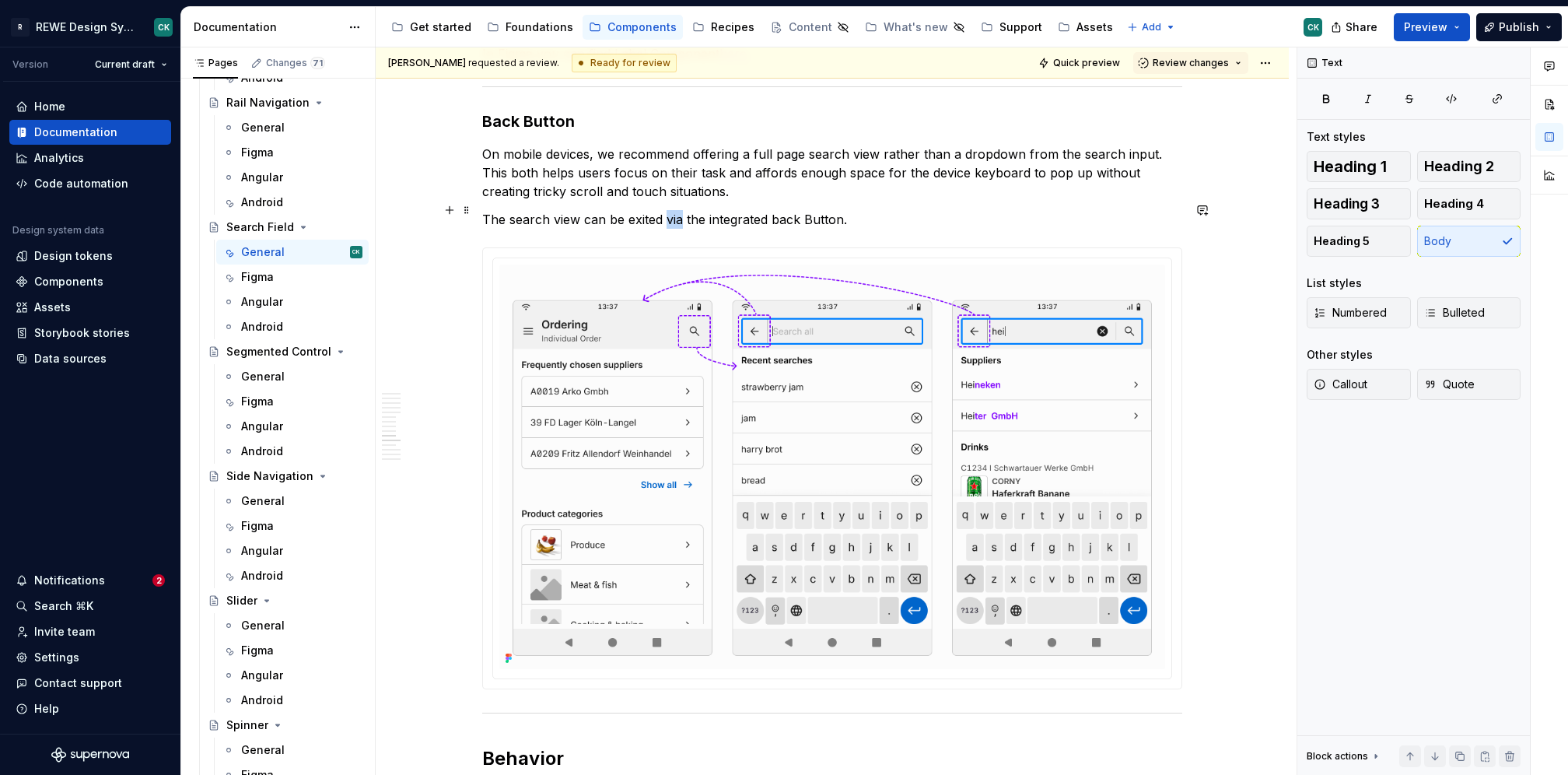
click at [673, 210] on p "The search view can be exited via the integrated back Button." at bounding box center [832, 219] width 700 height 18
click at [949, 212] on p "The search view can be exited using the integrated back Button." at bounding box center [832, 219] width 700 height 18
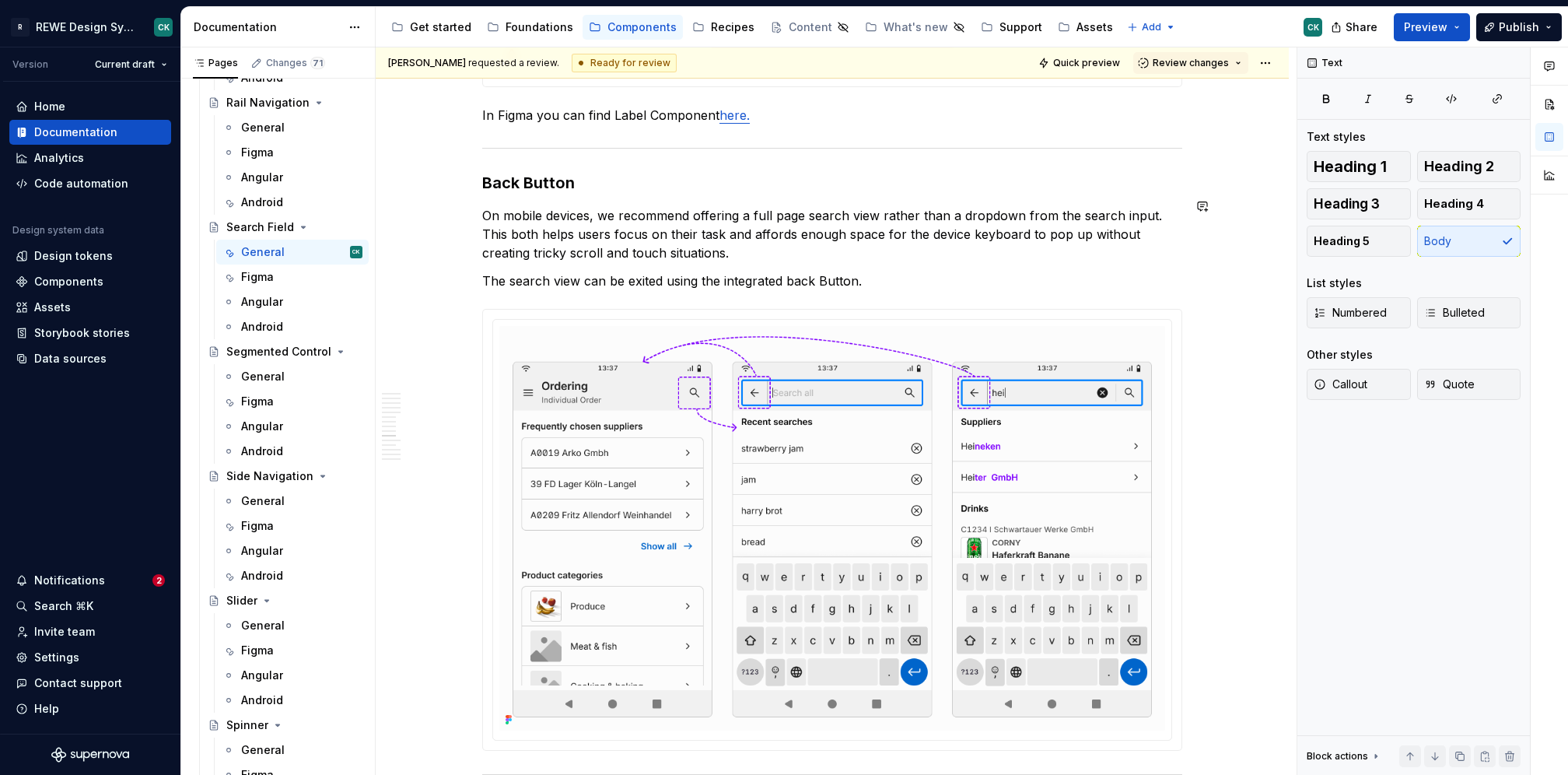
scroll to position [4096, 0]
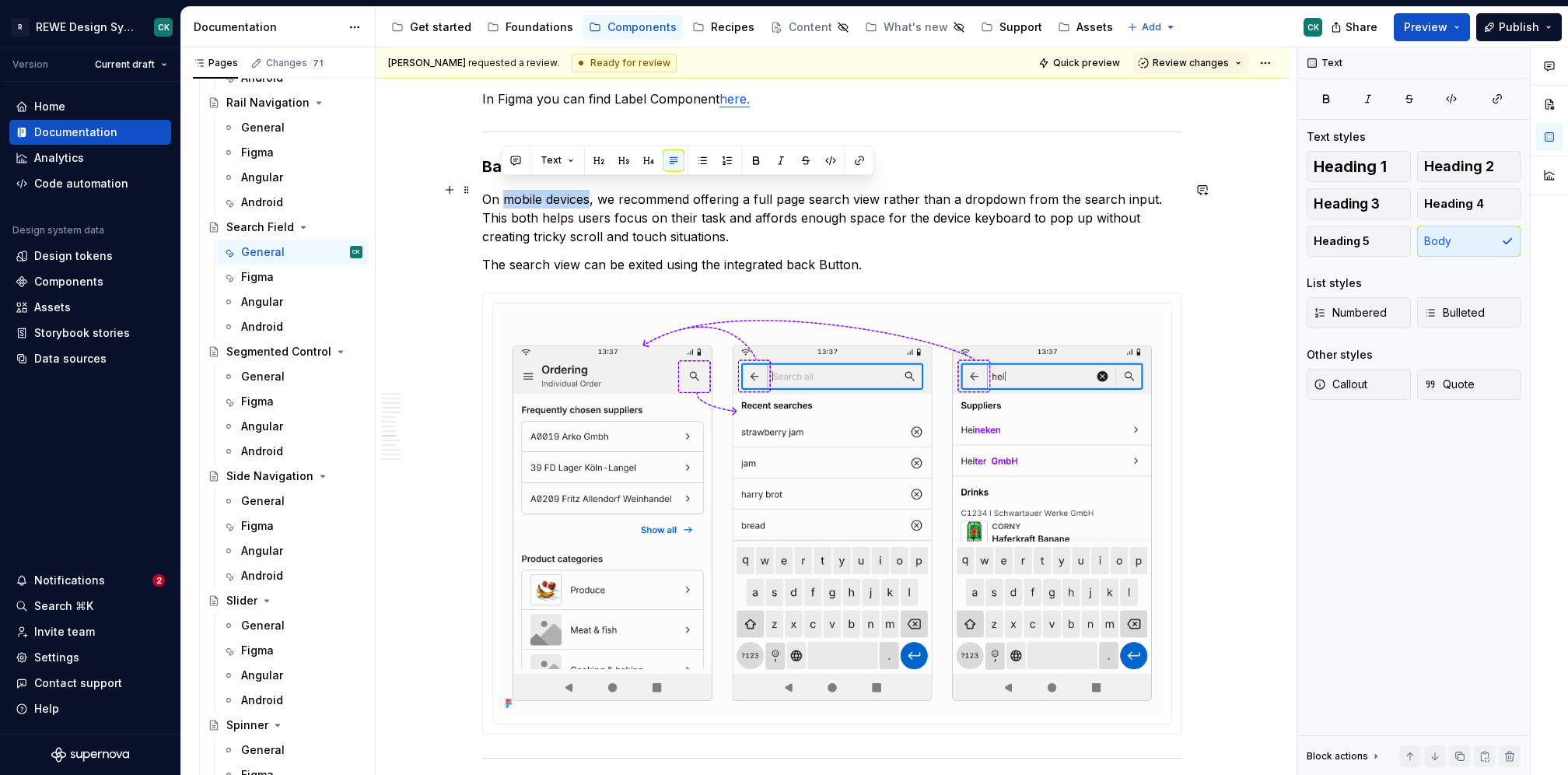
drag, startPoint x: 502, startPoint y: 190, endPoint x: 587, endPoint y: 195, distance: 85.1
click at [587, 195] on p "On mobile devices, we recommend offering a full page search view rather than a …" at bounding box center [832, 218] width 700 height 56
click at [793, 190] on p "On mobile devices, we recommend offering a full page search view rather than a …" at bounding box center [832, 218] width 700 height 56
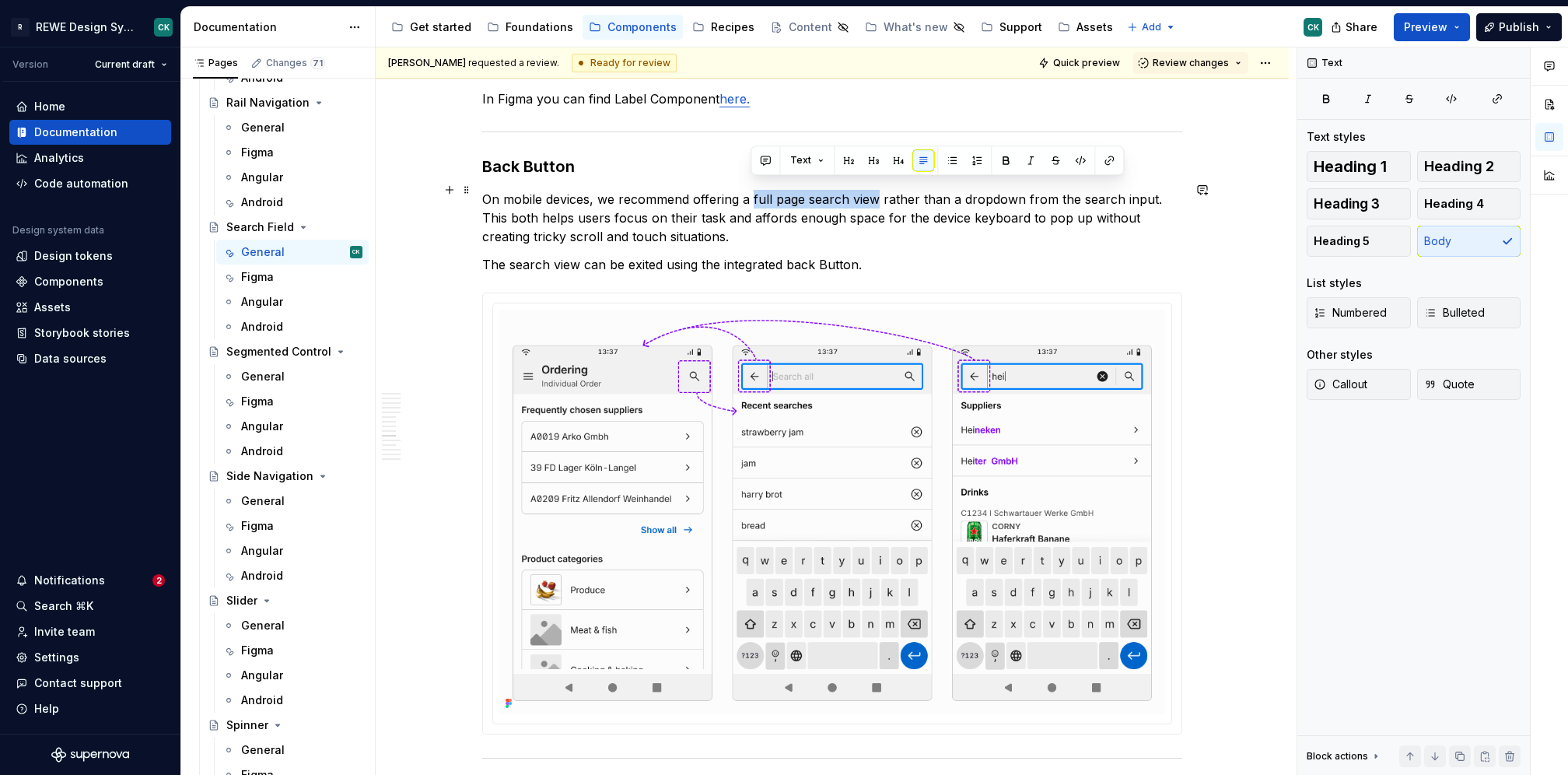
drag, startPoint x: 751, startPoint y: 189, endPoint x: 877, endPoint y: 187, distance: 126.0
click at [877, 190] on p "On mobile devices, we recommend offering a full page search view rather than a …" at bounding box center [832, 218] width 700 height 56
click at [906, 222] on p "On mobile devices, we recommend offering a full page search view rather than a …" at bounding box center [832, 218] width 700 height 56
click at [709, 190] on p "On mobile devices, we recommend offering a full page search view rather than a …" at bounding box center [832, 218] width 700 height 56
click at [708, 190] on p "On mobile devices, we recommend offering a full page search view rather than a …" at bounding box center [832, 218] width 700 height 56
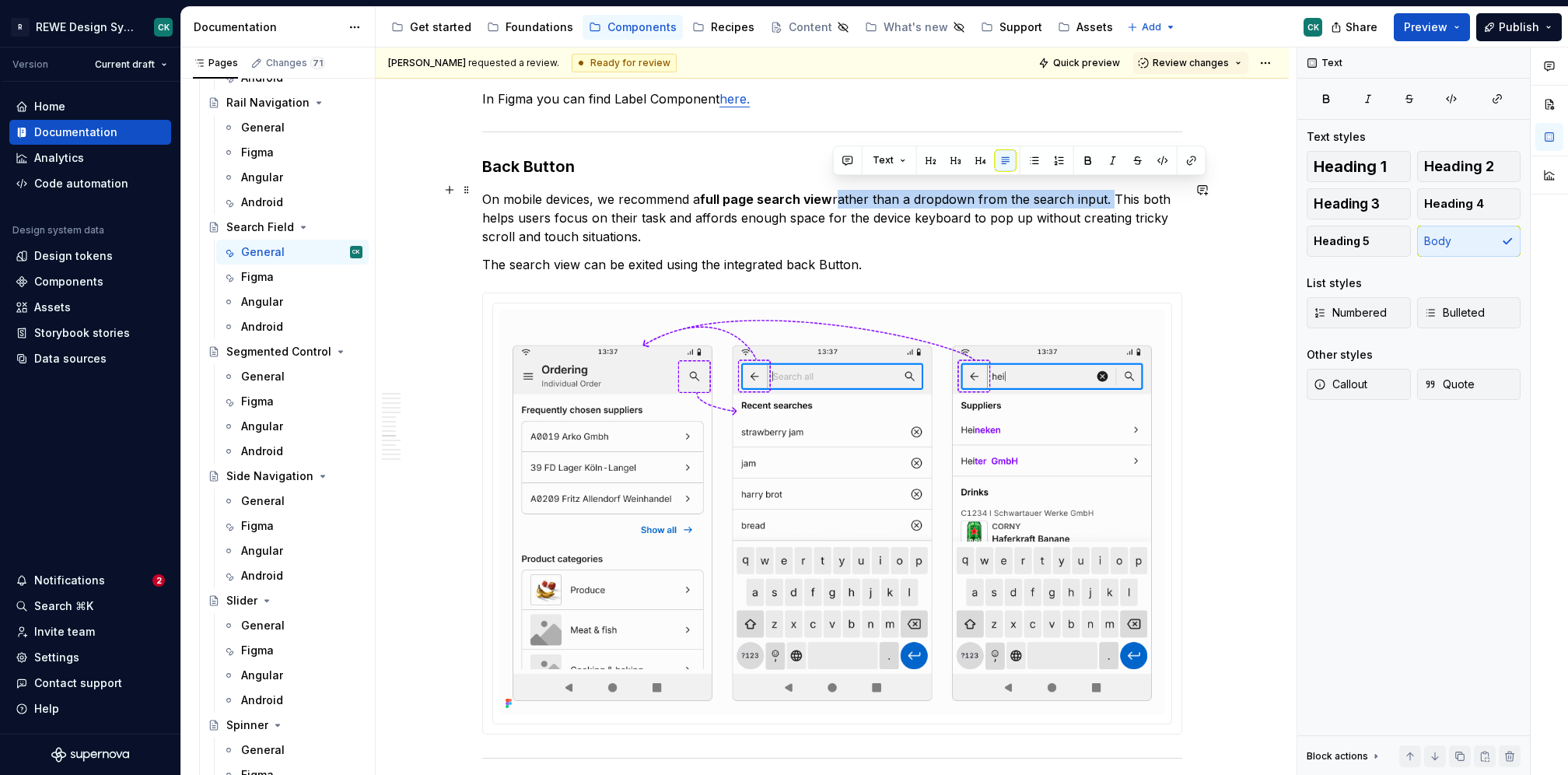
drag, startPoint x: 833, startPoint y: 187, endPoint x: 1101, endPoint y: 185, distance: 268.0
click at [1103, 190] on p "On mobile devices, we recommend a full page search view rather than a dropdown …" at bounding box center [832, 218] width 700 height 56
click at [1022, 213] on p "On mobile devices, we recommend a full page search view rather than a dropdown …" at bounding box center [832, 218] width 700 height 56
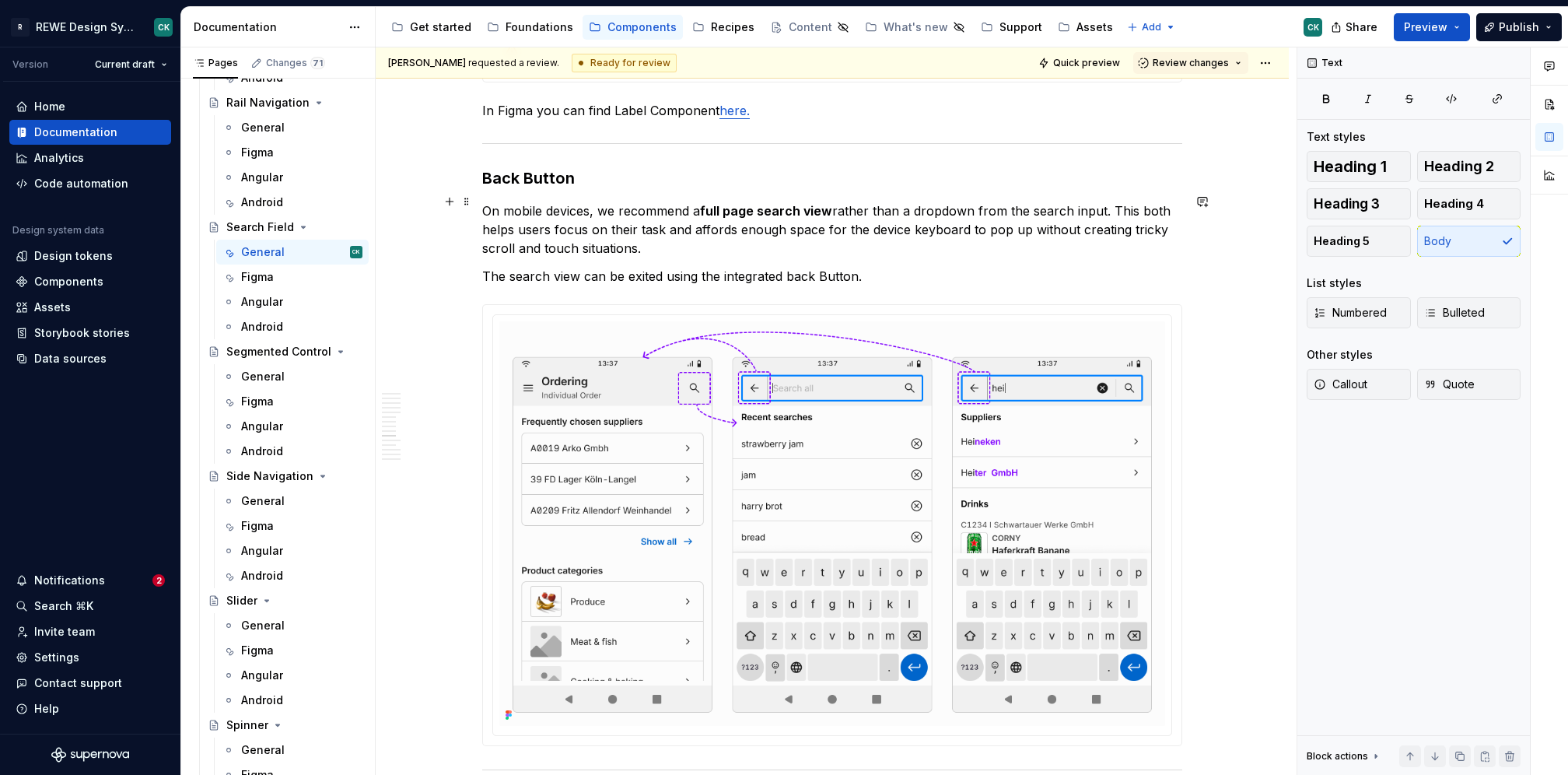
scroll to position [4089, 0]
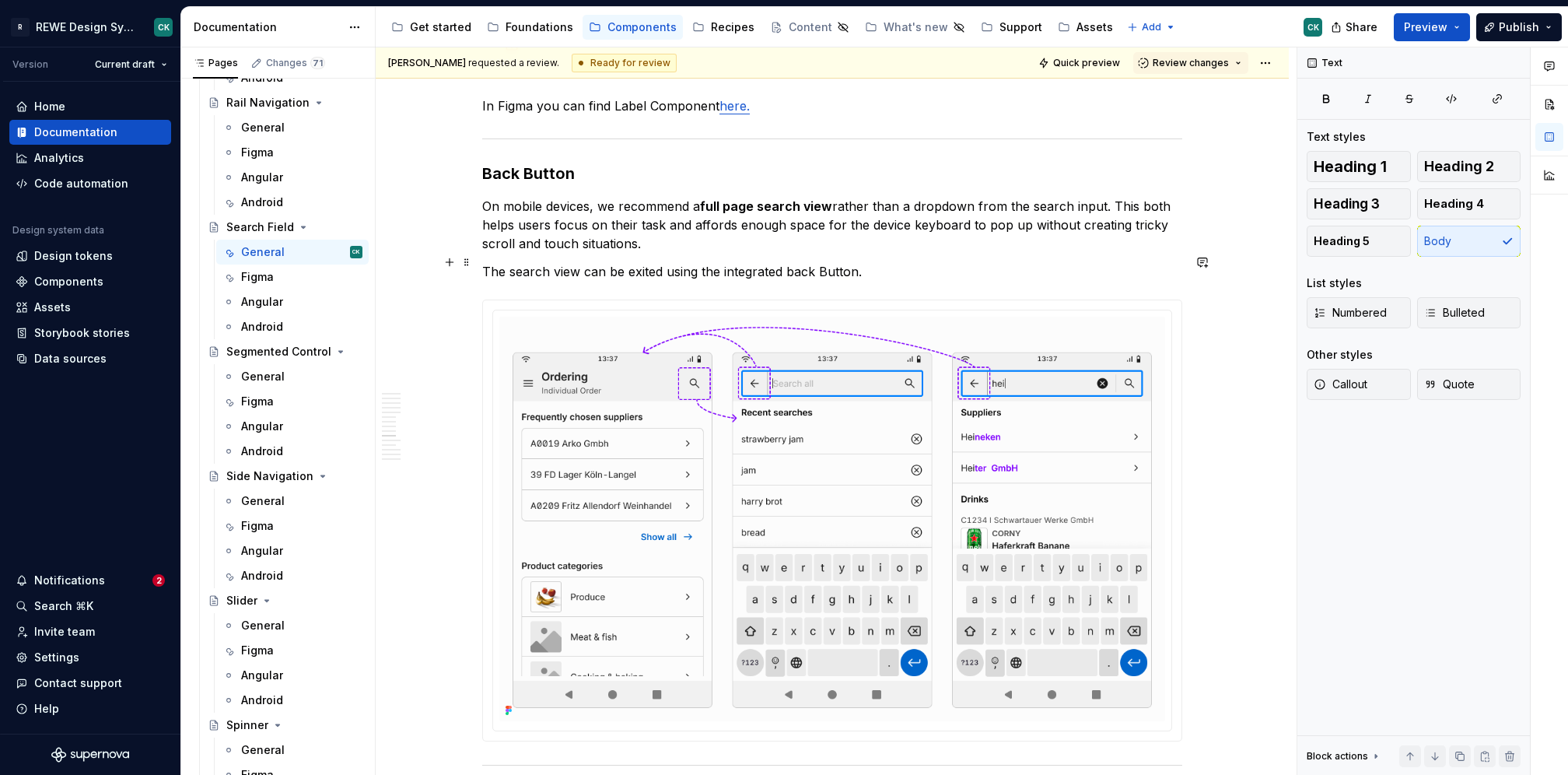
click at [912, 262] on p "The search view can be exited using the integrated back Button." at bounding box center [832, 271] width 700 height 18
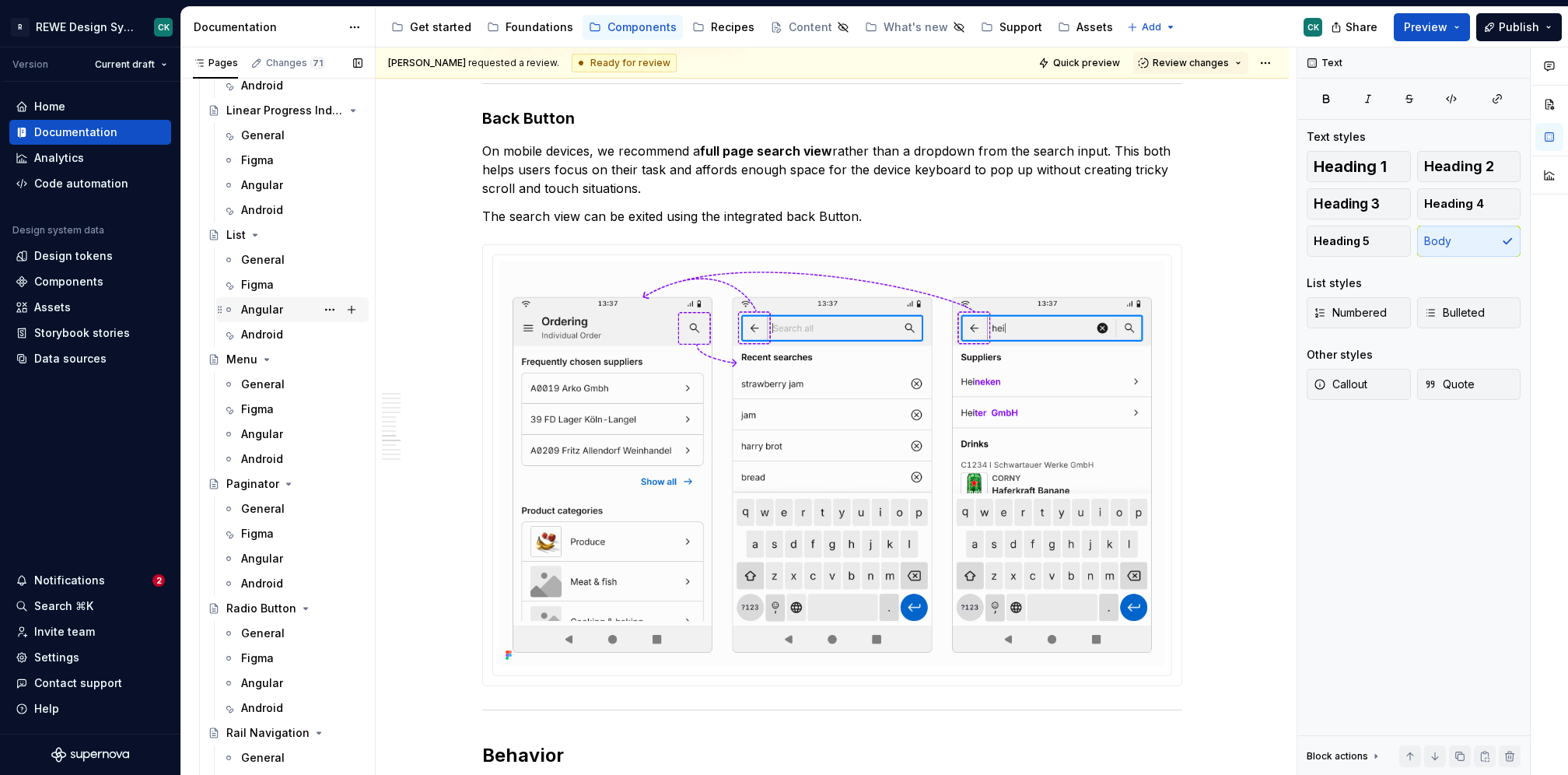
scroll to position [4038, 0]
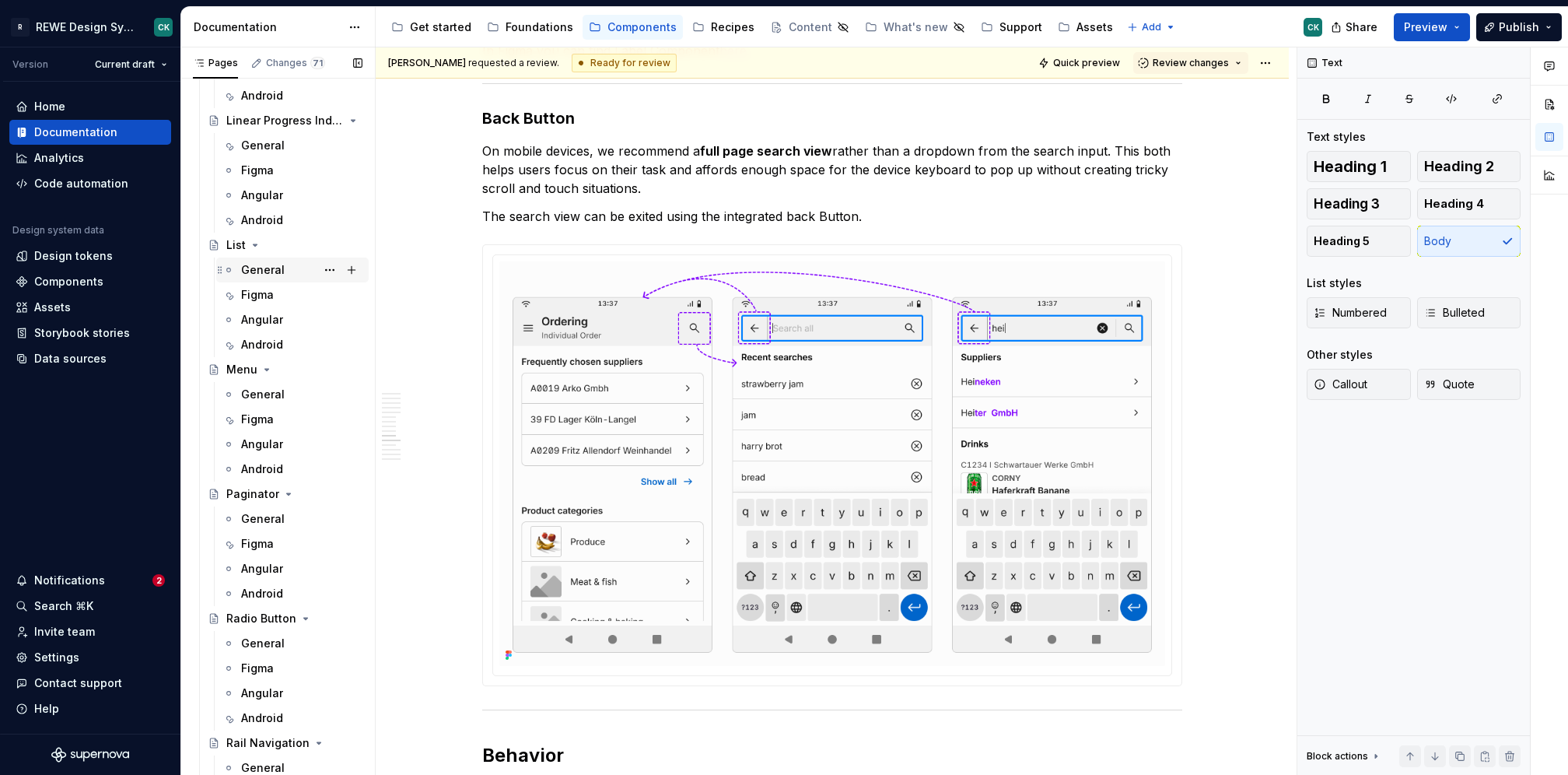
click at [291, 270] on div "General" at bounding box center [301, 270] width 121 height 22
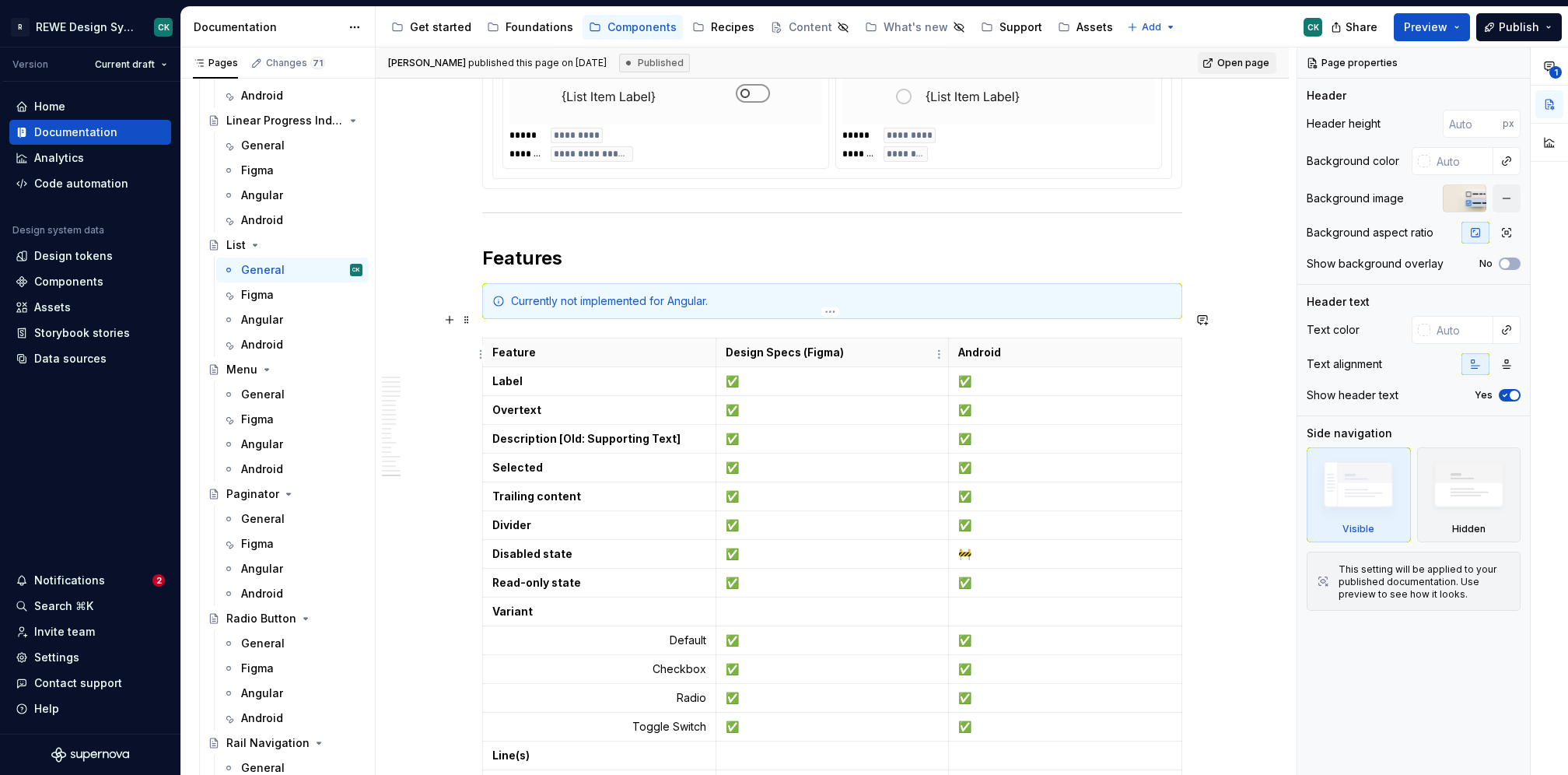
scroll to position [10430, 0]
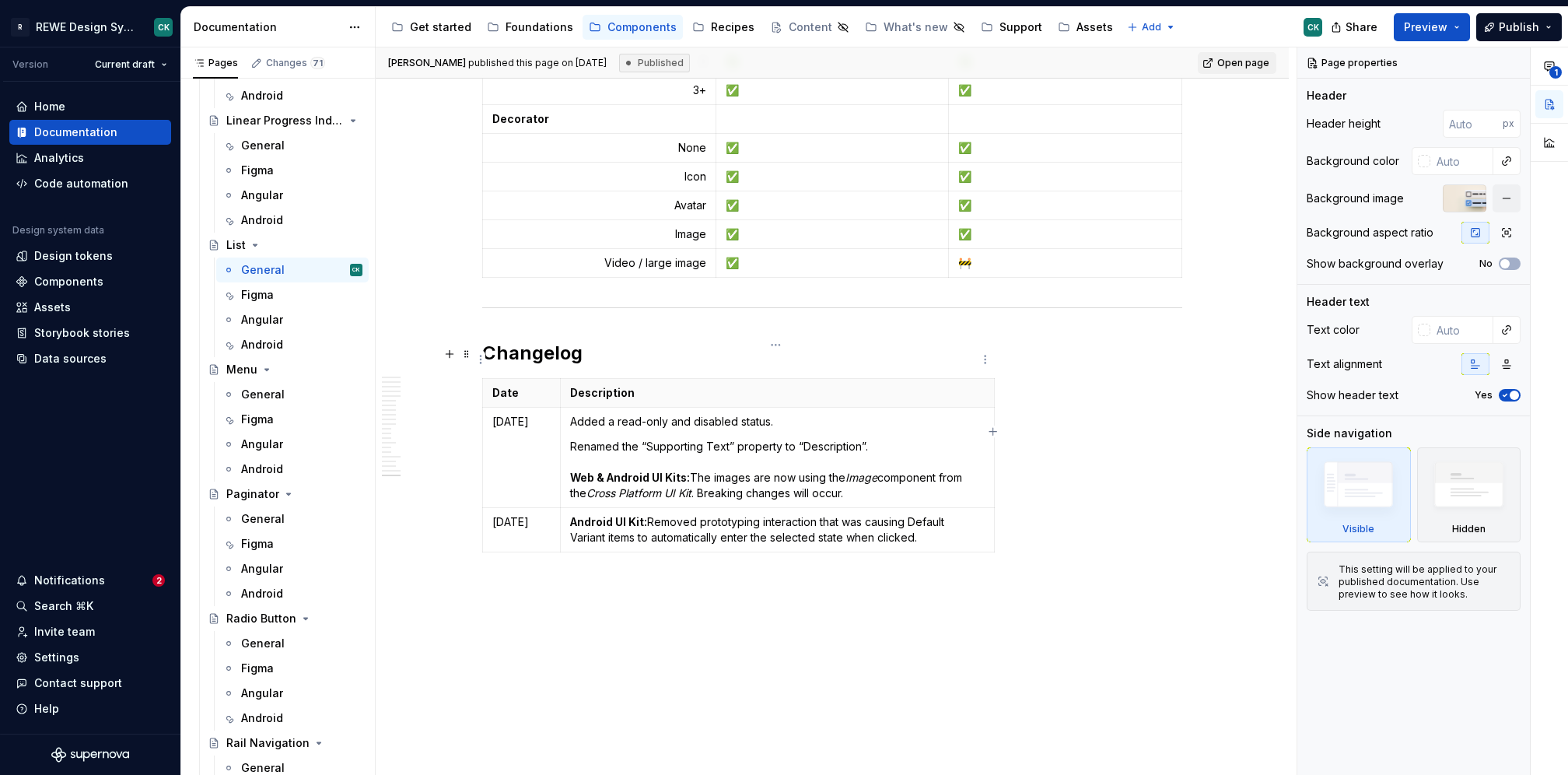
click at [879, 414] on p "Added a read-only and disabled status." at bounding box center [776, 422] width 414 height 16
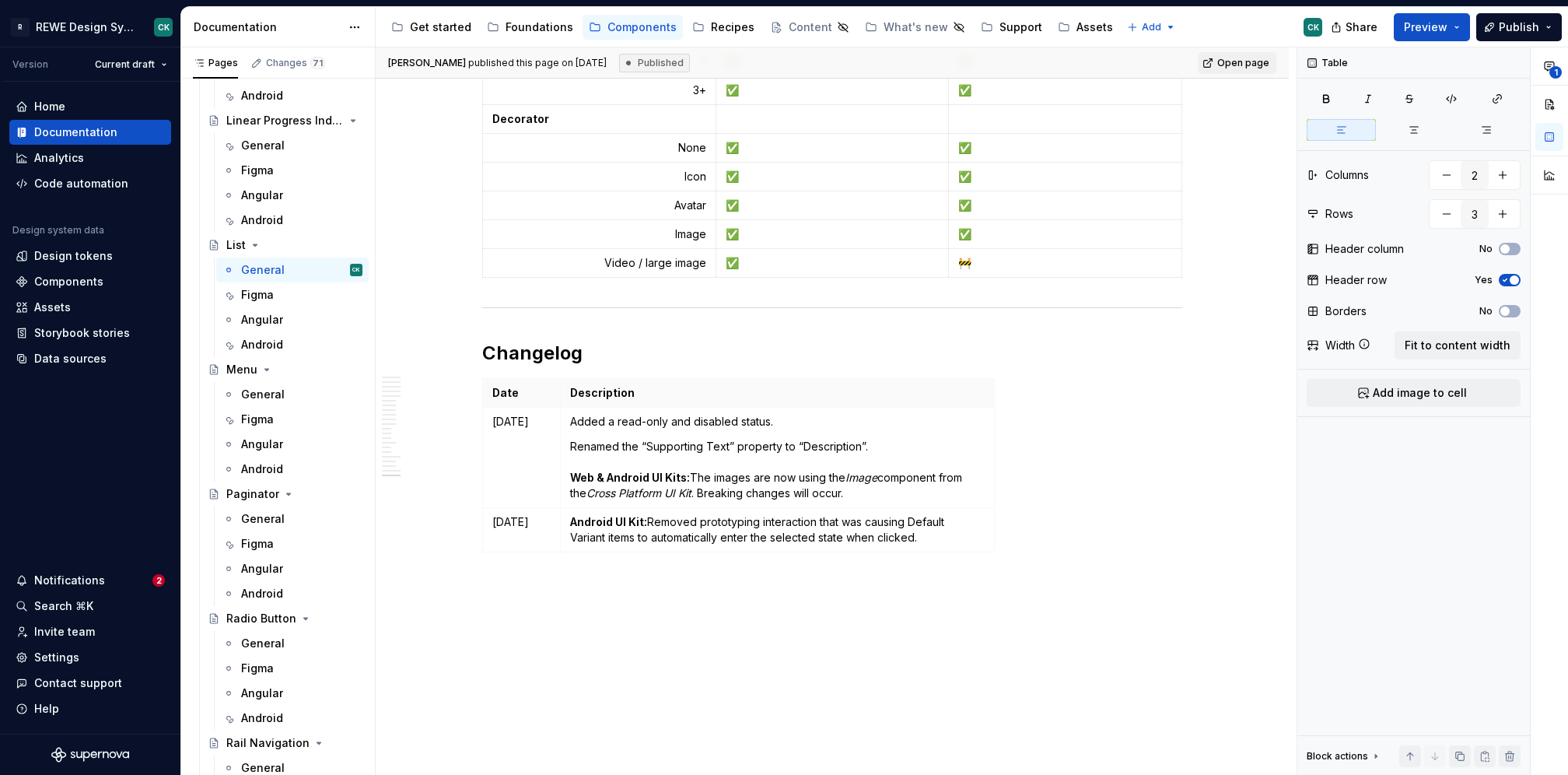
type textarea "*"
